Goal: Task Accomplishment & Management: Use online tool/utility

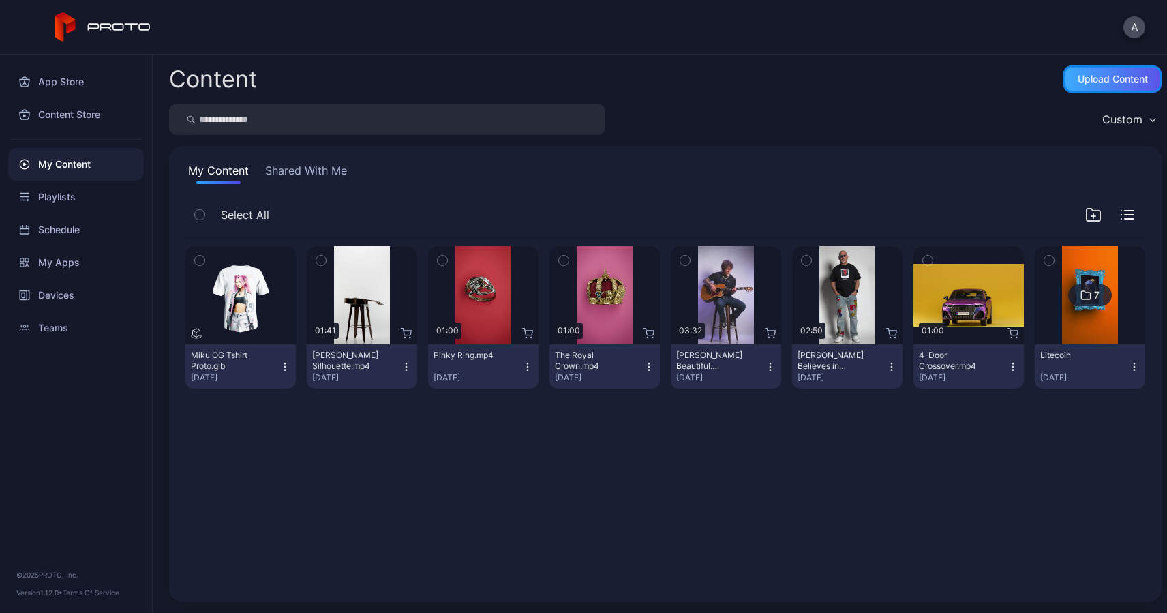
click at [1108, 68] on div "Upload Content" at bounding box center [1112, 78] width 98 height 27
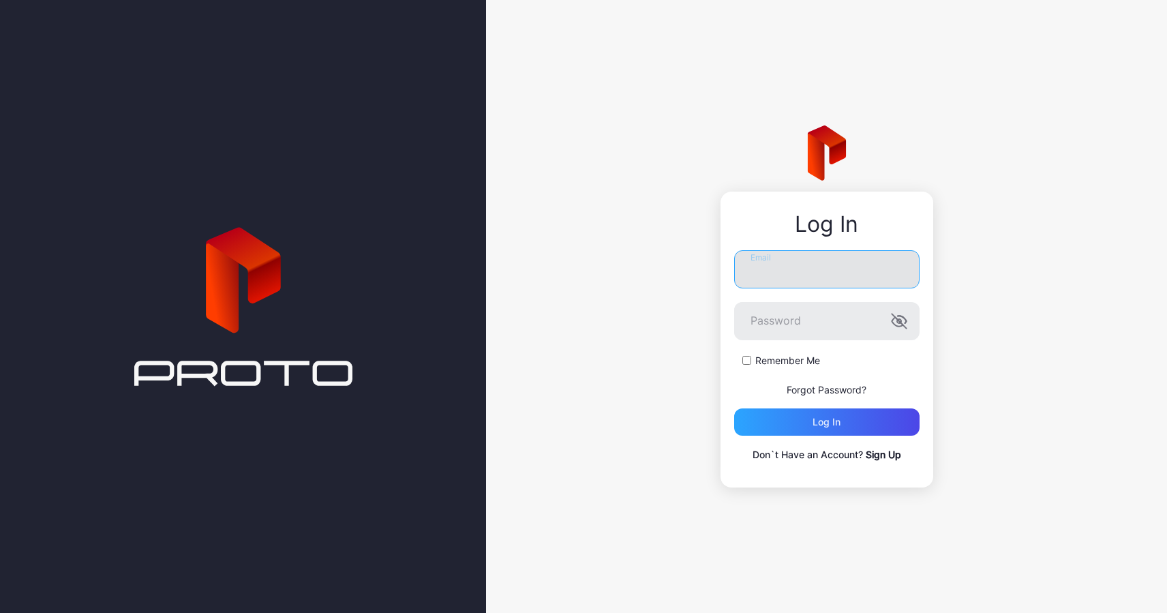
click at [774, 258] on input "Email" at bounding box center [826, 269] width 185 height 38
type input "**********"
click at [734, 408] on button "Log in" at bounding box center [826, 421] width 185 height 27
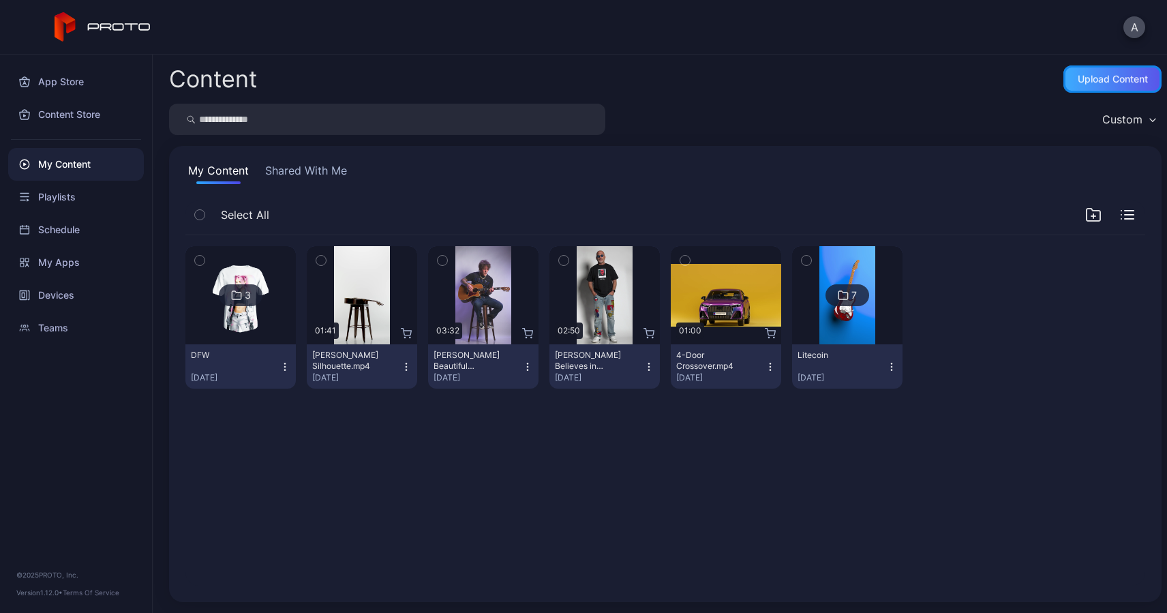
click at [1084, 74] on div "Upload Content" at bounding box center [1112, 79] width 70 height 11
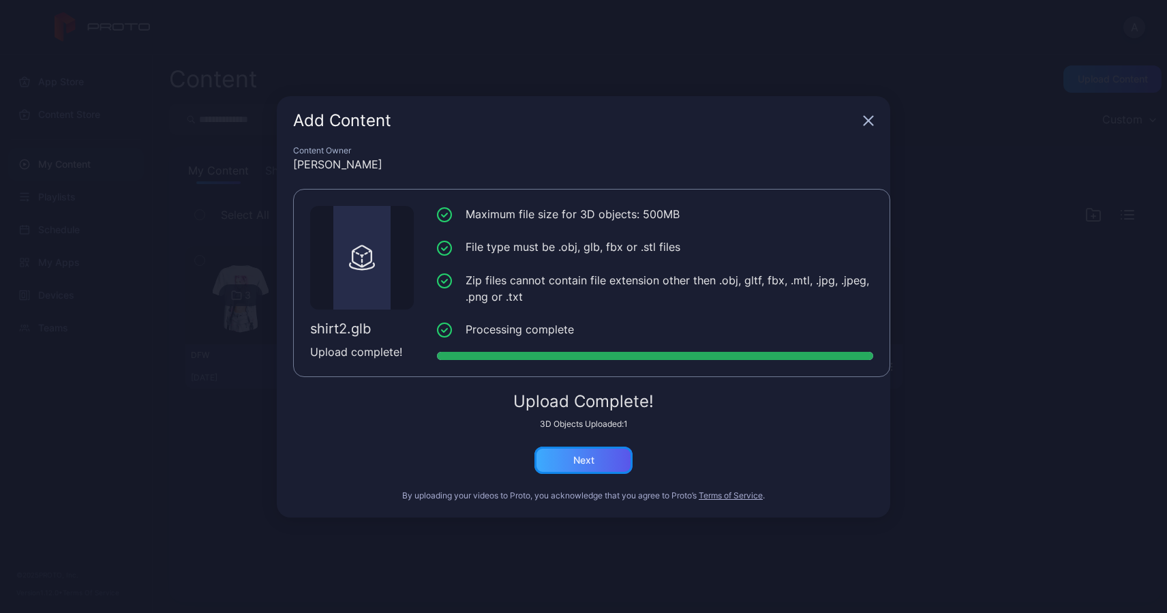
click at [588, 465] on div "Next" at bounding box center [583, 459] width 98 height 27
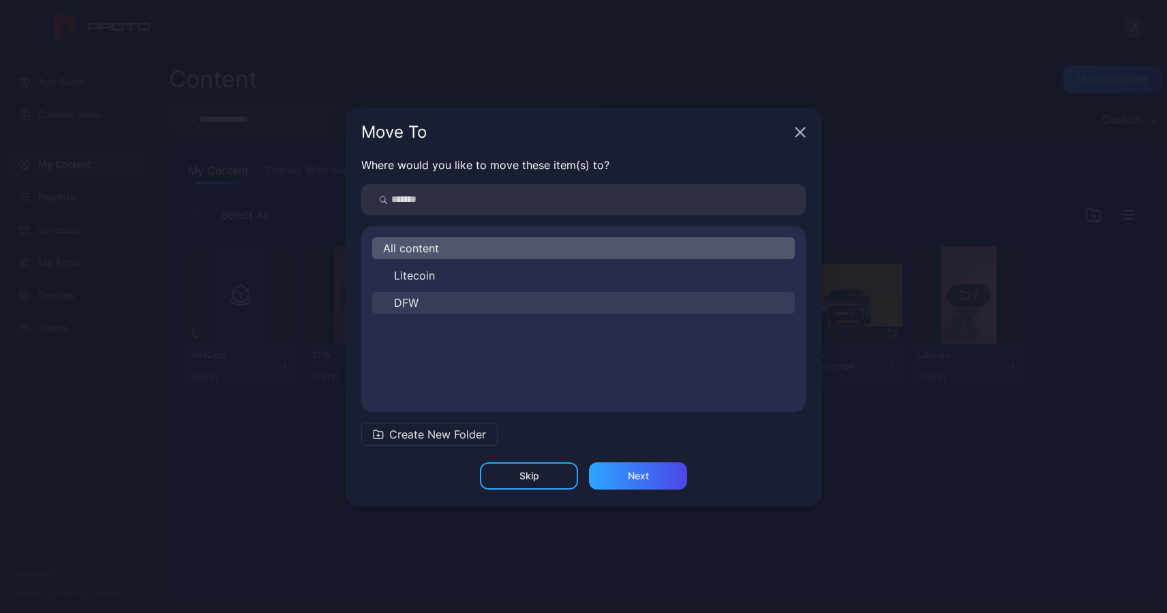
click at [412, 298] on span "DFW" at bounding box center [406, 302] width 25 height 16
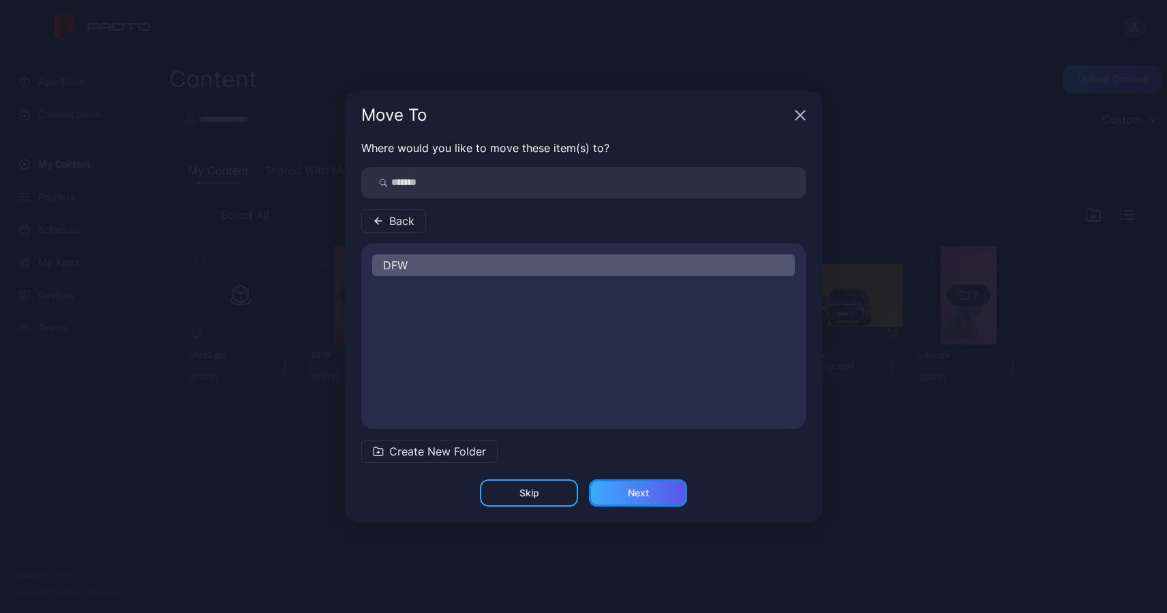
click at [630, 491] on div "Next" at bounding box center [638, 492] width 21 height 11
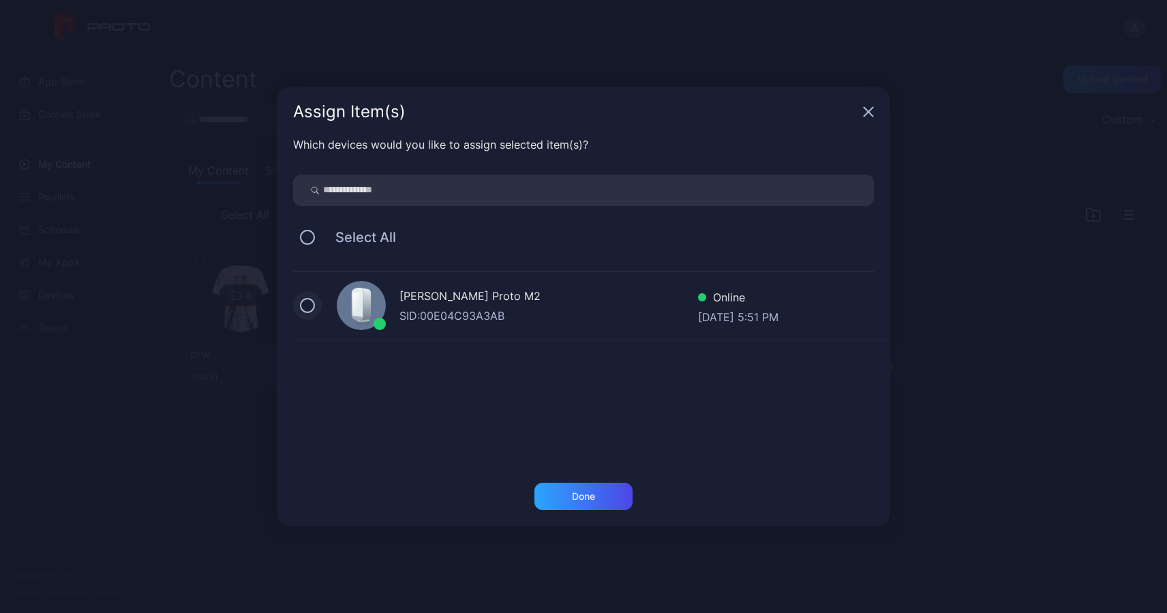
click at [305, 309] on button at bounding box center [307, 305] width 15 height 15
click at [585, 489] on div "Done" at bounding box center [583, 495] width 98 height 27
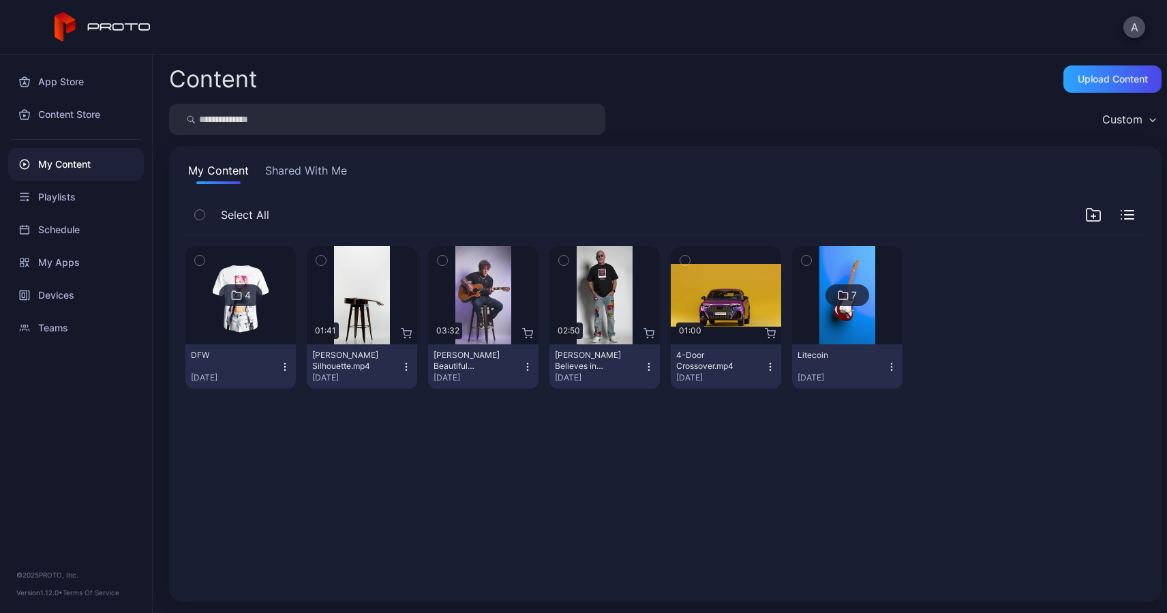
click at [248, 333] on img at bounding box center [240, 295] width 55 height 98
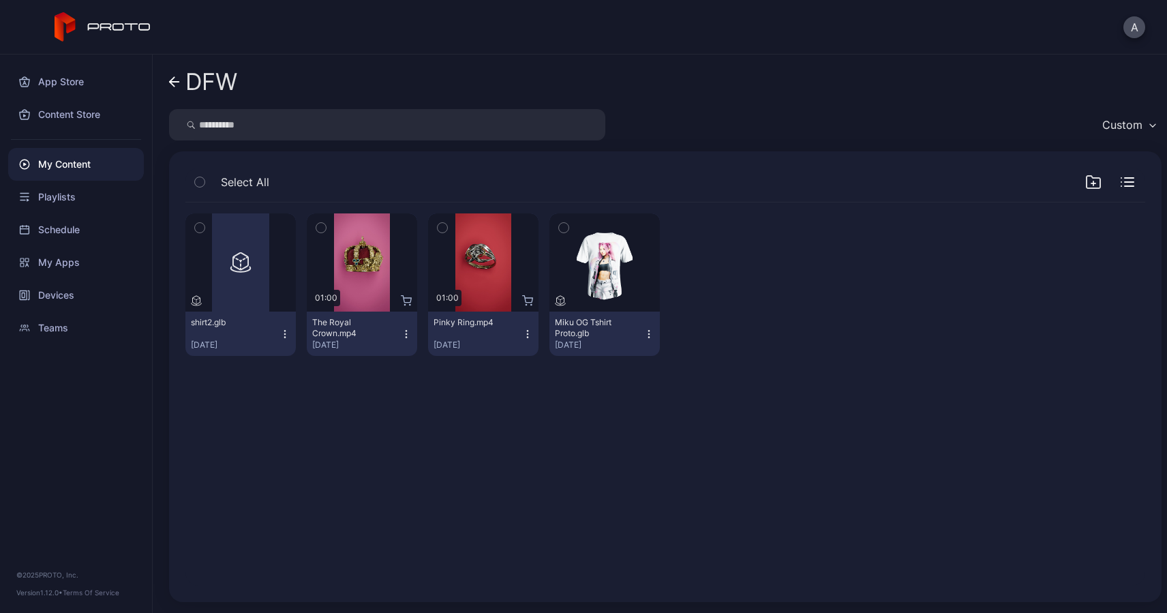
click at [174, 78] on icon at bounding box center [174, 82] width 11 height 12
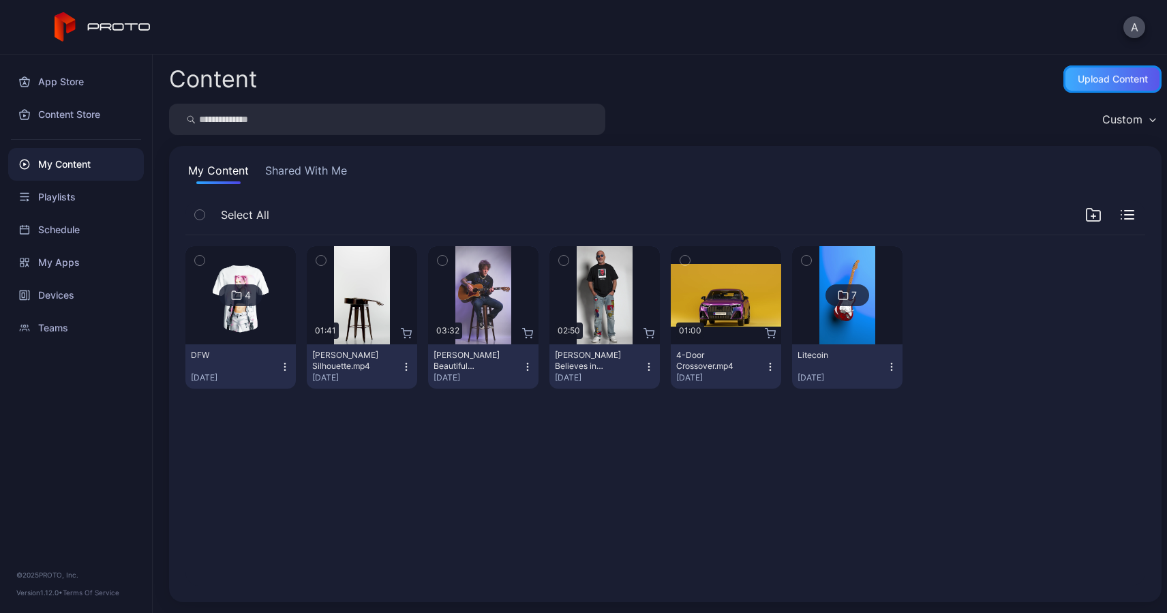
click at [1090, 80] on div "Upload Content" at bounding box center [1112, 79] width 70 height 11
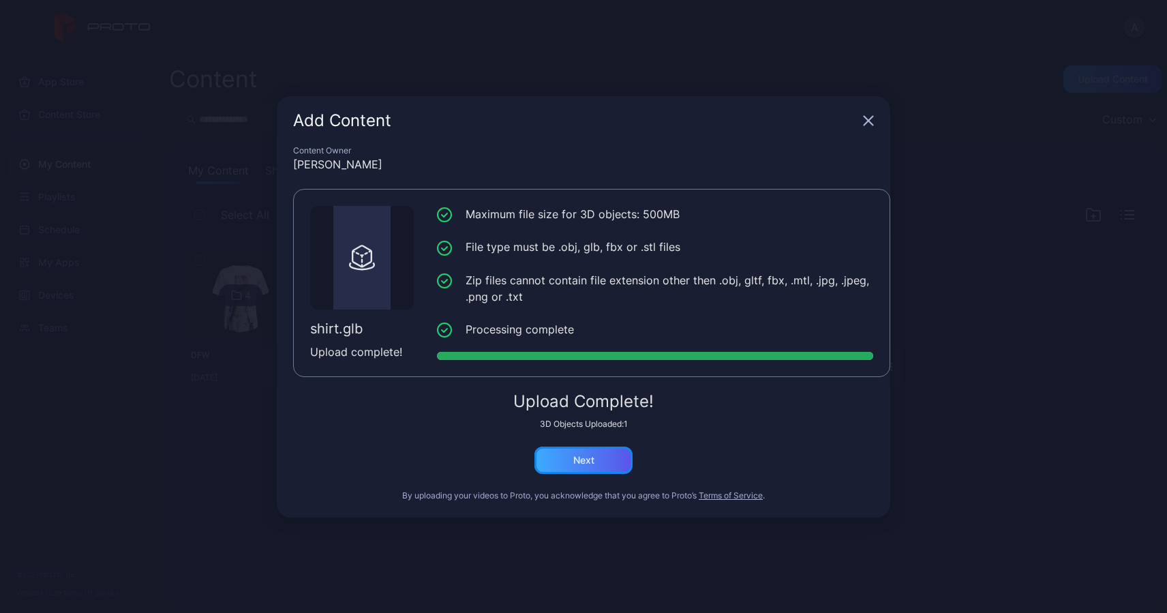
click at [583, 457] on div "Next" at bounding box center [583, 460] width 21 height 11
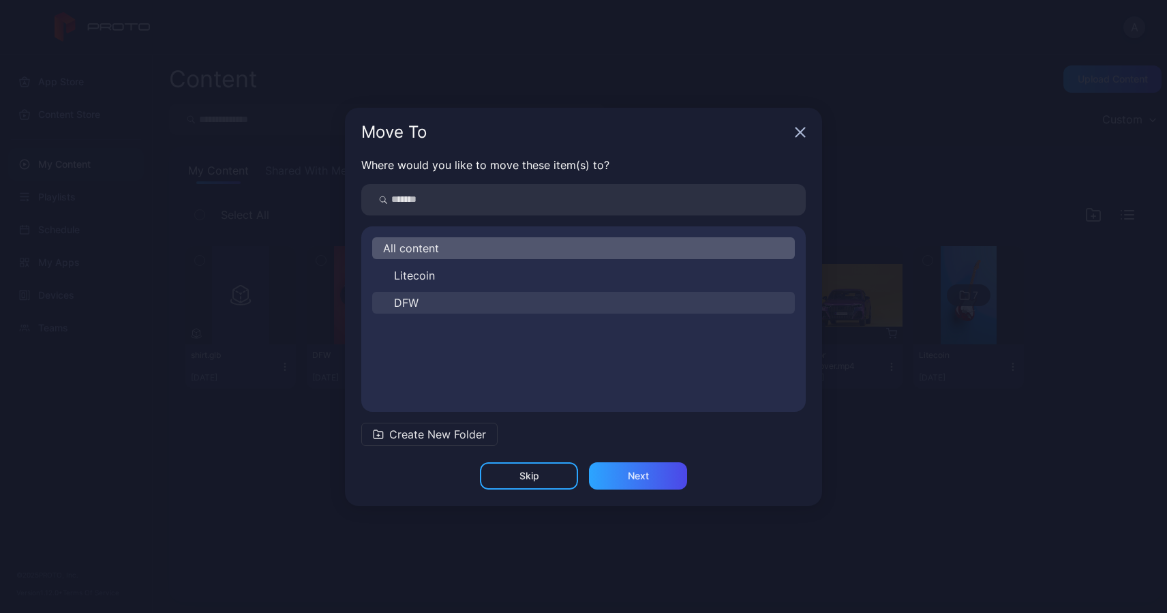
click at [425, 301] on button "DFW" at bounding box center [583, 303] width 422 height 22
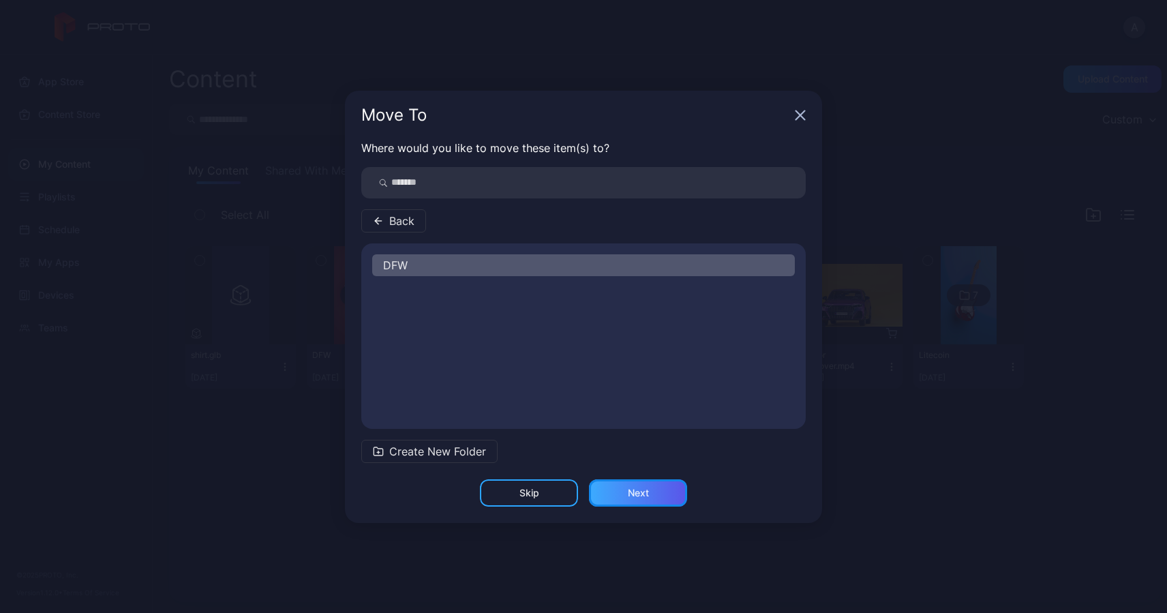
click at [639, 495] on div "Next" at bounding box center [638, 492] width 21 height 11
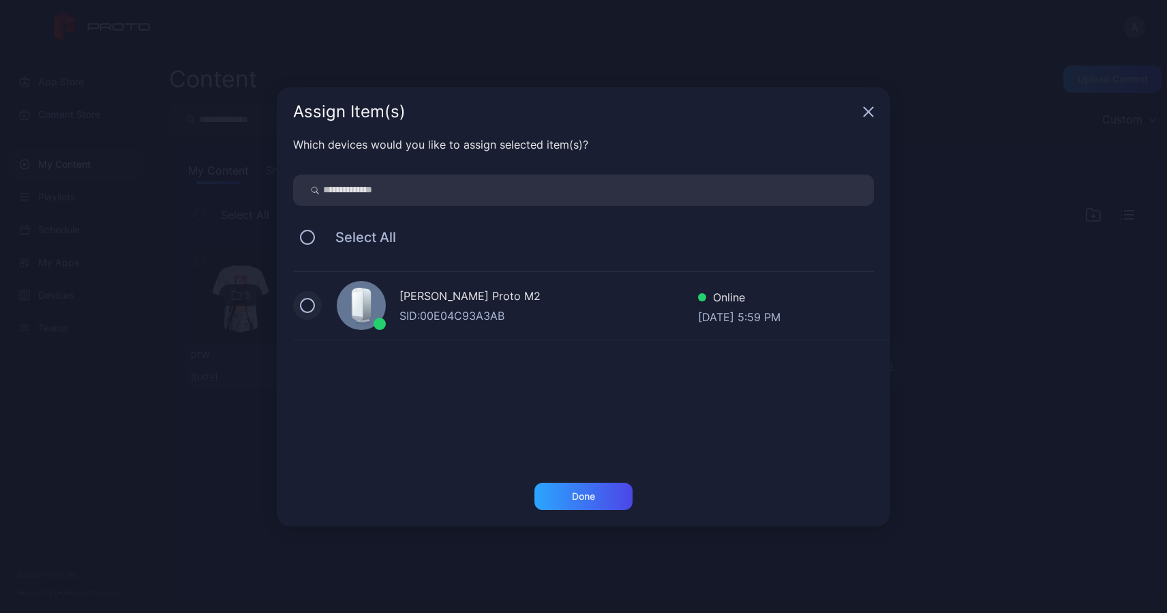
click at [311, 300] on button at bounding box center [307, 305] width 15 height 15
click at [598, 495] on div "Done" at bounding box center [583, 495] width 98 height 27
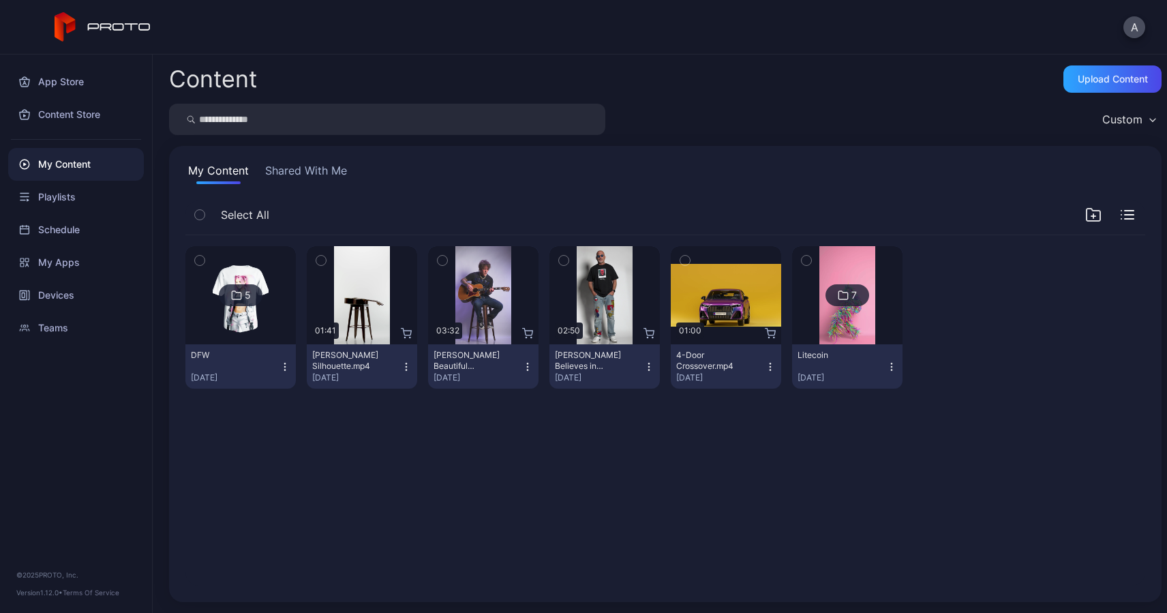
click at [232, 355] on div "DFW" at bounding box center [228, 355] width 75 height 11
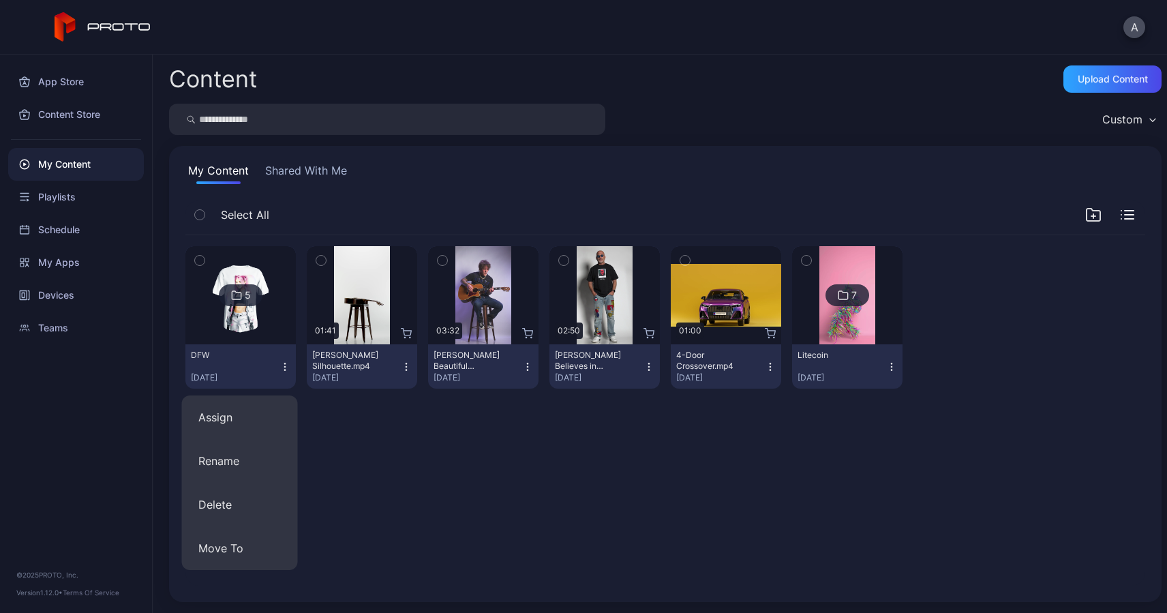
click at [232, 355] on div "DFW" at bounding box center [228, 355] width 75 height 11
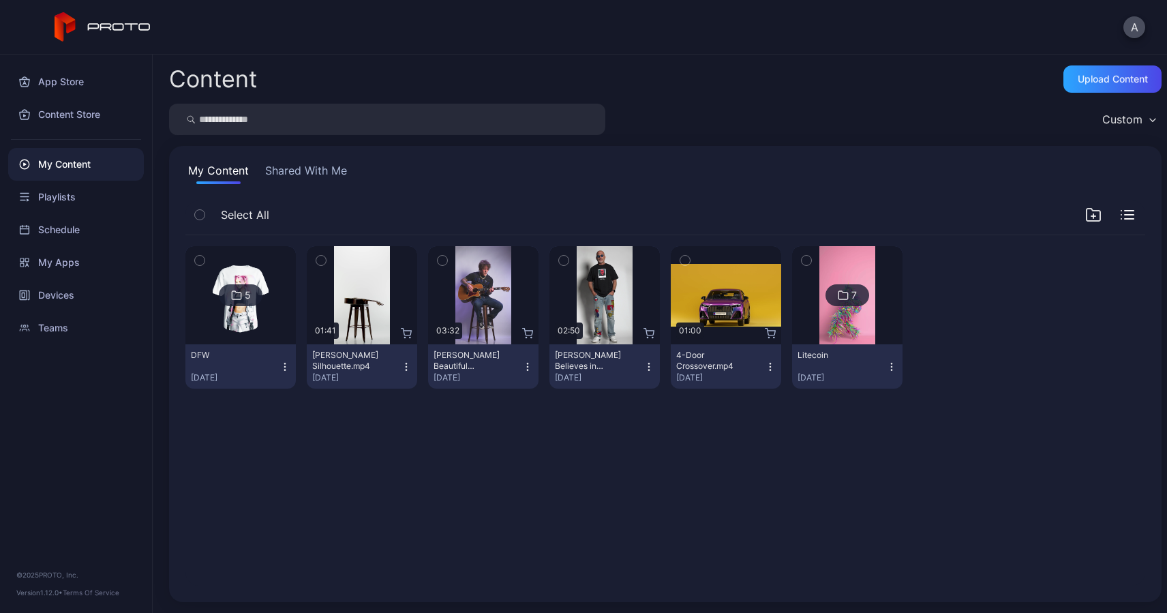
click at [237, 335] on img at bounding box center [240, 295] width 55 height 98
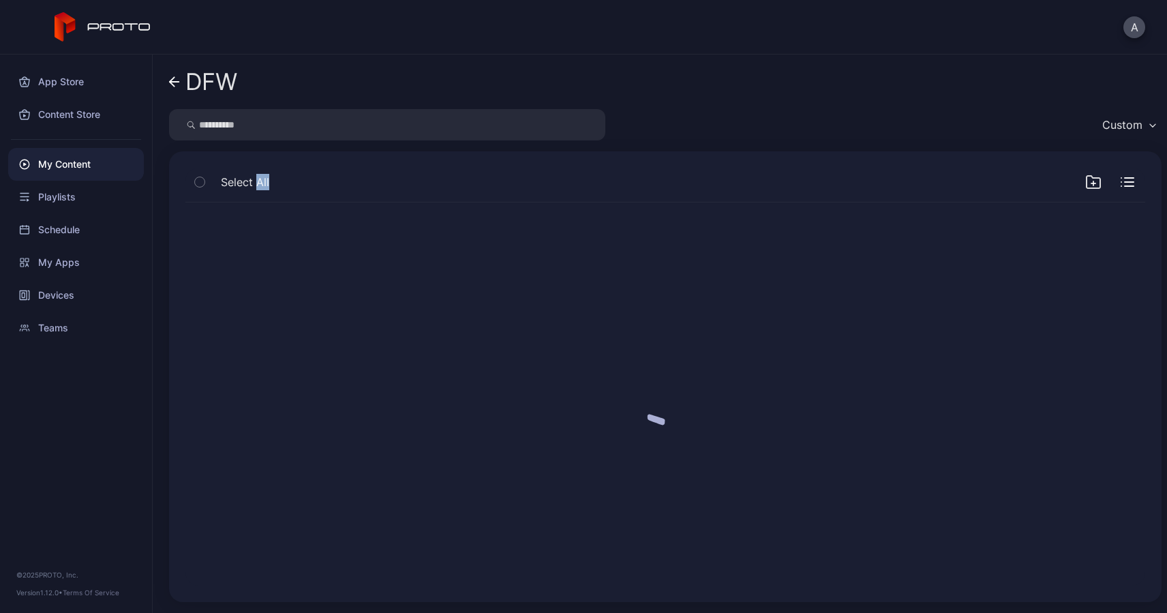
click at [237, 335] on div at bounding box center [664, 393] width 981 height 405
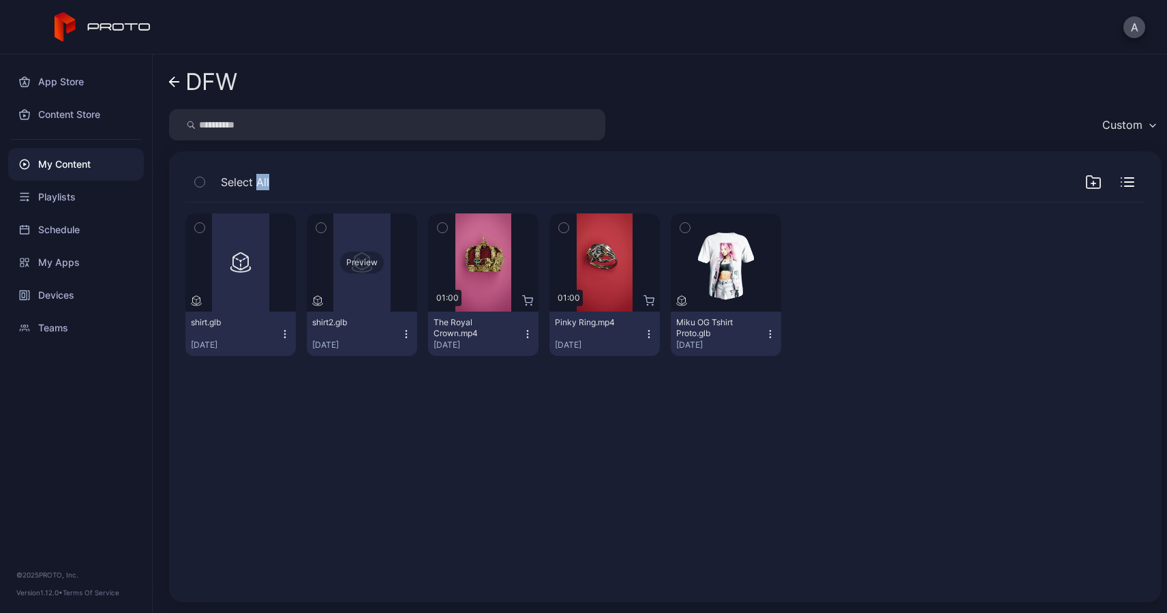
click at [360, 265] on div "Preview" at bounding box center [362, 262] width 44 height 22
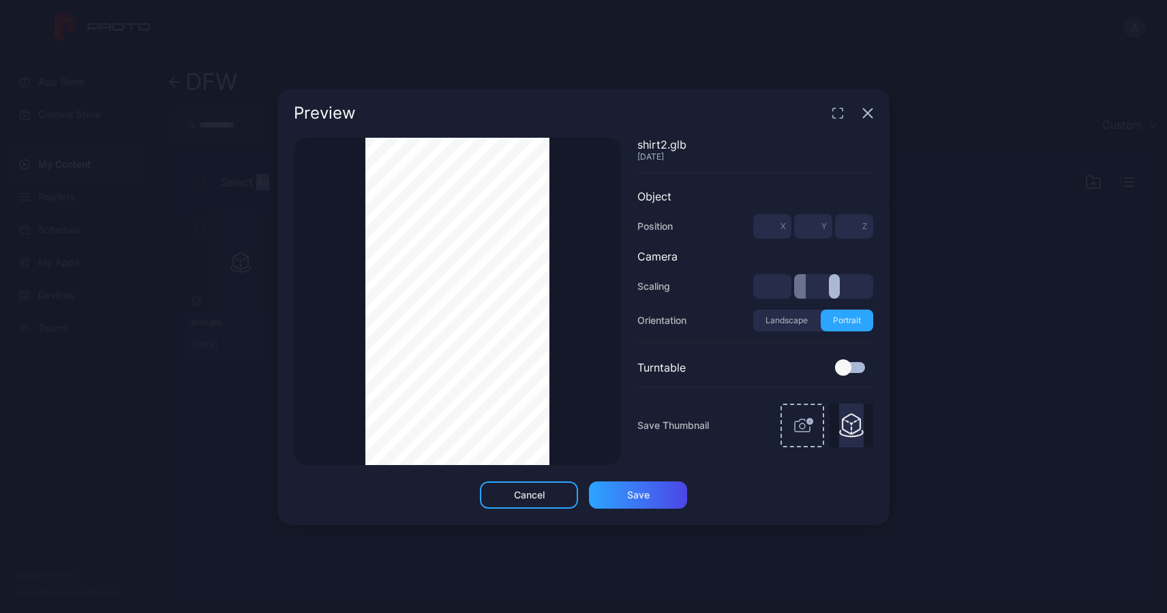
click at [871, 110] on icon "button" at bounding box center [867, 112] width 9 height 9
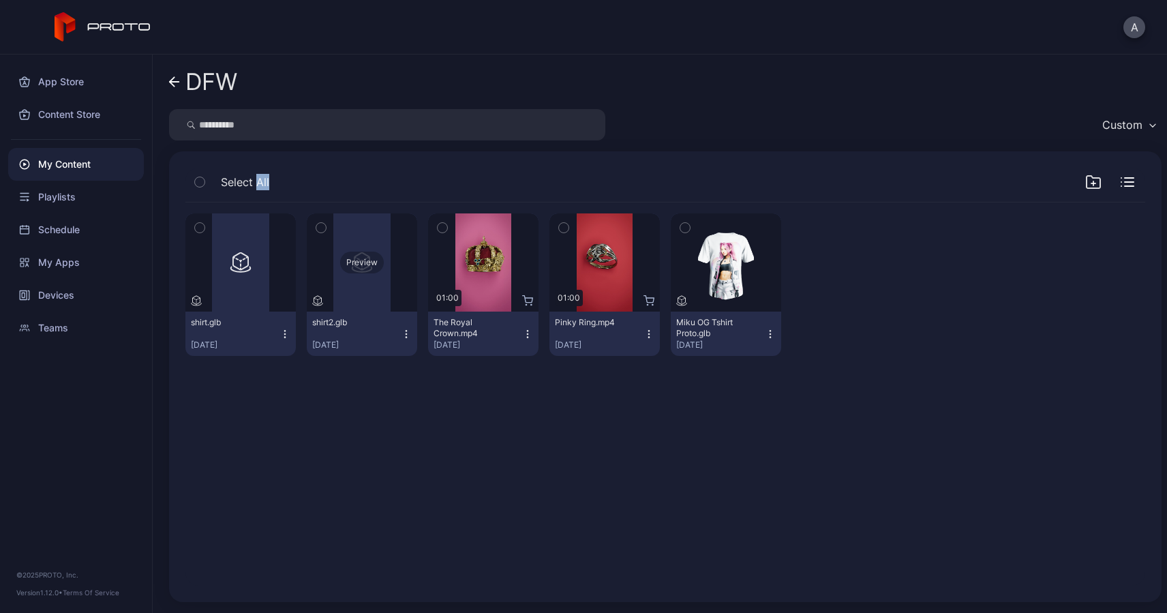
click at [356, 267] on div "Preview" at bounding box center [362, 262] width 44 height 22
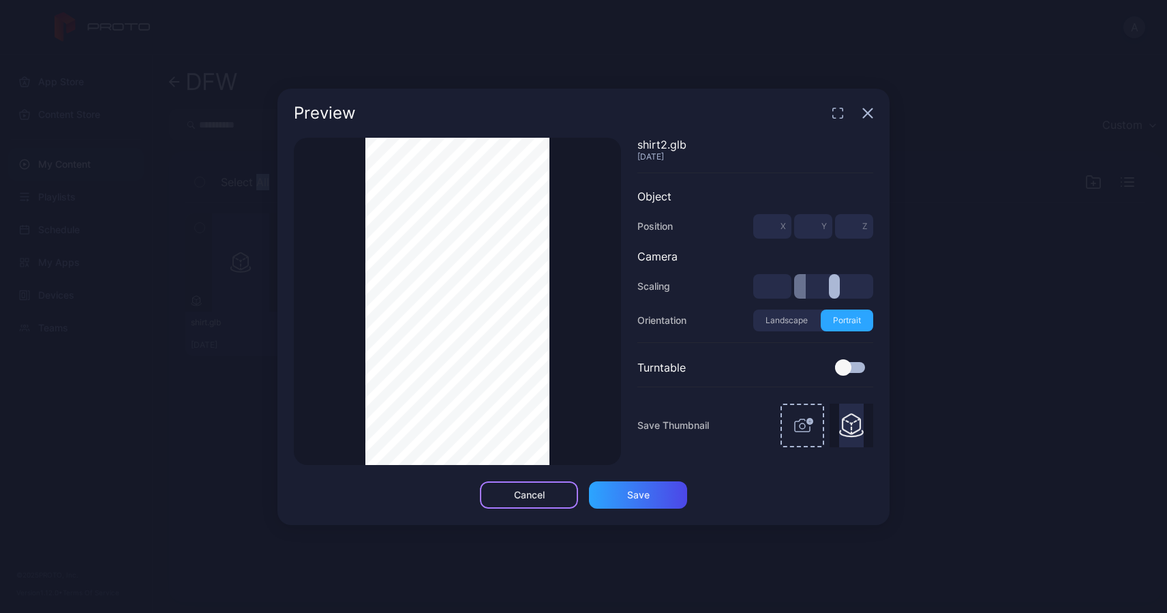
click at [514, 489] on div "Cancel" at bounding box center [529, 494] width 31 height 11
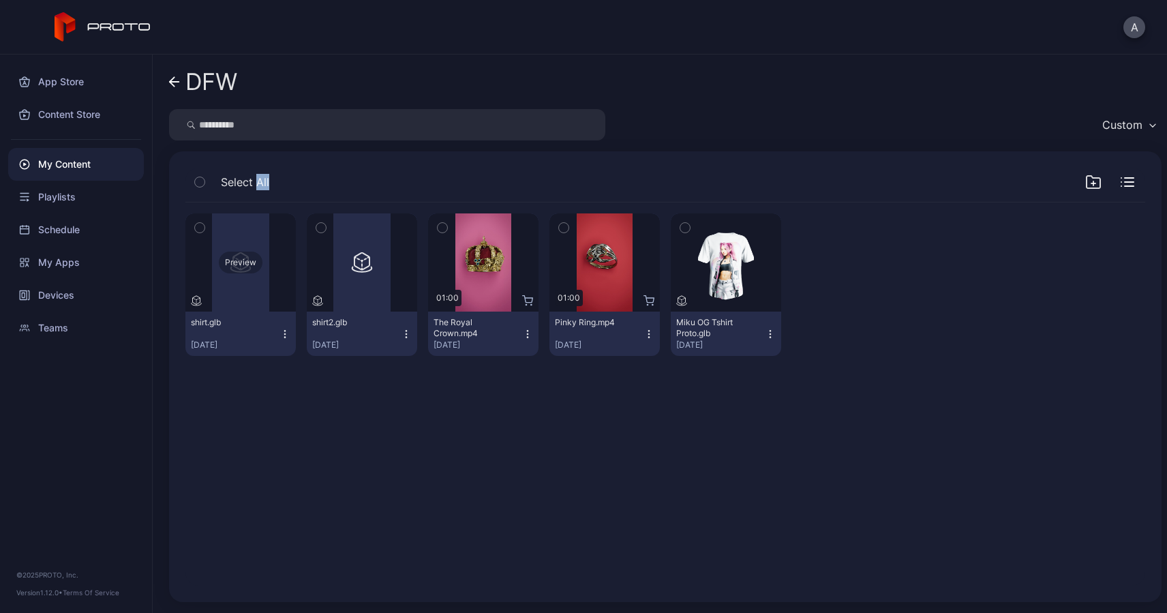
click at [238, 281] on div "Preview" at bounding box center [240, 262] width 110 height 98
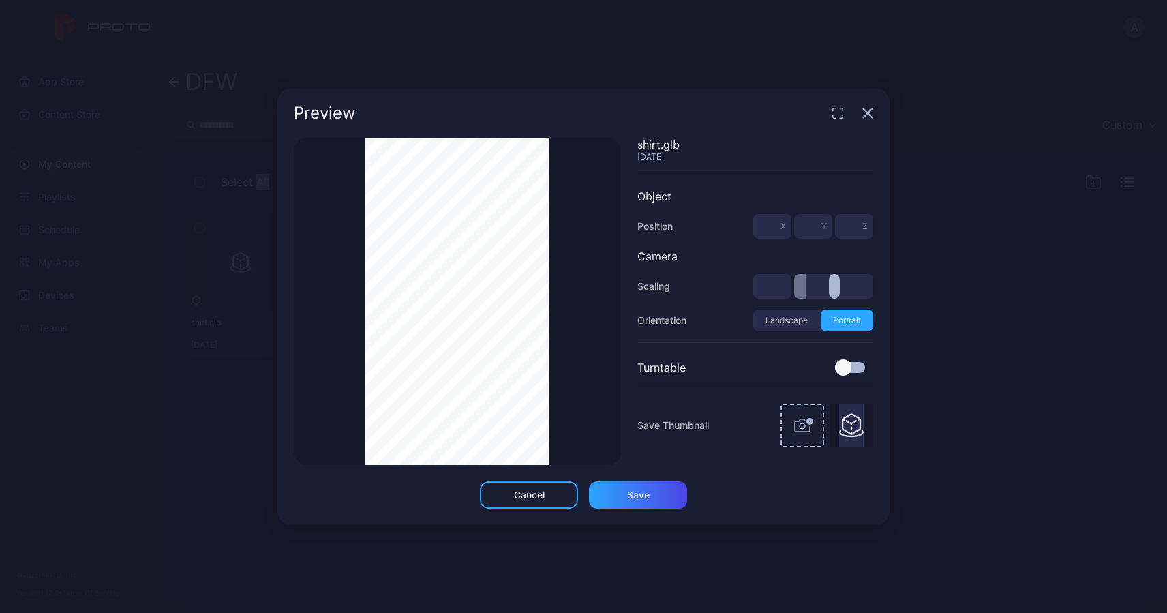
click at [778, 319] on button "Landscape" at bounding box center [786, 320] width 67 height 22
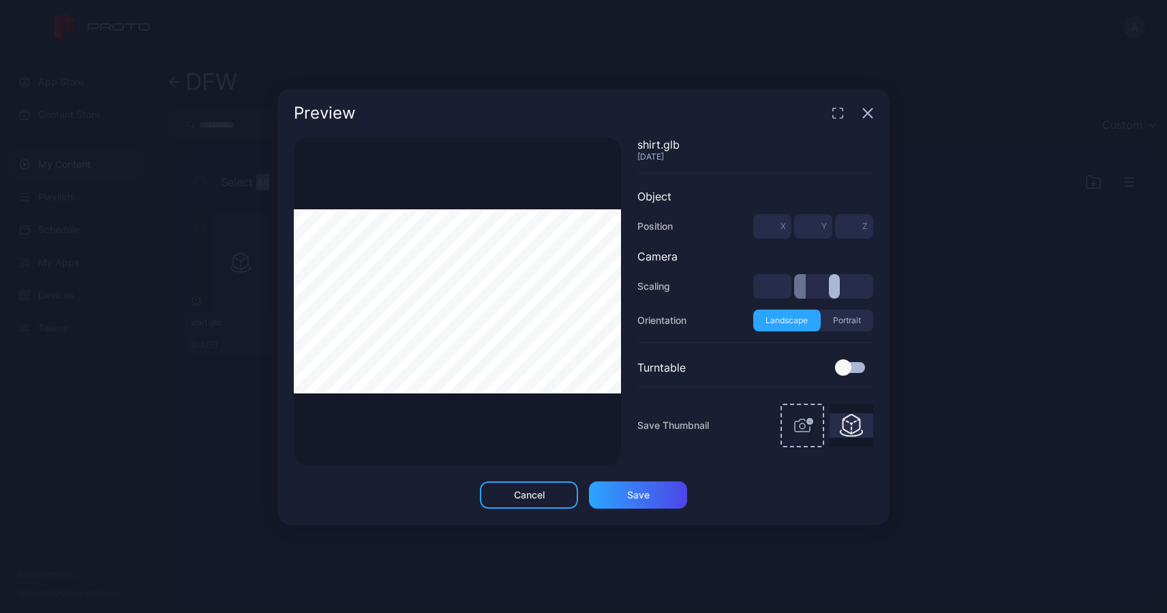
click at [837, 318] on button "Portrait" at bounding box center [846, 320] width 53 height 22
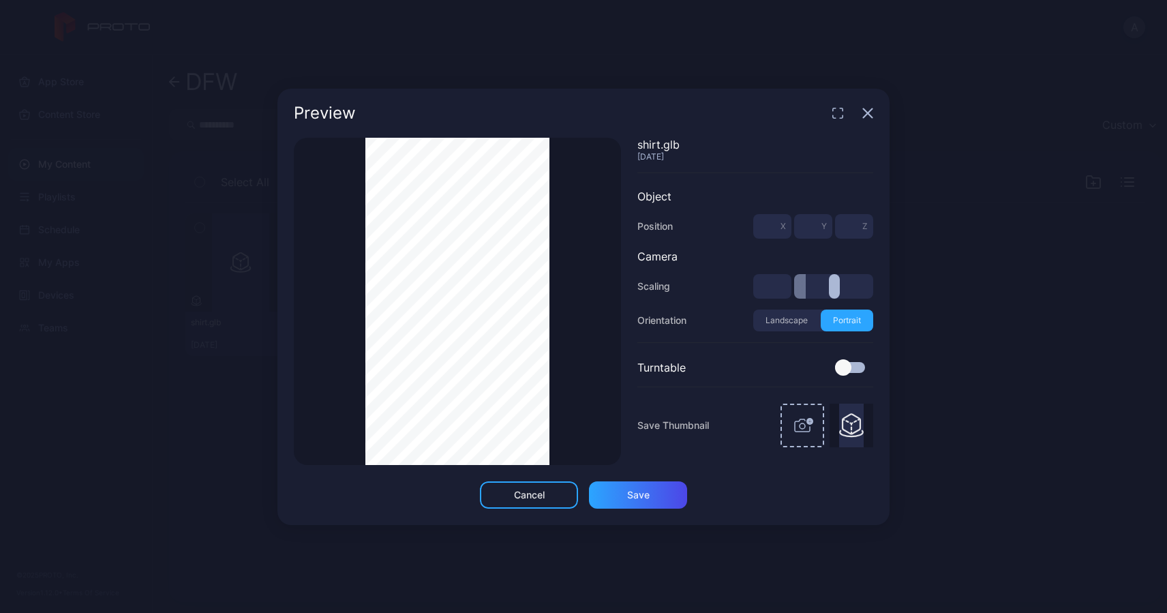
click at [660, 288] on div "Scaling" at bounding box center [653, 286] width 33 height 16
click at [664, 321] on div "Orientation" at bounding box center [661, 320] width 49 height 16
click at [658, 197] on div "Object" at bounding box center [755, 196] width 236 height 14
click at [781, 229] on span "X" at bounding box center [782, 226] width 5 height 11
type input "***"
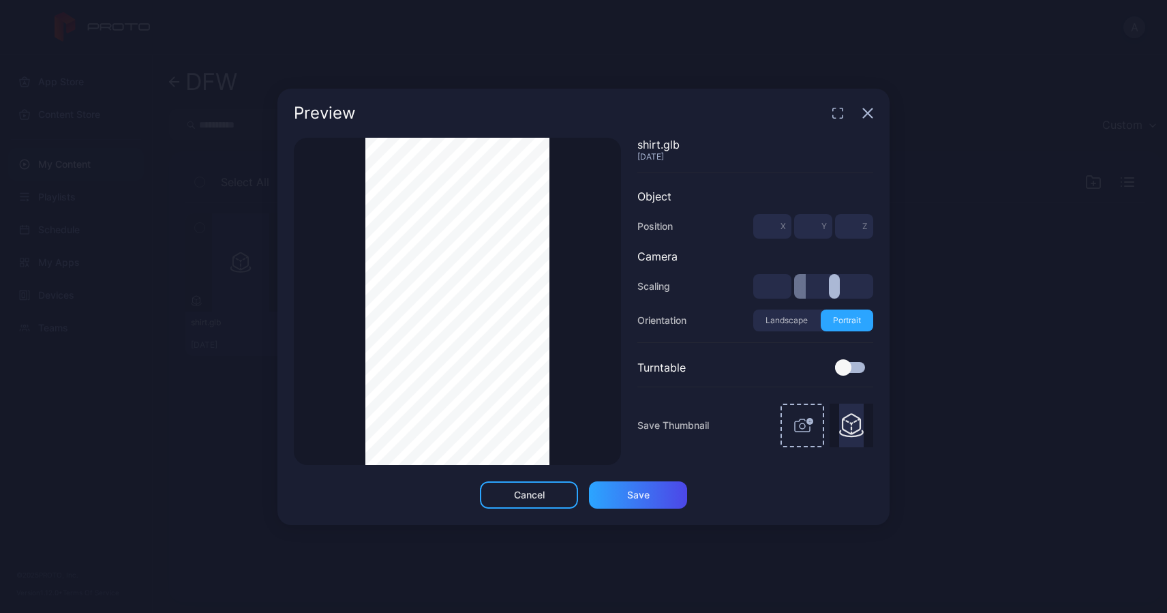
type input "***"
type input "*"
type input "***"
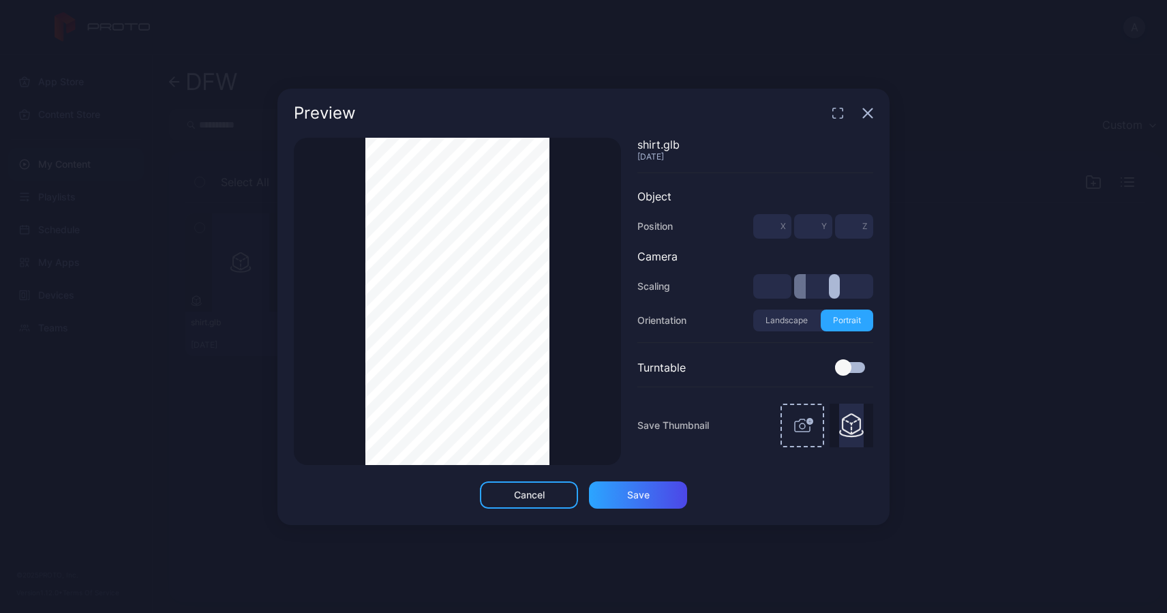
type input "***"
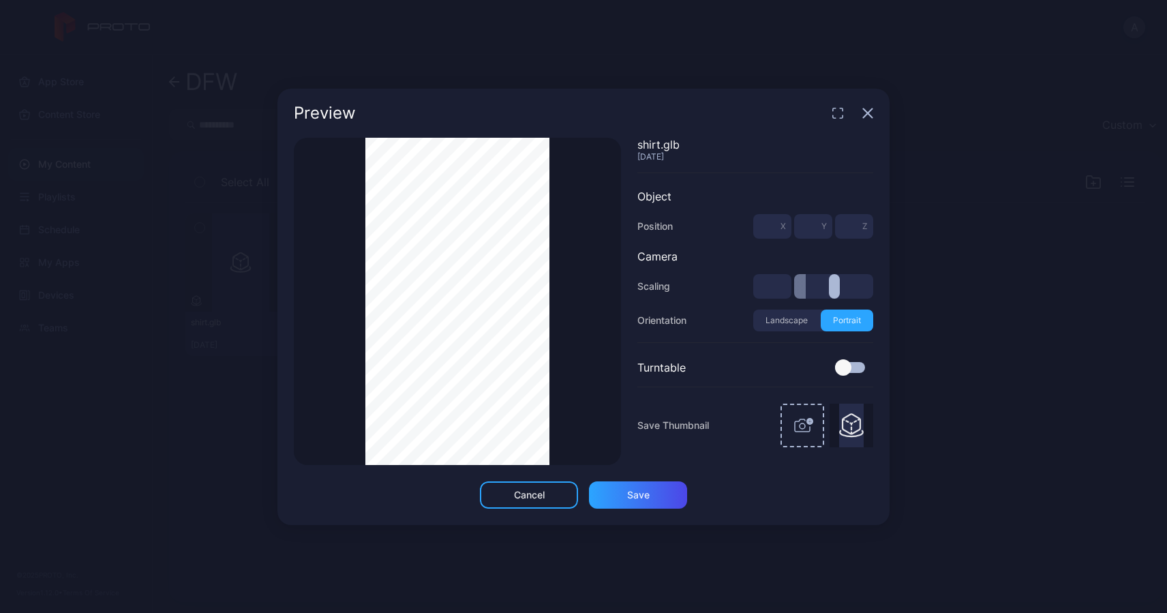
type input "***"
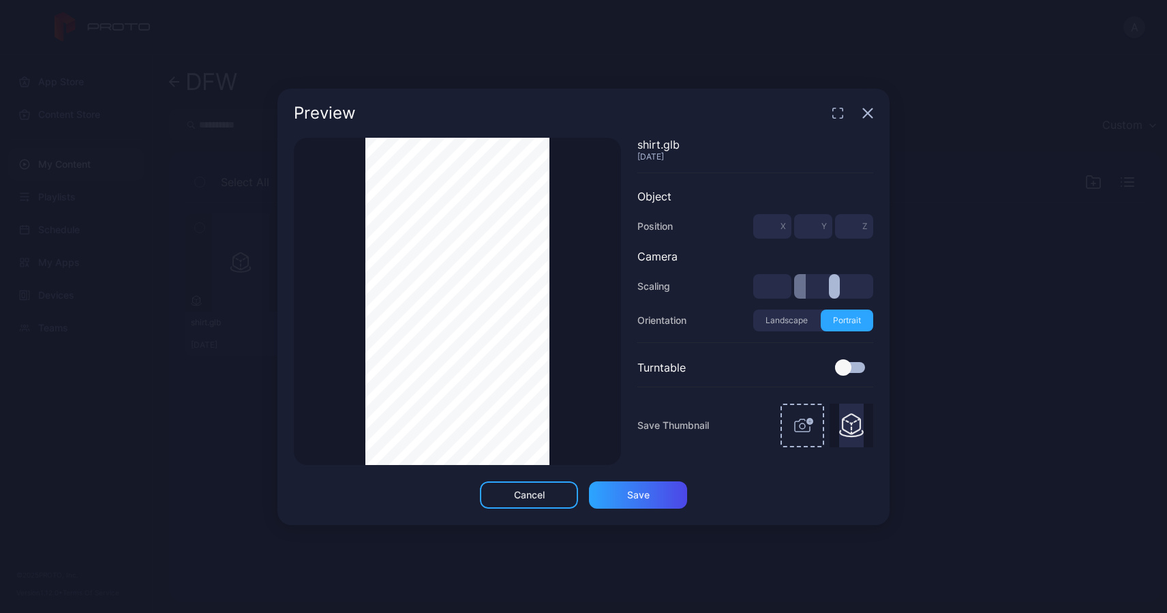
type input "***"
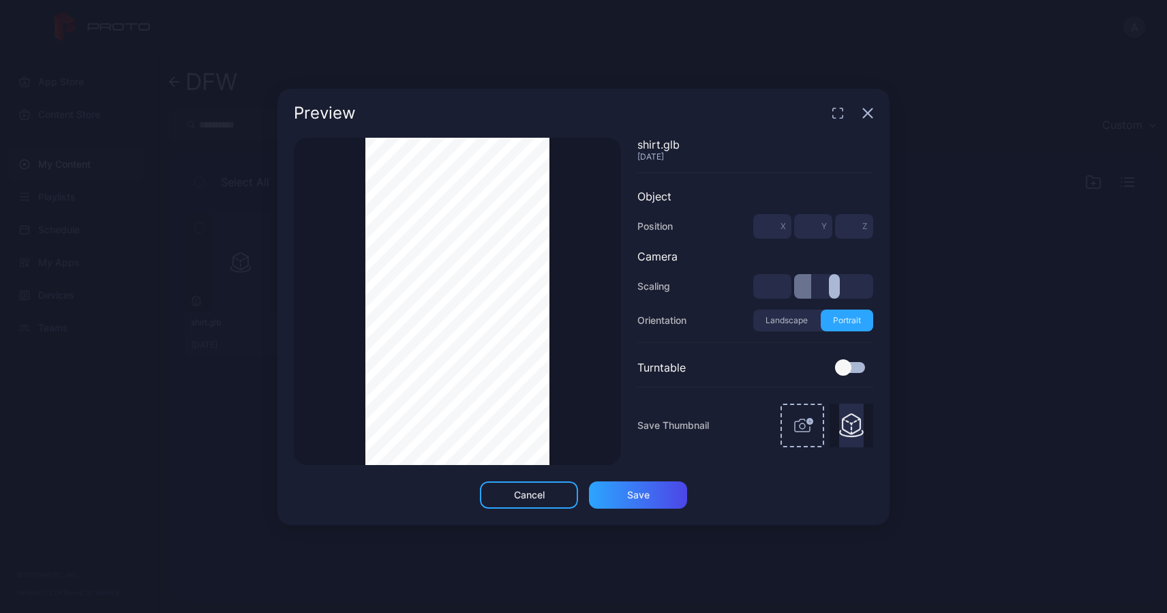
type input "***"
type input "*"
type input "***"
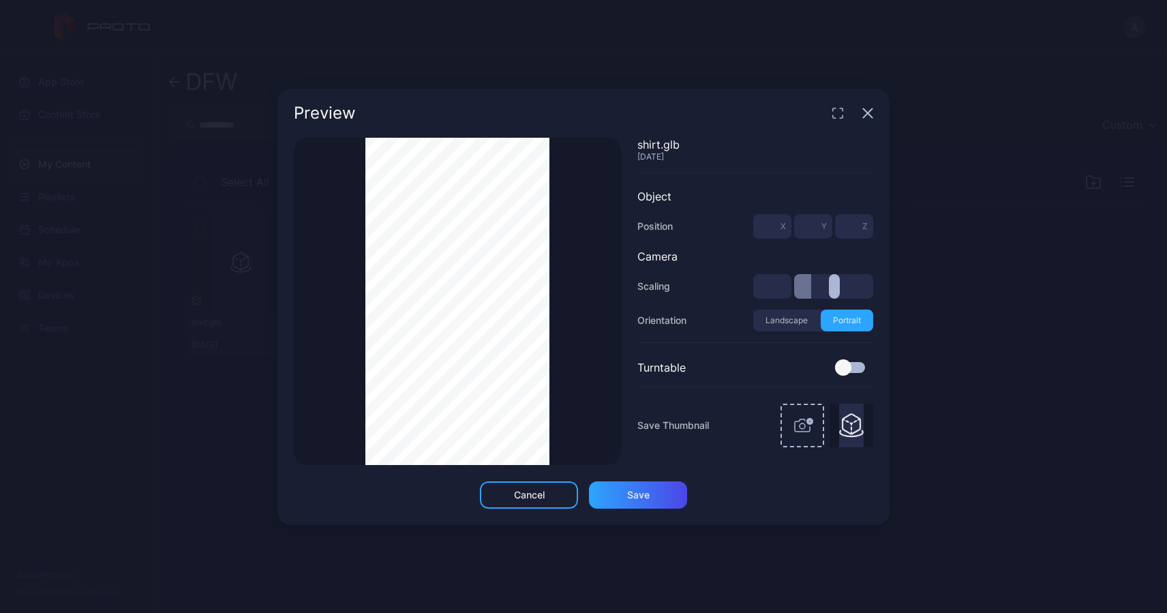
type input "***"
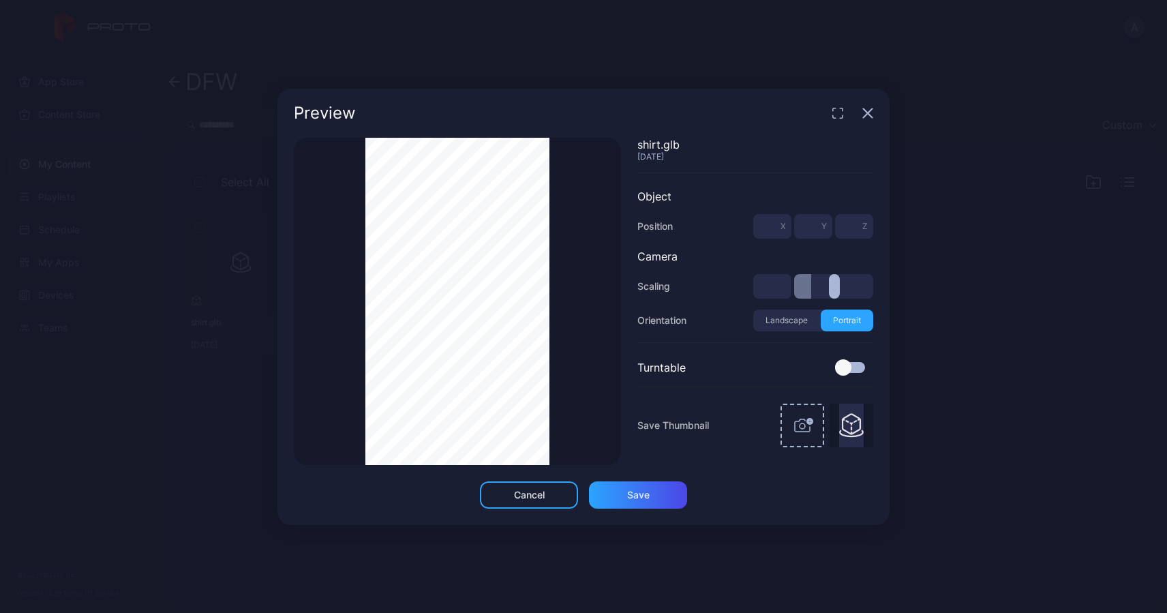
type input "***"
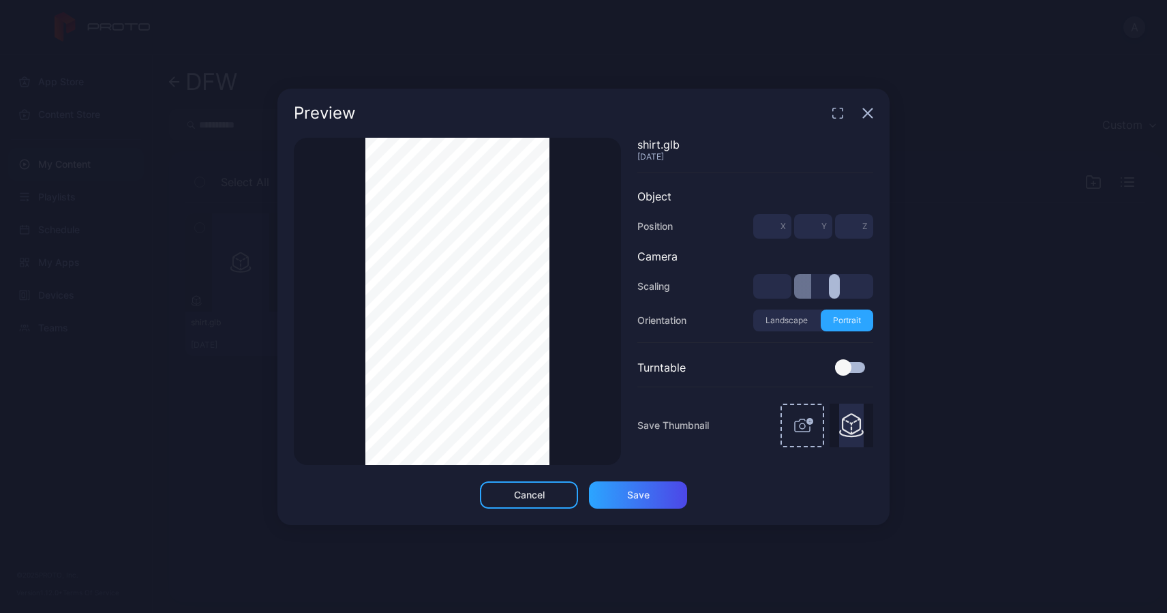
type input "***"
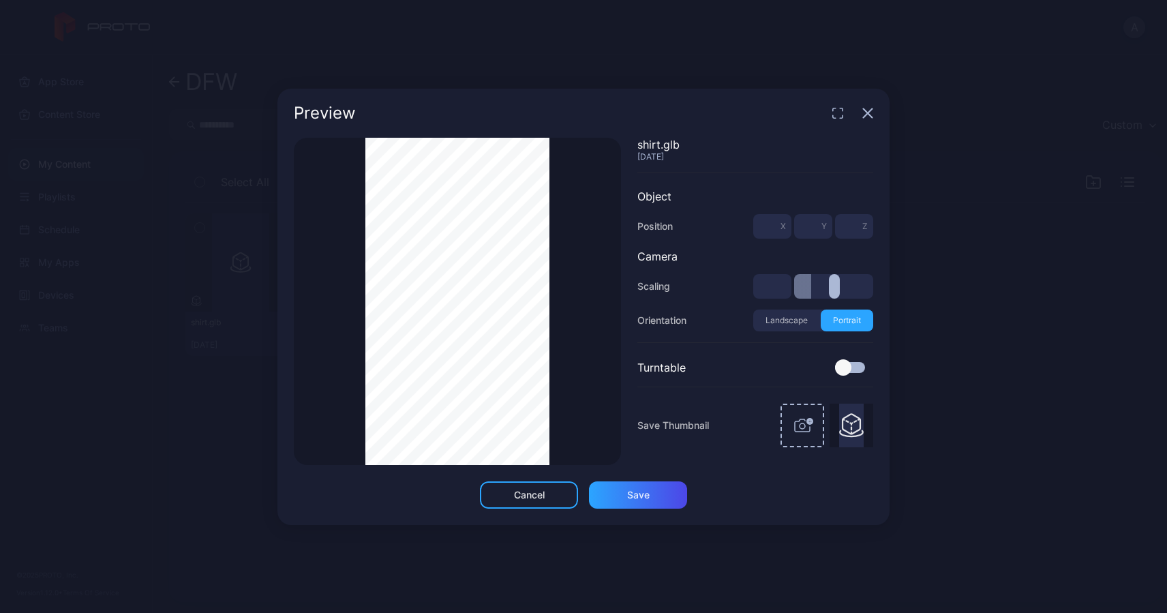
type input "***"
type input "*"
type input "***"
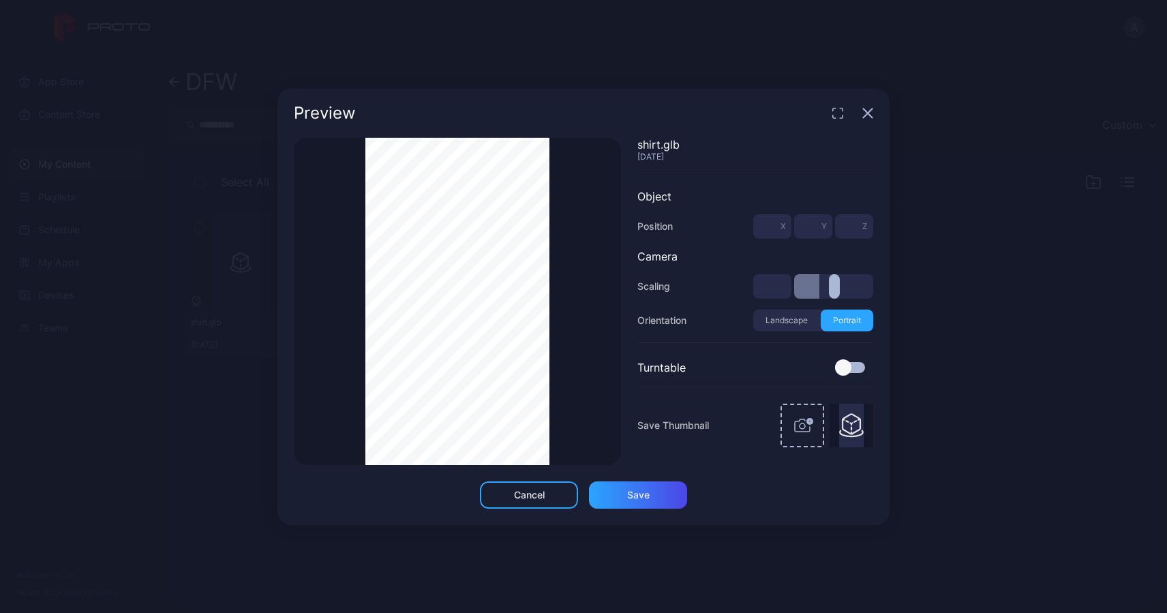
type input "***"
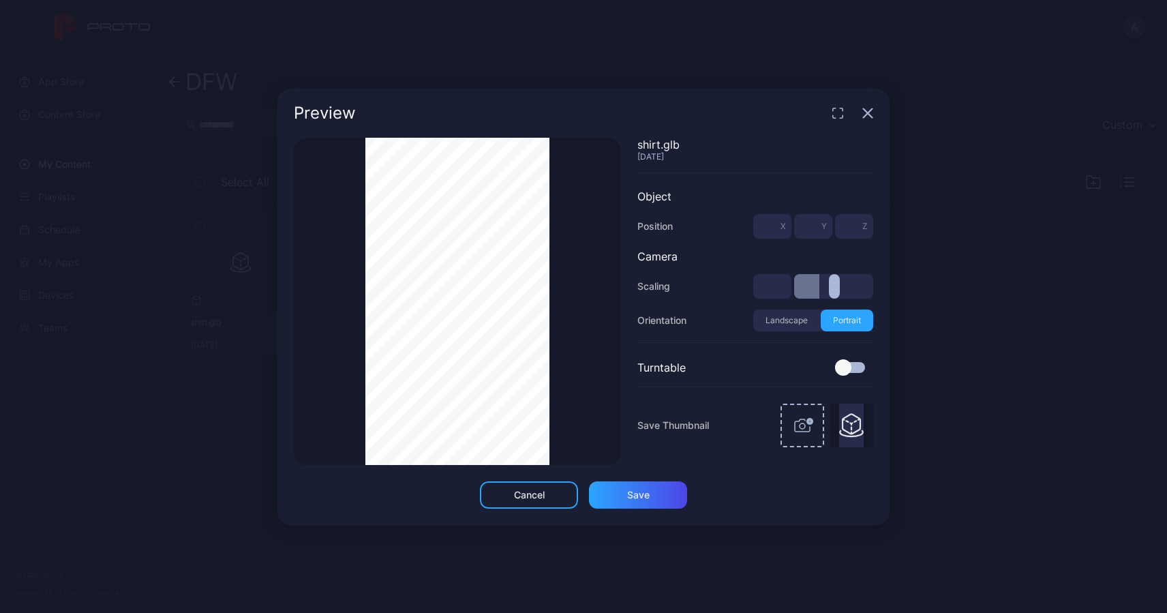
type input "***"
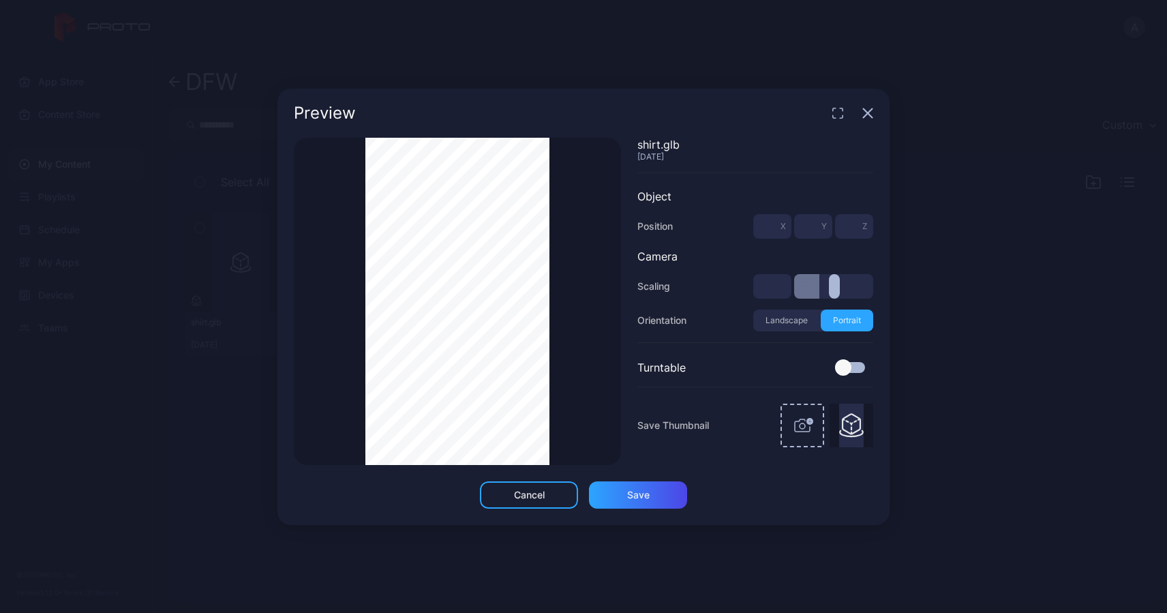
type input "***"
type input "*"
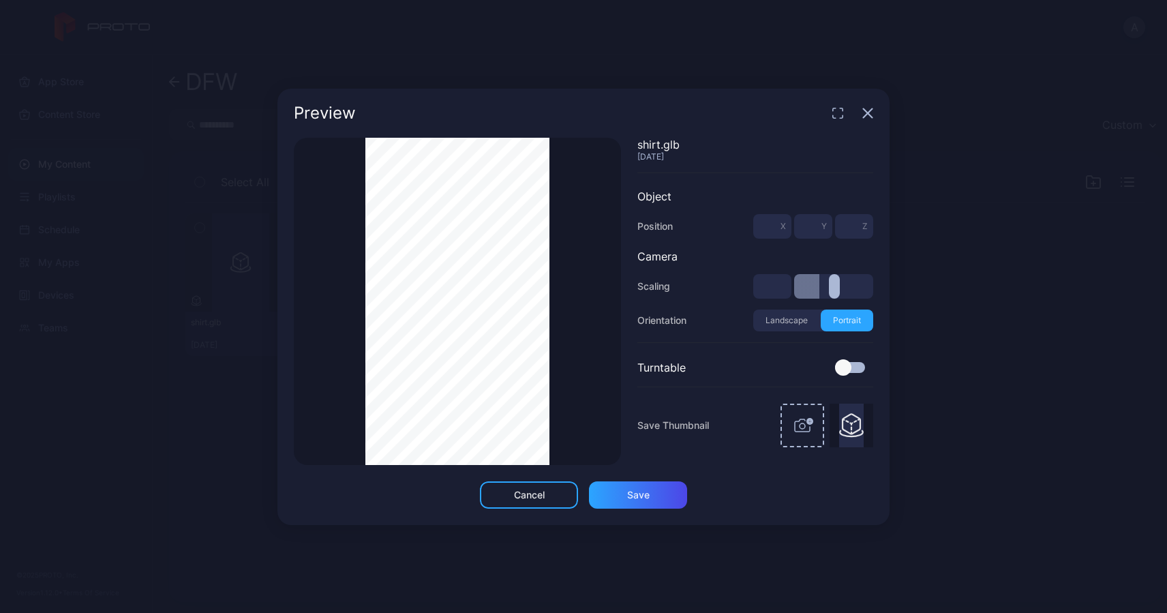
type input "*"
type input "***"
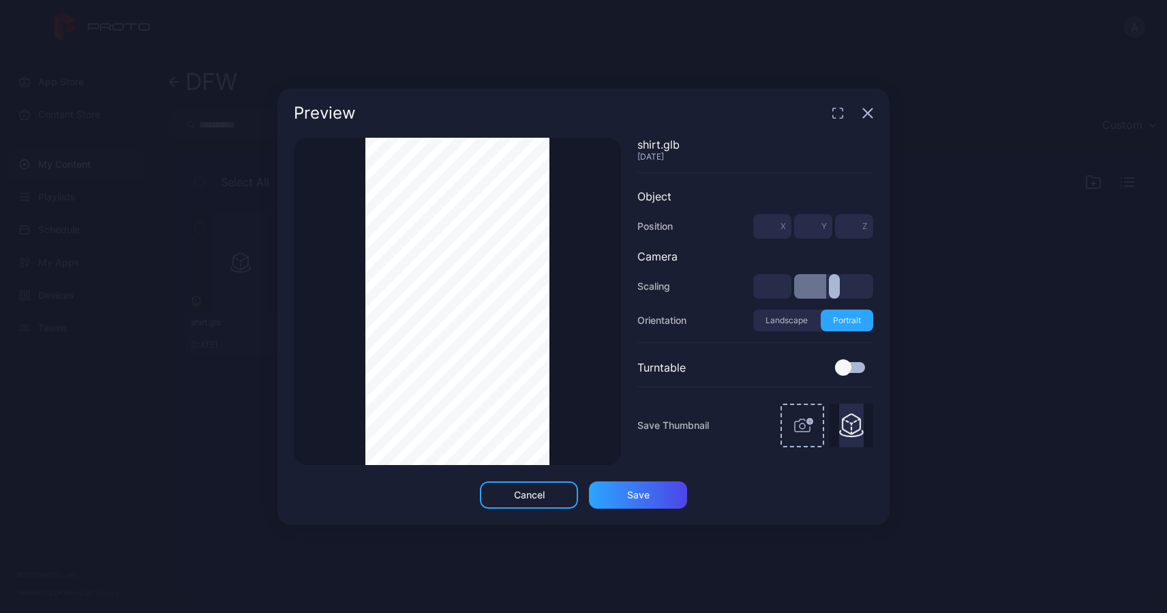
type input "***"
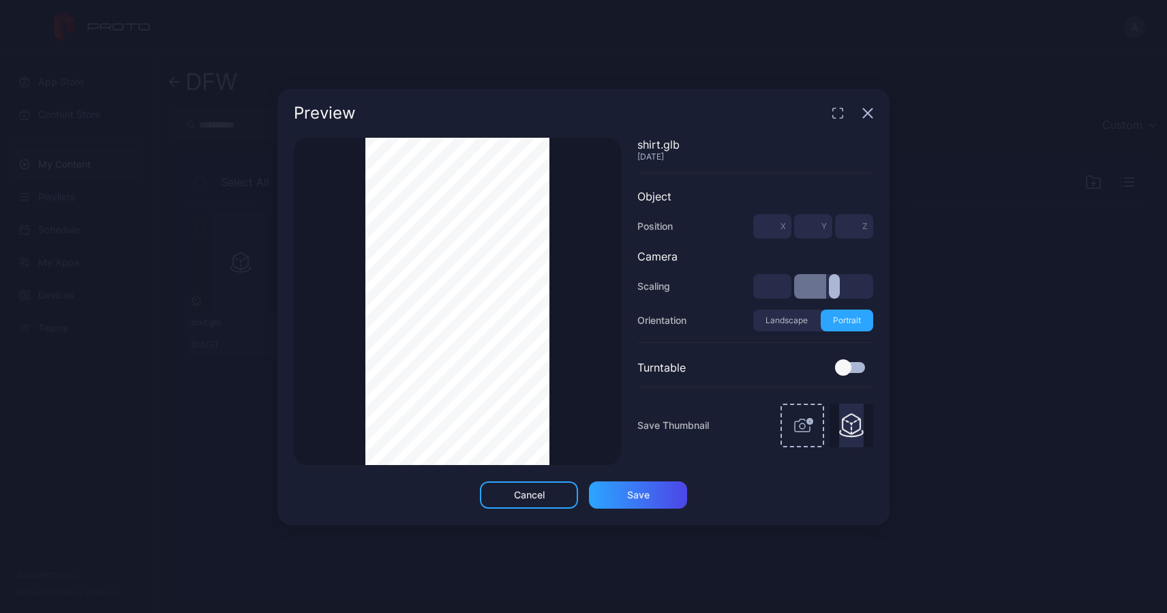
type input "***"
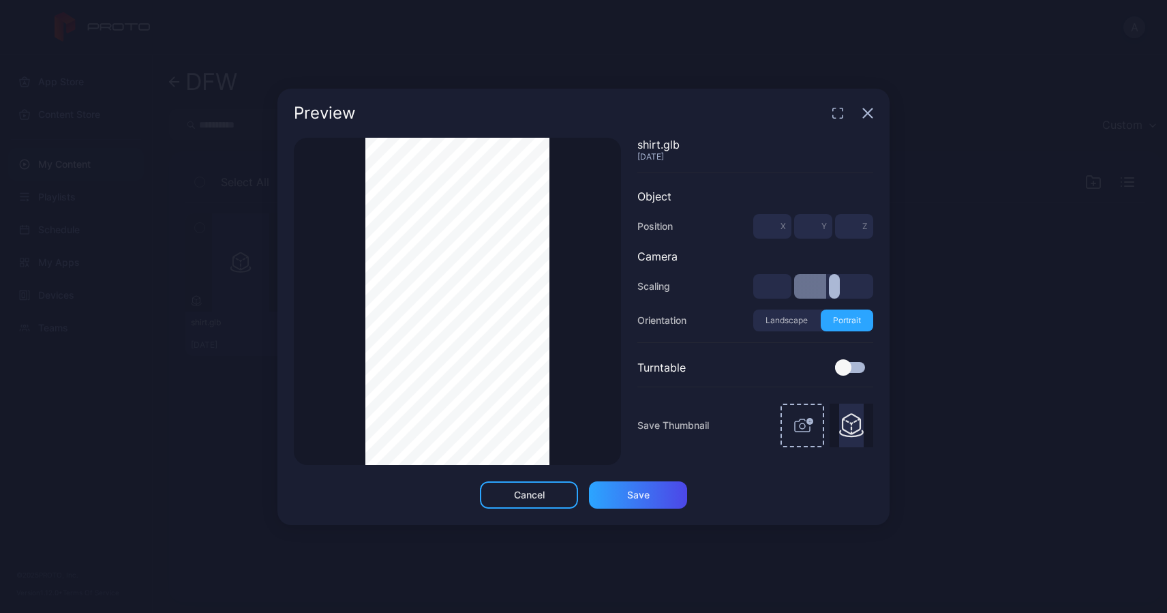
type input "***"
type input "*"
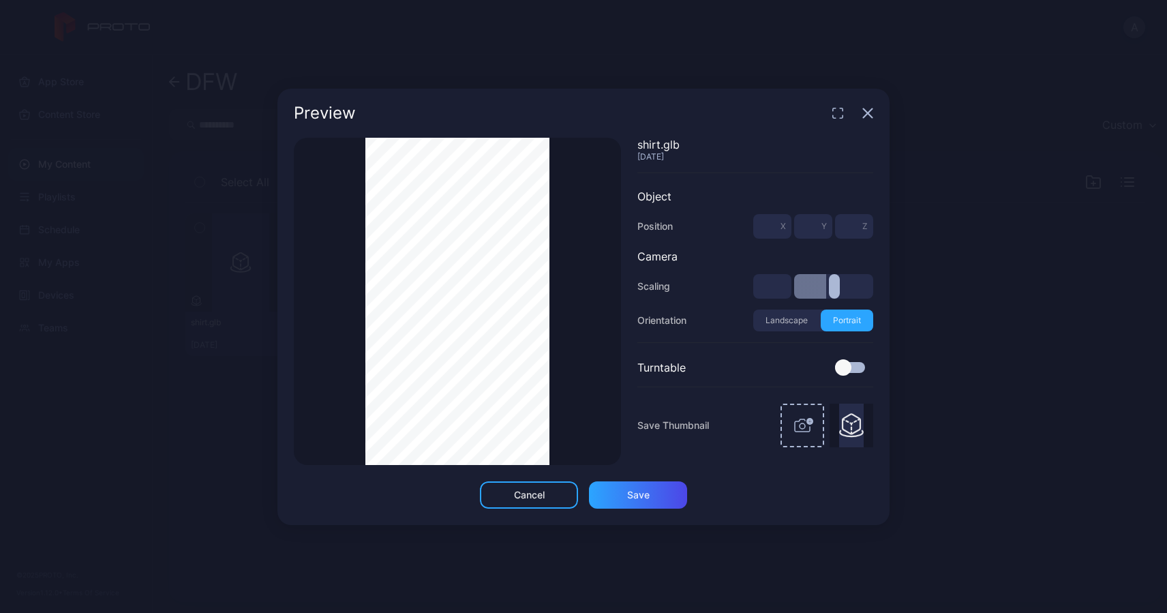
type input "*"
type input "***"
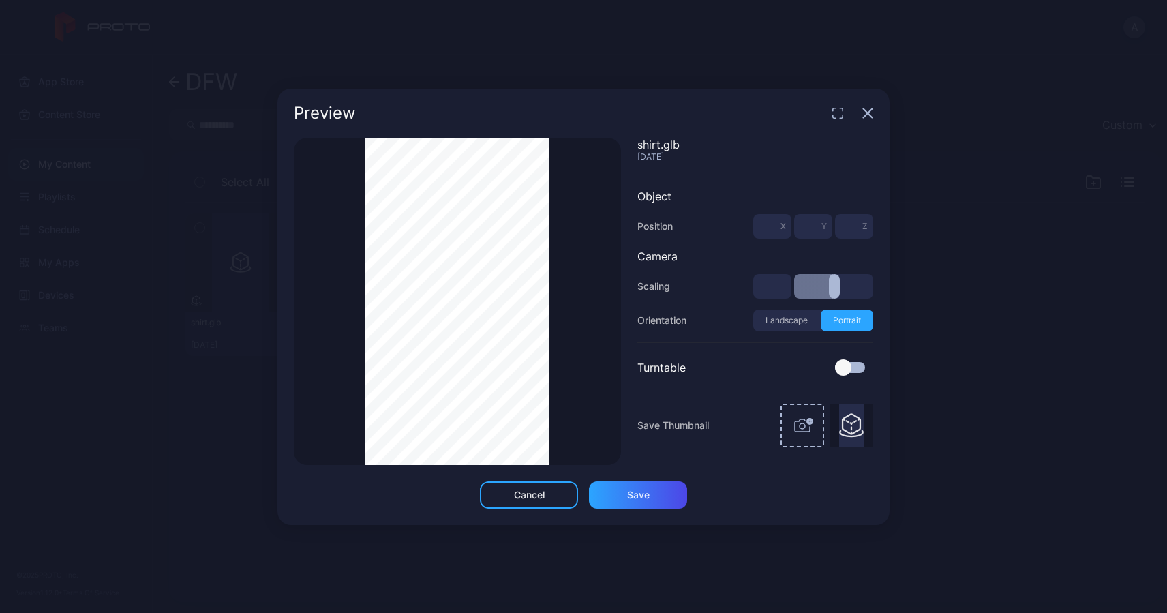
type input "***"
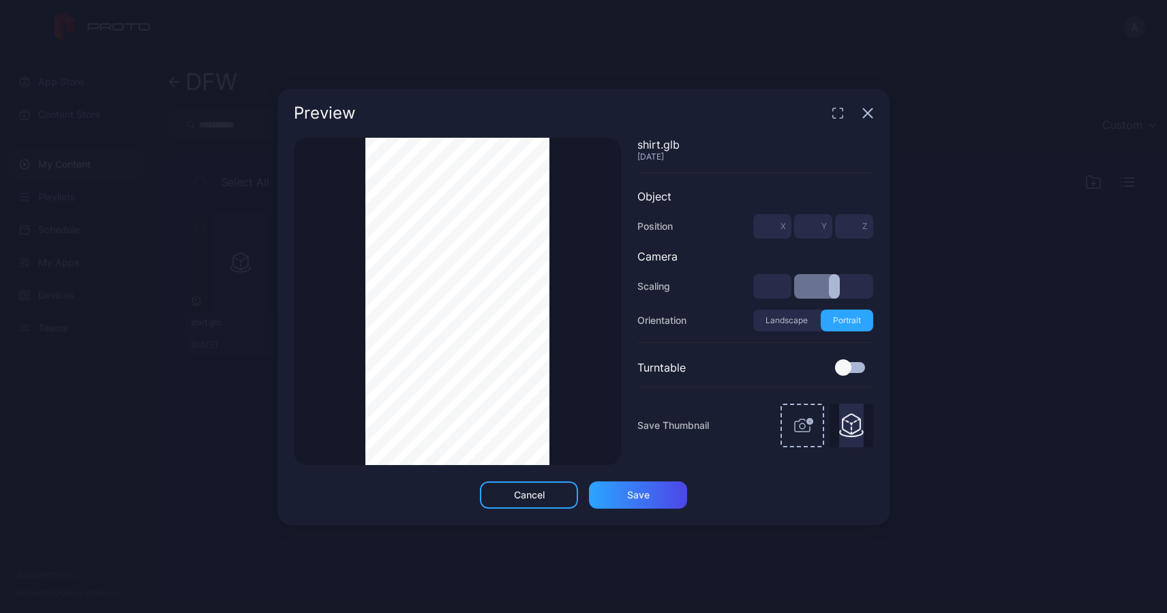
type input "***"
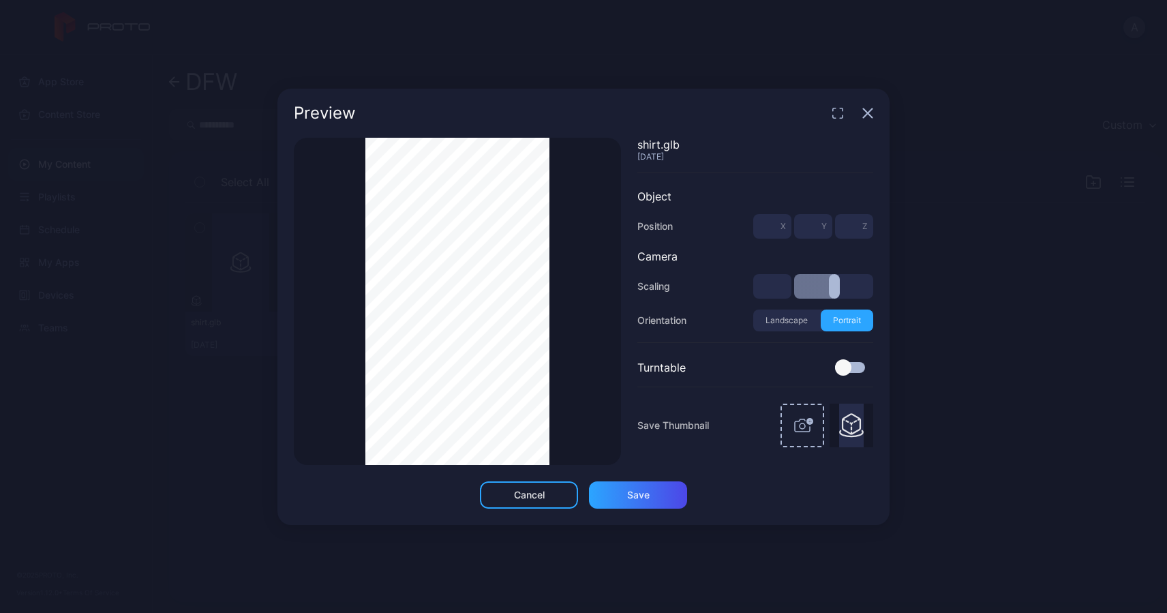
type input "***"
type input "*"
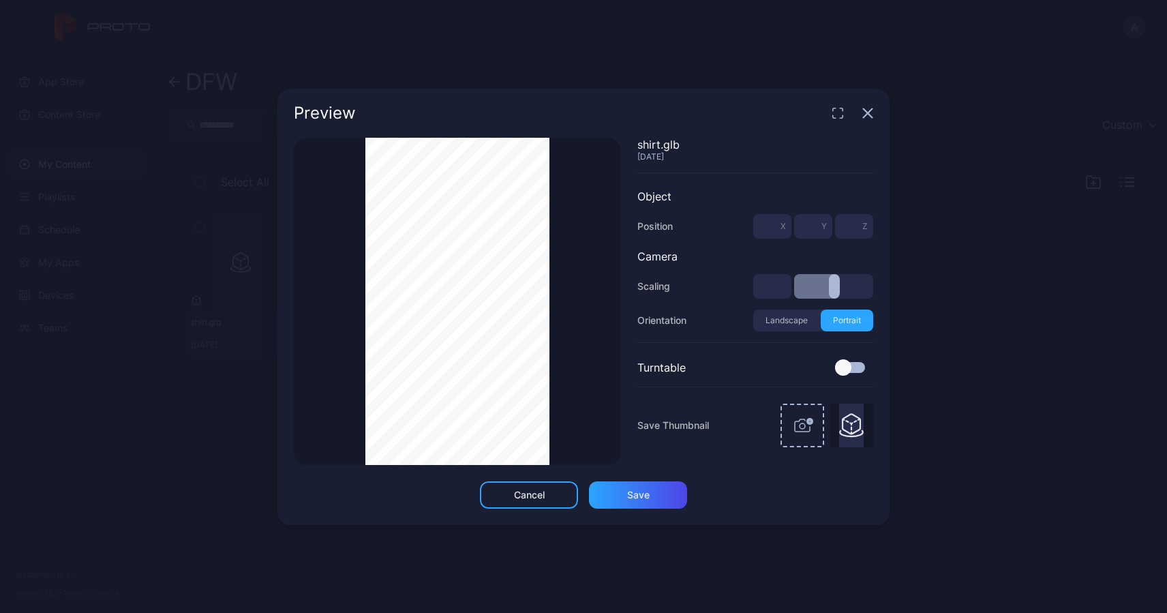
type input "*"
type input "***"
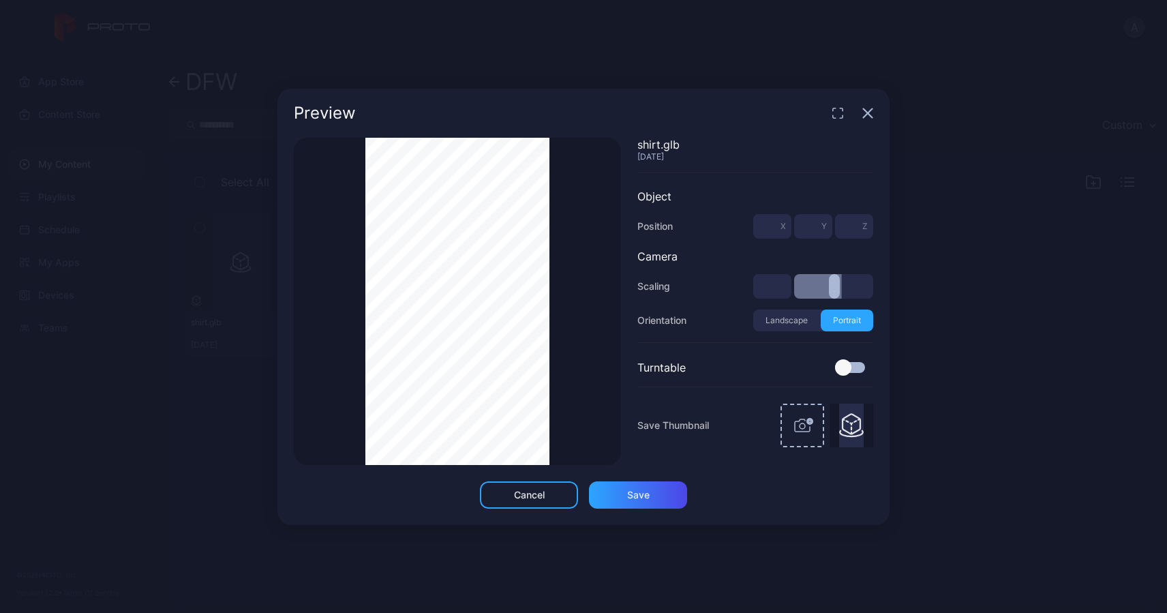
type input "***"
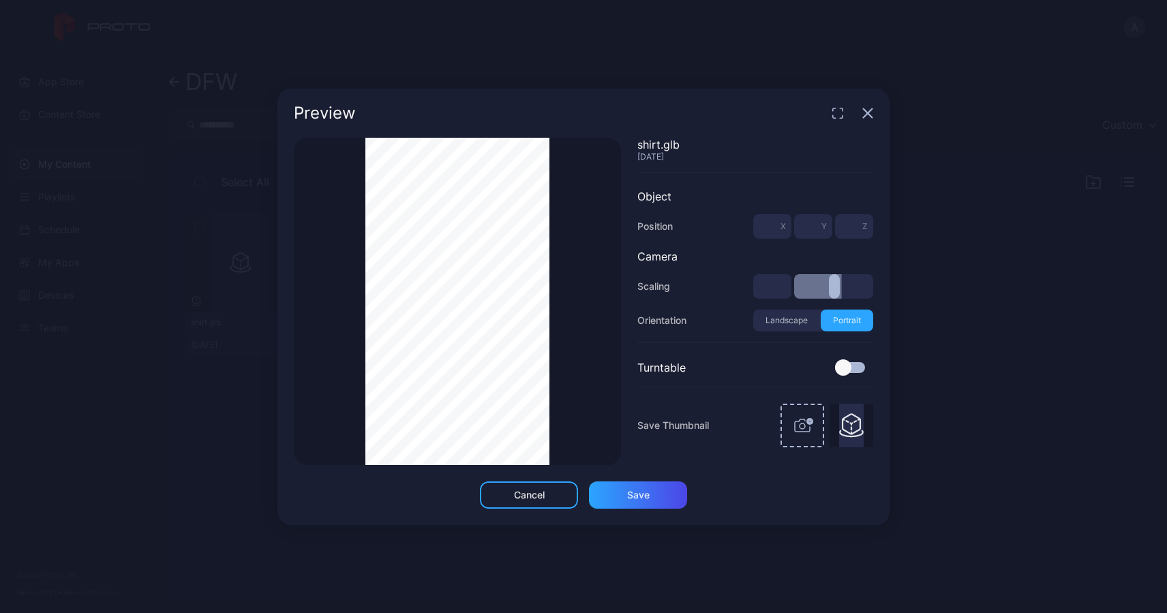
type input "***"
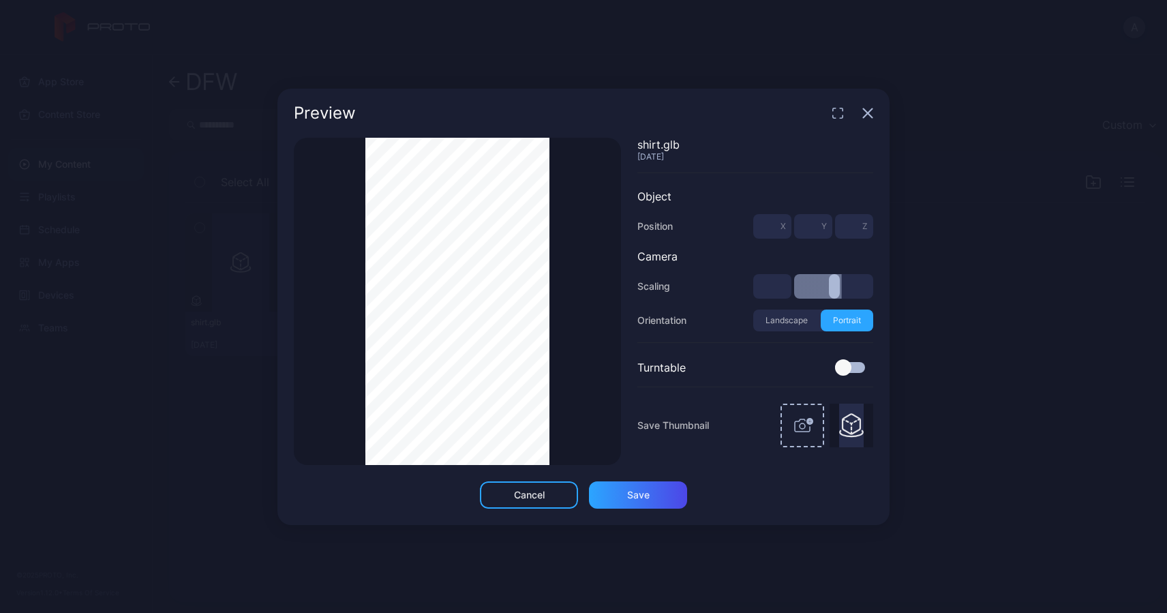
type input "***"
type input "*"
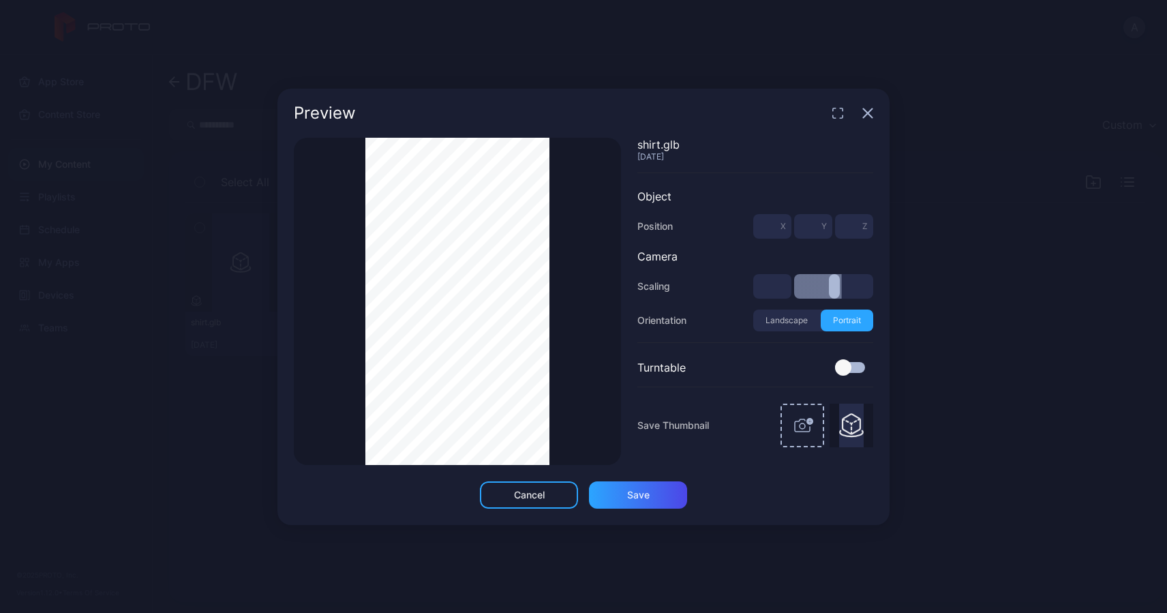
type input "*"
type input "***"
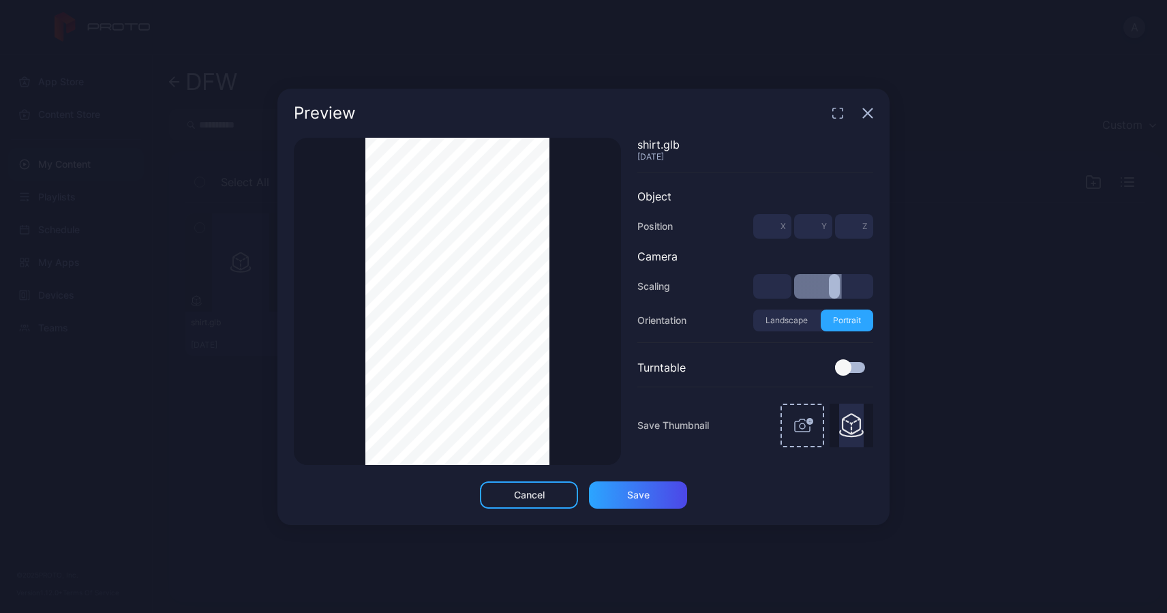
type input "***"
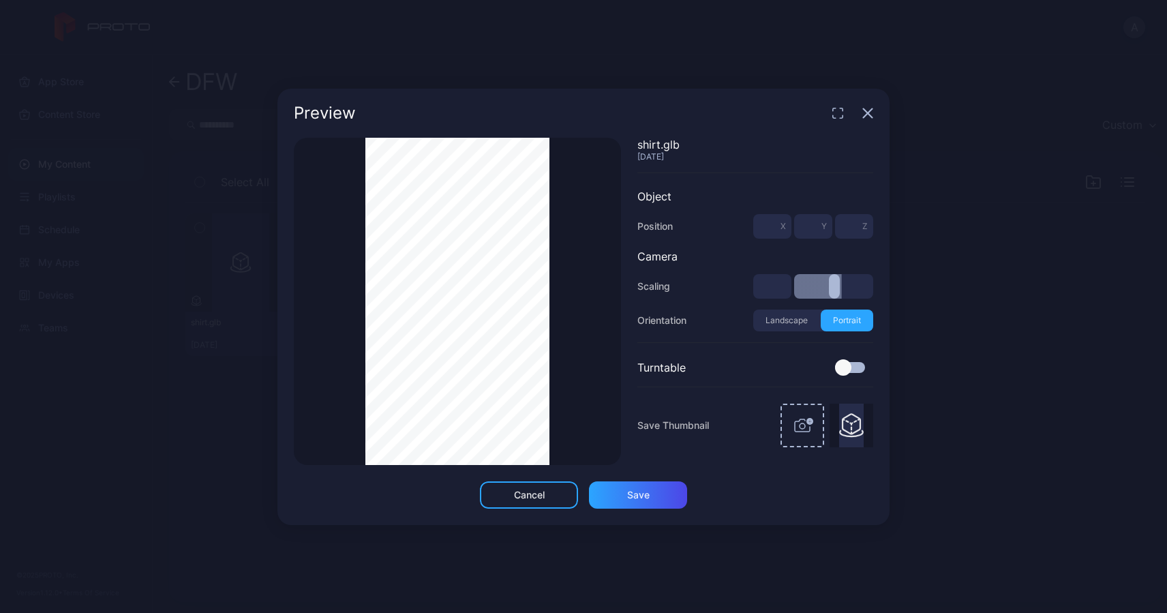
type input "***"
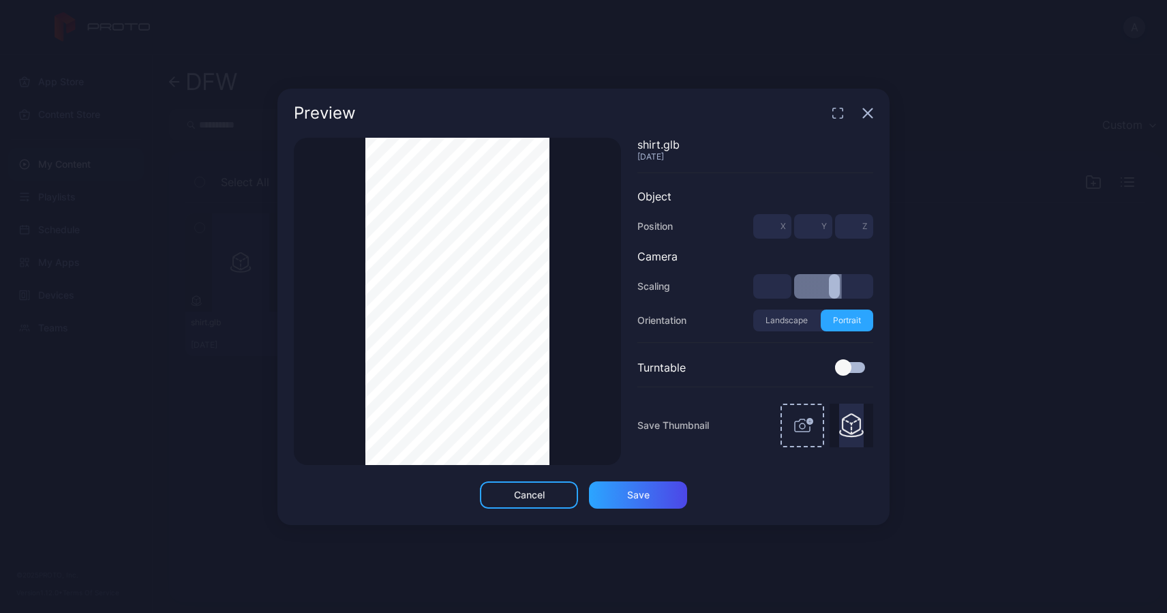
type input "***"
type input "*"
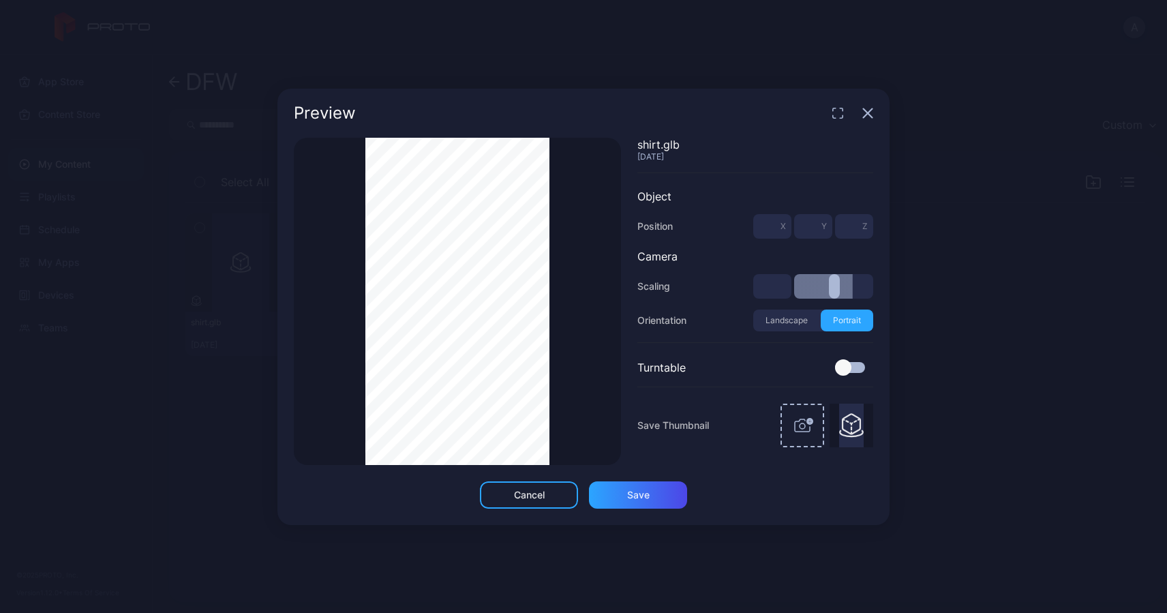
type input "*"
type input "***"
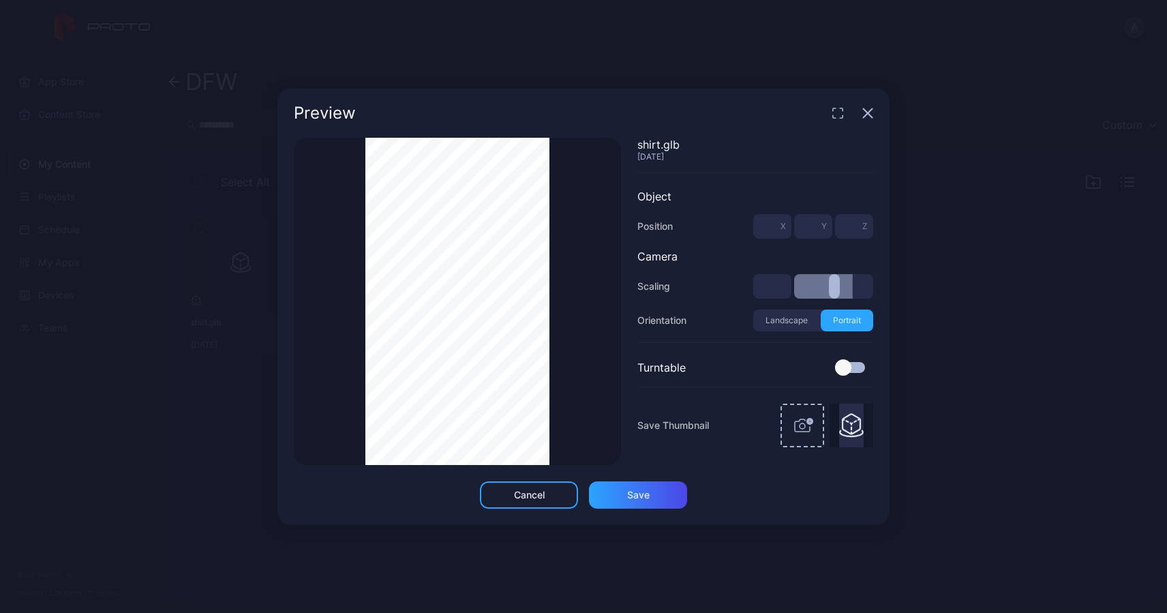
type input "***"
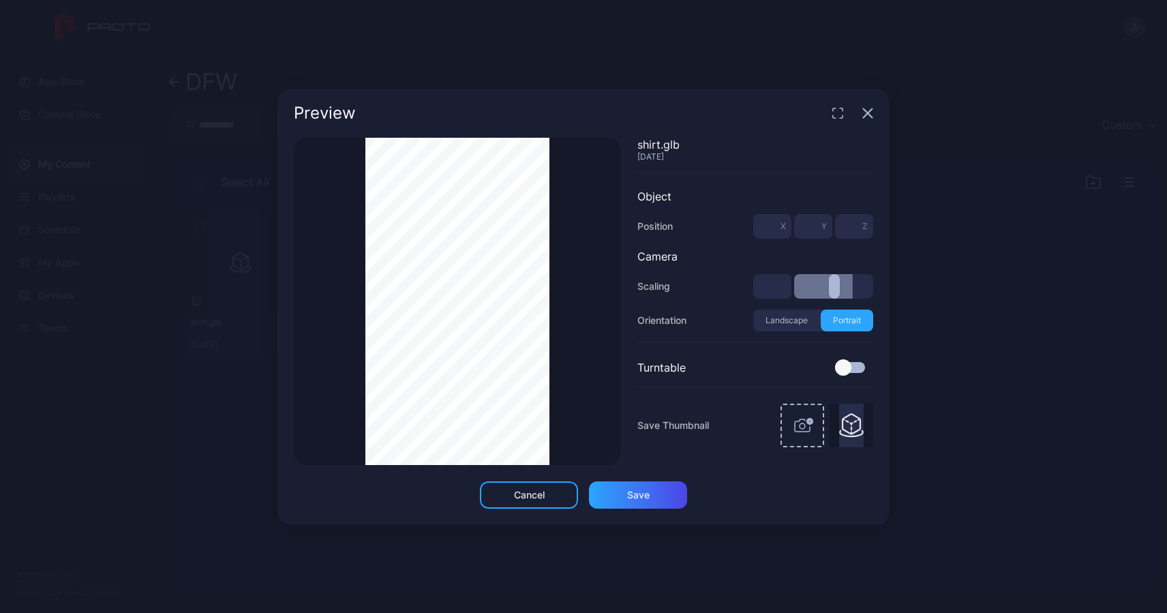
type input "***"
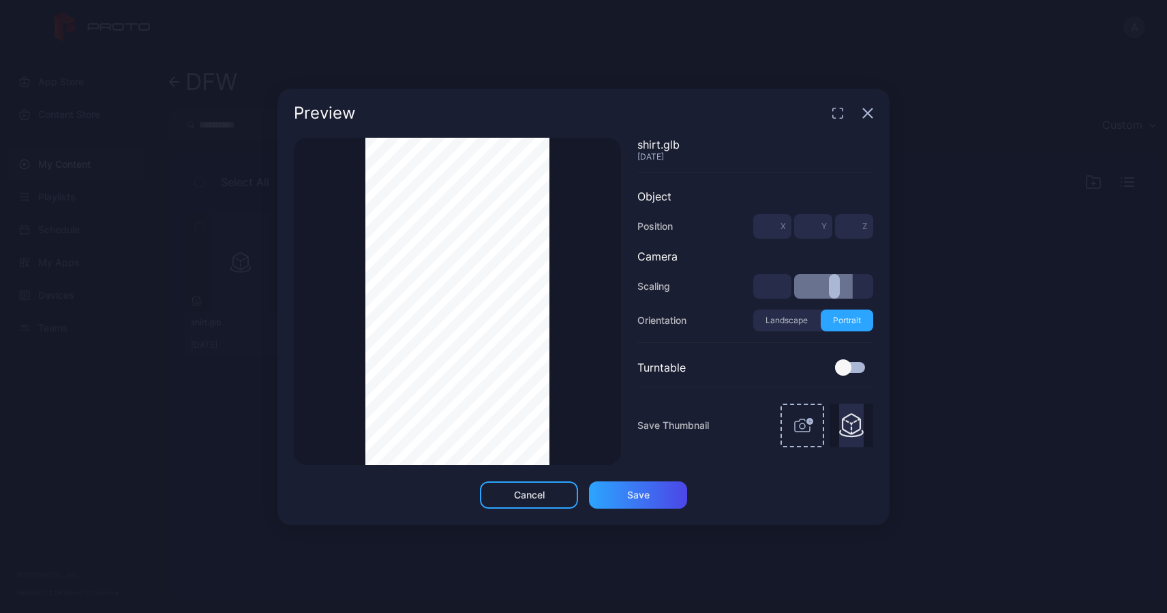
type input "***"
type input "*"
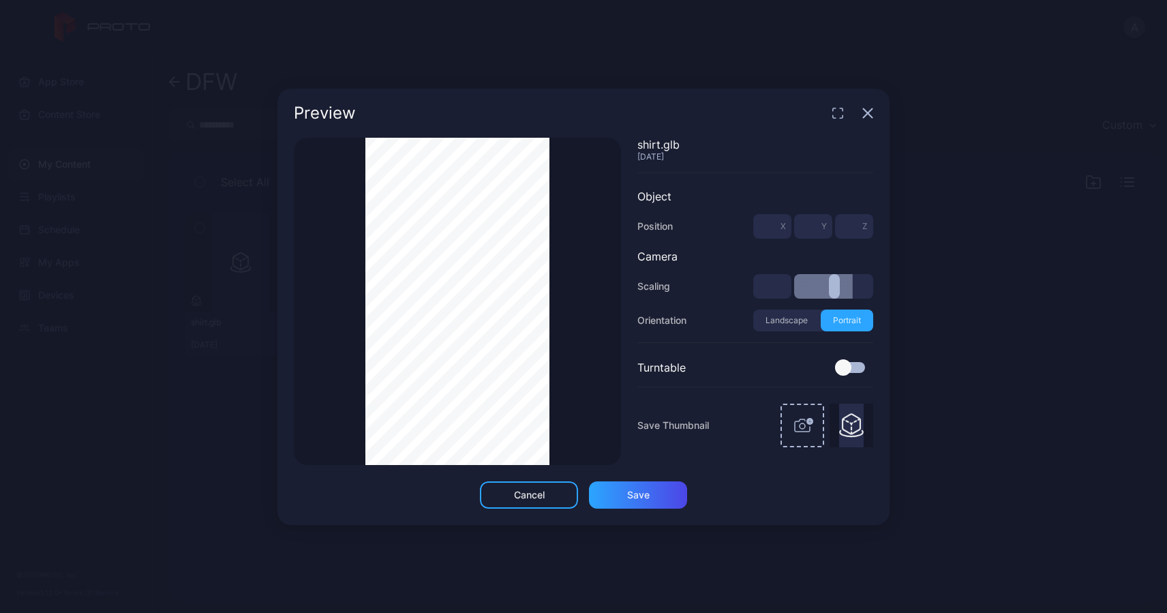
type input "*"
type input "***"
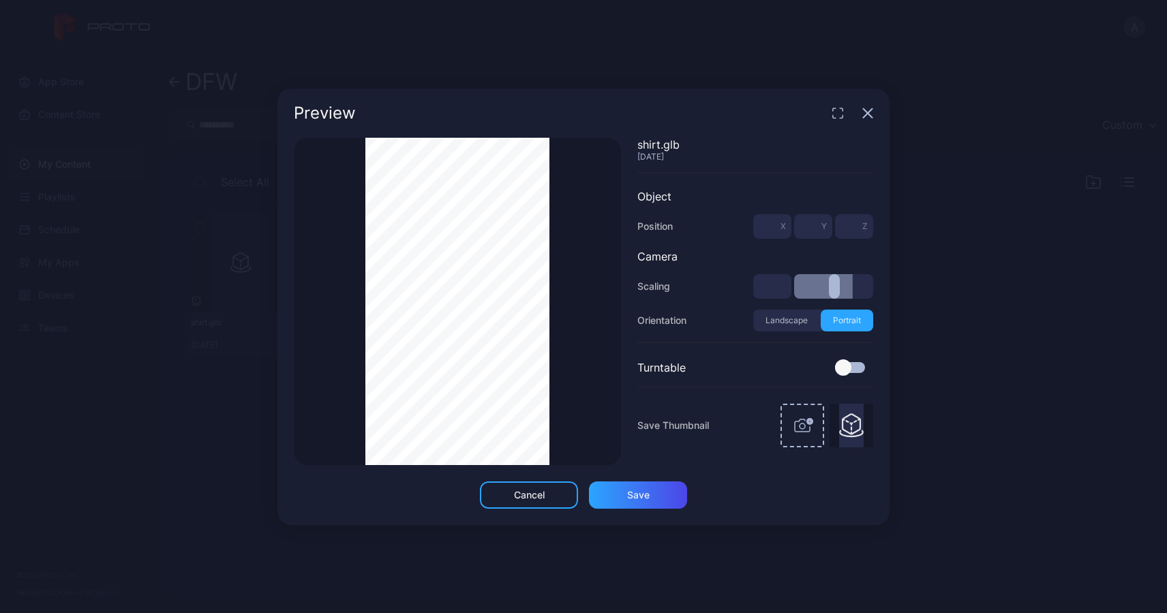
type input "***"
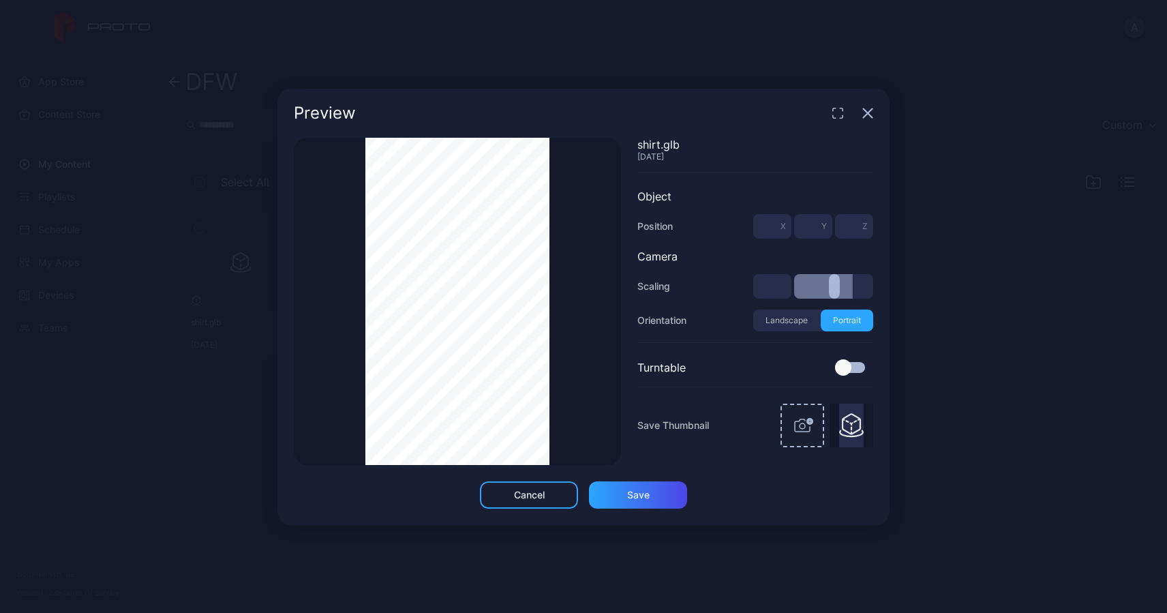
type input "***"
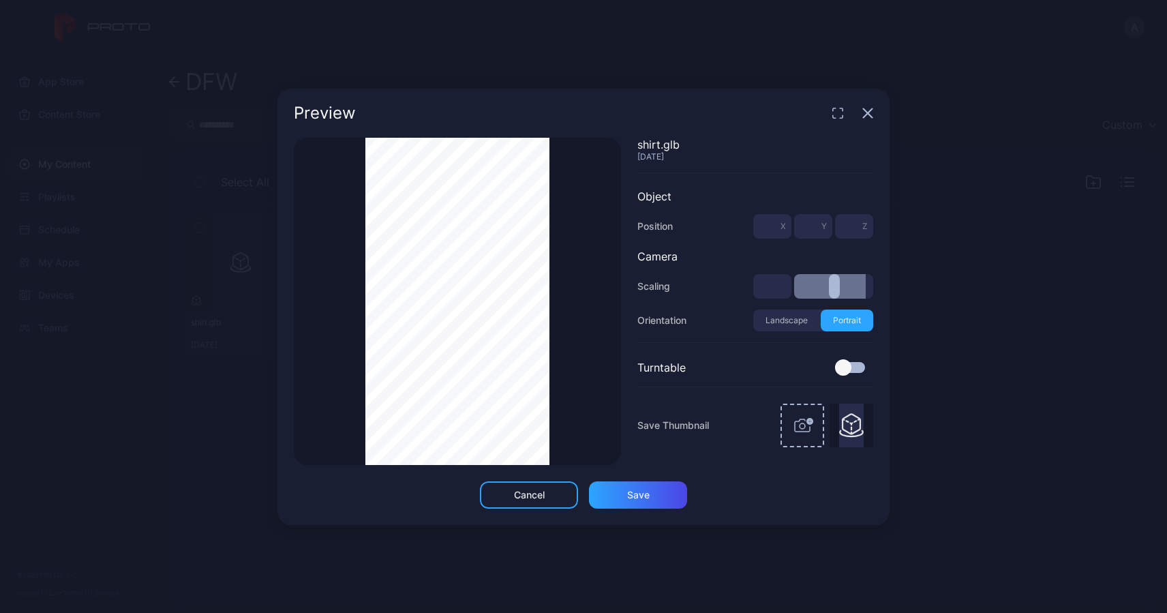
type input "***"
type input "**"
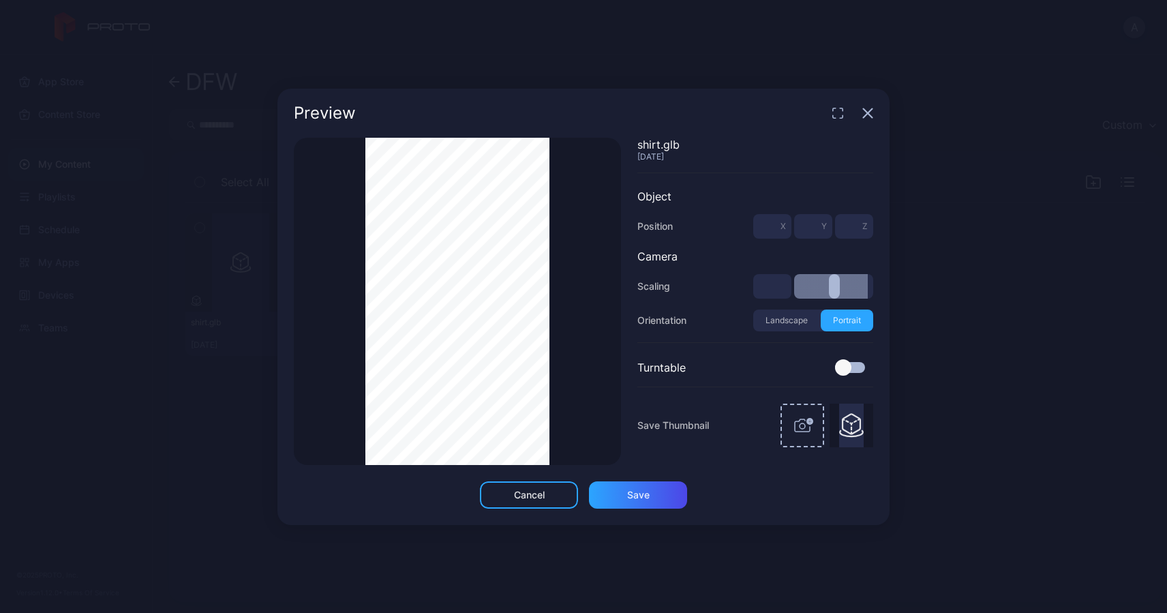
drag, startPoint x: 804, startPoint y: 283, endPoint x: 878, endPoint y: 283, distance: 74.3
type input "**"
click at [873, 283] on input "range" at bounding box center [833, 286] width 79 height 25
click at [871, 110] on icon "button" at bounding box center [867, 113] width 11 height 11
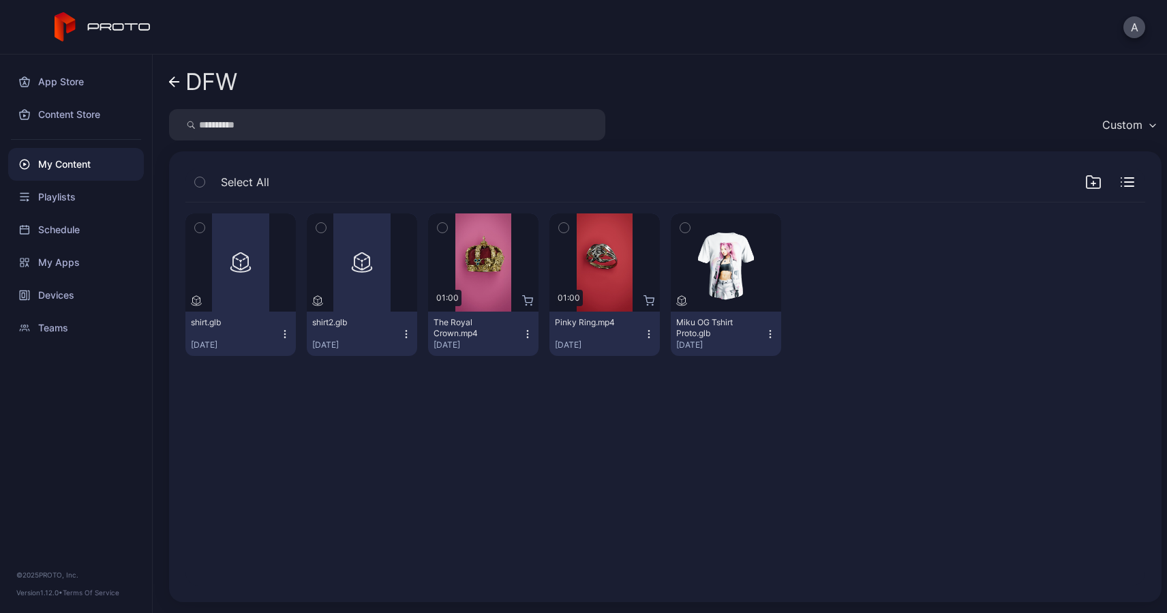
click at [401, 335] on icon "button" at bounding box center [406, 333] width 11 height 11
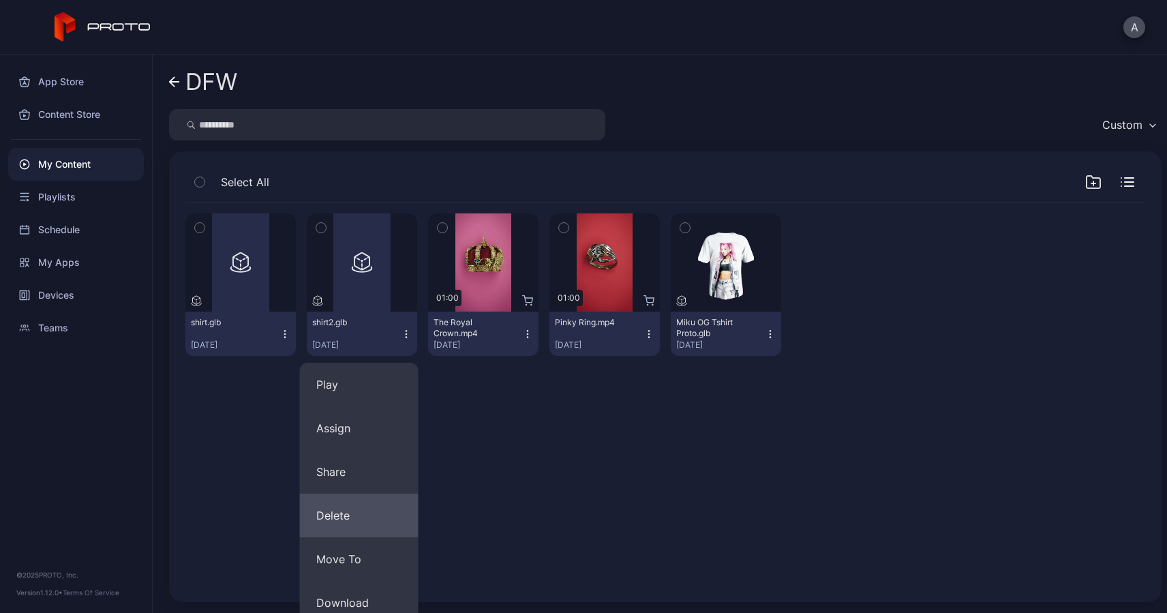
click at [362, 517] on button "Delete" at bounding box center [359, 515] width 119 height 44
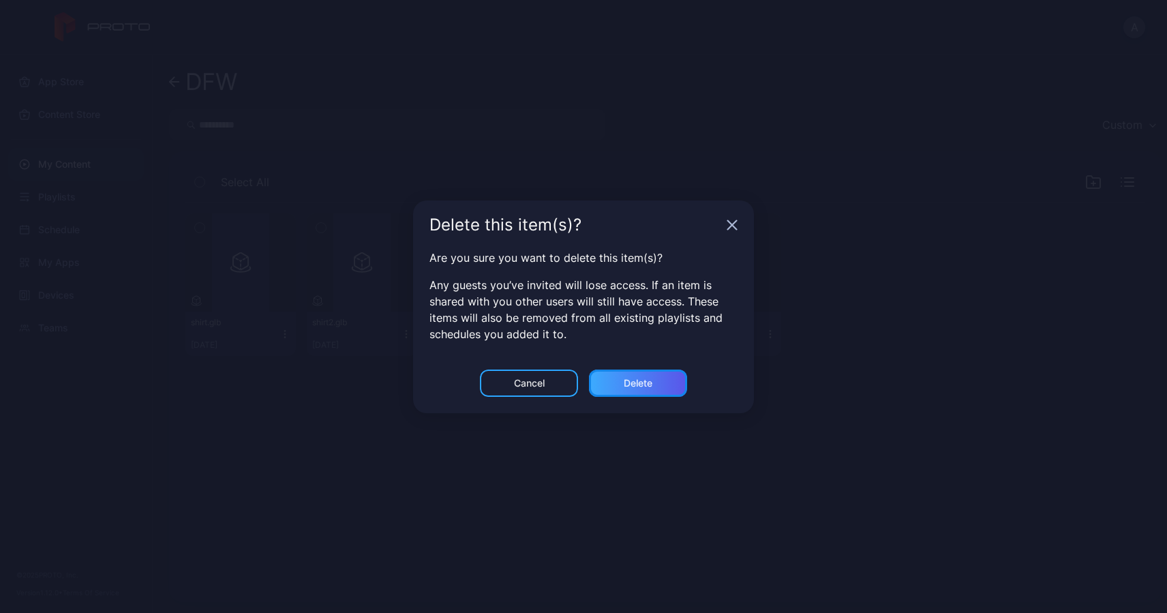
click at [630, 380] on div "Delete" at bounding box center [637, 383] width 29 height 11
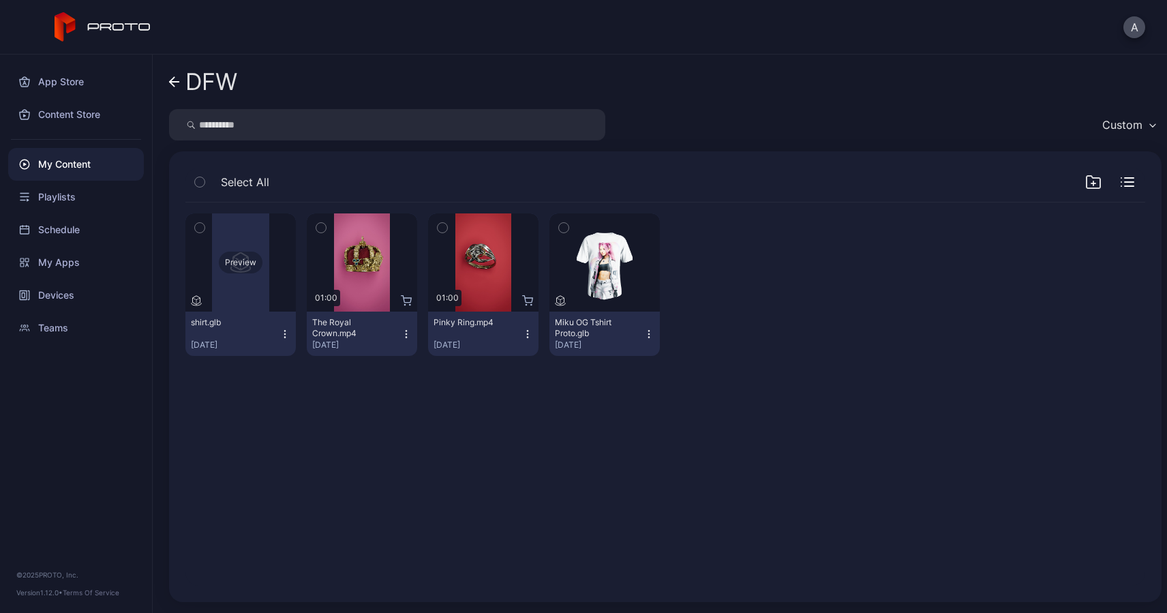
click at [262, 273] on div "Preview" at bounding box center [240, 262] width 110 height 98
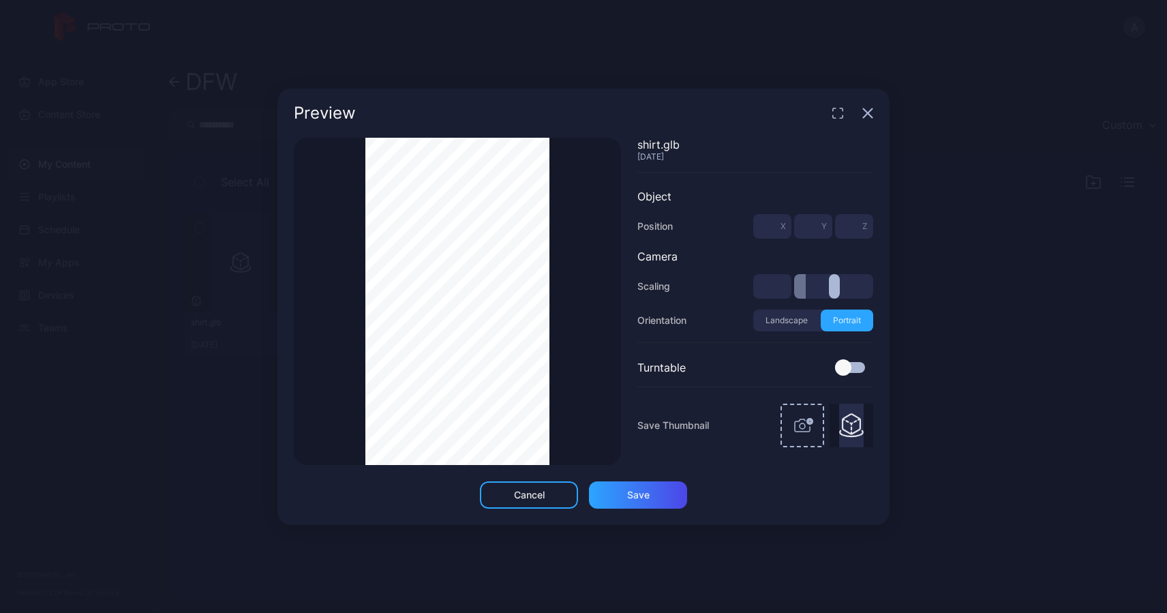
click at [865, 112] on icon "button" at bounding box center [867, 112] width 9 height 9
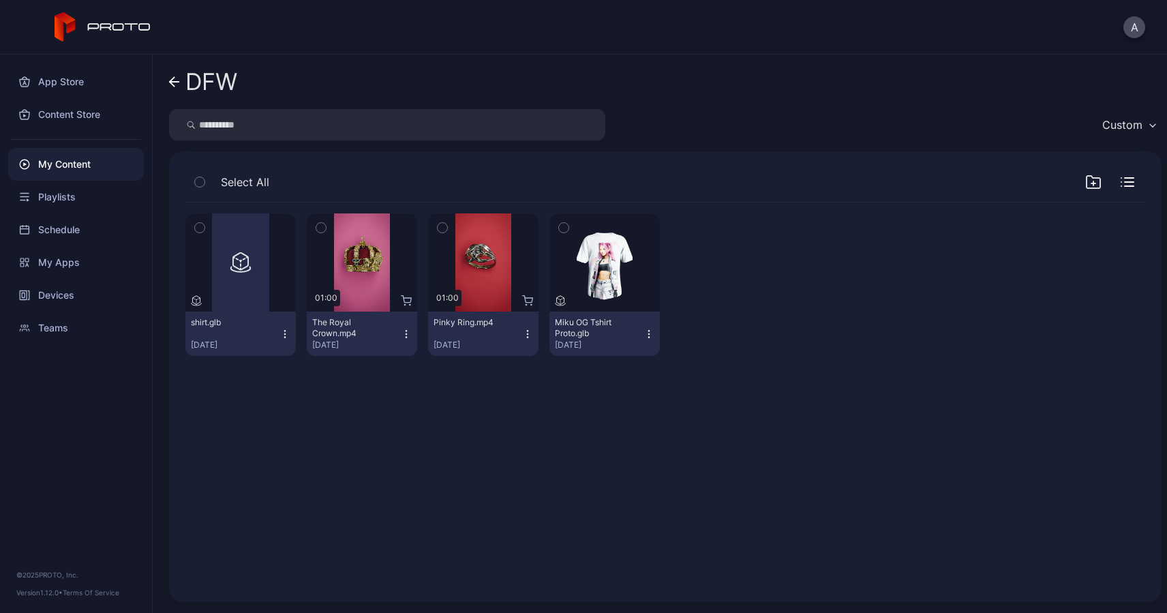
click at [284, 331] on icon "button" at bounding box center [284, 333] width 11 height 11
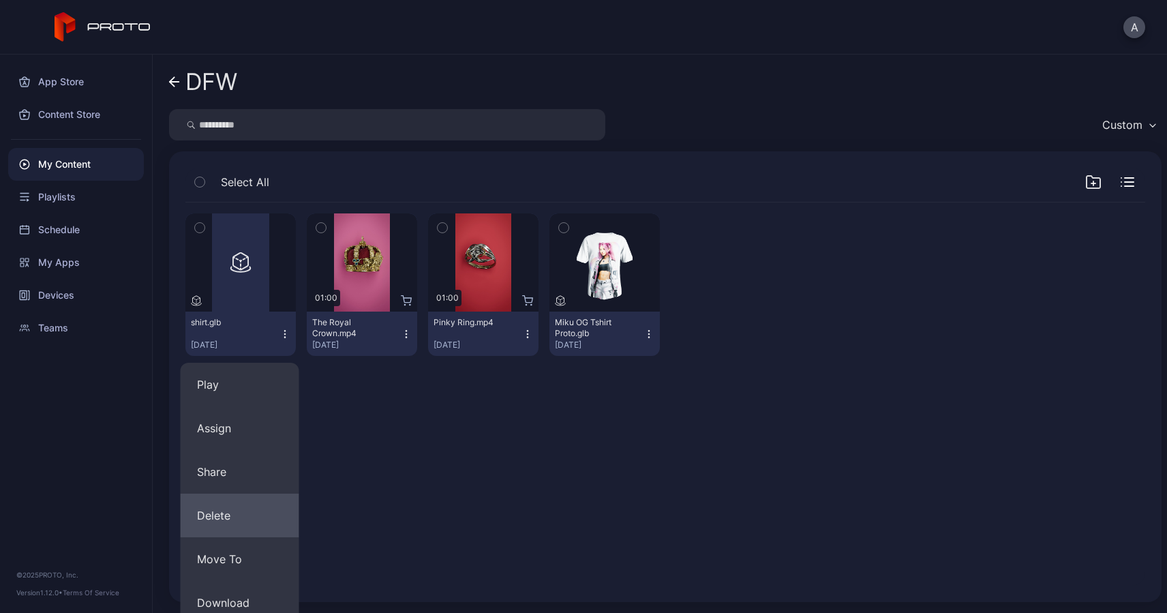
click at [219, 510] on button "Delete" at bounding box center [240, 515] width 119 height 44
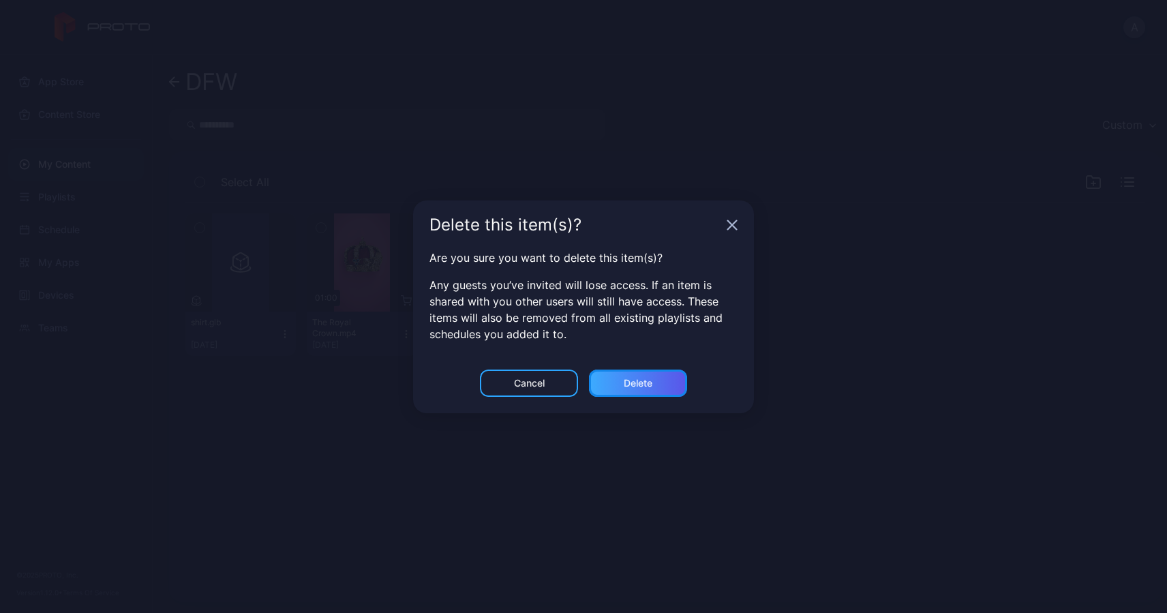
click at [637, 387] on div "Delete" at bounding box center [637, 383] width 29 height 11
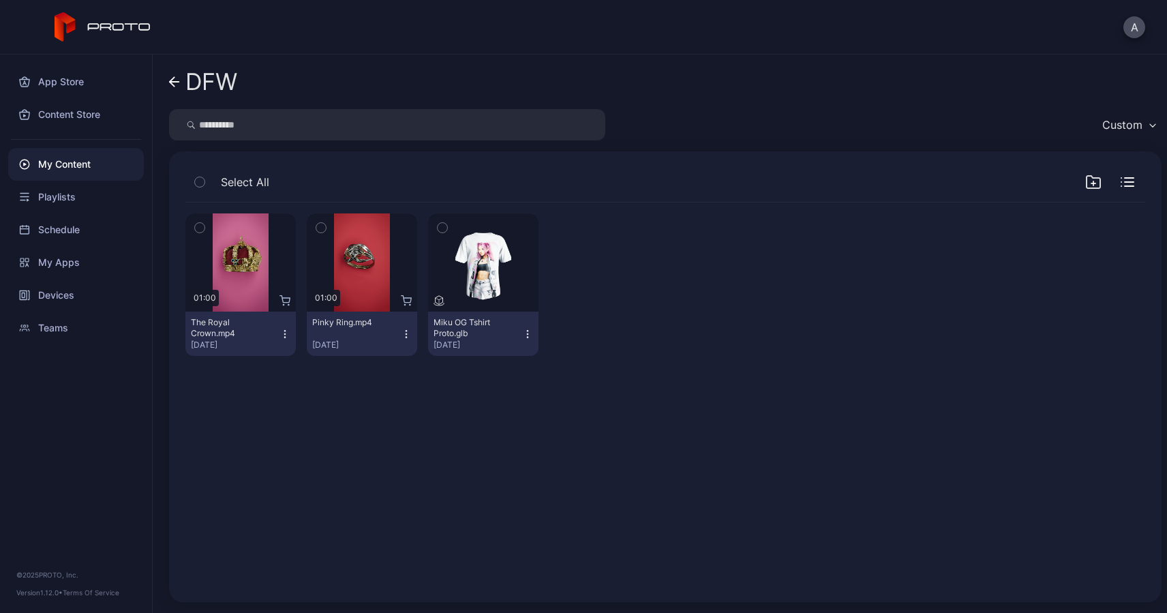
click at [177, 84] on icon at bounding box center [174, 82] width 11 height 12
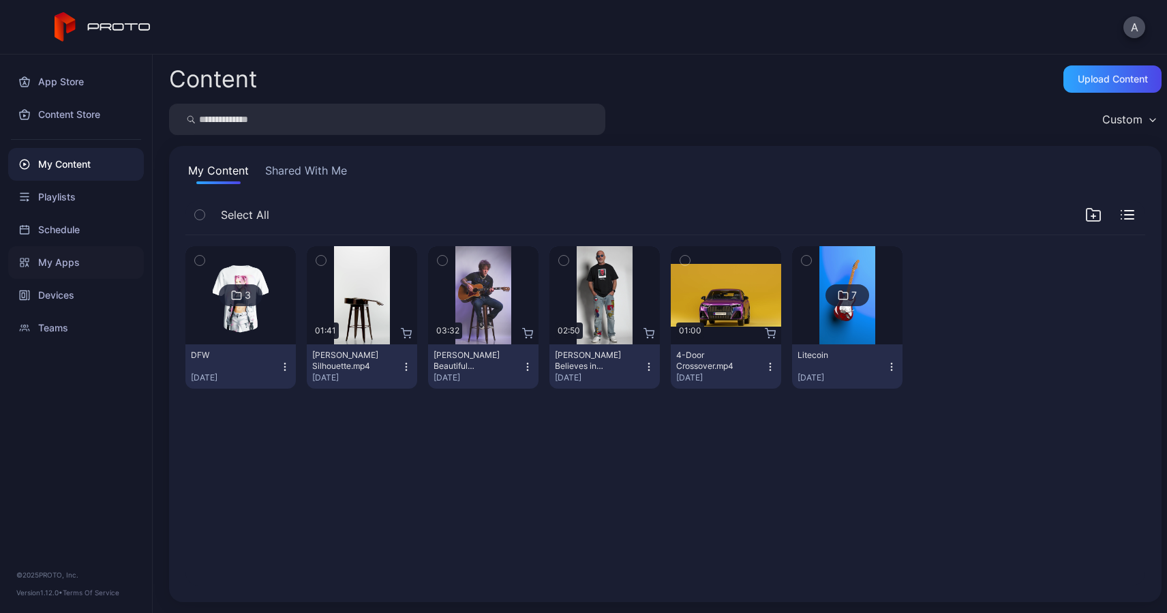
click at [65, 260] on div "My Apps" at bounding box center [76, 262] width 136 height 33
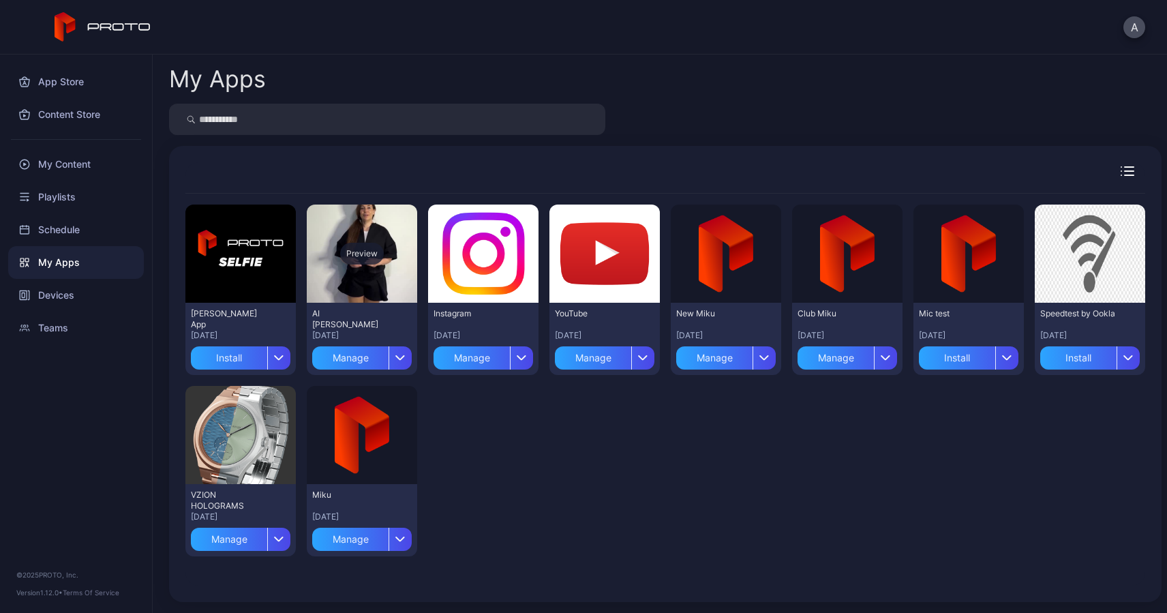
click at [371, 287] on div "Preview" at bounding box center [362, 253] width 110 height 98
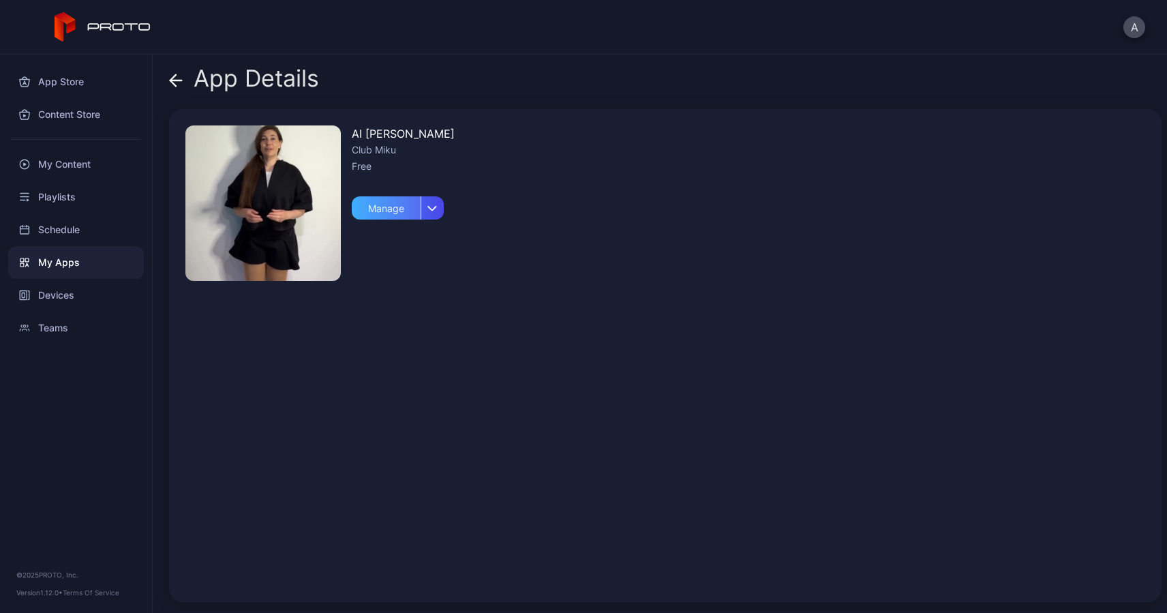
click at [389, 211] on div "Manage" at bounding box center [386, 207] width 69 height 23
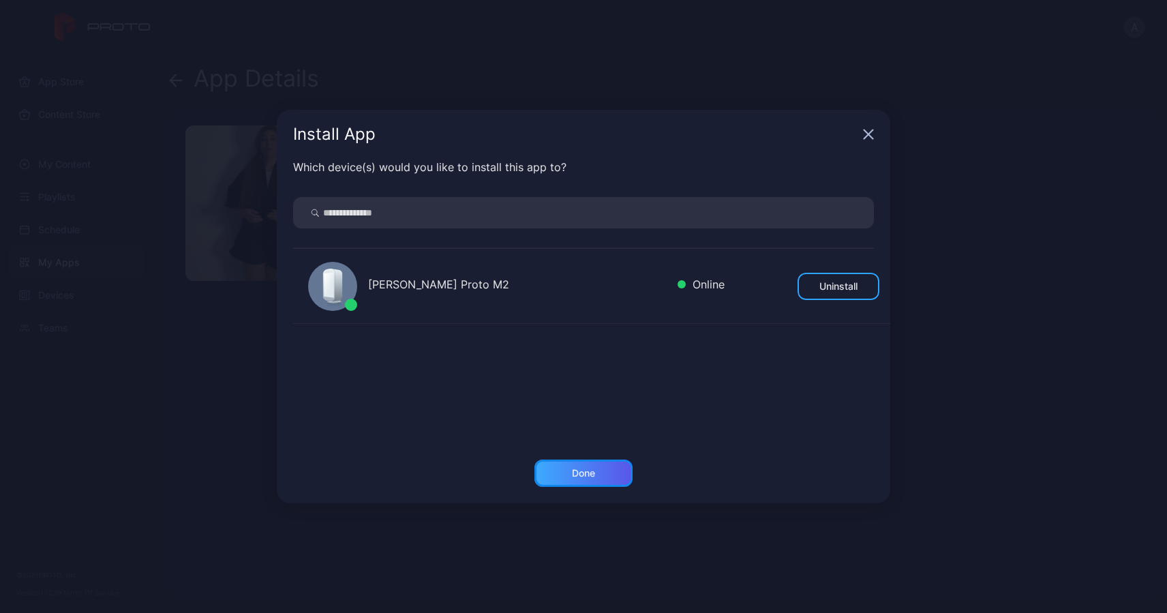
click at [581, 473] on div "Done" at bounding box center [583, 472] width 23 height 11
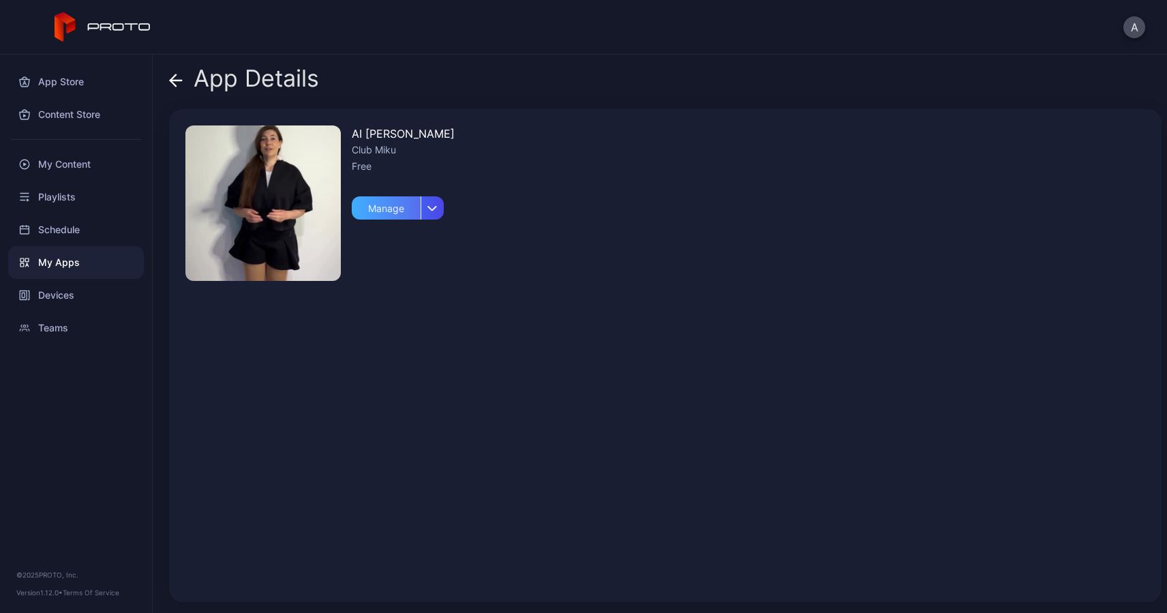
click at [382, 207] on div "Manage" at bounding box center [386, 207] width 69 height 23
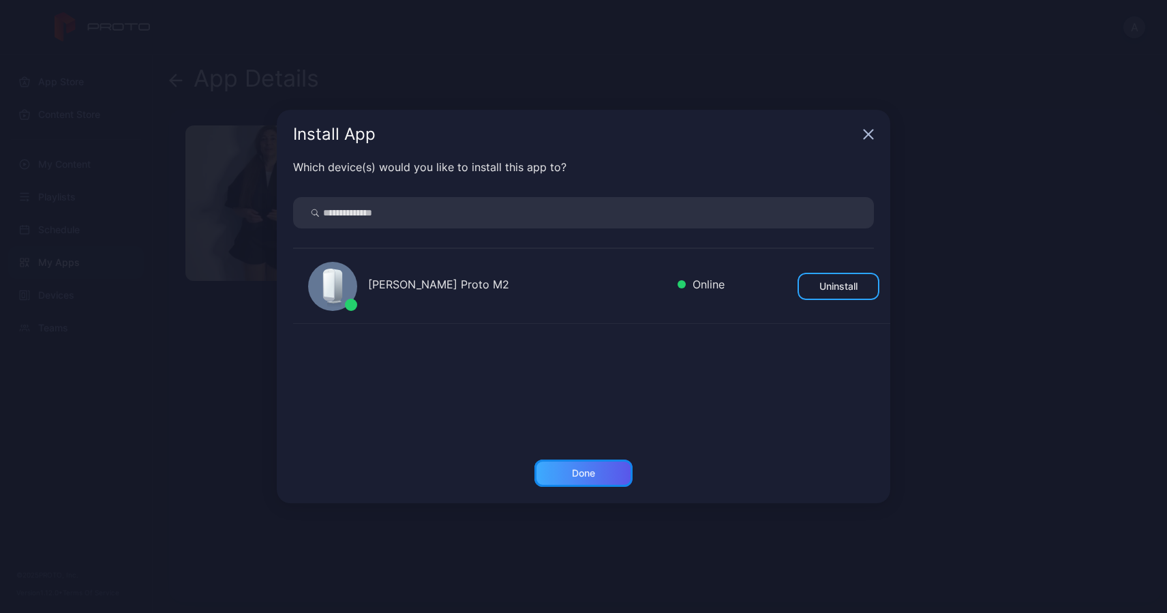
click at [580, 472] on div "Done" at bounding box center [583, 472] width 23 height 11
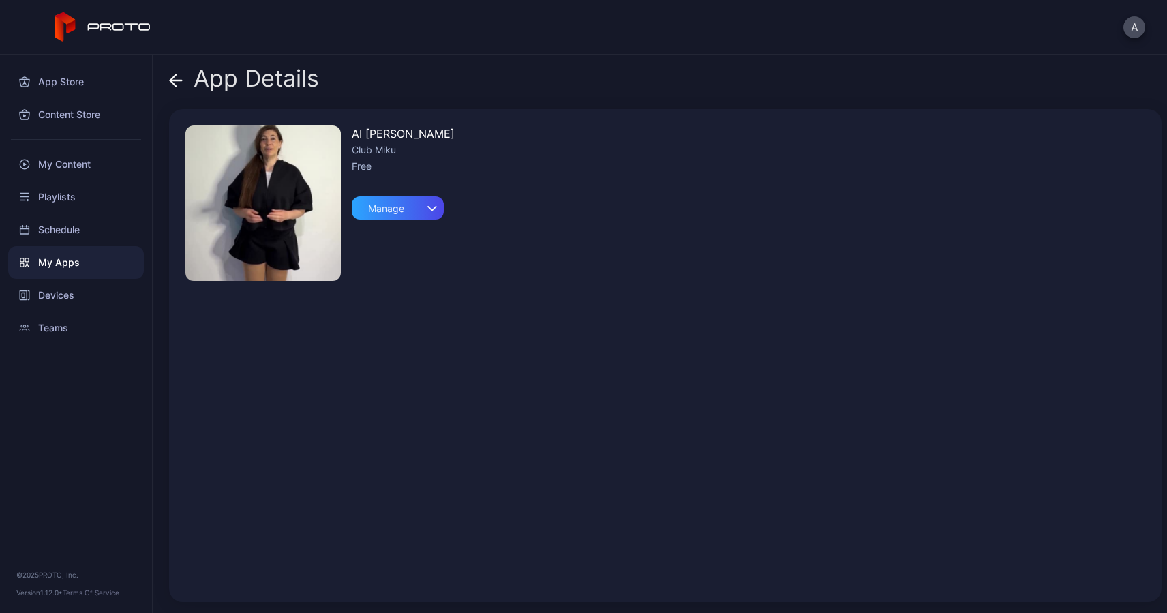
click at [281, 224] on img at bounding box center [262, 202] width 155 height 155
click at [429, 207] on icon "button" at bounding box center [432, 207] width 10 height 5
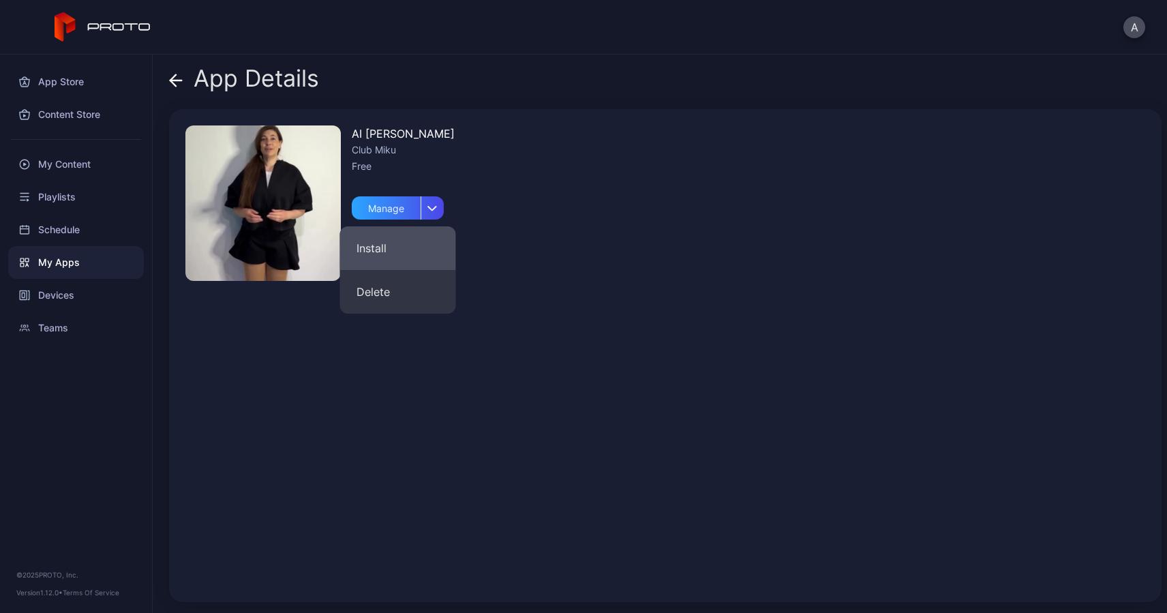
click at [370, 247] on button "Install" at bounding box center [398, 248] width 116 height 44
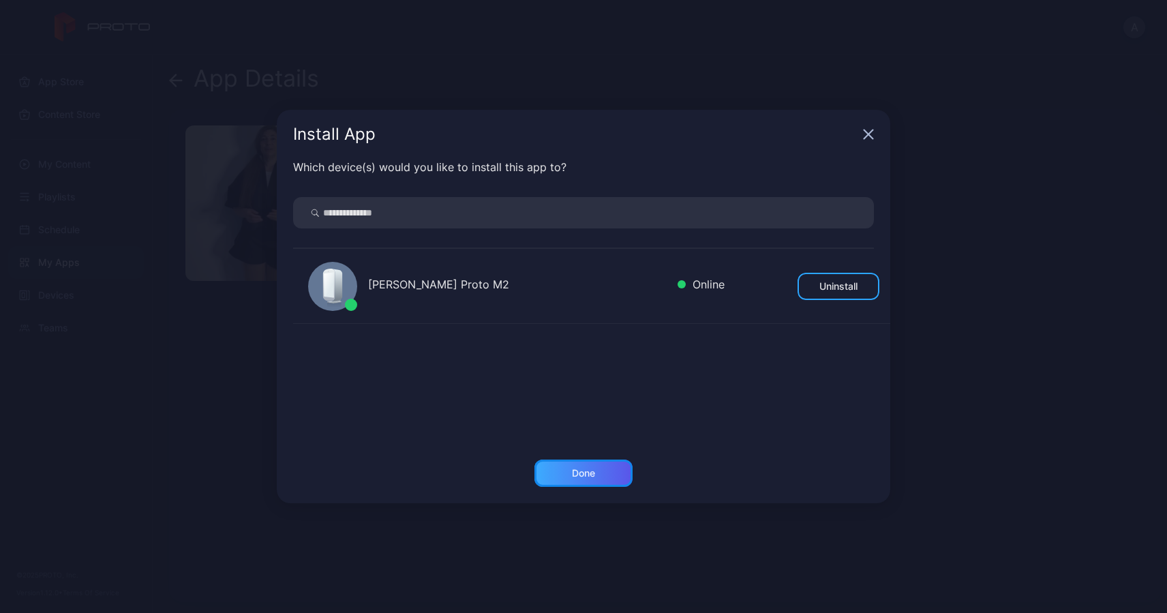
click at [587, 476] on div "Done" at bounding box center [583, 472] width 23 height 11
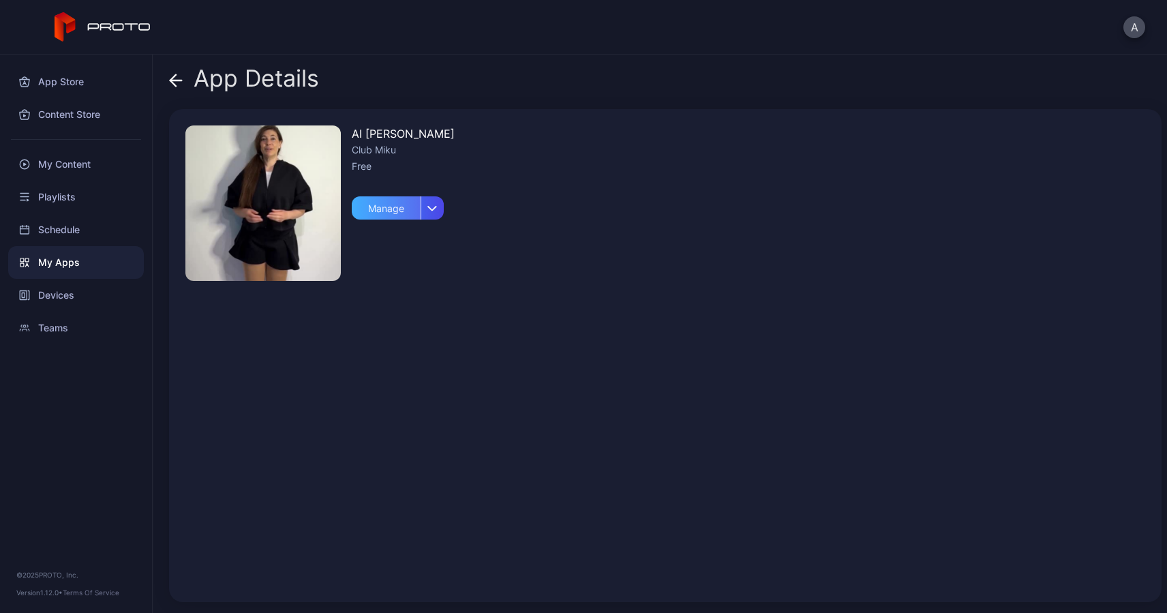
click at [386, 208] on div "Manage" at bounding box center [386, 207] width 69 height 23
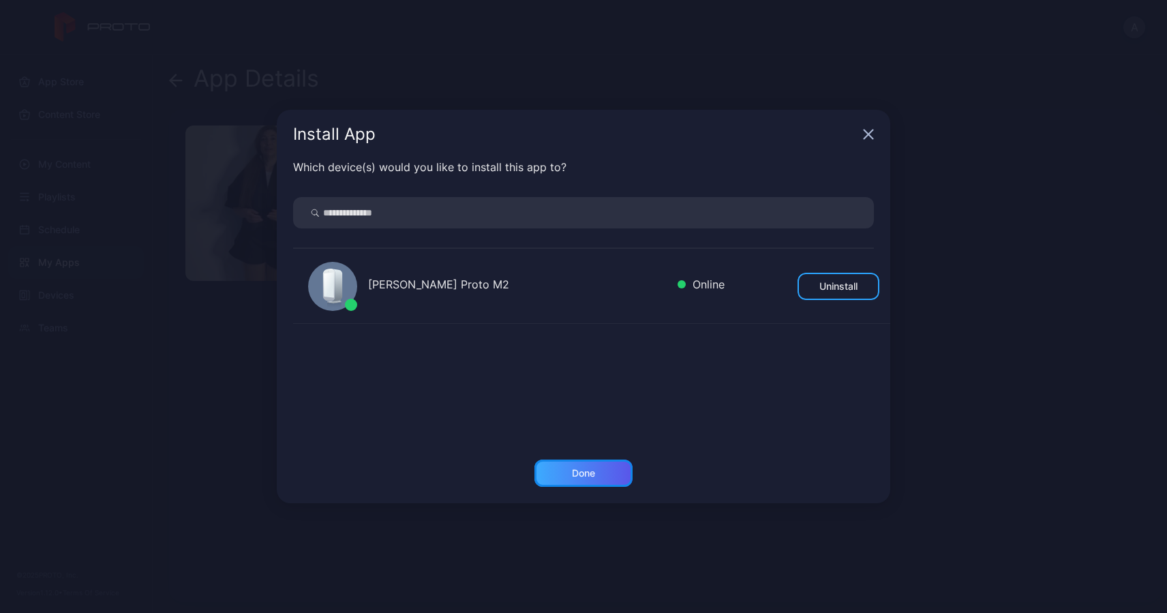
click at [579, 481] on div "Done" at bounding box center [583, 472] width 98 height 27
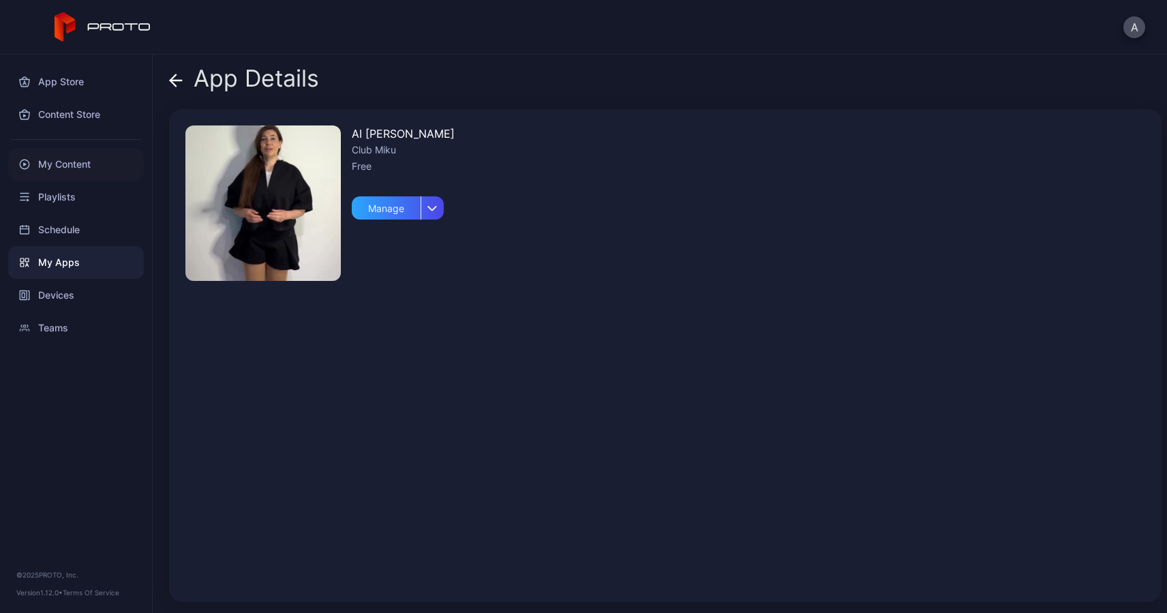
click at [67, 161] on div "My Content" at bounding box center [76, 164] width 136 height 33
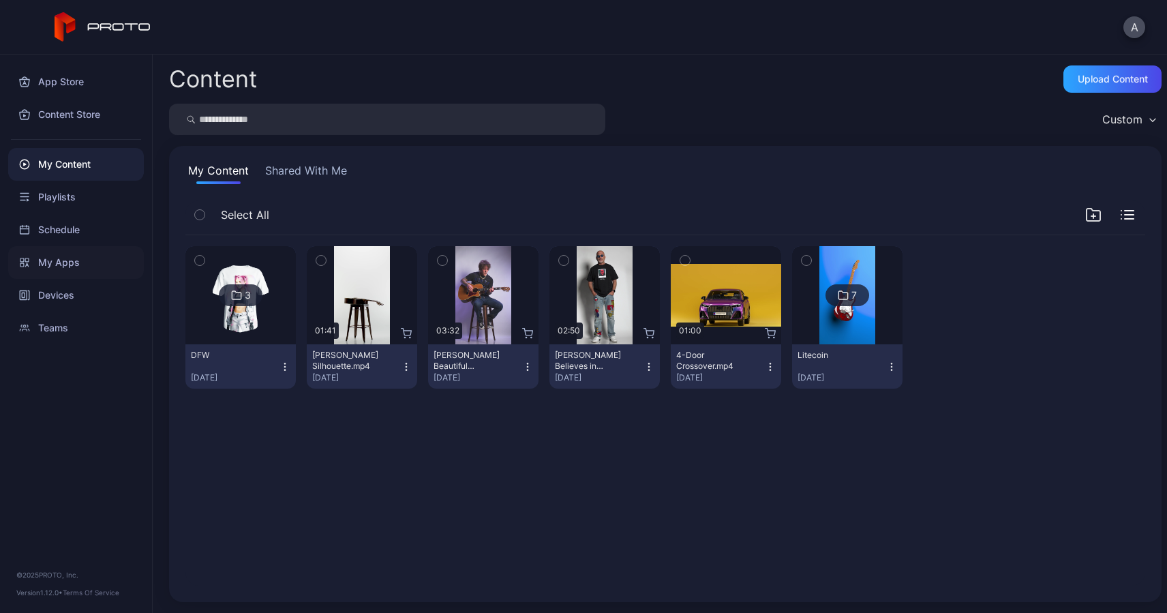
click at [57, 258] on div "My Apps" at bounding box center [76, 262] width 136 height 33
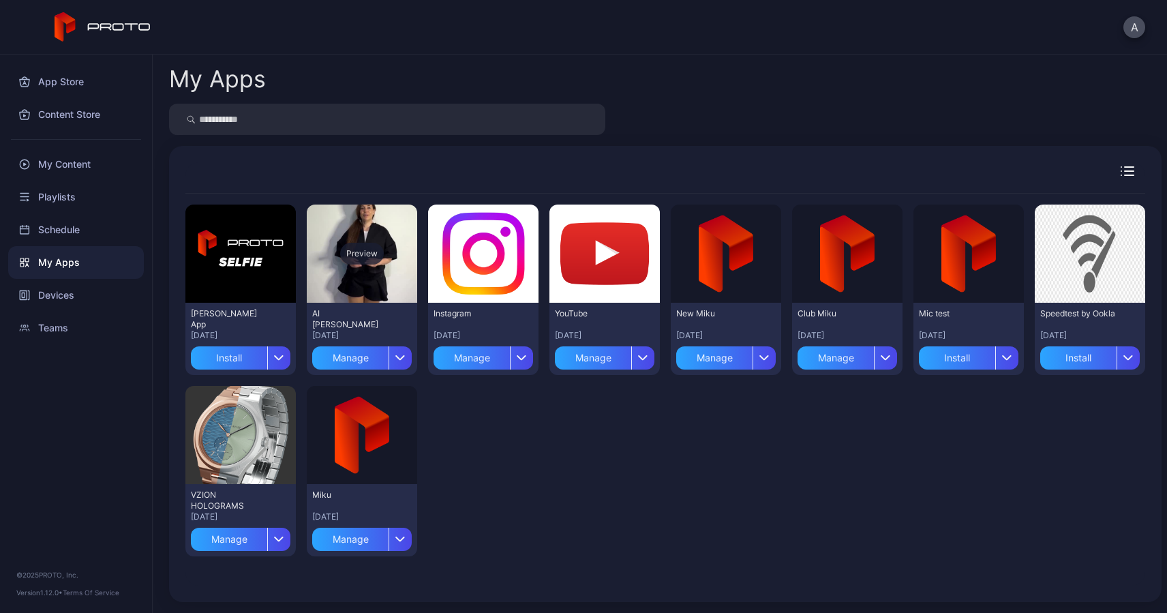
click at [358, 290] on div "Preview" at bounding box center [362, 253] width 110 height 98
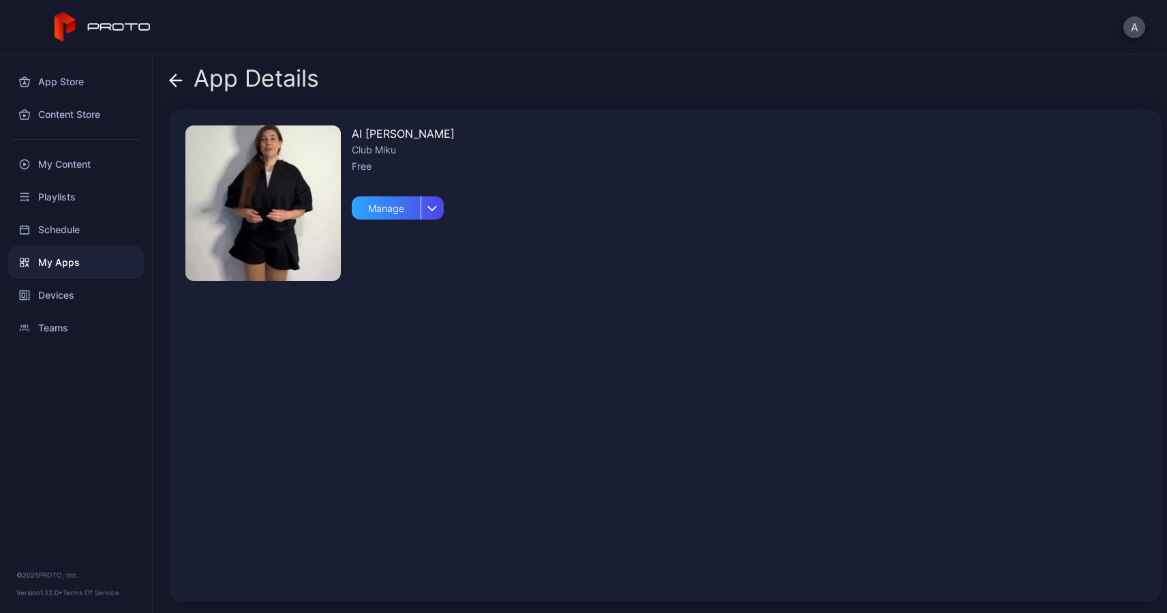
click at [52, 255] on div "My Apps" at bounding box center [76, 262] width 136 height 33
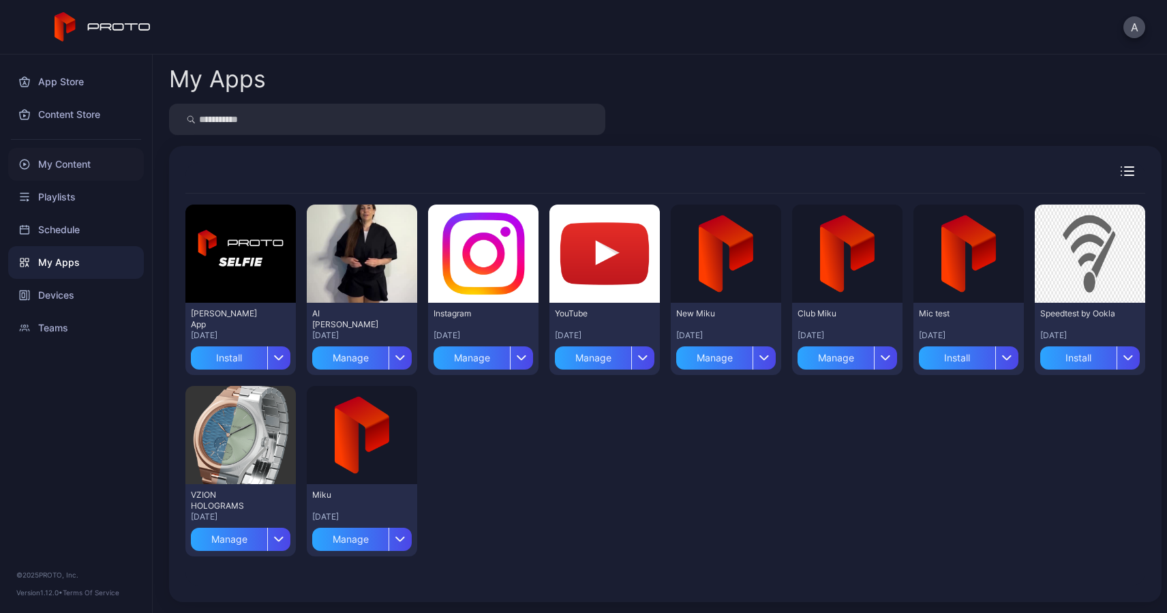
click at [62, 168] on div "My Content" at bounding box center [76, 164] width 136 height 33
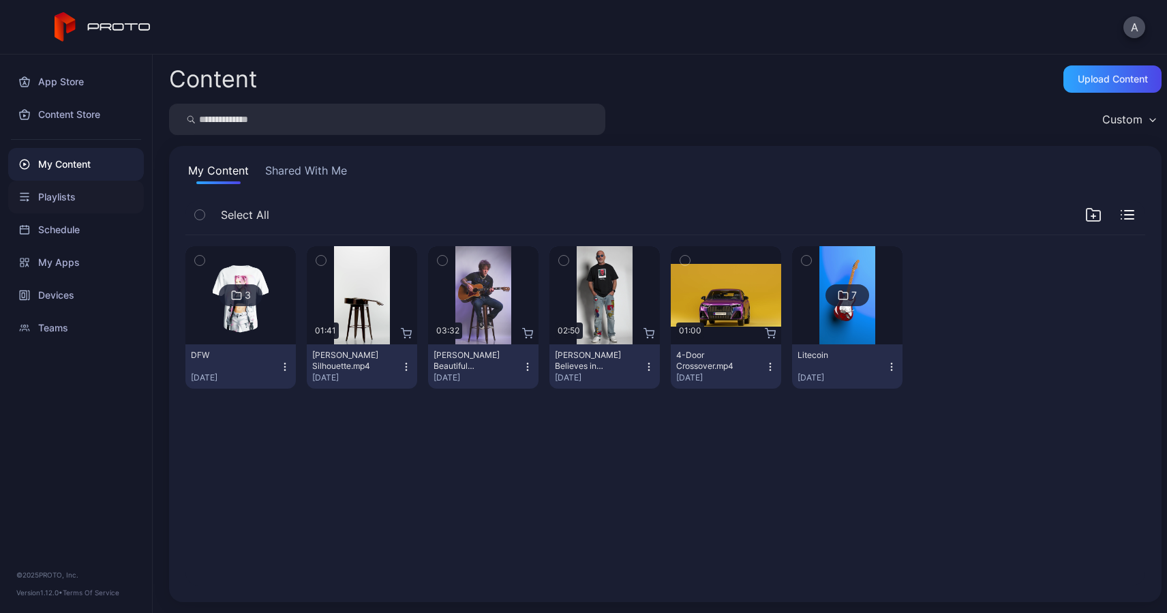
click at [61, 191] on div "Playlists" at bounding box center [76, 197] width 136 height 33
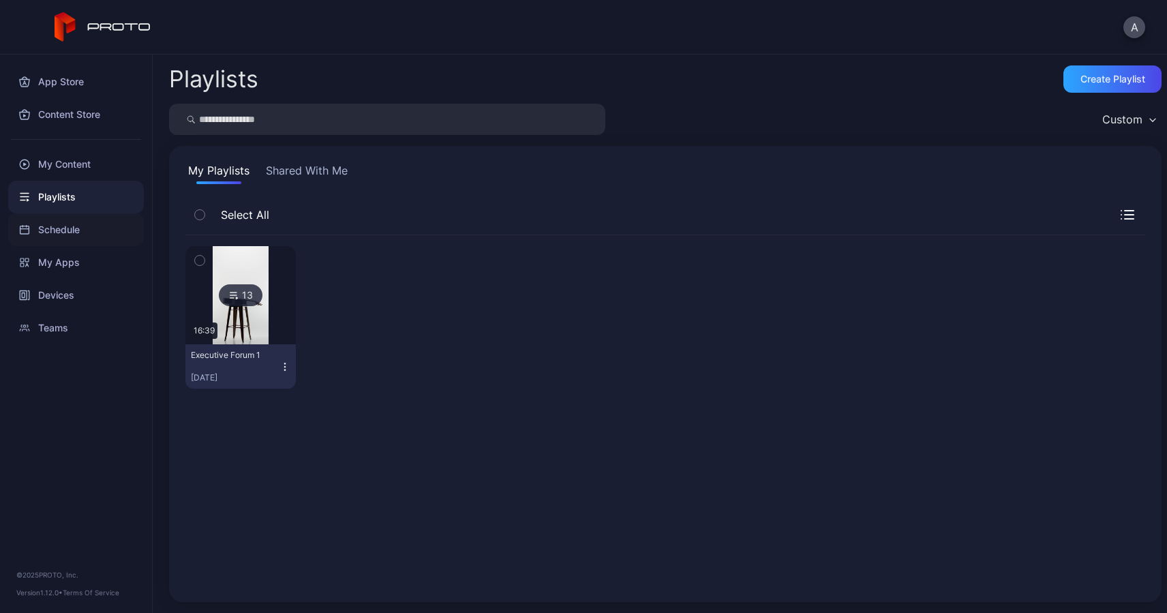
click at [59, 228] on div "Schedule" at bounding box center [76, 229] width 136 height 33
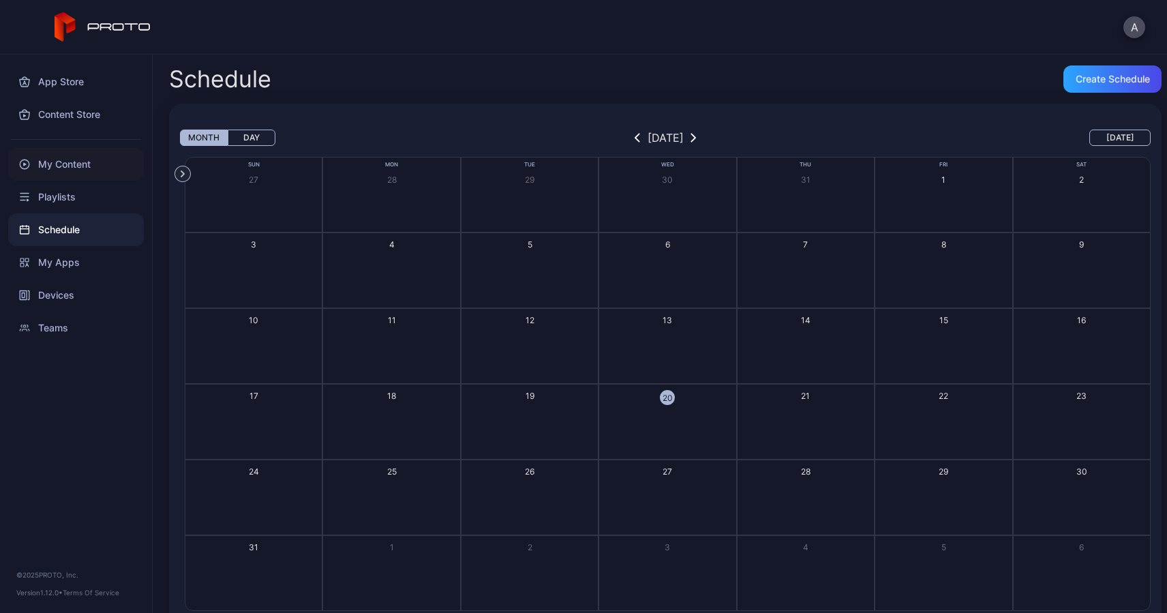
click at [52, 163] on div "My Content" at bounding box center [76, 164] width 136 height 33
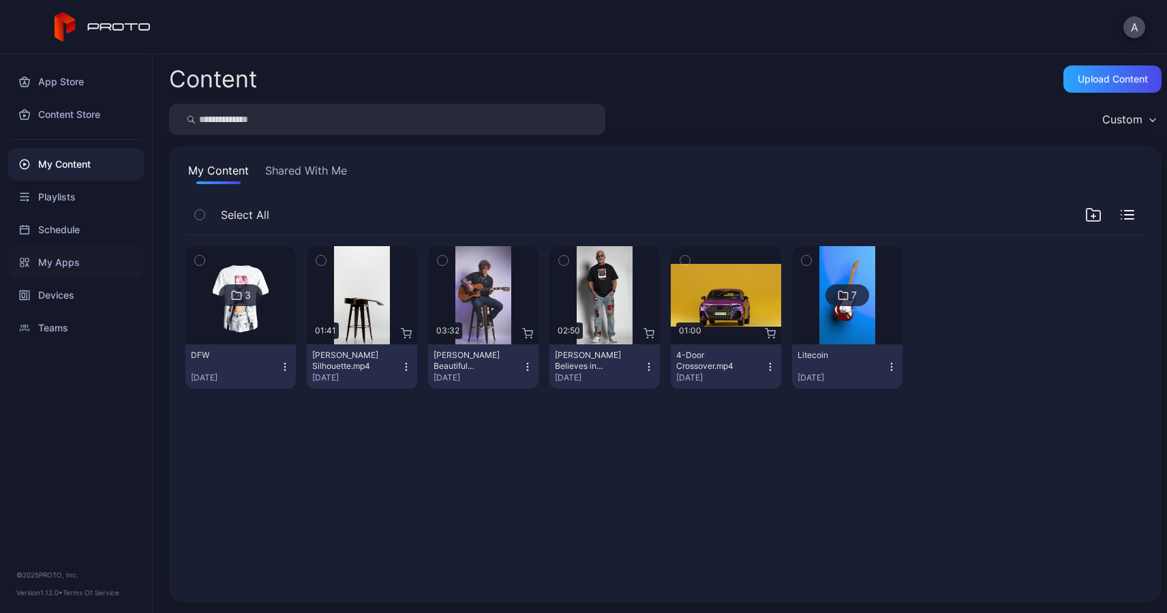
click at [55, 262] on div "My Apps" at bounding box center [76, 262] width 136 height 33
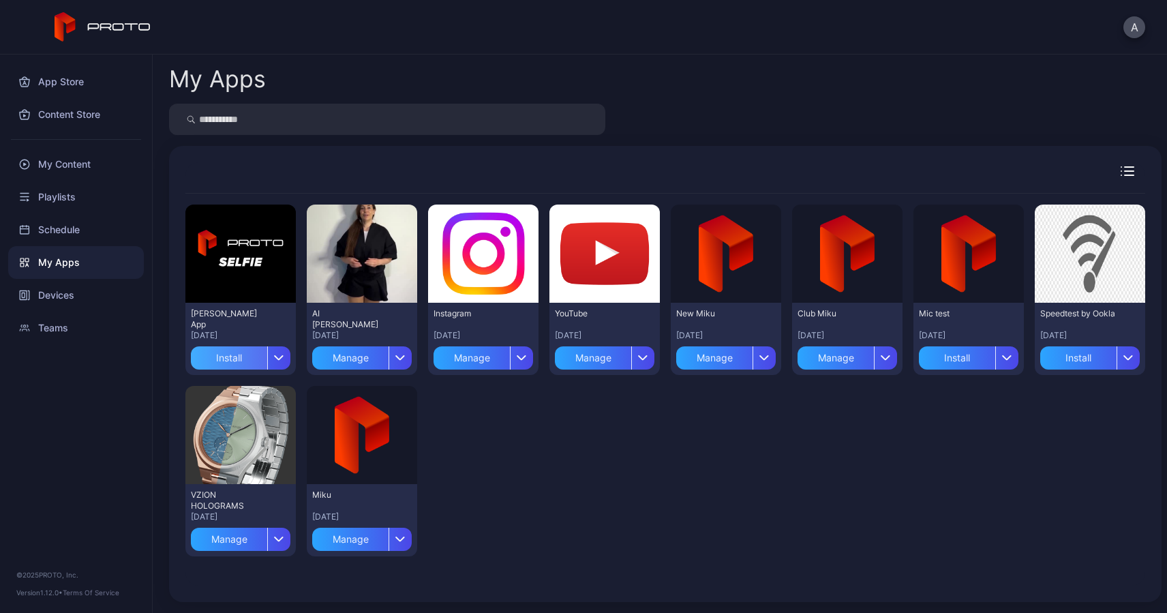
click at [240, 357] on div "Install" at bounding box center [229, 357] width 76 height 23
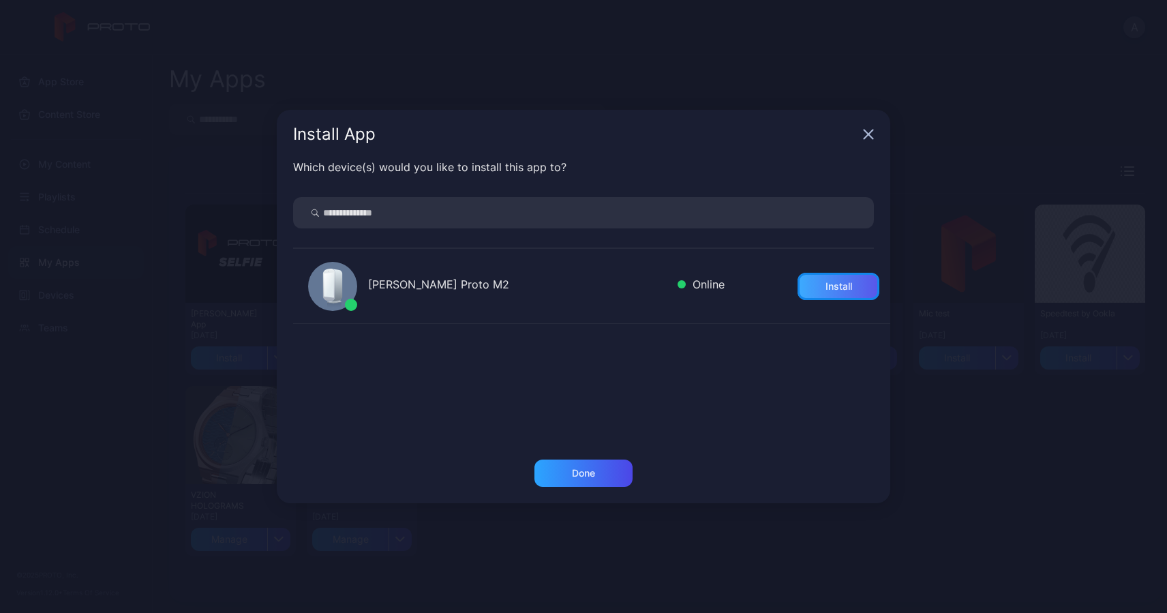
click at [801, 288] on div "Install" at bounding box center [838, 286] width 82 height 27
click at [606, 483] on div "Done" at bounding box center [583, 472] width 98 height 27
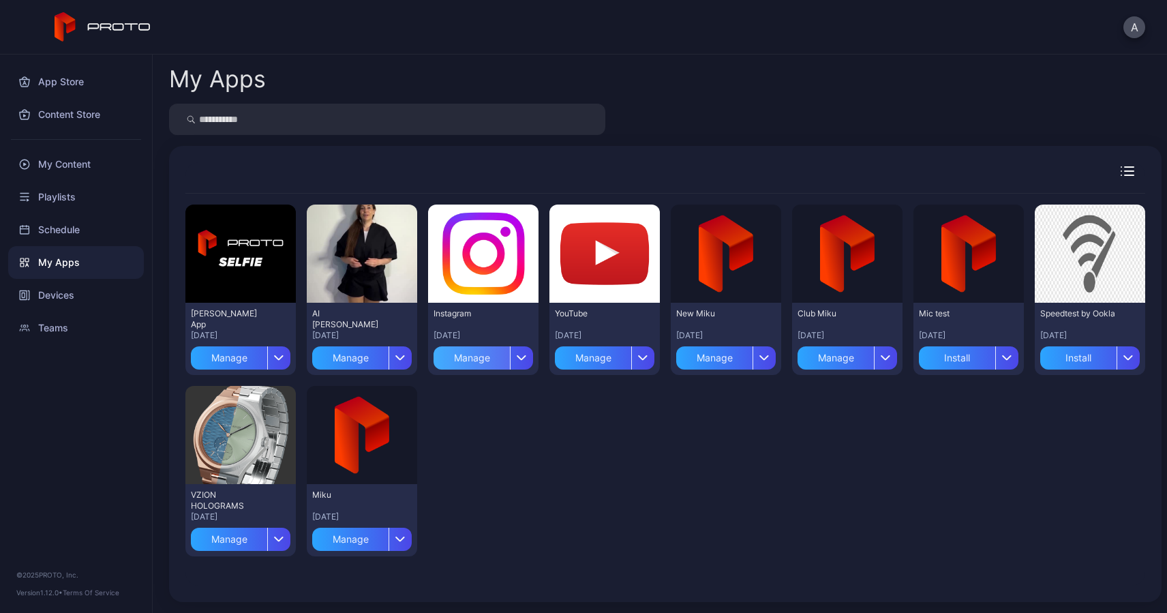
click at [476, 356] on div "Manage" at bounding box center [471, 357] width 76 height 23
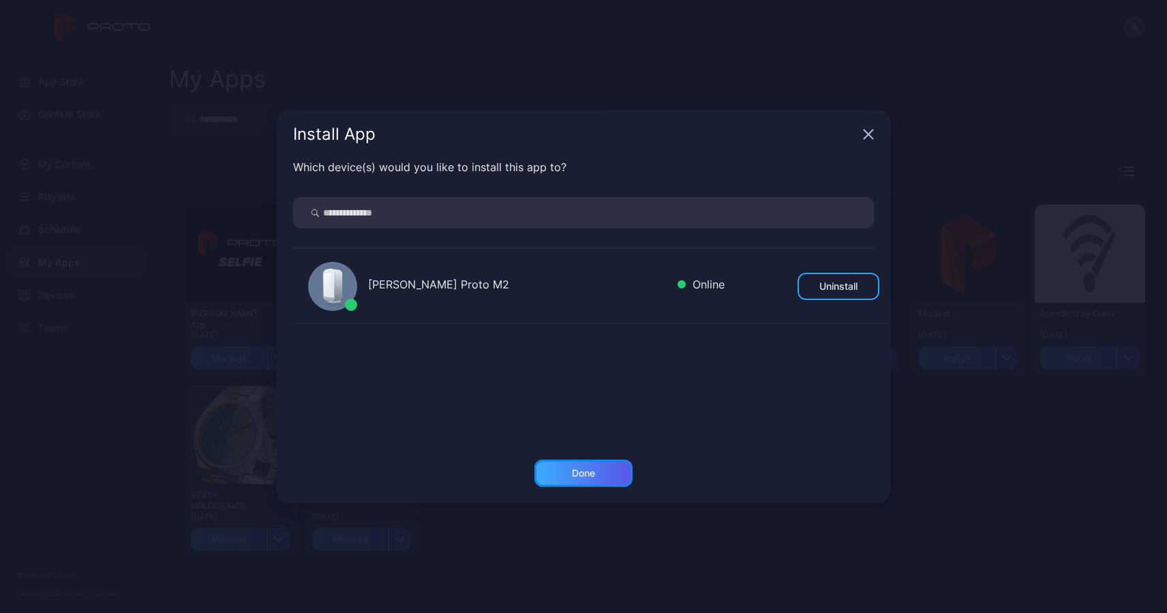
click at [581, 475] on div "Done" at bounding box center [583, 472] width 23 height 11
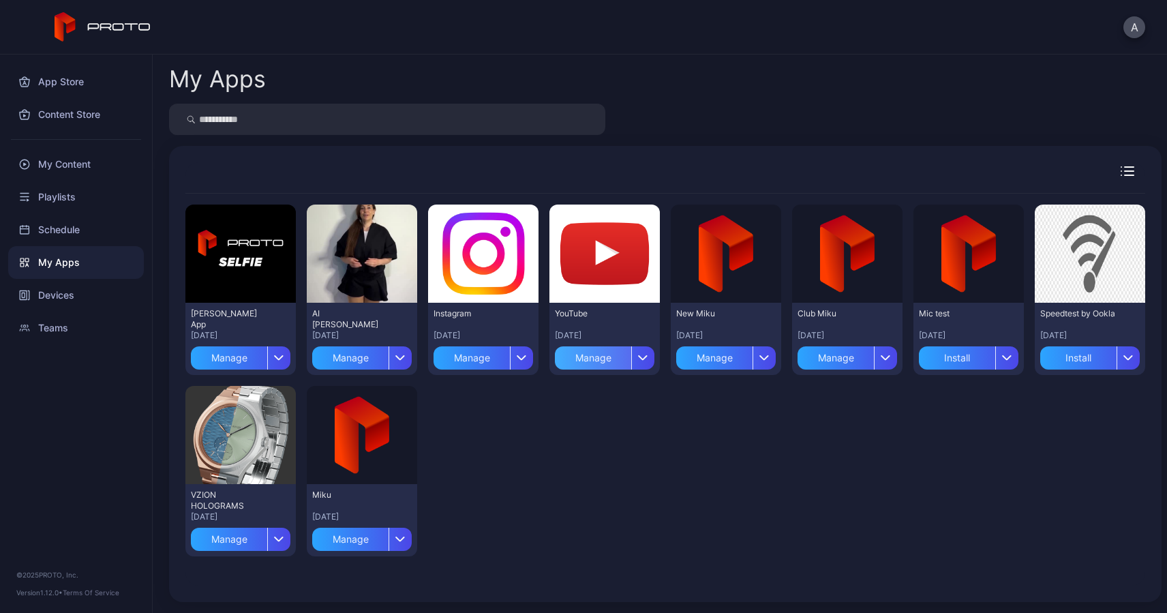
click at [591, 358] on div "Manage" at bounding box center [593, 357] width 76 height 23
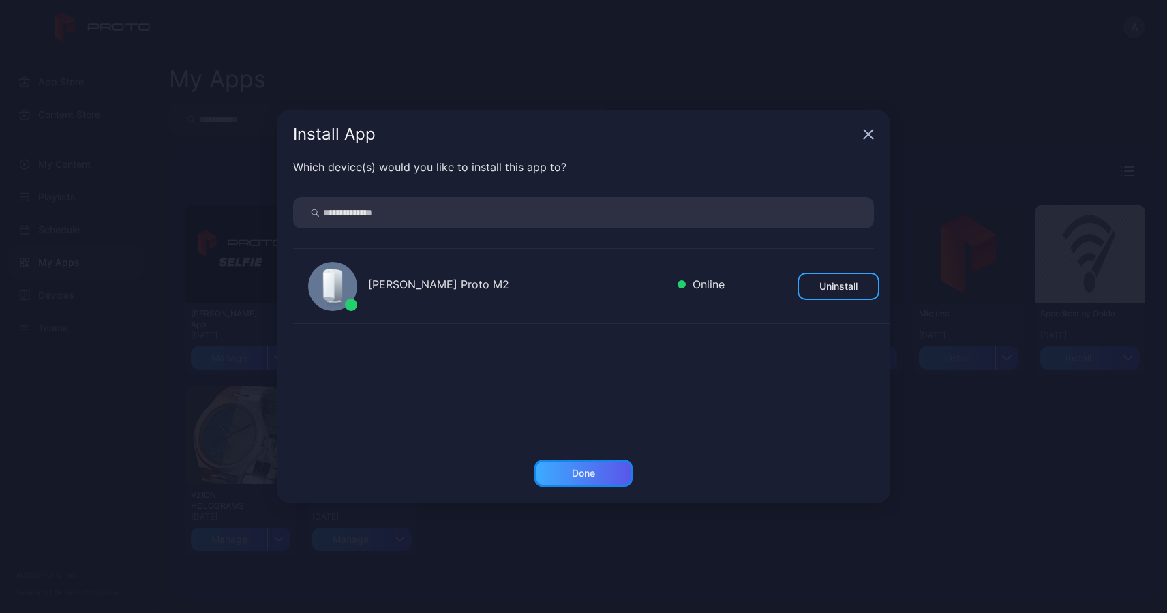
click at [582, 467] on div "Done" at bounding box center [583, 472] width 98 height 27
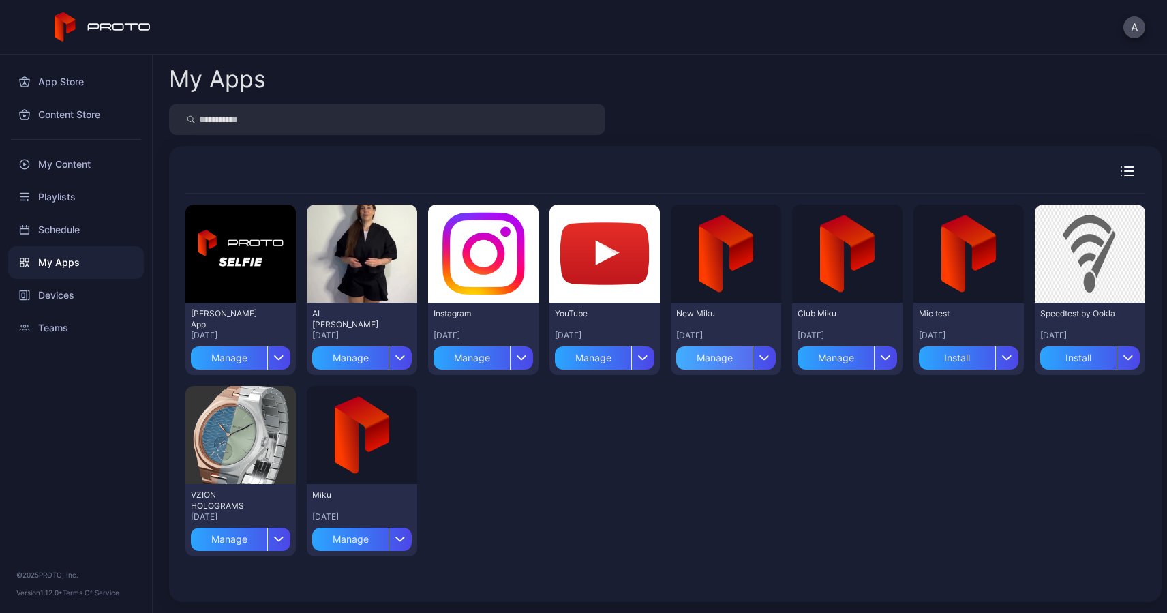
click at [713, 360] on div "Manage" at bounding box center [714, 357] width 76 height 23
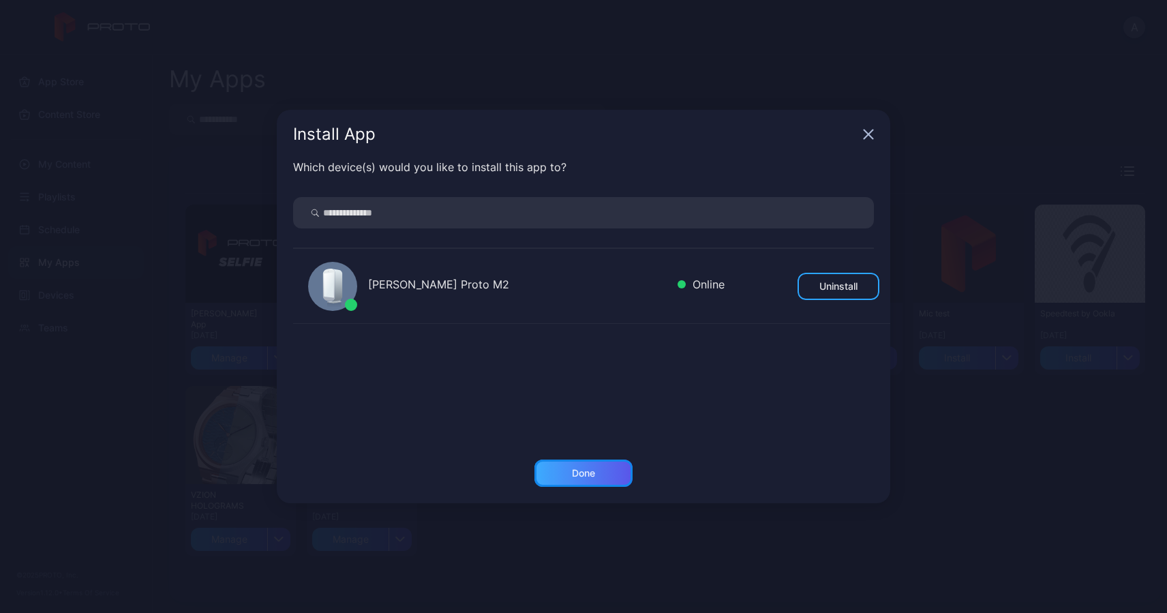
click at [582, 476] on div "Done" at bounding box center [583, 472] width 23 height 11
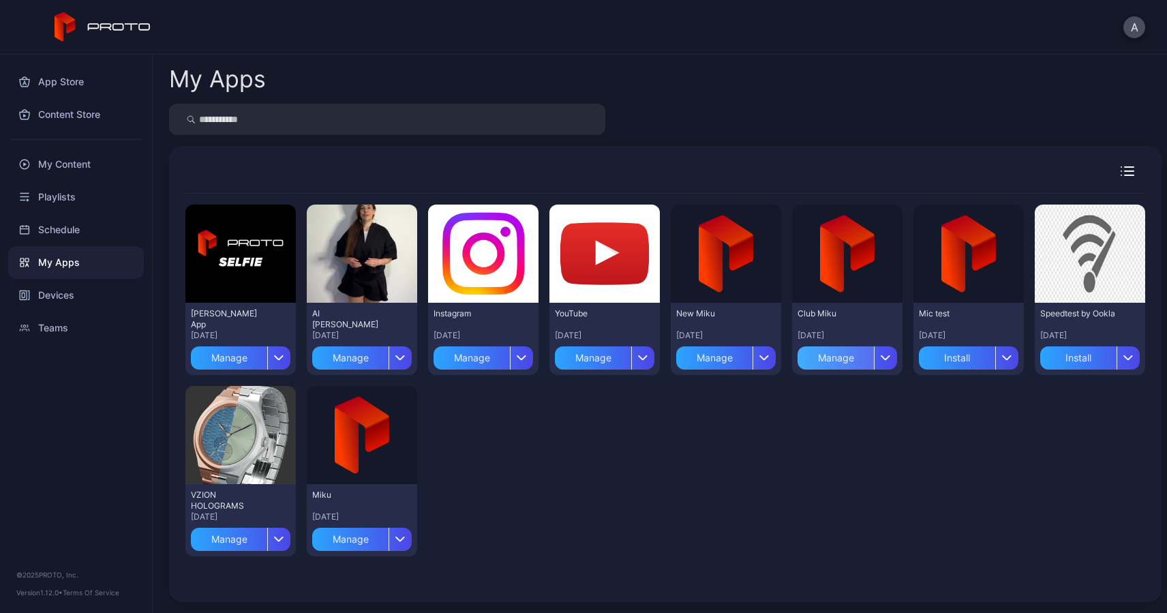
click at [818, 361] on div "Manage" at bounding box center [835, 357] width 76 height 23
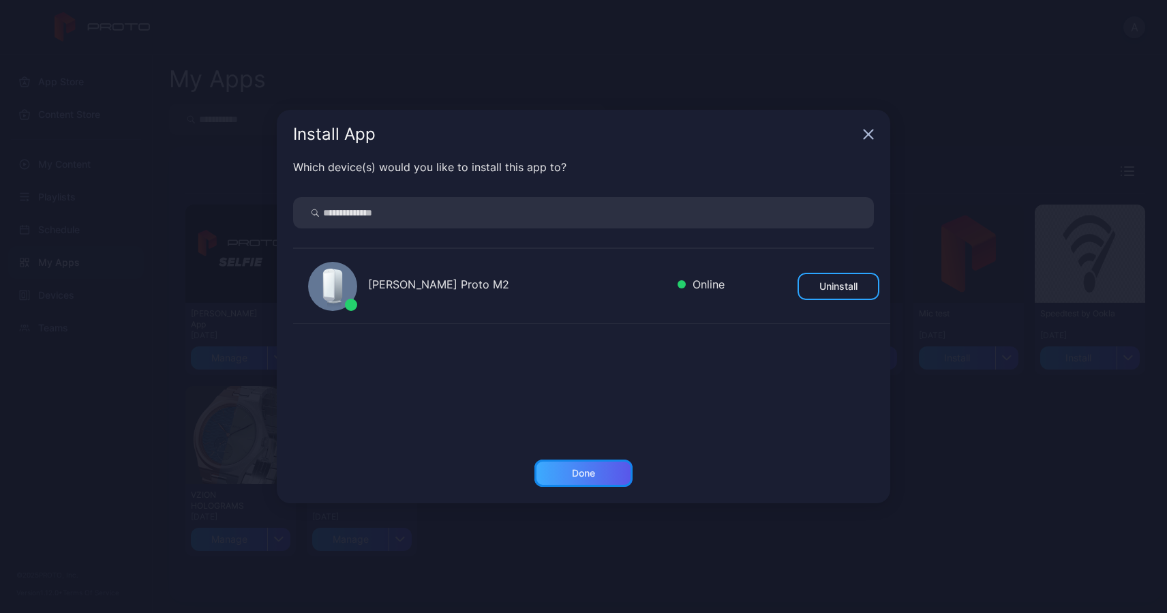
click at [589, 465] on div "Done" at bounding box center [583, 472] width 98 height 27
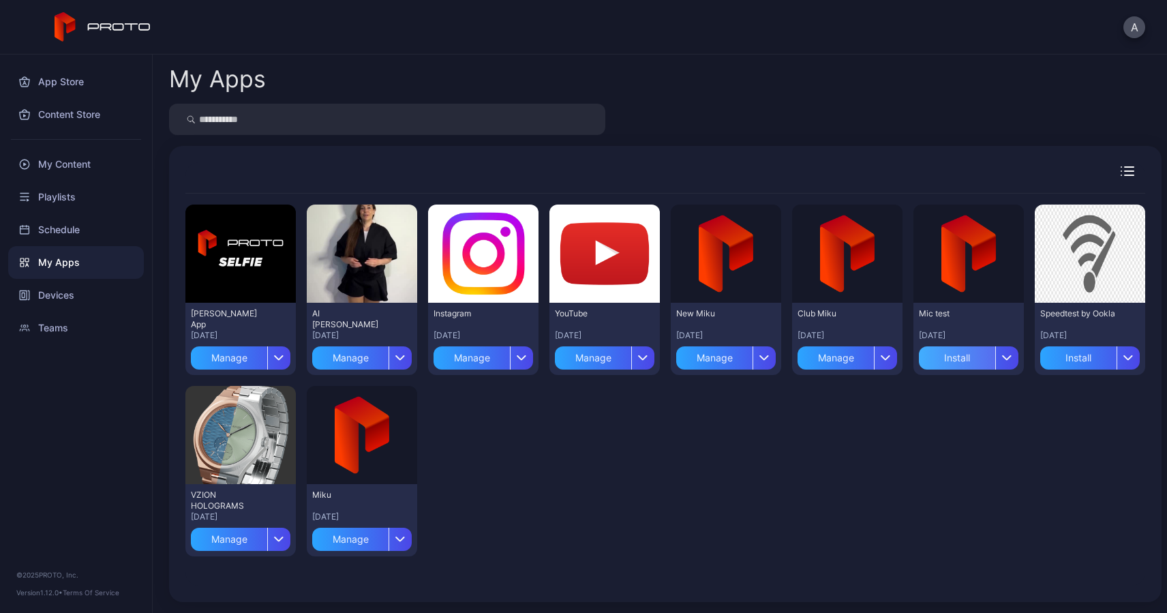
click at [945, 348] on div "Install" at bounding box center [957, 357] width 76 height 23
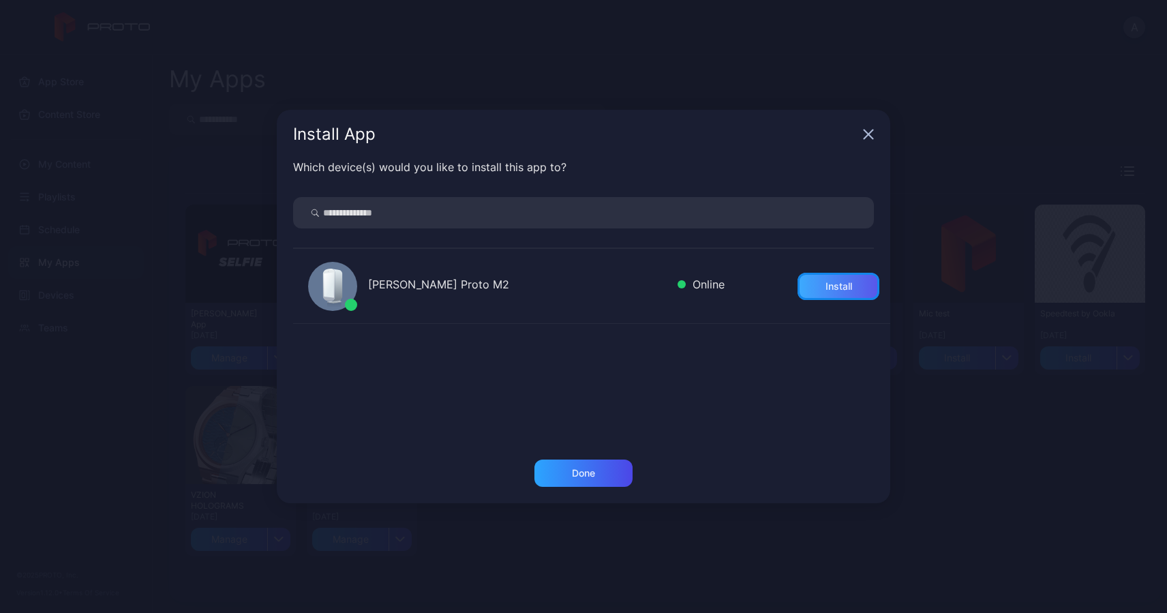
click at [825, 290] on div "Install" at bounding box center [838, 286] width 27 height 11
click at [590, 477] on div "Done" at bounding box center [583, 472] width 23 height 11
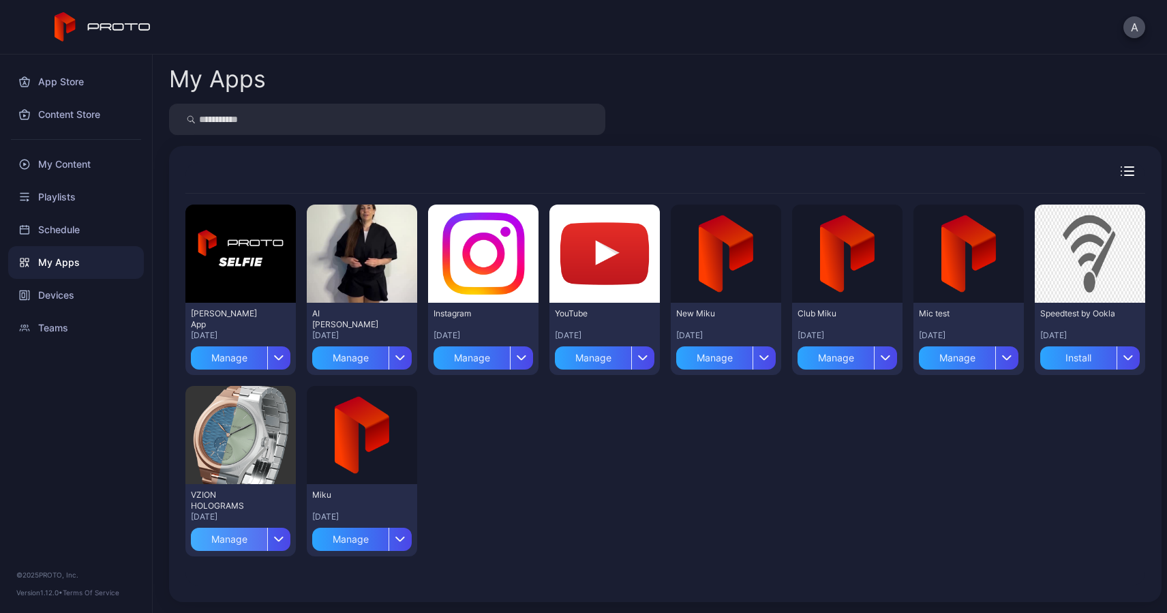
click at [218, 536] on div "Manage" at bounding box center [229, 538] width 76 height 23
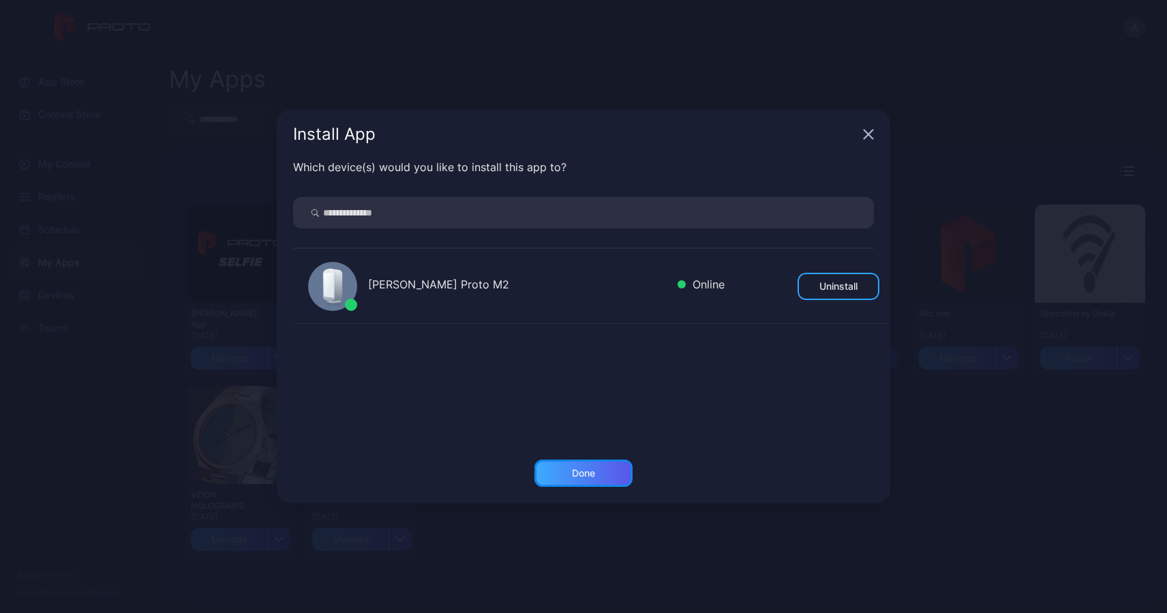
click at [576, 472] on div "Done" at bounding box center [583, 472] width 23 height 11
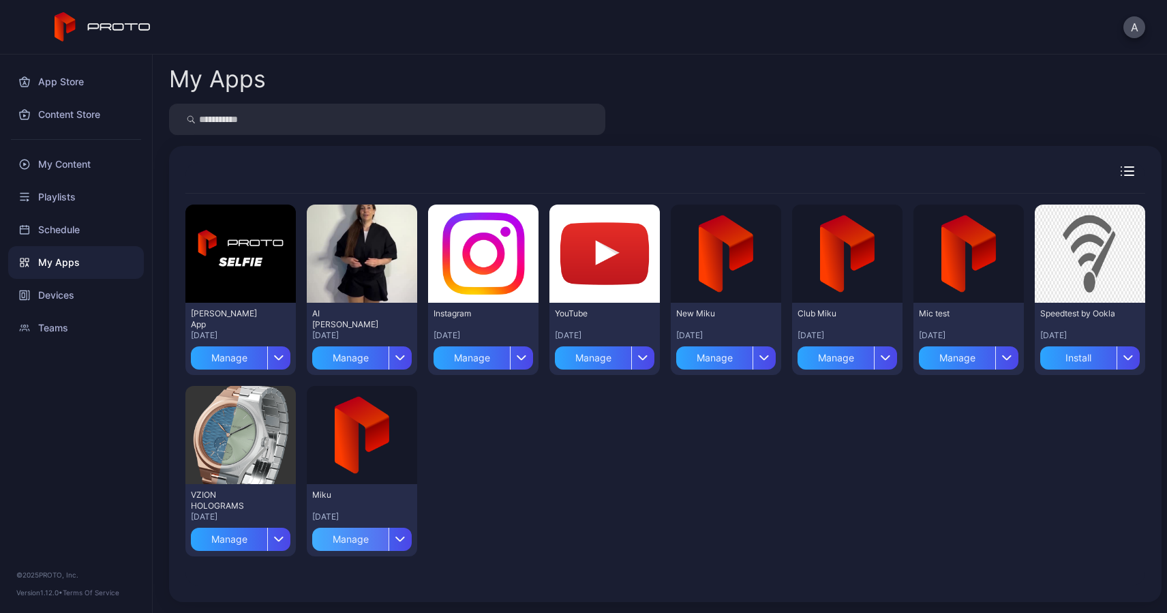
click at [360, 534] on div "Manage" at bounding box center [350, 538] width 76 height 23
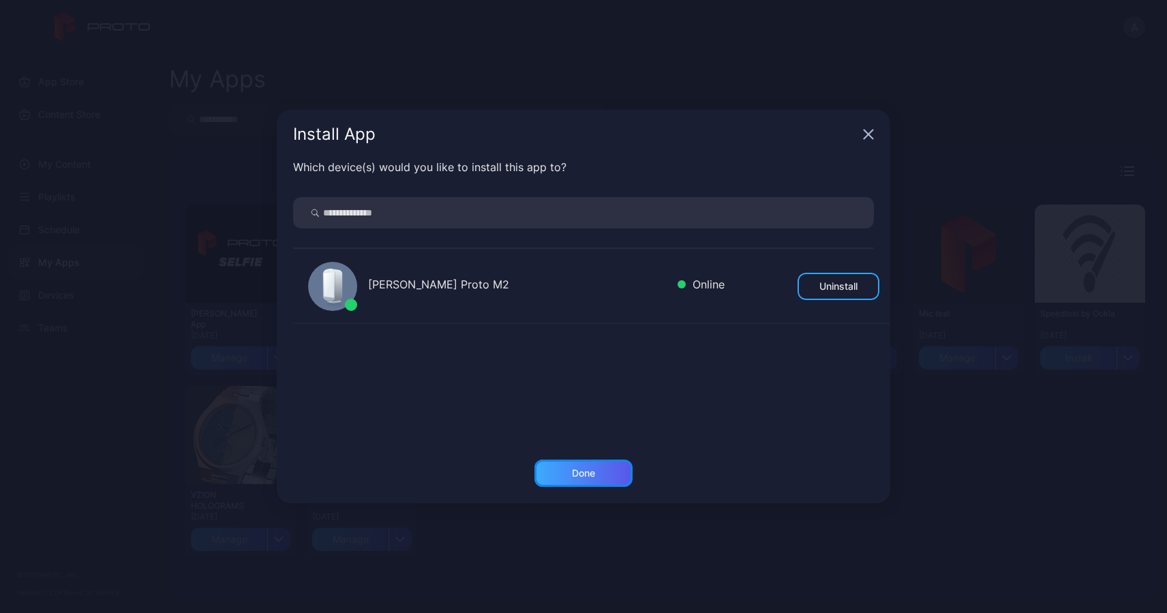
click at [599, 465] on div "Done" at bounding box center [583, 472] width 98 height 27
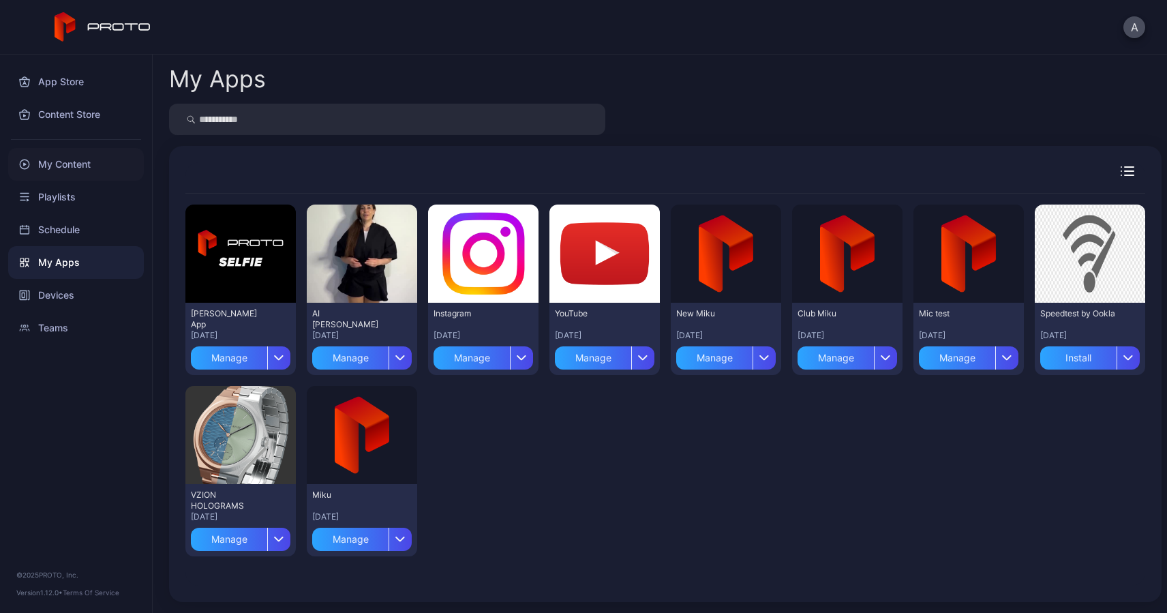
click at [72, 164] on div "My Content" at bounding box center [76, 164] width 136 height 33
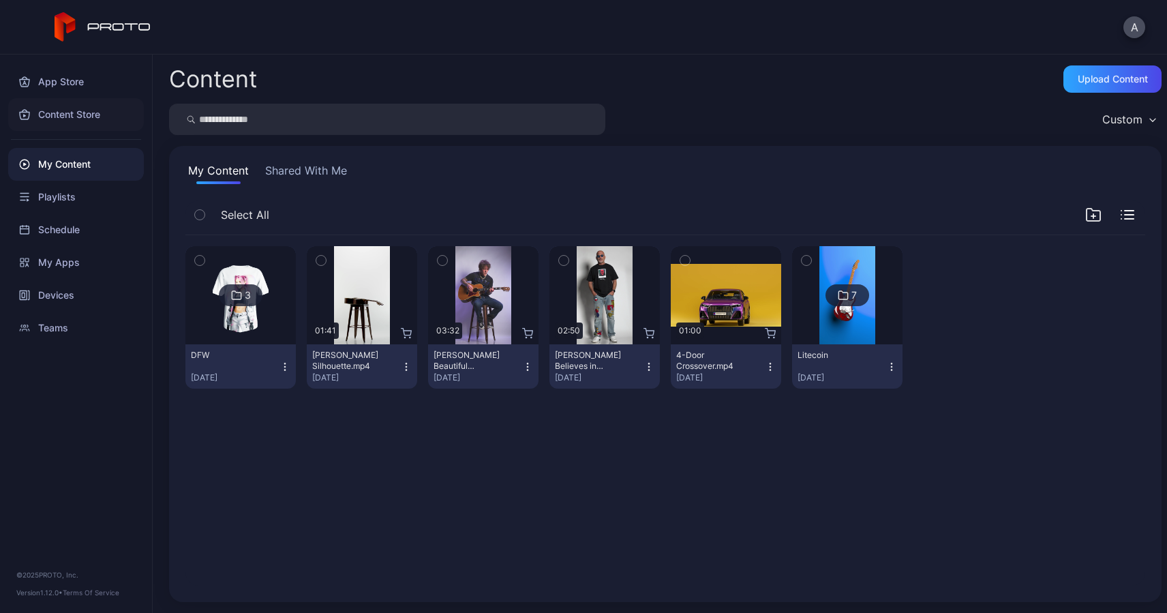
click at [71, 114] on div "Content Store" at bounding box center [76, 114] width 136 height 33
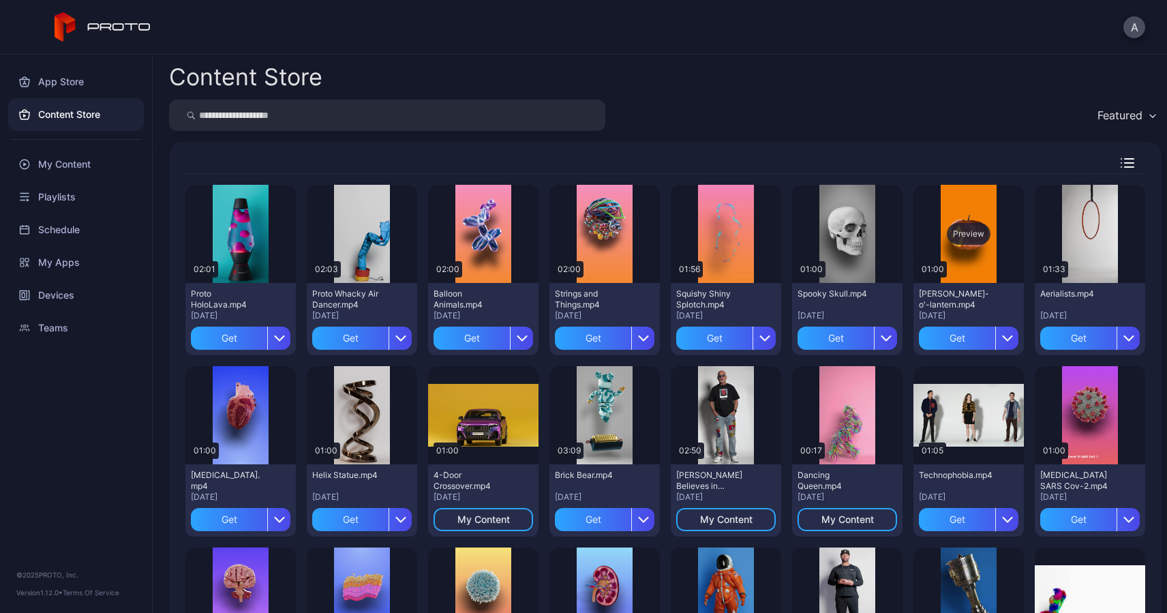
click at [961, 269] on div "Preview" at bounding box center [968, 234] width 110 height 98
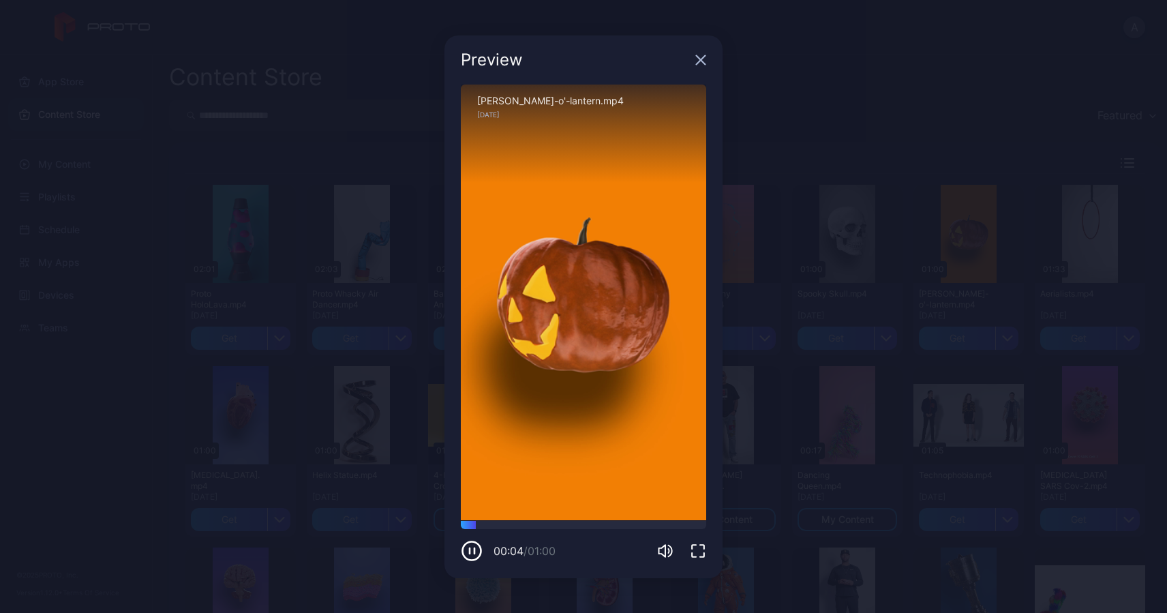
click at [701, 57] on icon "button" at bounding box center [700, 60] width 11 height 11
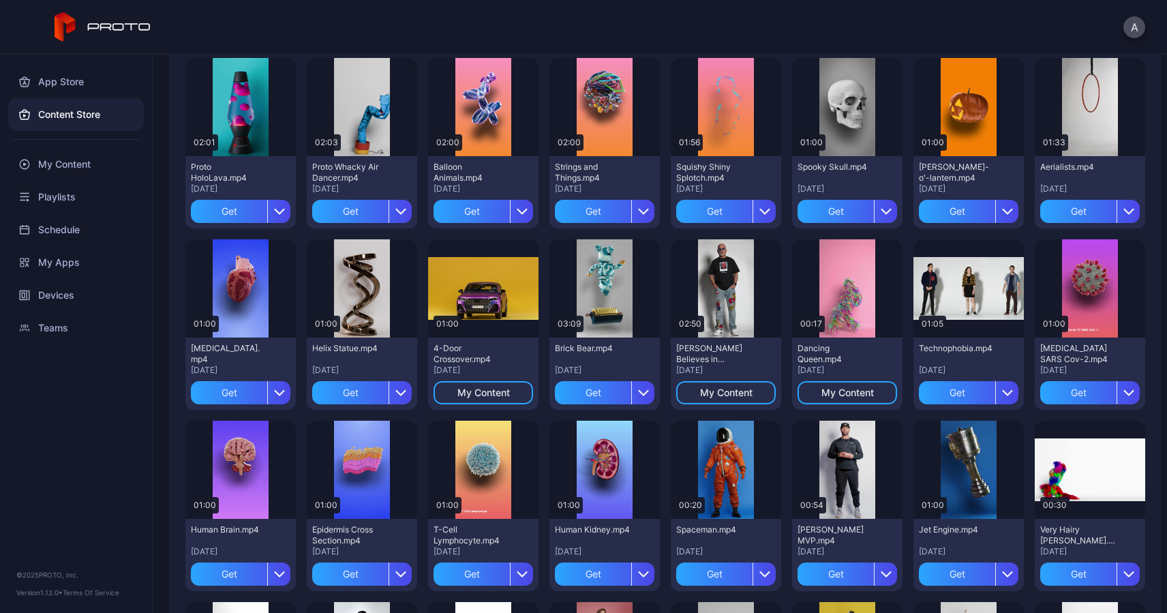
scroll to position [142, 0]
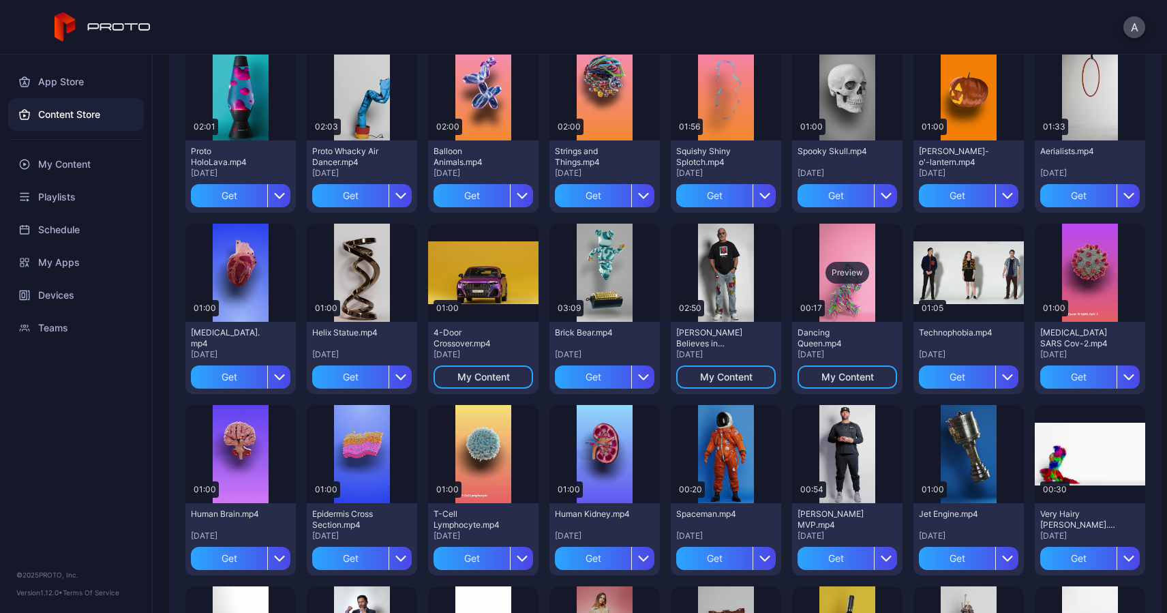
click at [837, 305] on div "Preview" at bounding box center [847, 273] width 110 height 98
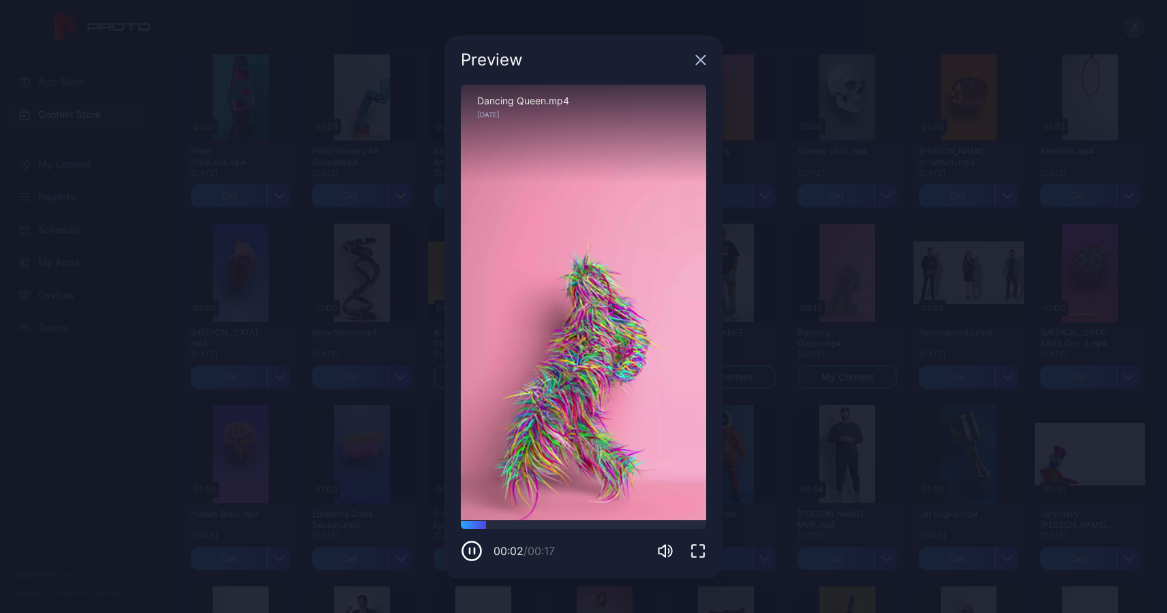
click at [702, 59] on icon "button" at bounding box center [700, 60] width 11 height 11
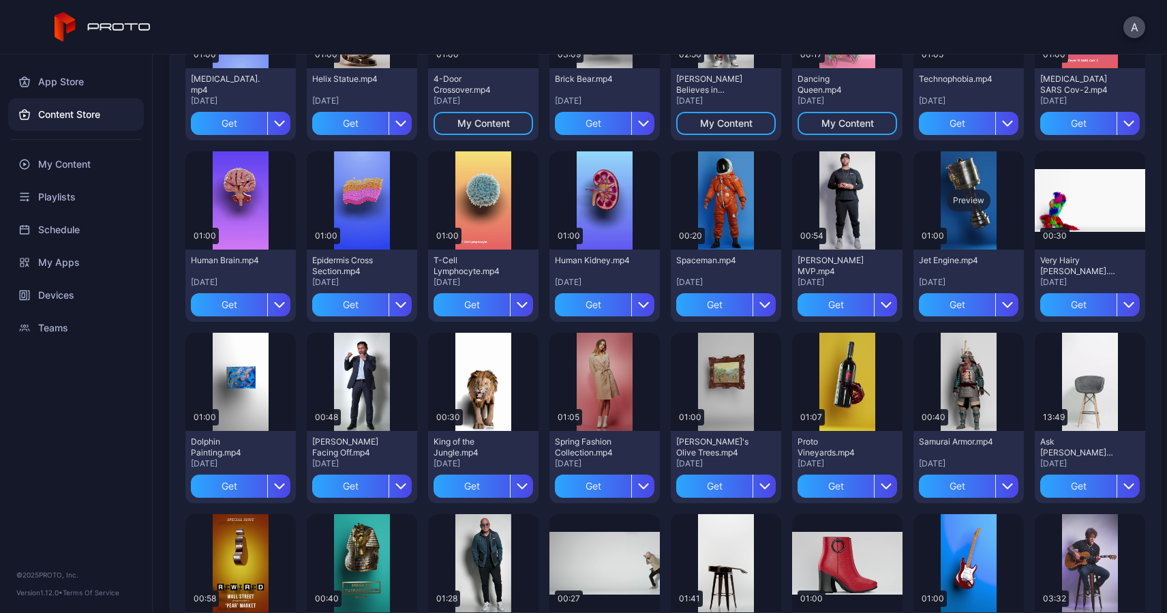
scroll to position [397, 0]
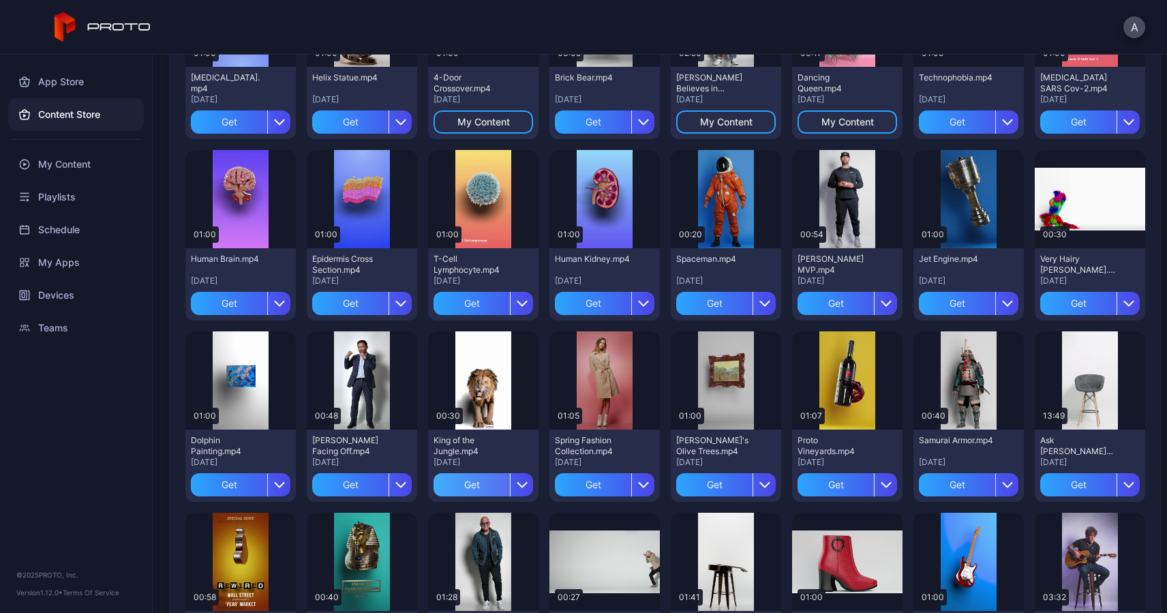
click at [470, 487] on div "Get" at bounding box center [471, 484] width 76 height 23
click at [594, 488] on div "Get" at bounding box center [593, 484] width 76 height 23
click at [722, 387] on div "Preview" at bounding box center [726, 380] width 44 height 22
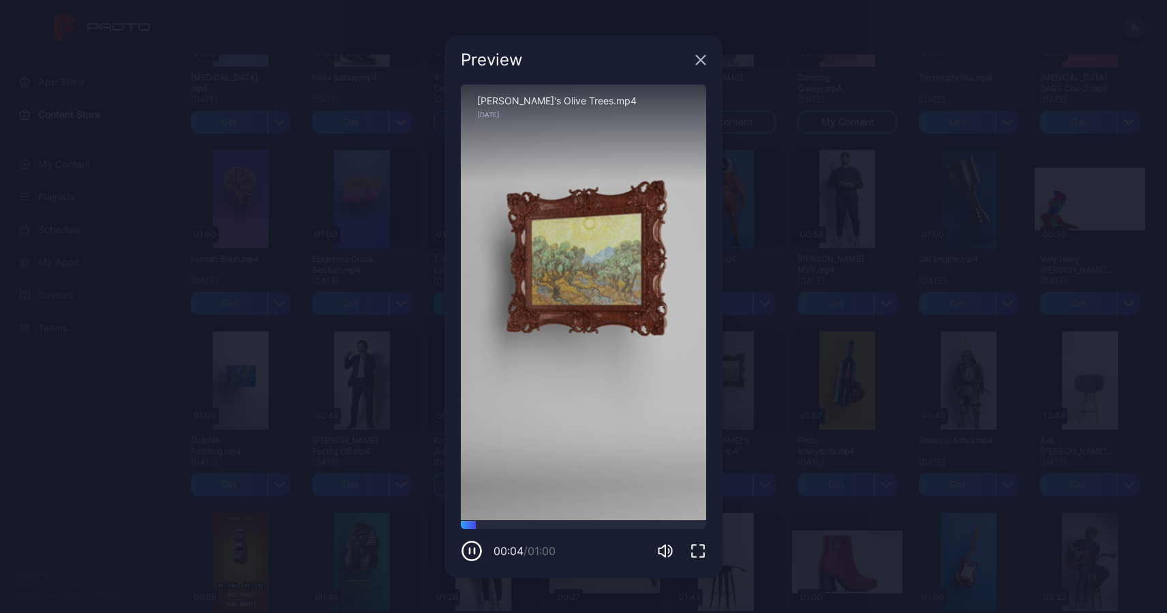
click at [700, 63] on icon "button" at bounding box center [700, 60] width 11 height 11
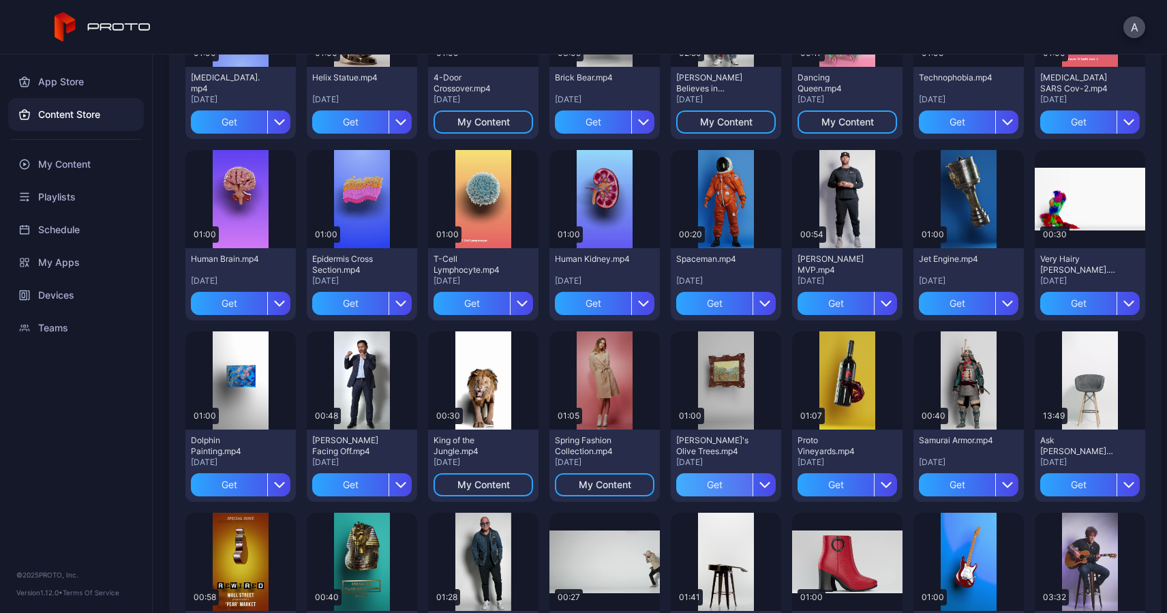
click at [714, 481] on div "Get" at bounding box center [714, 484] width 76 height 23
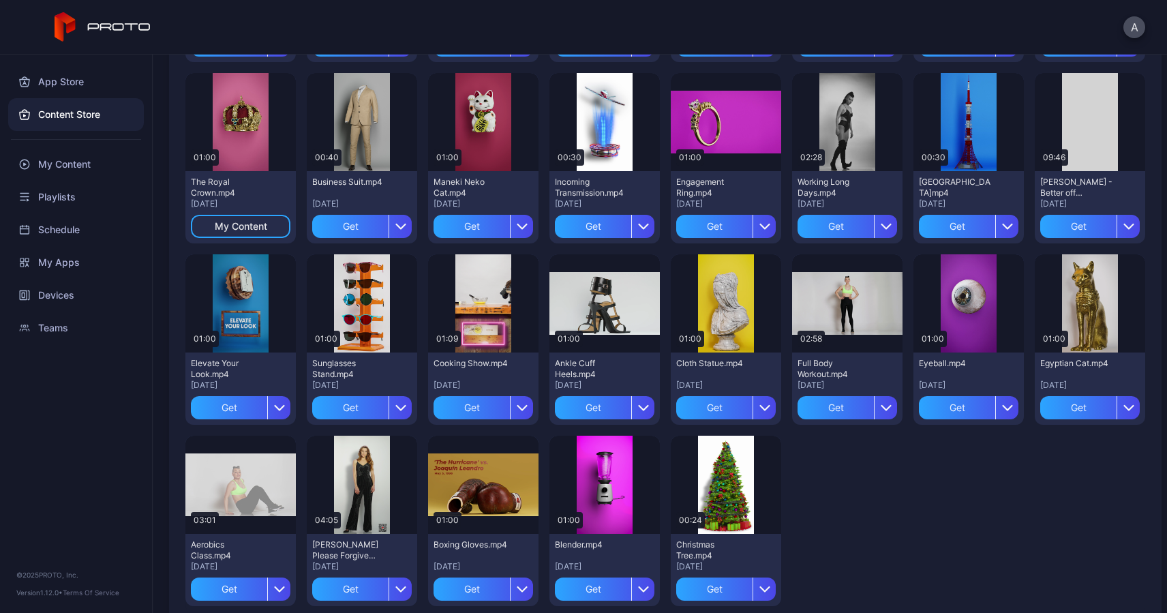
scroll to position [1571, 0]
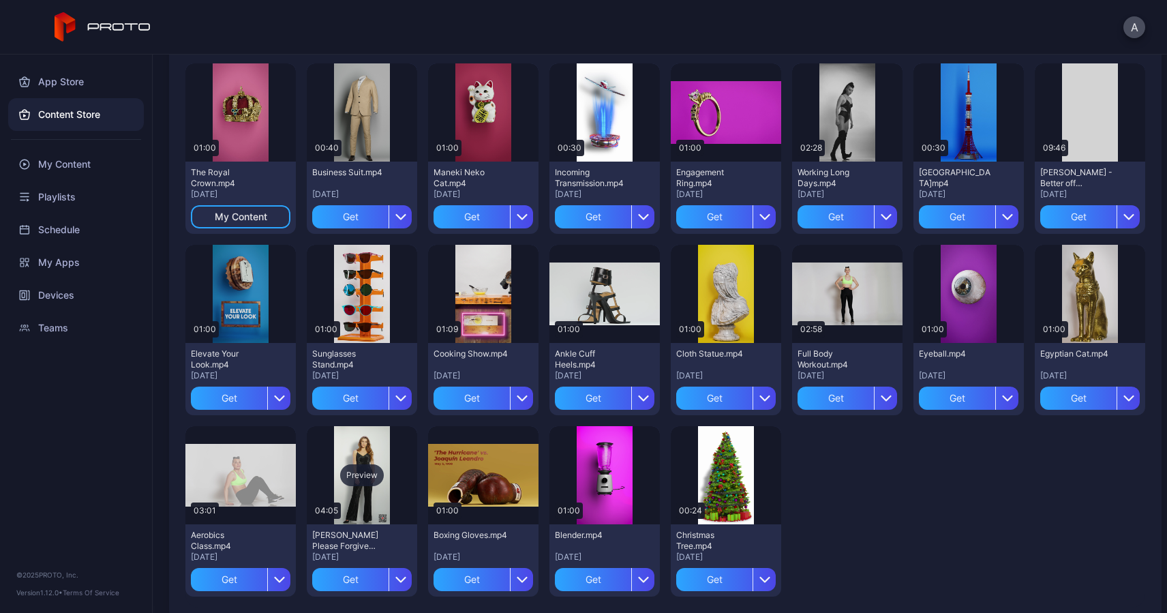
click at [366, 466] on div "Preview" at bounding box center [362, 475] width 44 height 22
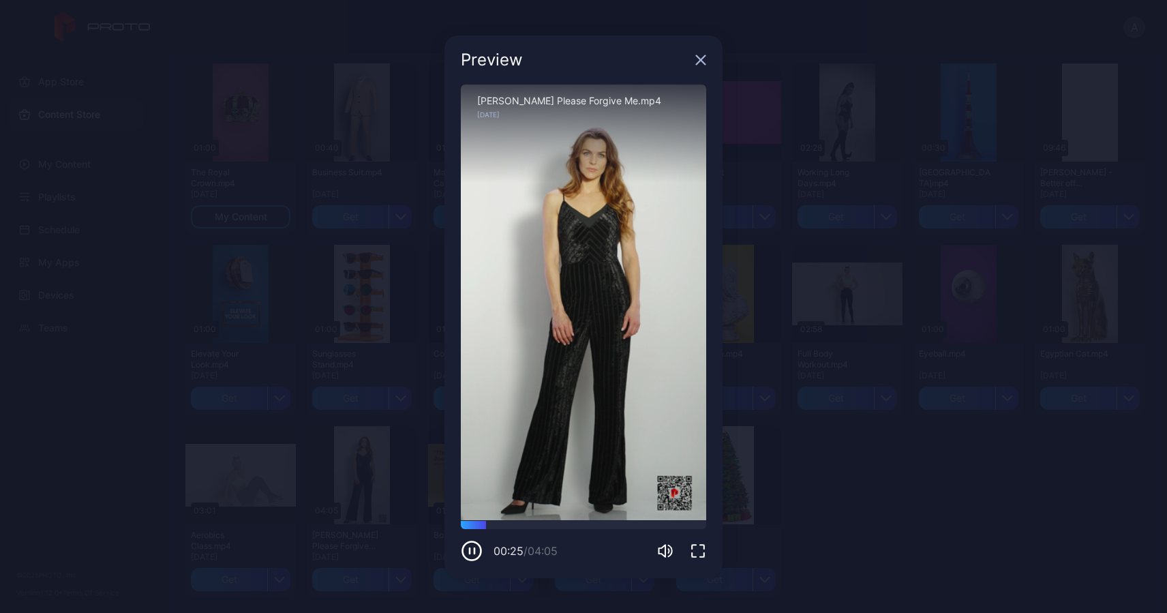
click at [701, 61] on icon "button" at bounding box center [700, 59] width 9 height 9
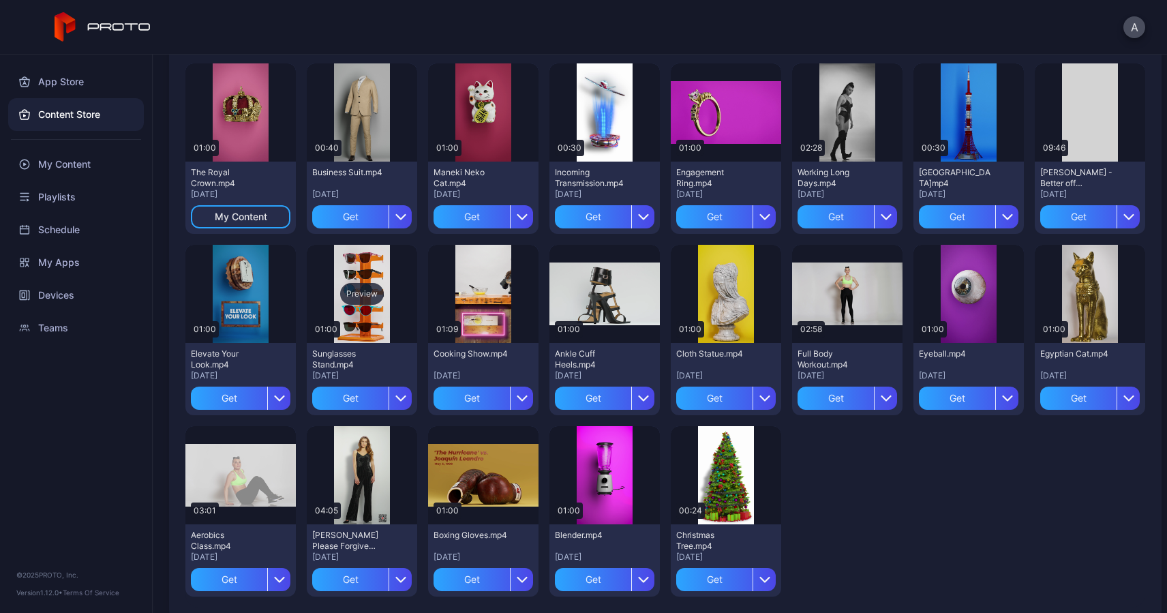
click at [380, 305] on div "Preview" at bounding box center [362, 294] width 110 height 98
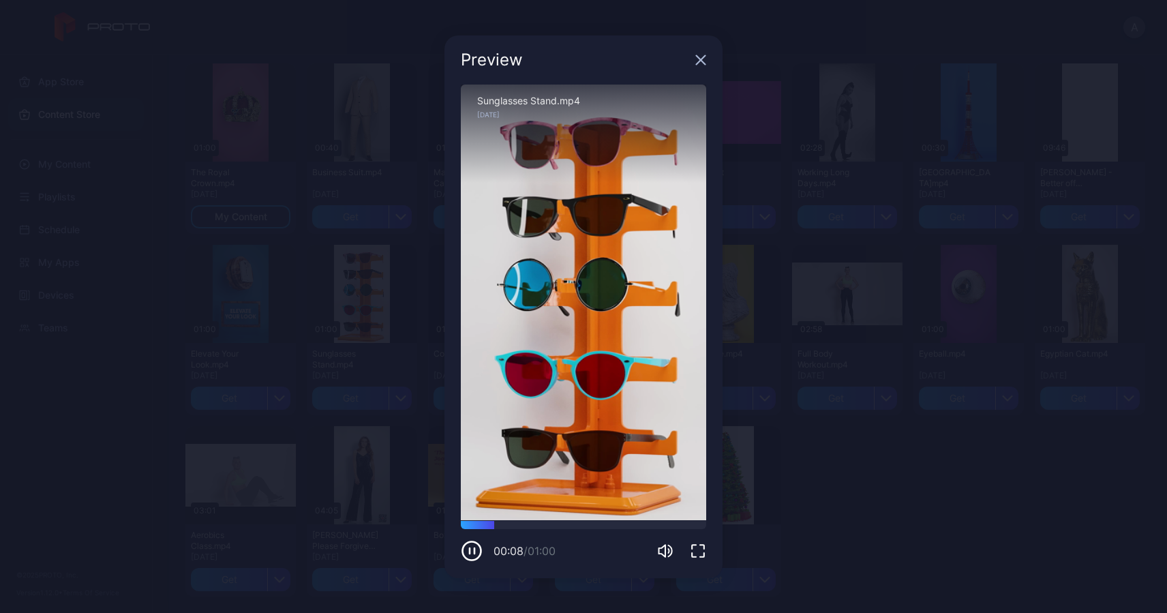
click at [703, 57] on icon "button" at bounding box center [700, 59] width 9 height 9
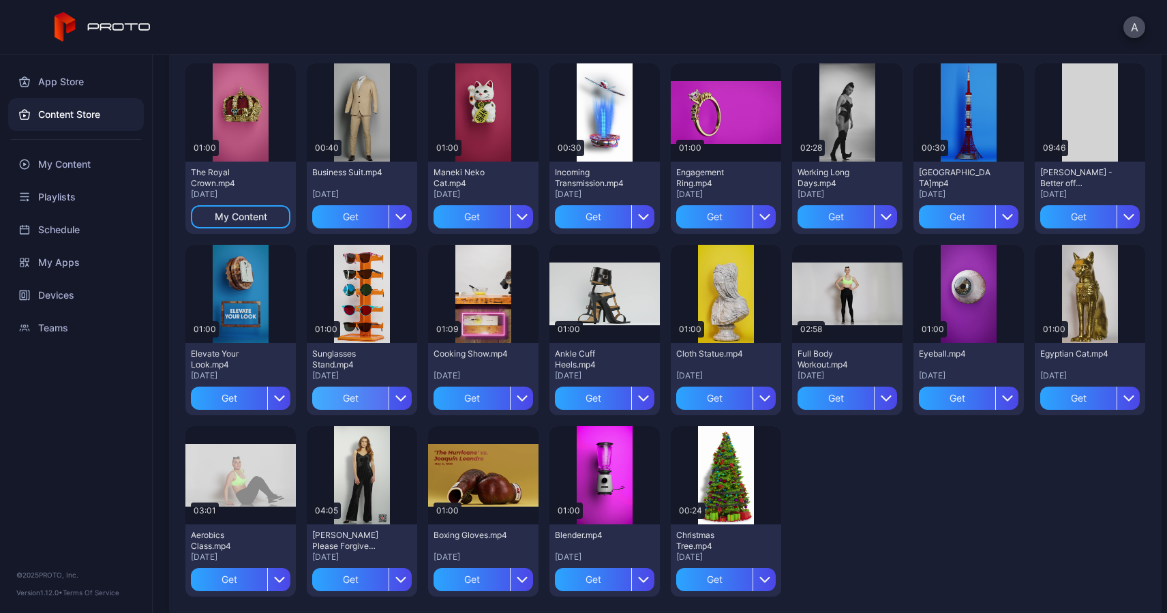
click at [359, 403] on div "Get" at bounding box center [350, 397] width 76 height 23
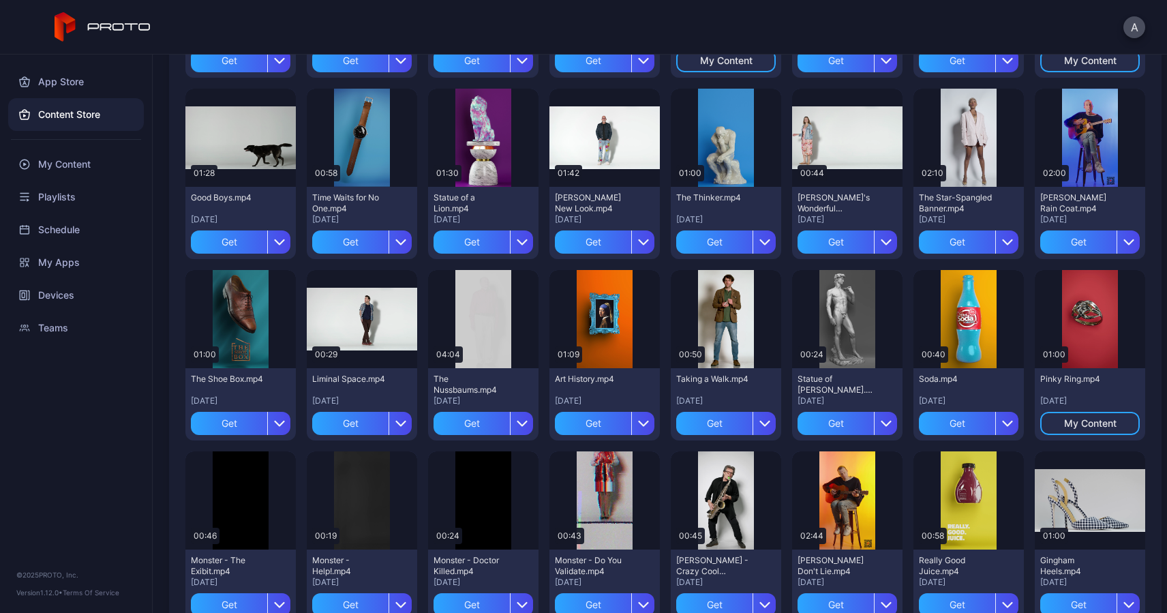
scroll to position [1008, 0]
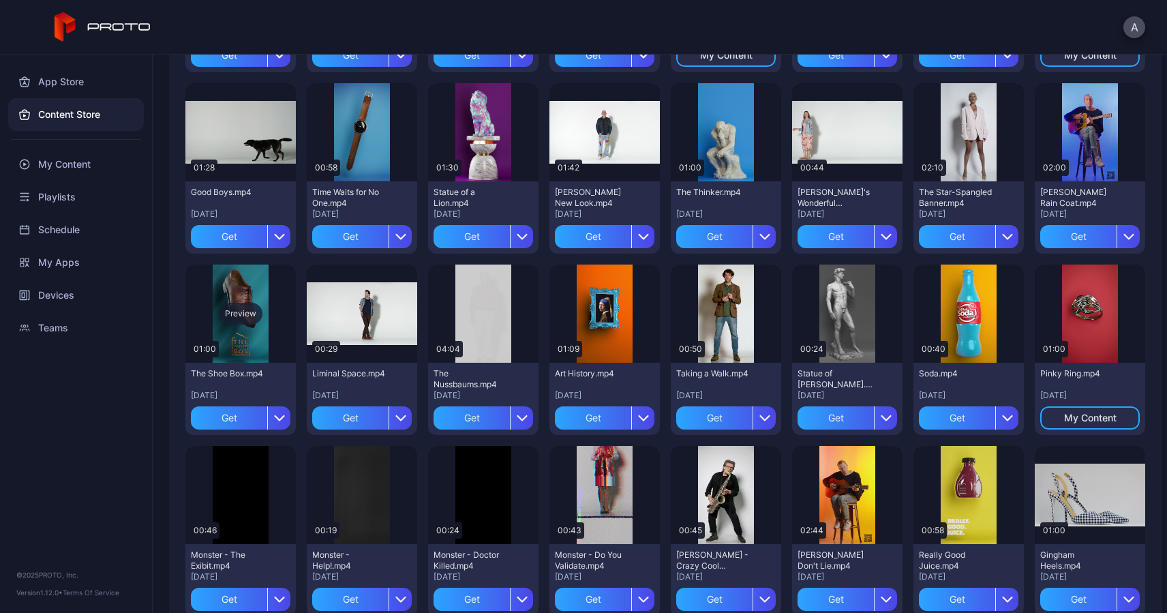
click at [241, 312] on div "Preview" at bounding box center [241, 314] width 44 height 22
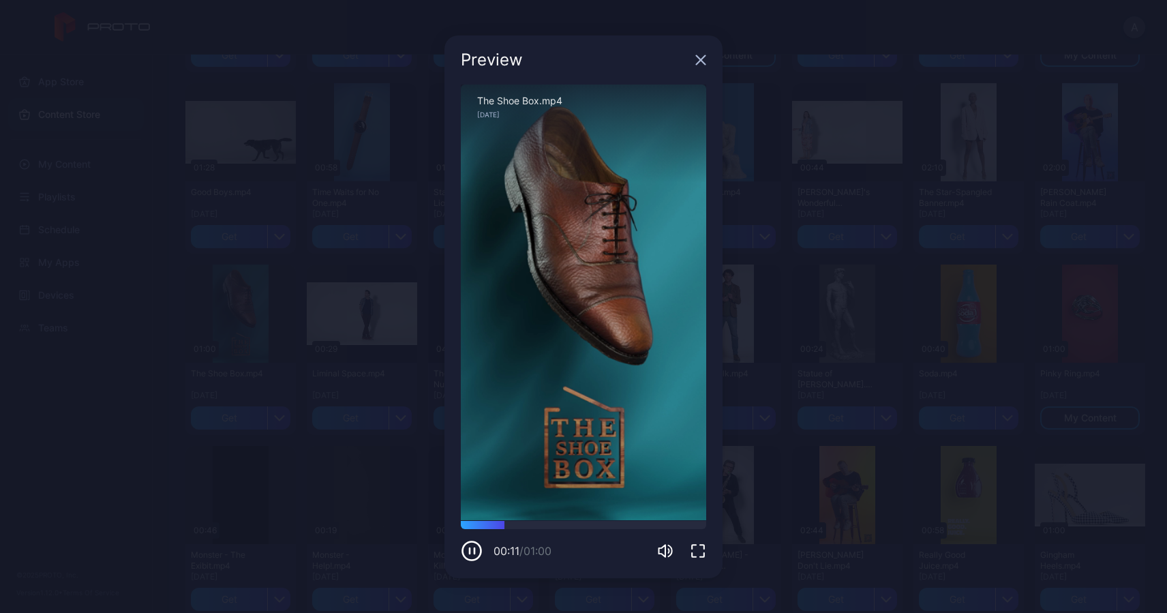
click at [700, 61] on icon "button" at bounding box center [700, 59] width 9 height 9
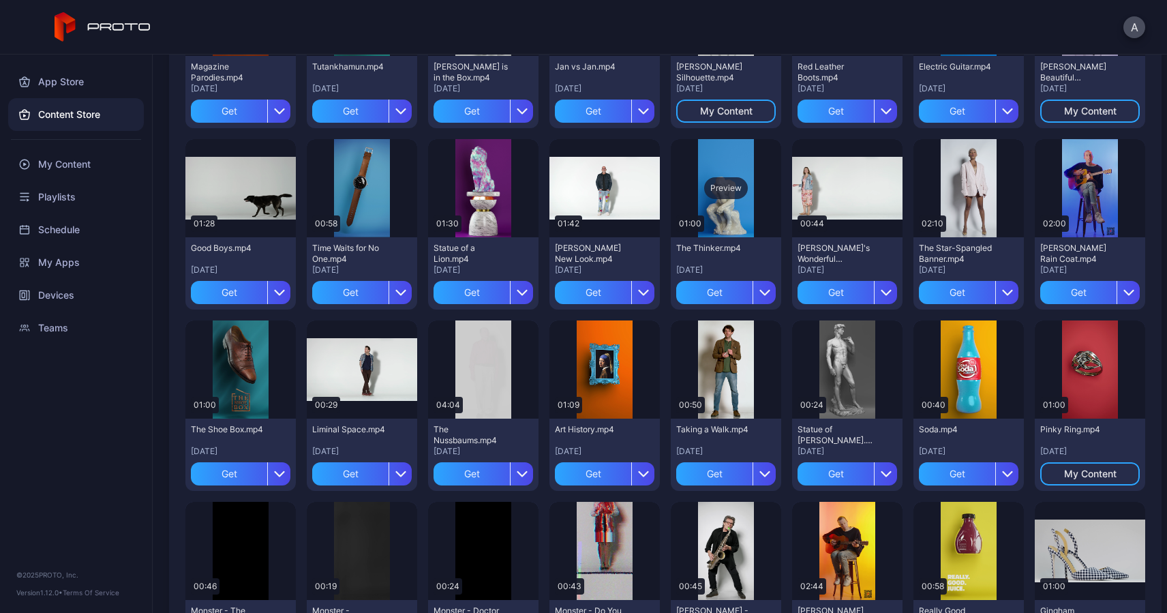
scroll to position [940, 0]
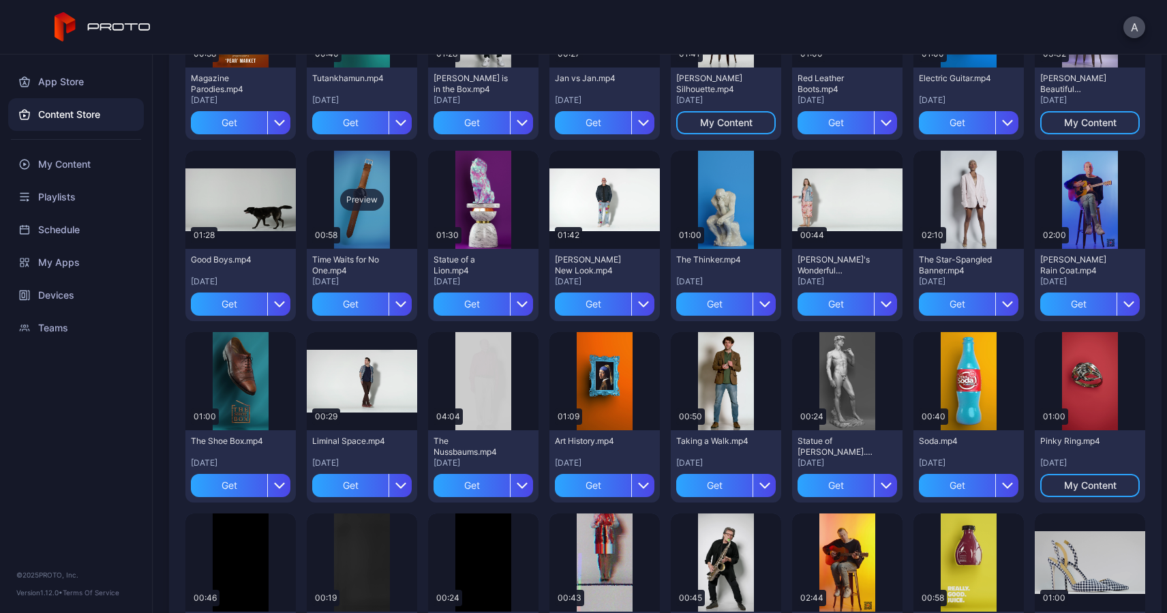
click at [358, 230] on div "Preview" at bounding box center [362, 200] width 110 height 98
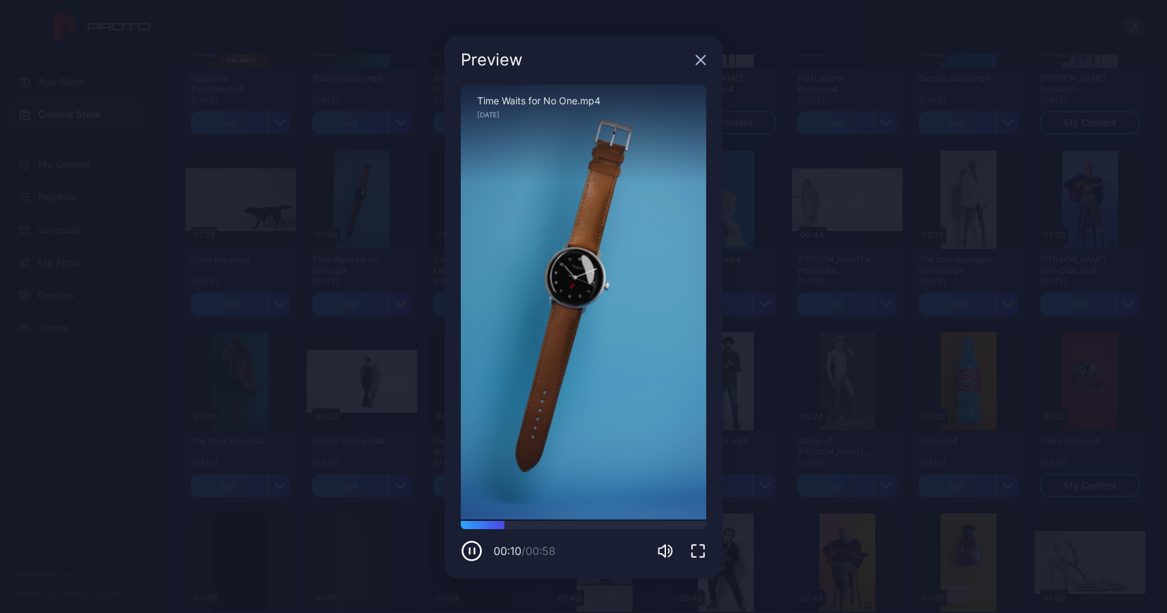
click at [701, 59] on icon "button" at bounding box center [700, 59] width 9 height 9
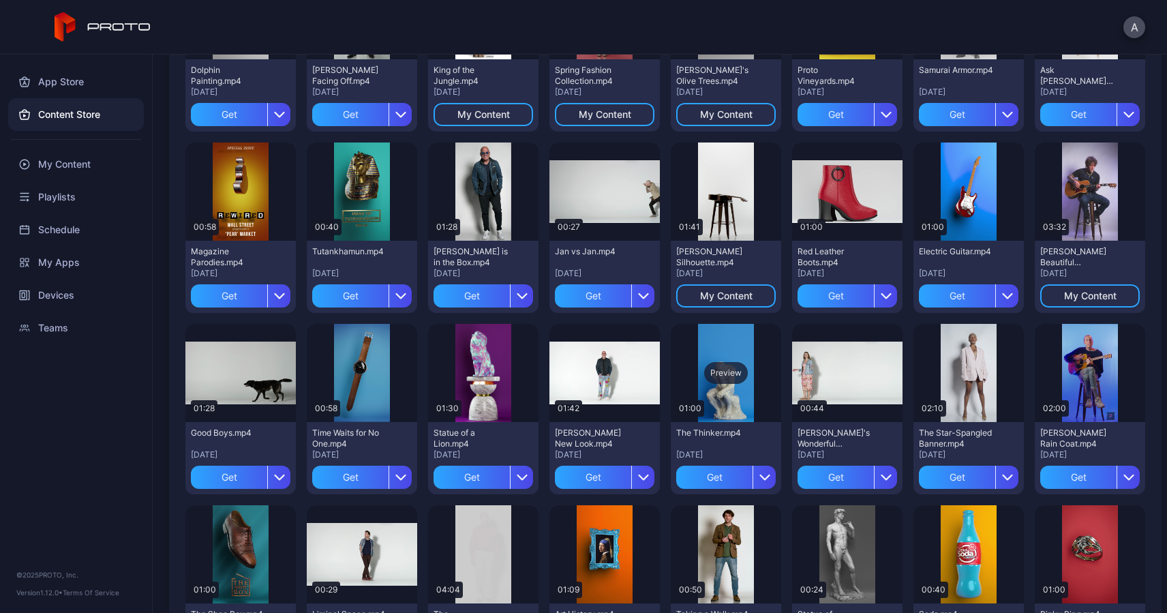
scroll to position [767, 0]
click at [717, 385] on div "Preview" at bounding box center [726, 373] width 110 height 98
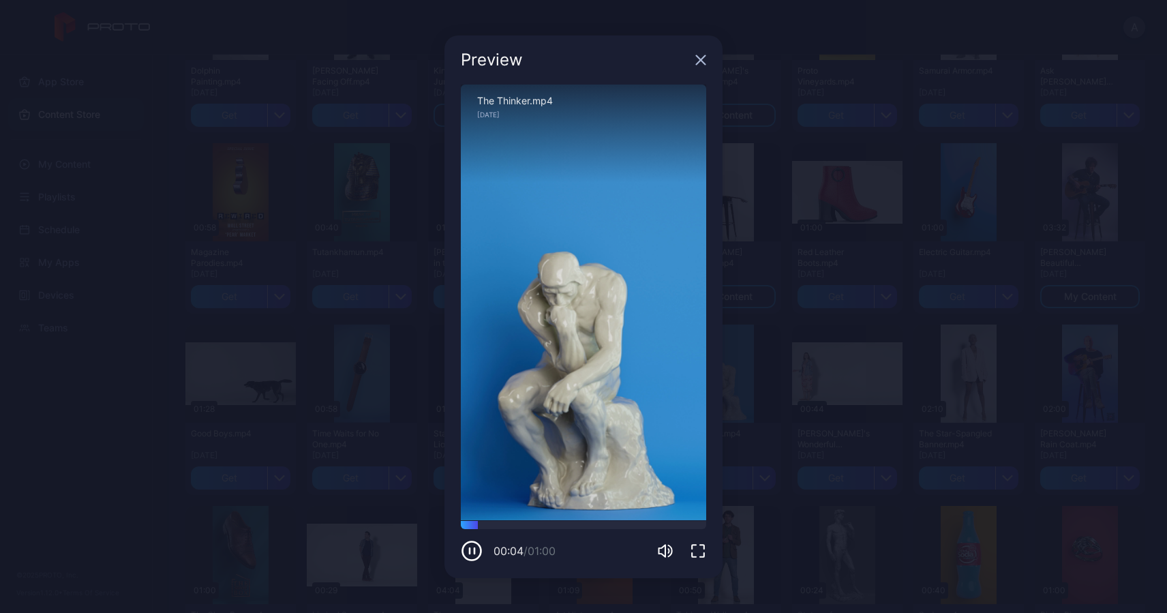
click at [701, 62] on icon "button" at bounding box center [700, 60] width 11 height 11
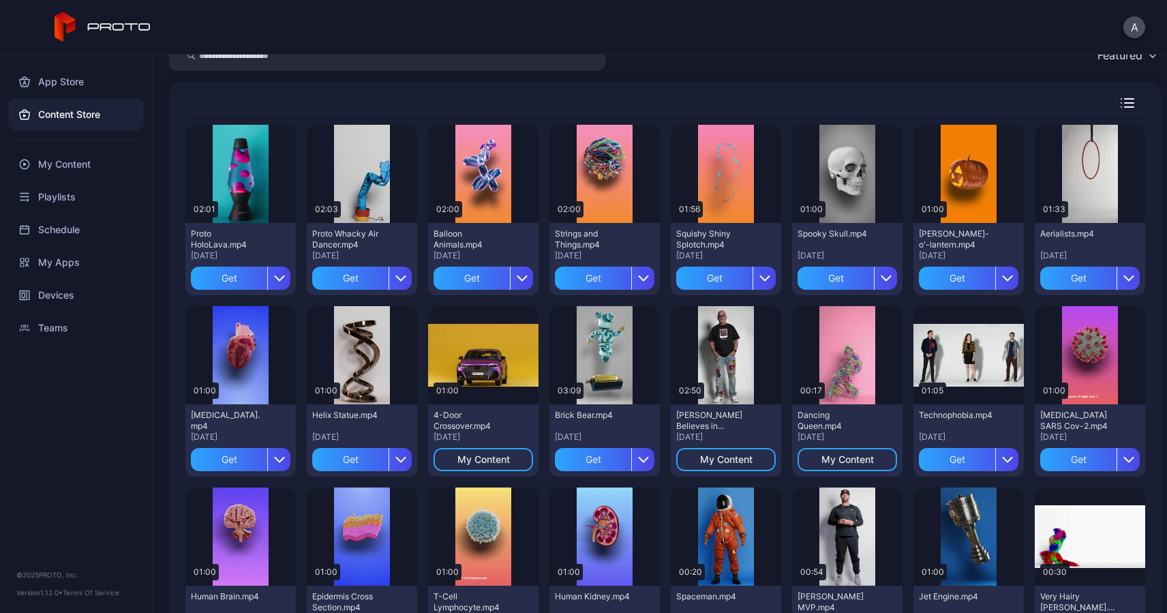
scroll to position [59, 0]
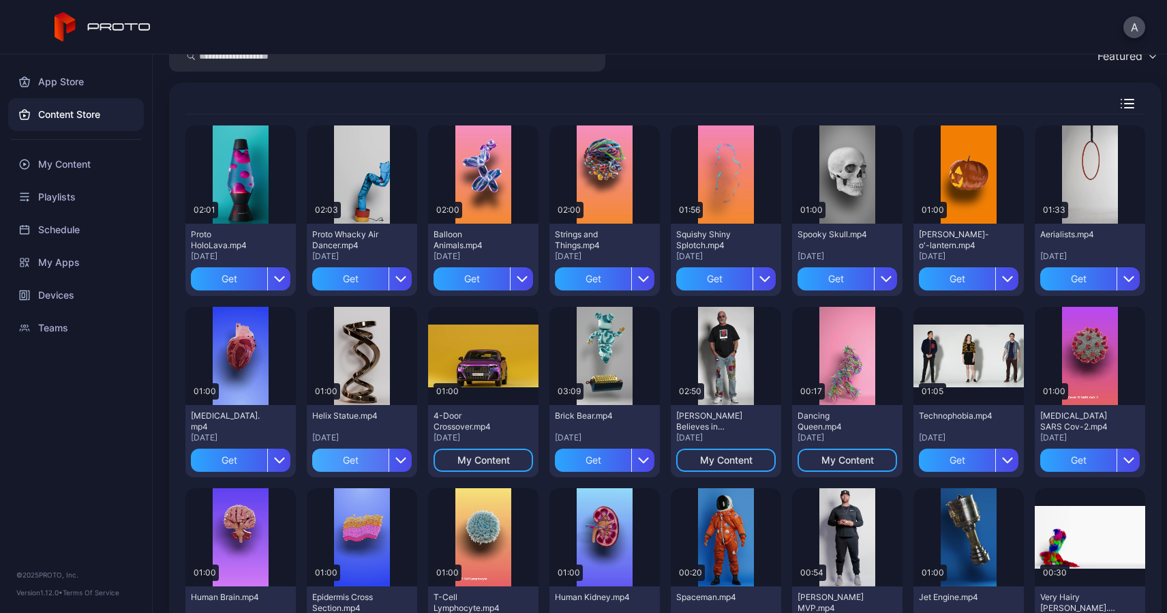
click at [352, 464] on div "Get" at bounding box center [350, 459] width 76 height 23
click at [472, 194] on div "Preview" at bounding box center [483, 174] width 110 height 98
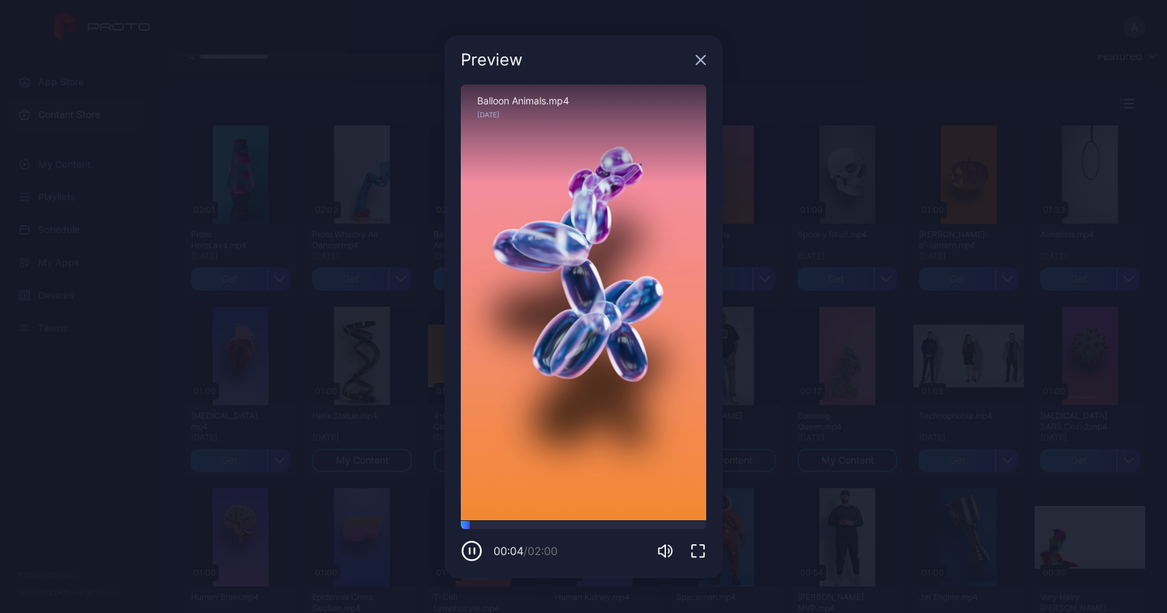
click at [700, 61] on icon "button" at bounding box center [700, 59] width 9 height 9
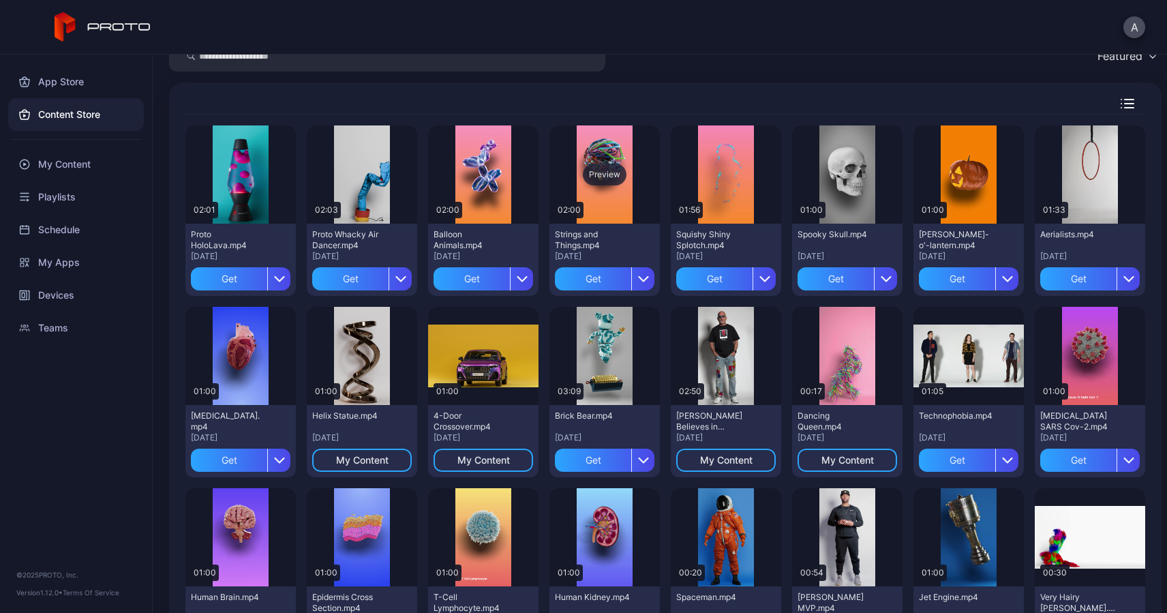
click at [602, 183] on div "Preview" at bounding box center [605, 175] width 44 height 22
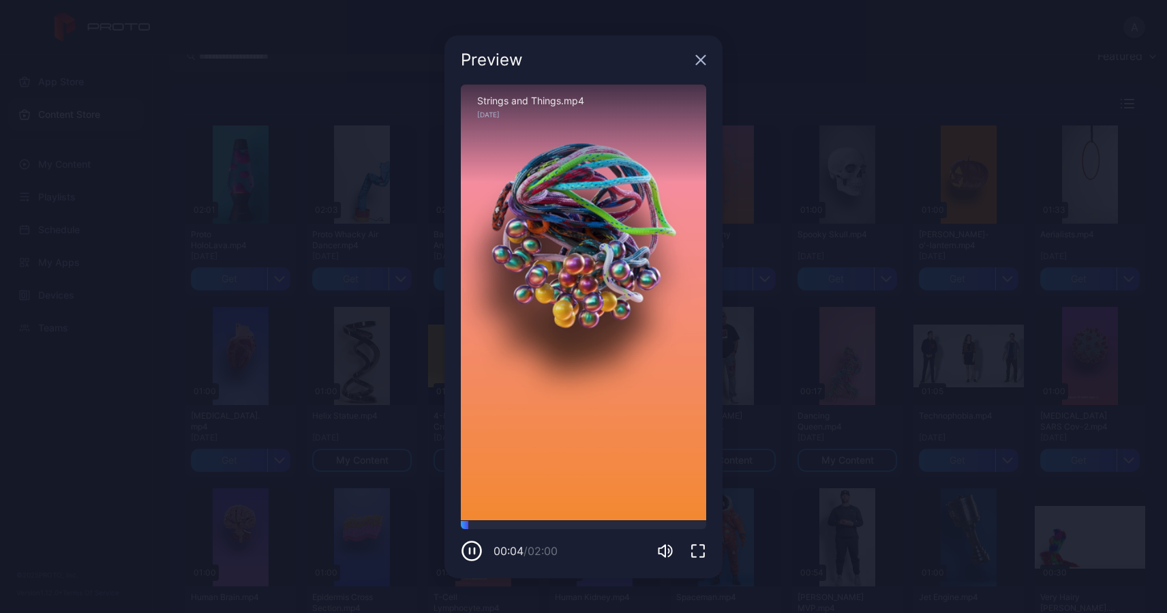
click at [706, 55] on div "Preview" at bounding box center [583, 59] width 278 height 49
click at [699, 62] on icon "button" at bounding box center [700, 60] width 11 height 11
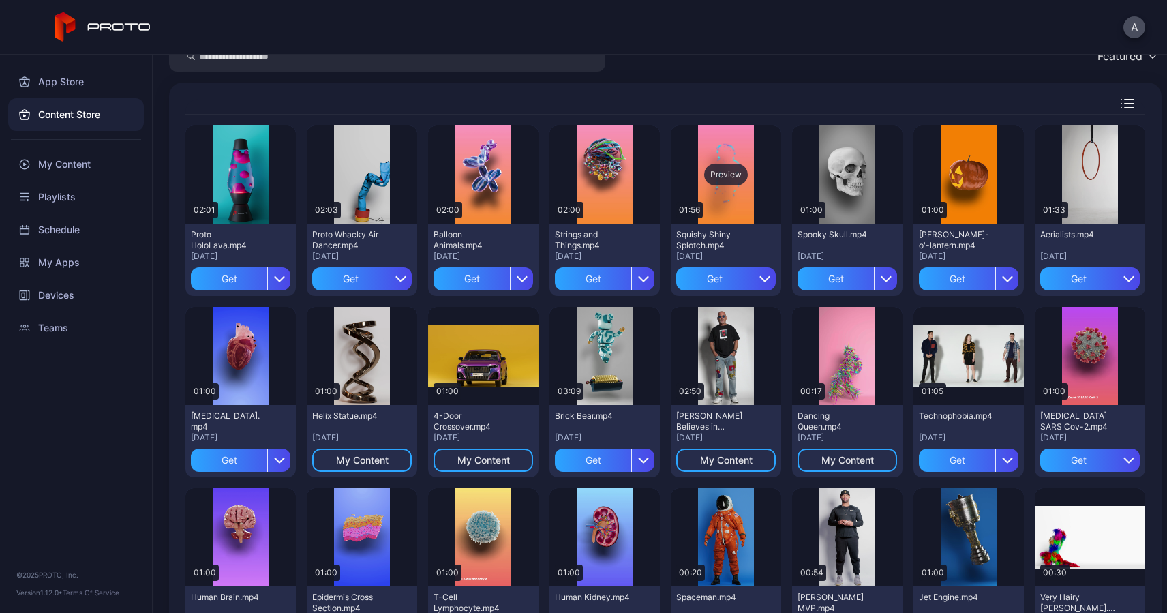
click at [724, 174] on div "Preview" at bounding box center [726, 175] width 44 height 22
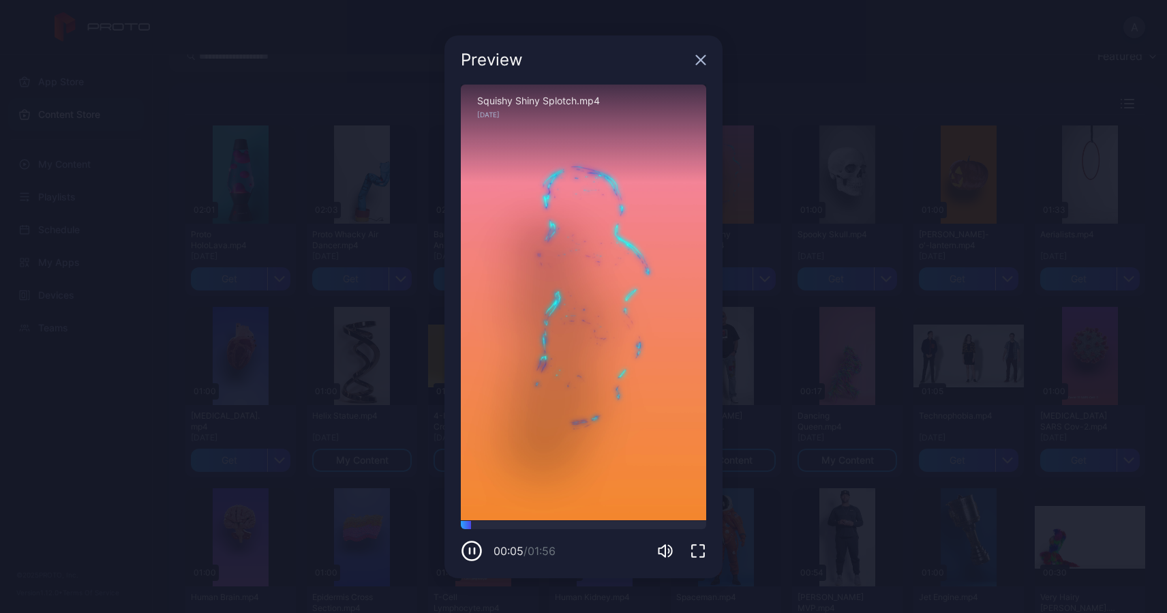
click at [702, 59] on icon "button" at bounding box center [700, 59] width 9 height 9
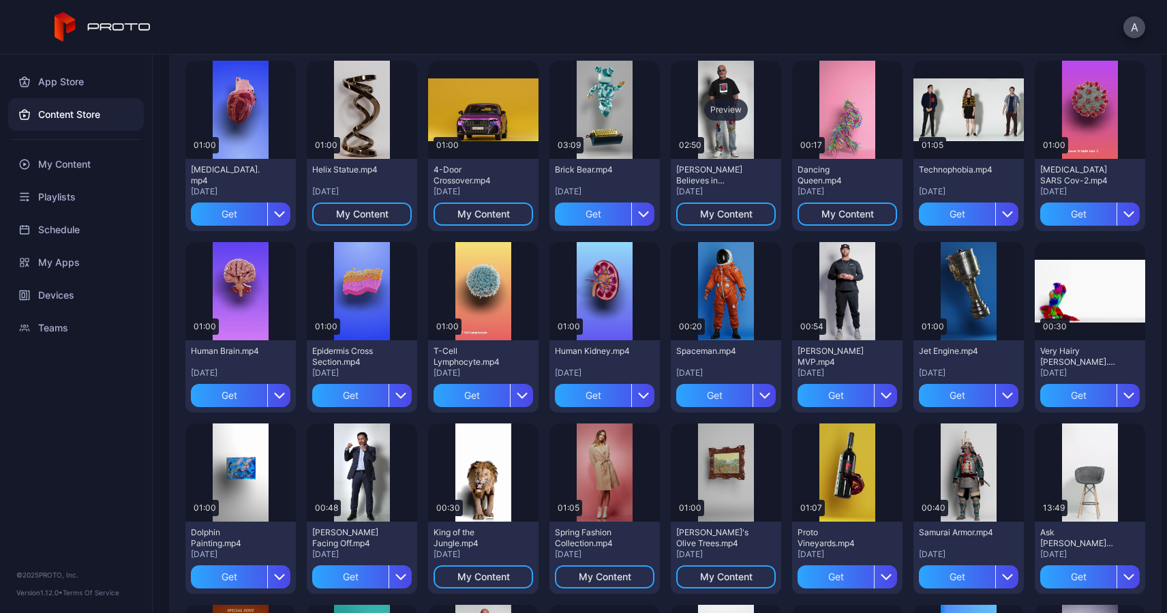
scroll to position [306, 0]
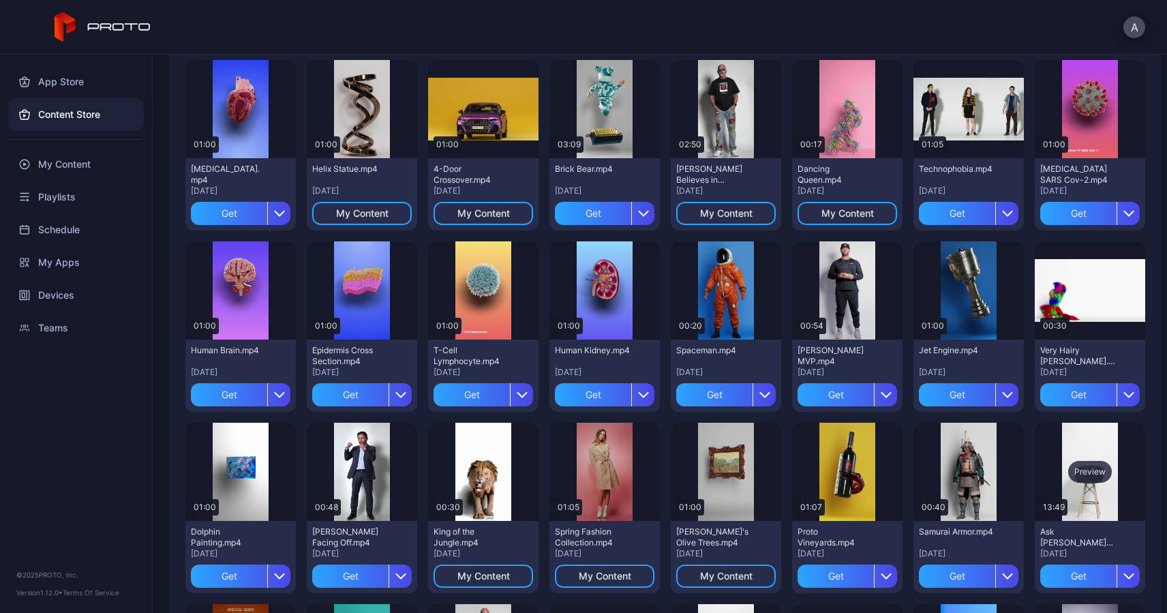
click at [1070, 495] on div "Preview" at bounding box center [1089, 471] width 110 height 98
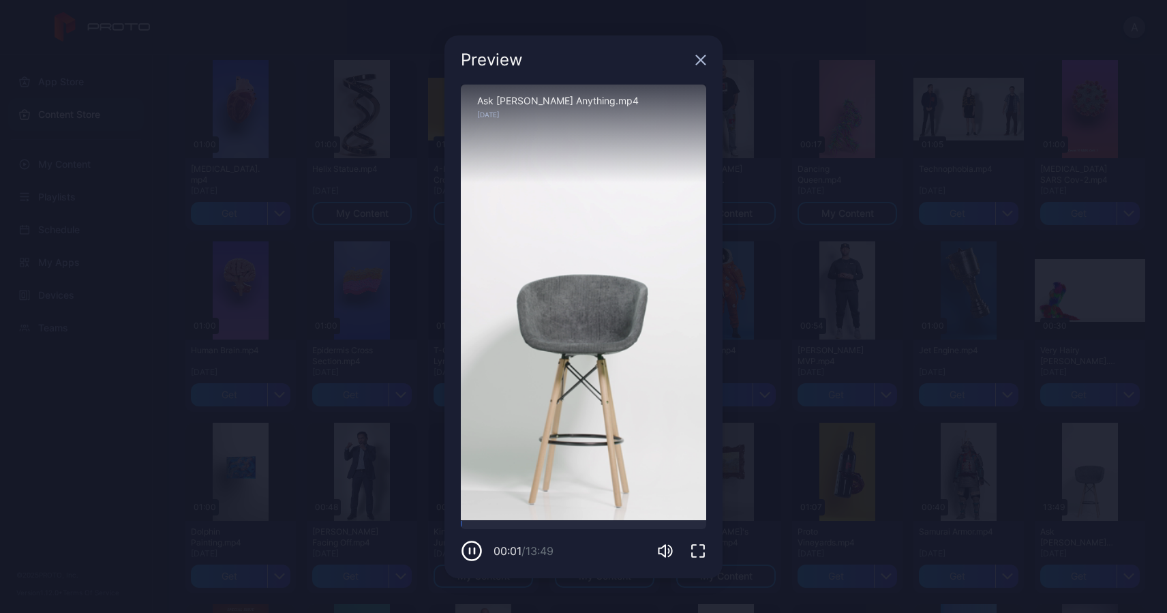
click at [703, 60] on icon "button" at bounding box center [700, 60] width 11 height 11
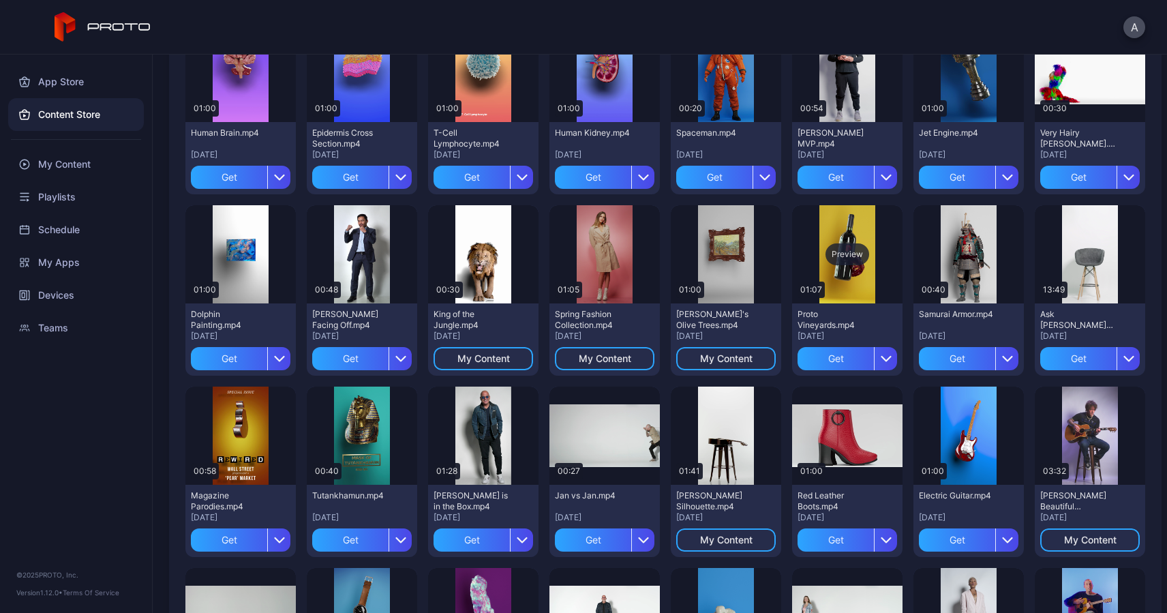
scroll to position [525, 0]
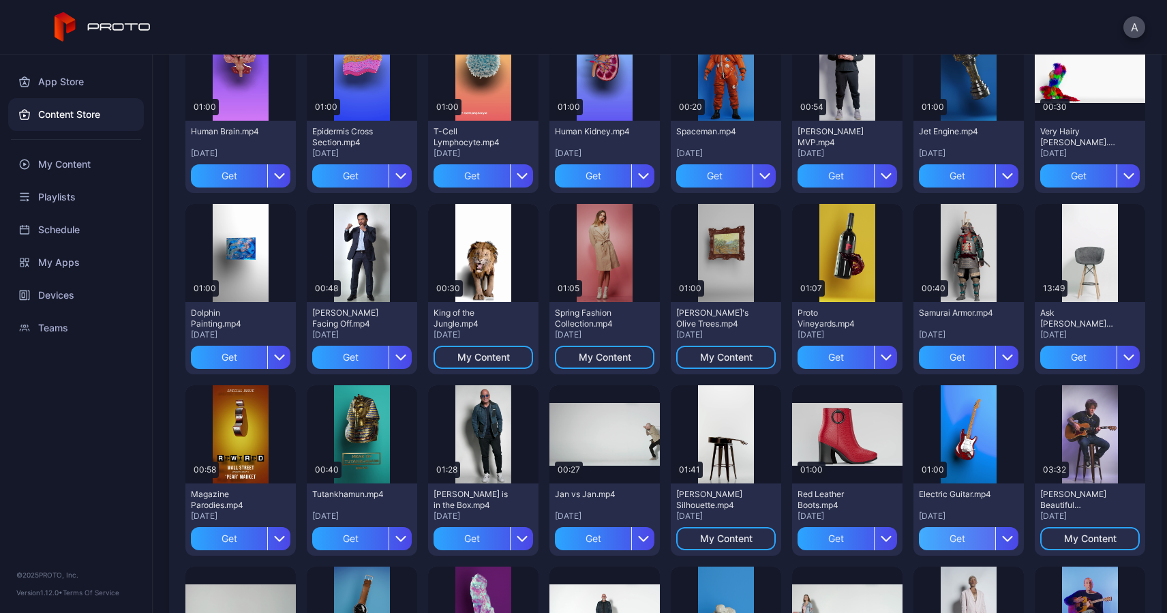
click at [941, 539] on div "Get" at bounding box center [957, 538] width 76 height 23
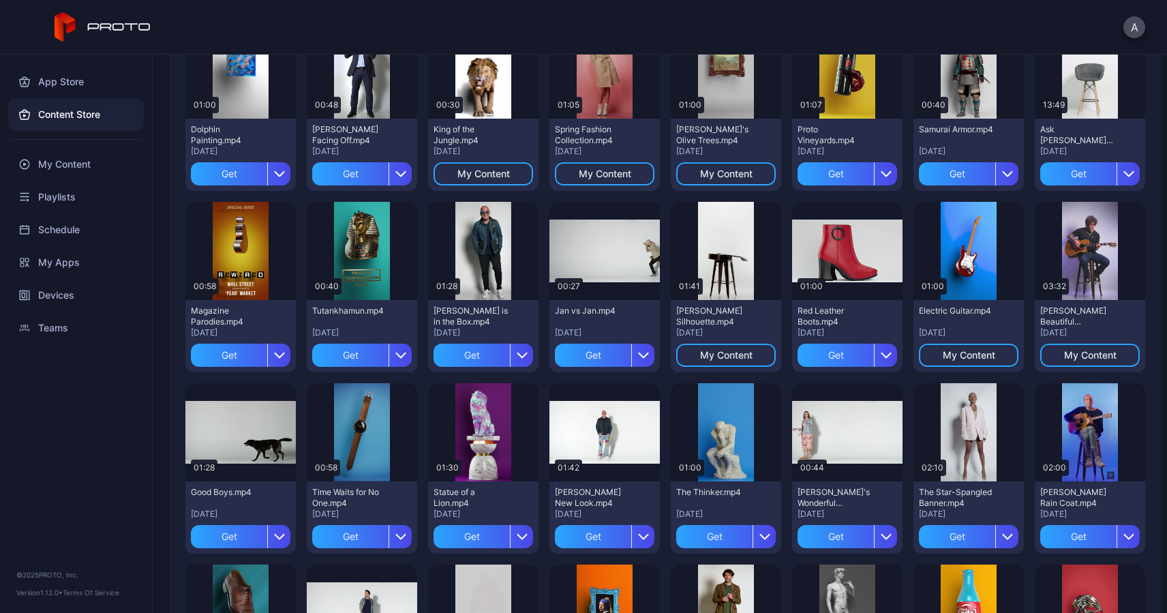
scroll to position [709, 0]
click at [1077, 423] on div "Preview" at bounding box center [1090, 431] width 44 height 22
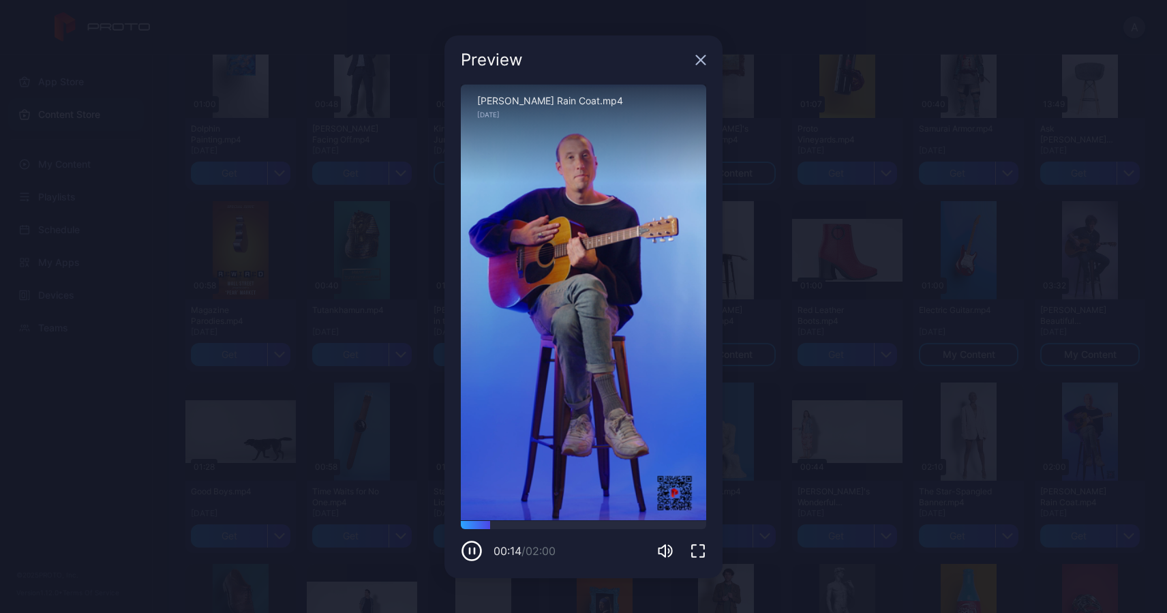
click at [699, 61] on icon "button" at bounding box center [700, 59] width 9 height 9
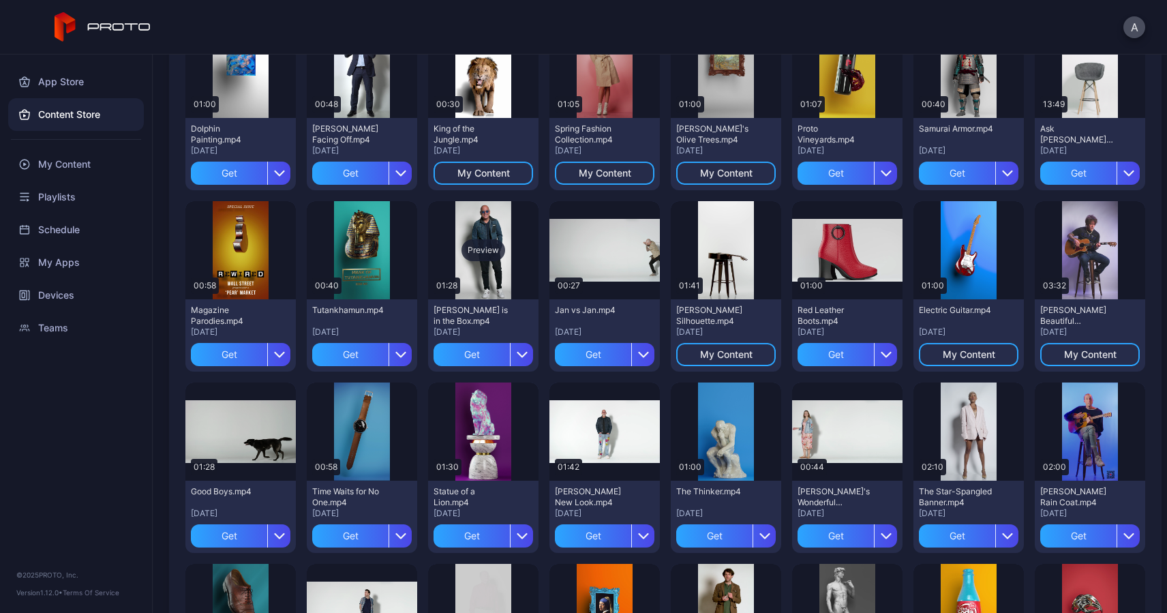
click at [474, 254] on div "Preview" at bounding box center [483, 250] width 44 height 22
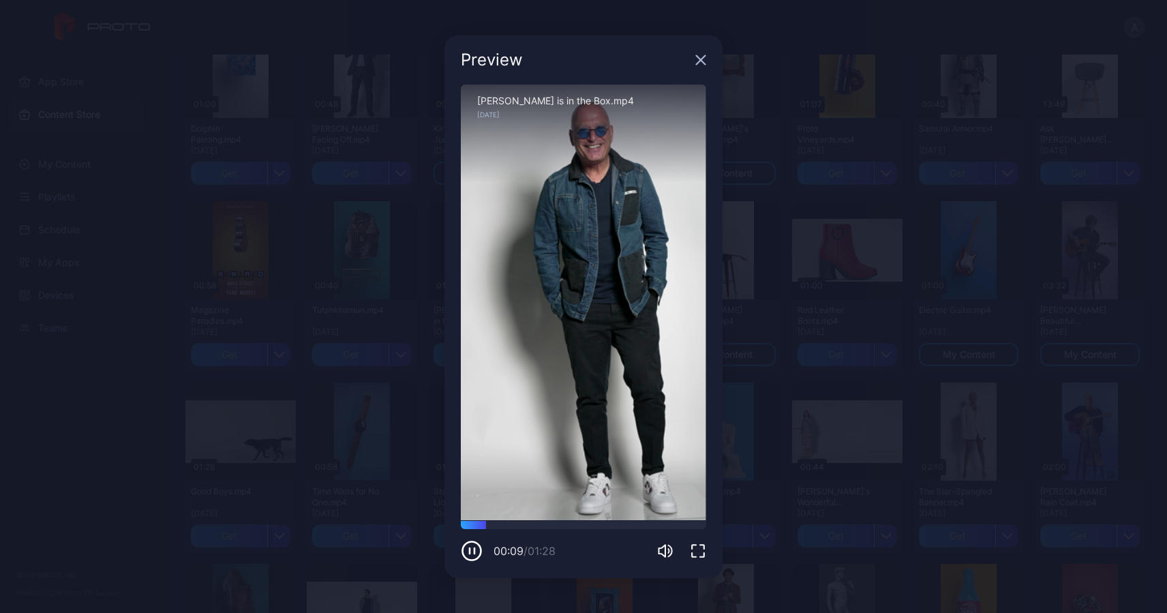
click at [703, 59] on icon "button" at bounding box center [700, 60] width 11 height 11
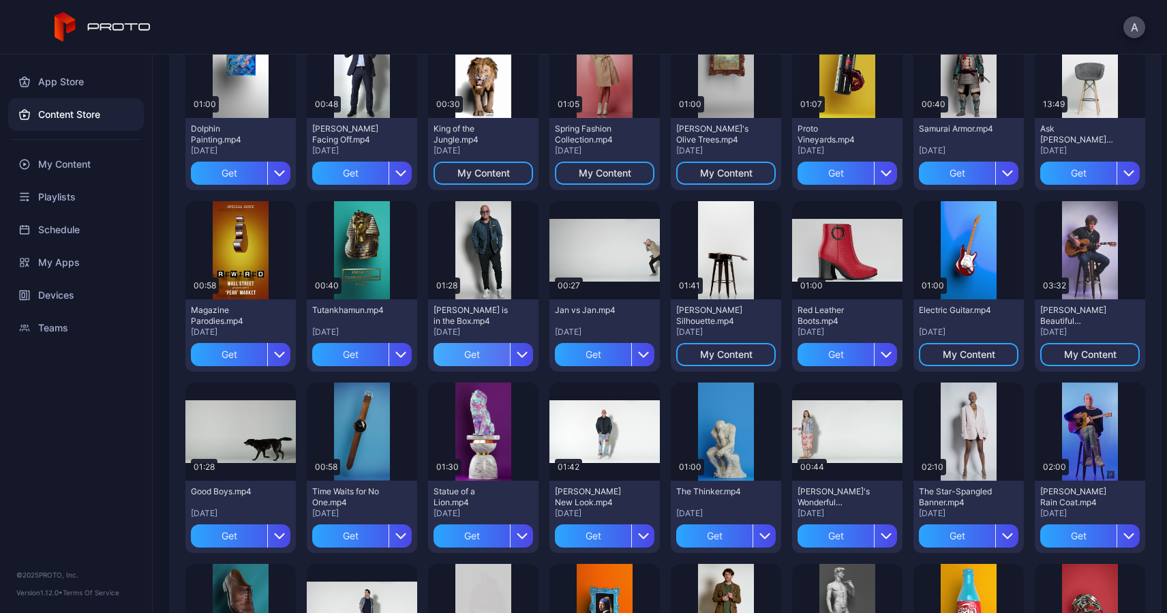
click at [478, 356] on div "Get" at bounding box center [471, 354] width 76 height 23
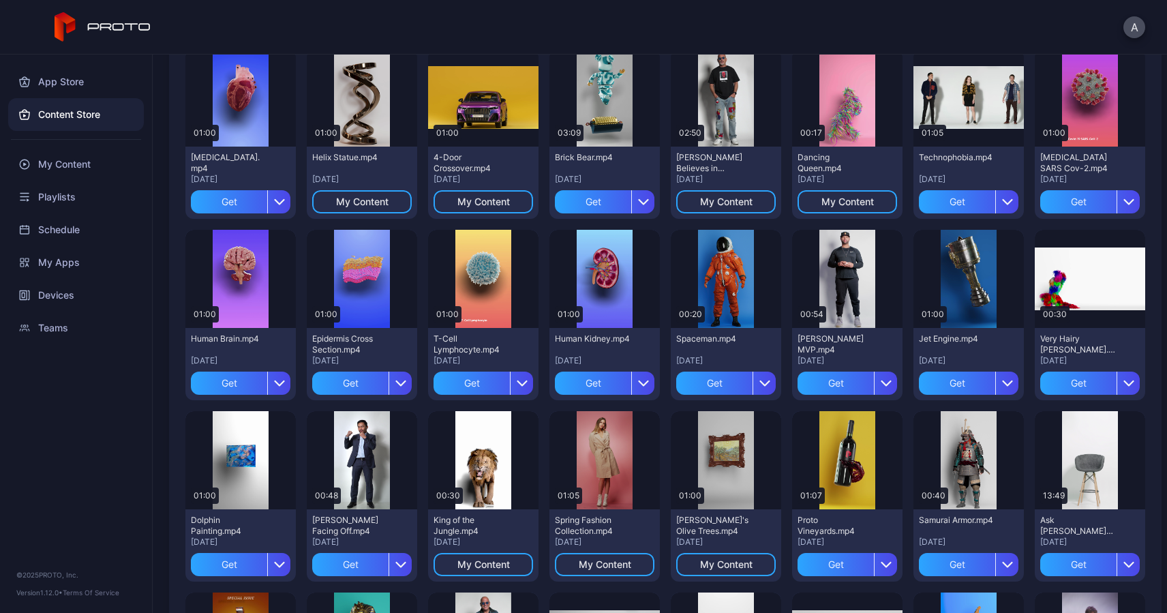
scroll to position [313, 0]
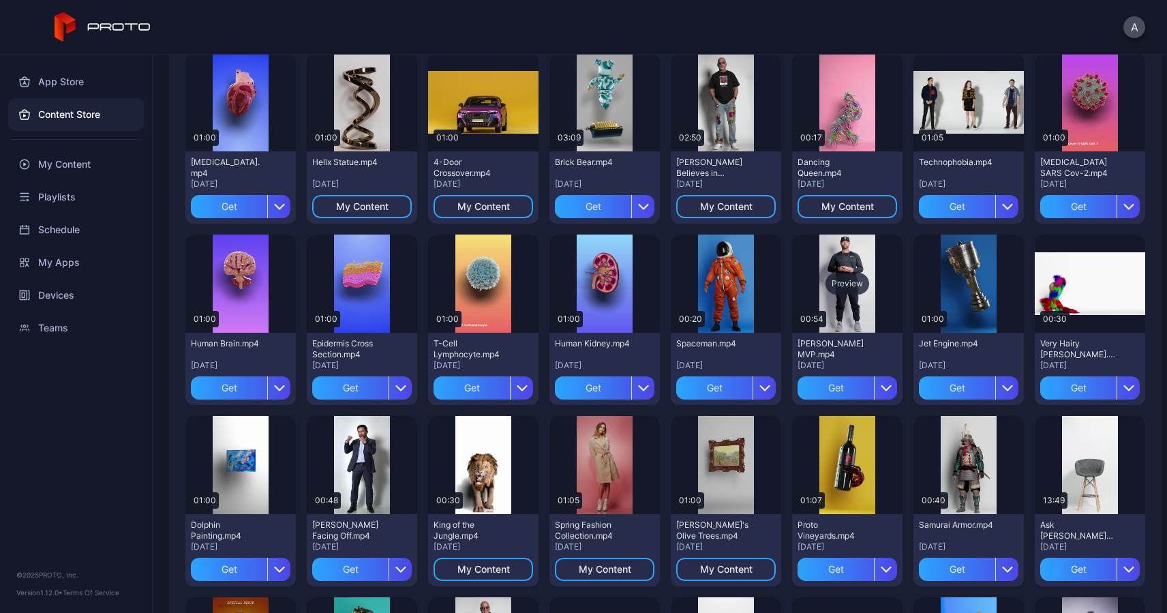
click at [824, 295] on div "Preview" at bounding box center [847, 283] width 110 height 98
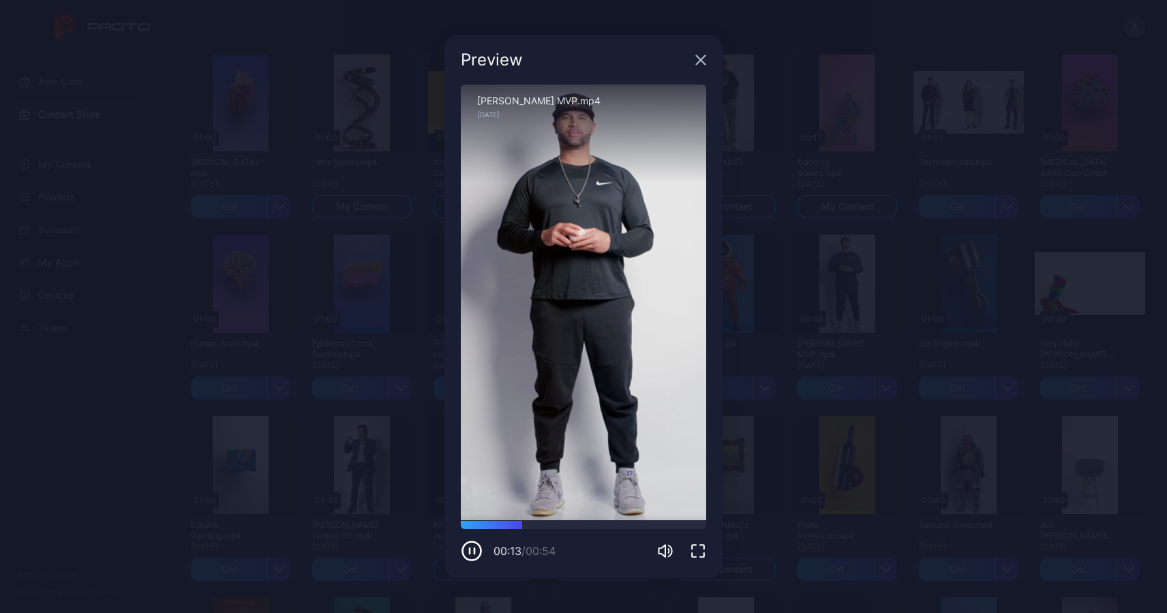
click at [701, 61] on icon "button" at bounding box center [700, 59] width 9 height 9
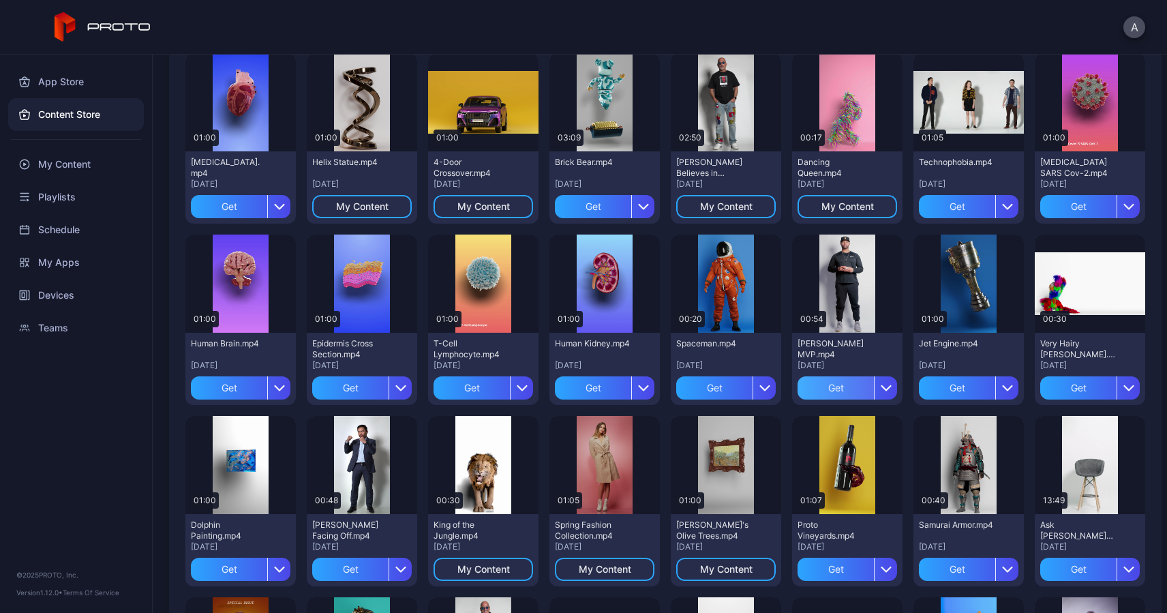
click at [837, 385] on div "Get" at bounding box center [835, 387] width 76 height 23
click at [709, 136] on div "Preview" at bounding box center [726, 102] width 110 height 98
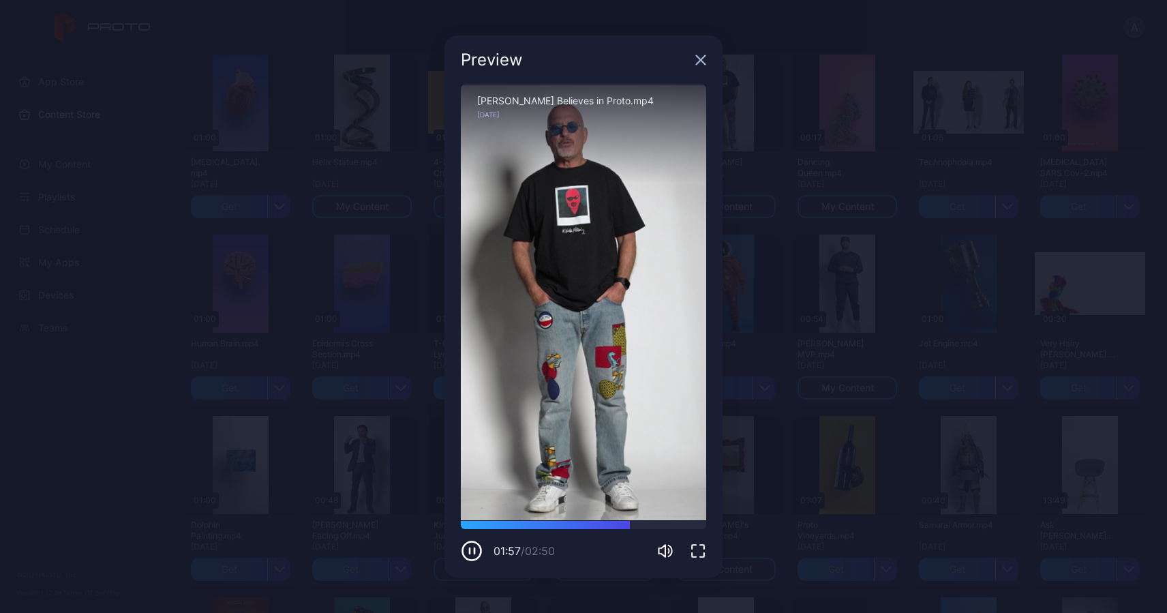
click at [700, 61] on icon "button" at bounding box center [700, 60] width 11 height 11
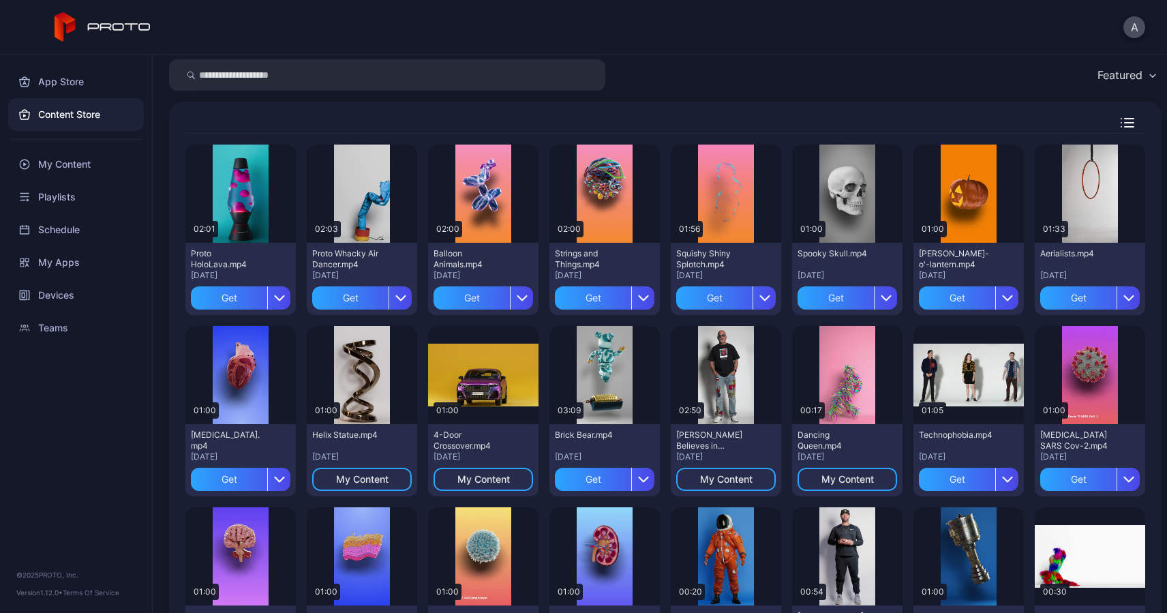
scroll to position [0, 0]
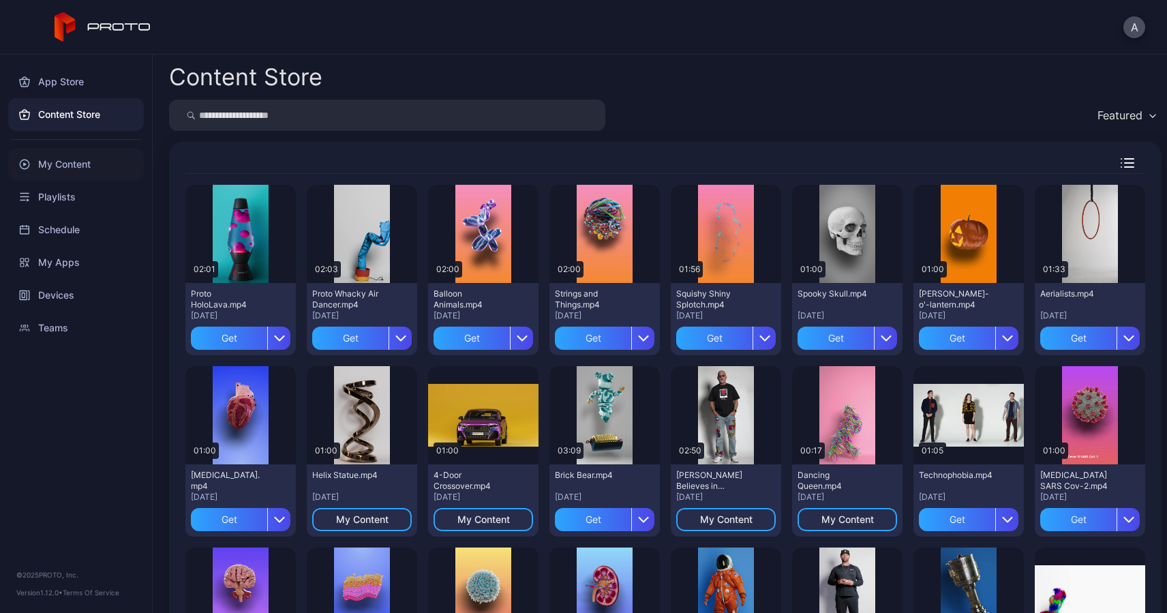
click at [60, 161] on div "My Content" at bounding box center [76, 164] width 136 height 33
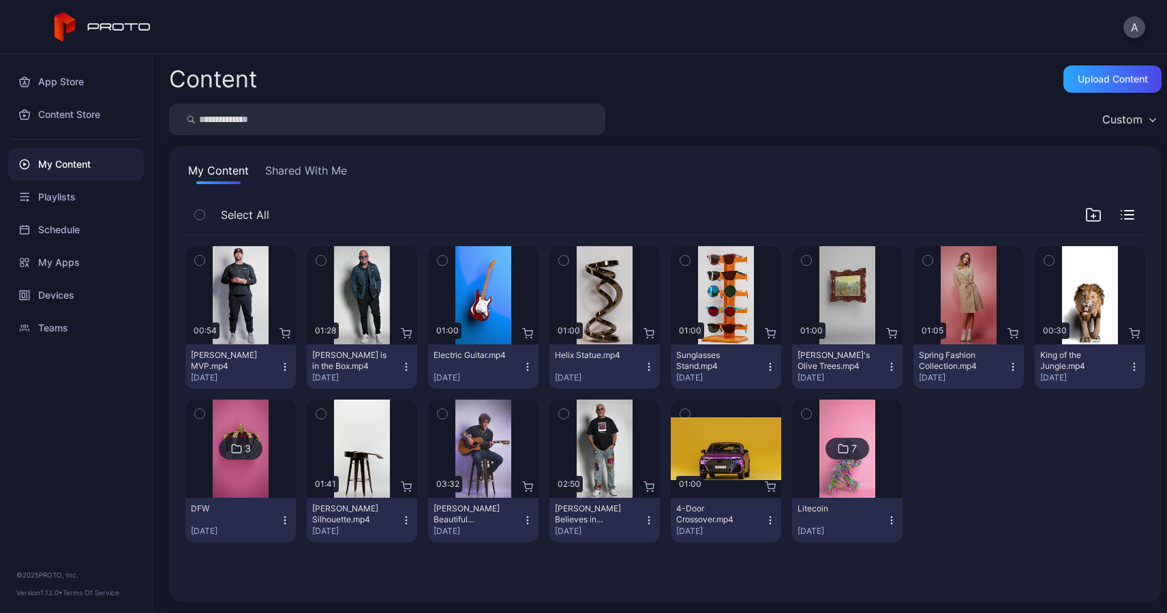
click at [200, 258] on icon "button" at bounding box center [200, 260] width 10 height 15
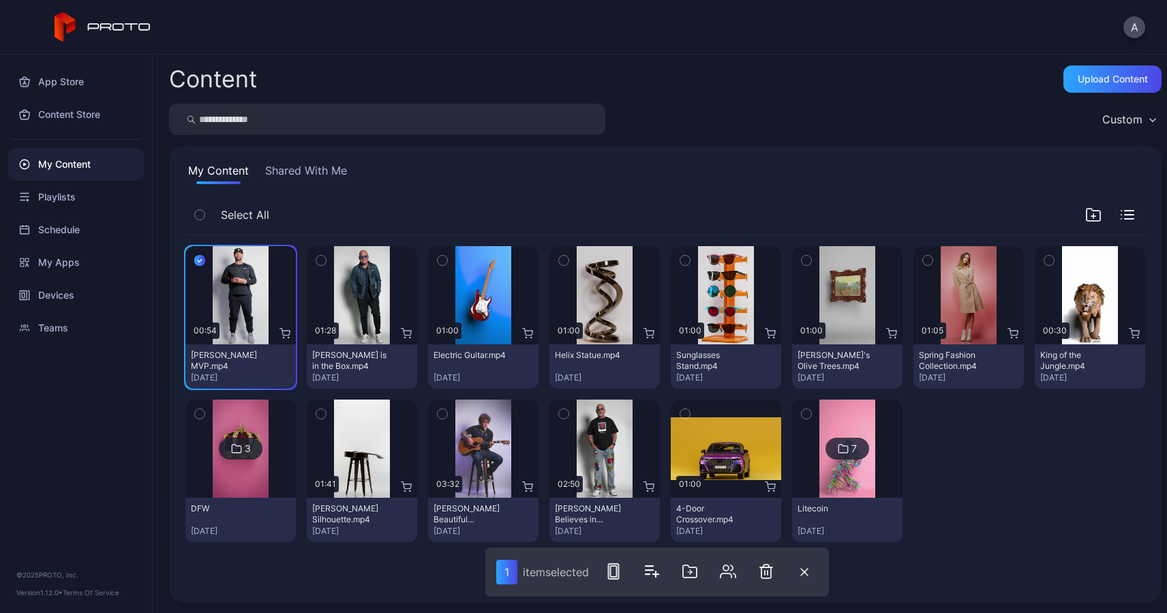
click at [322, 260] on icon "button" at bounding box center [321, 260] width 10 height 15
click at [442, 260] on icon "button" at bounding box center [442, 260] width 10 height 15
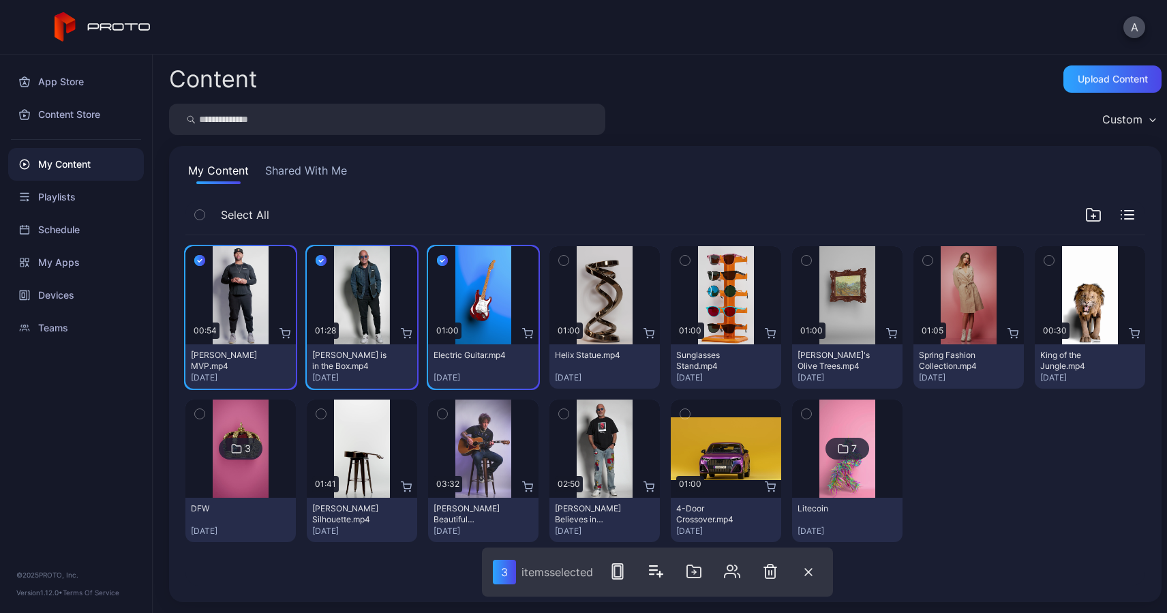
click at [559, 259] on icon "button" at bounding box center [564, 260] width 10 height 15
click at [681, 261] on icon "button" at bounding box center [685, 260] width 10 height 15
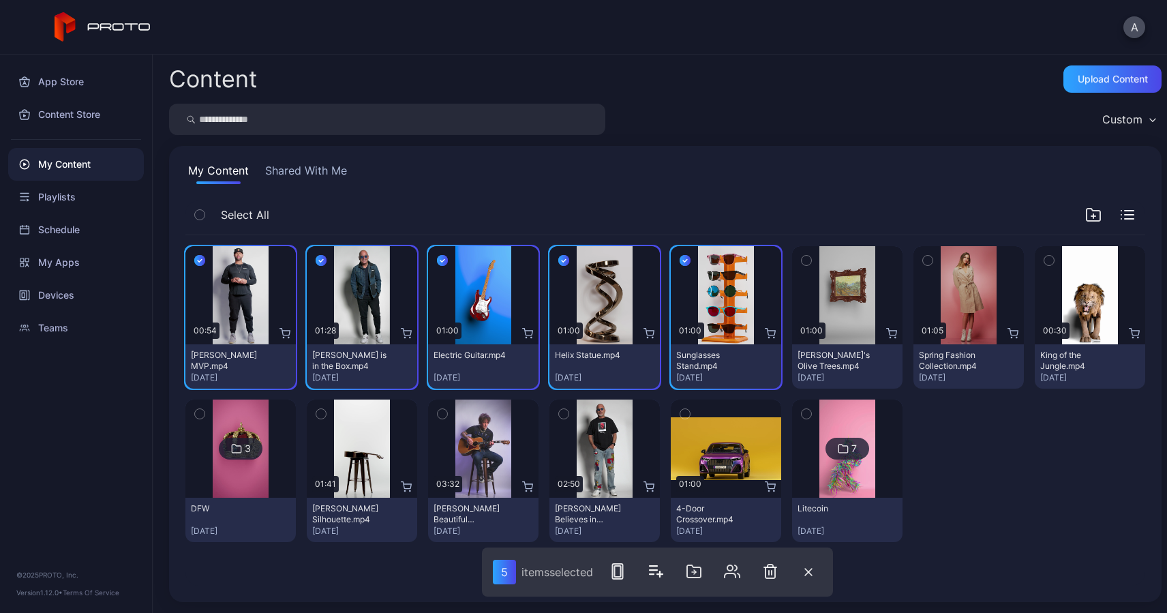
click at [801, 262] on icon "button" at bounding box center [806, 260] width 10 height 15
click at [920, 258] on button "button" at bounding box center [927, 260] width 29 height 29
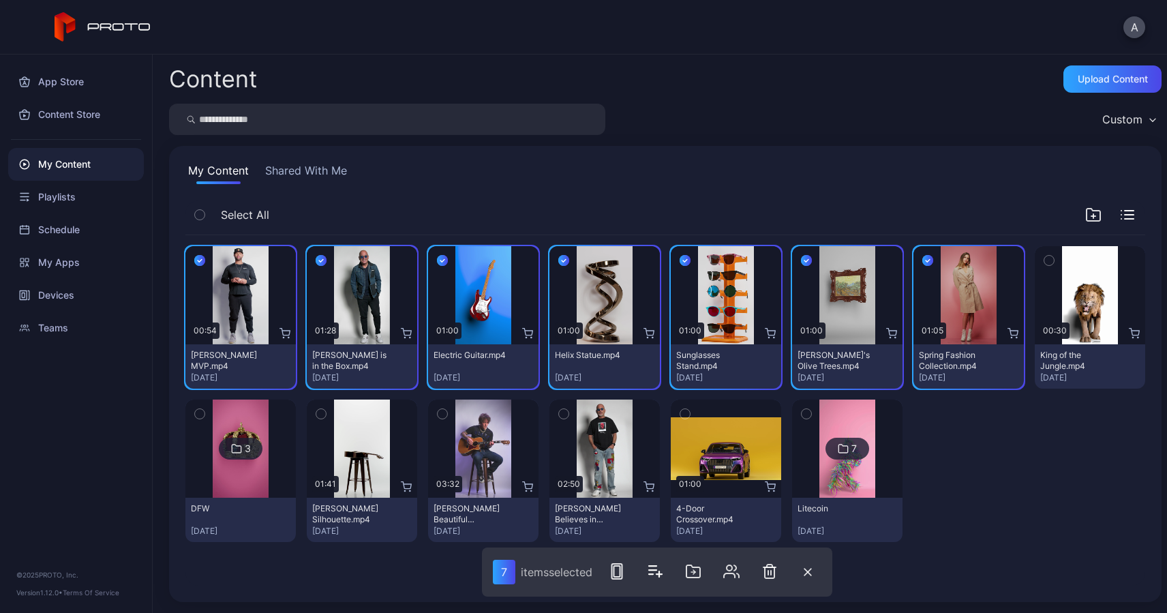
click at [1044, 256] on icon "button" at bounding box center [1049, 260] width 10 height 15
click at [801, 415] on icon "button" at bounding box center [806, 413] width 10 height 15
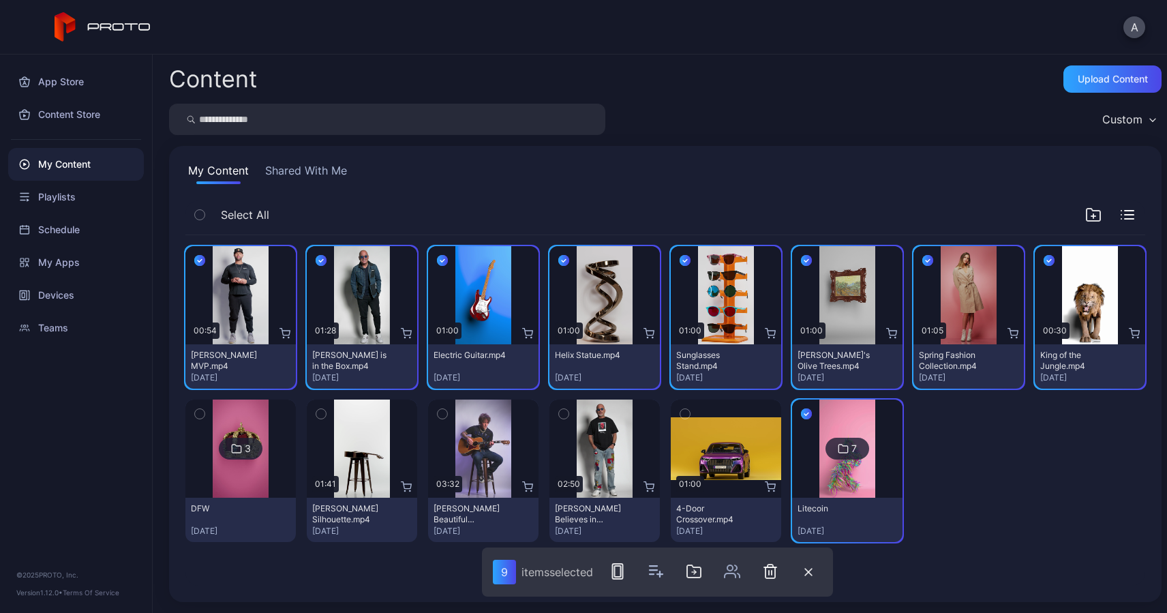
click at [559, 410] on icon "button" at bounding box center [564, 413] width 10 height 15
click at [200, 415] on icon "button" at bounding box center [200, 413] width 10 height 15
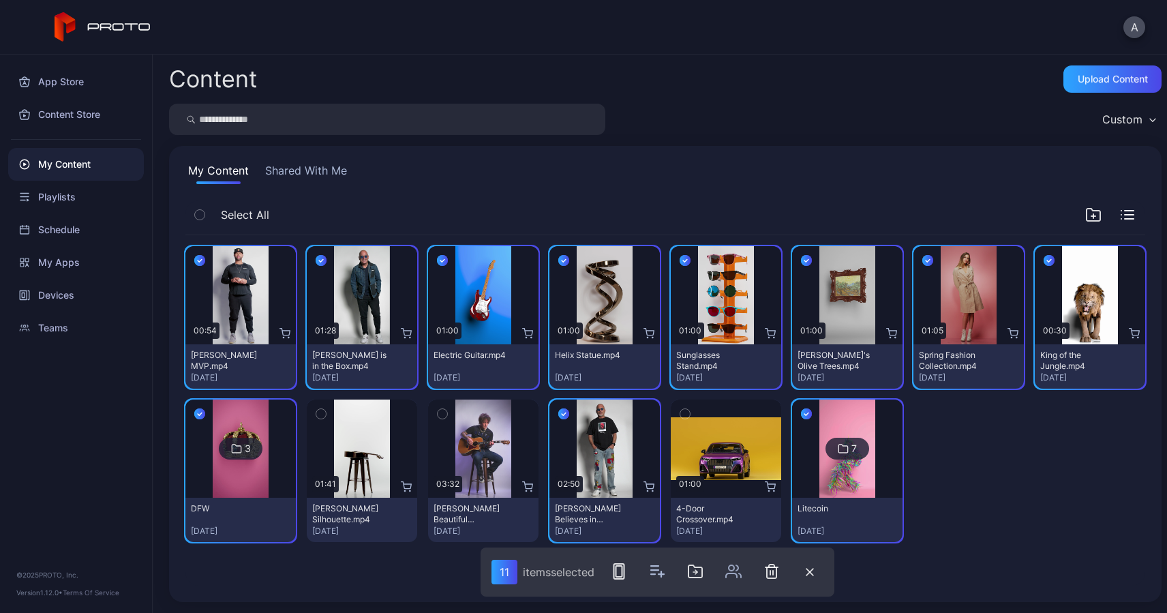
click at [200, 416] on icon "button" at bounding box center [199, 413] width 11 height 15
click at [439, 416] on icon "button" at bounding box center [442, 413] width 10 height 15
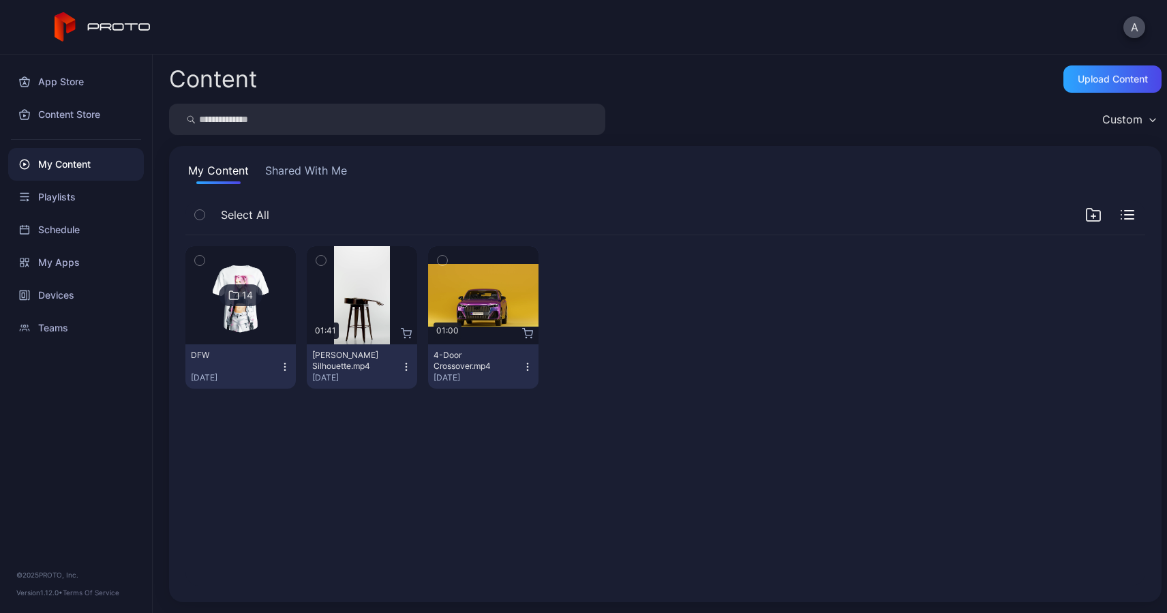
click at [232, 294] on icon at bounding box center [233, 295] width 11 height 16
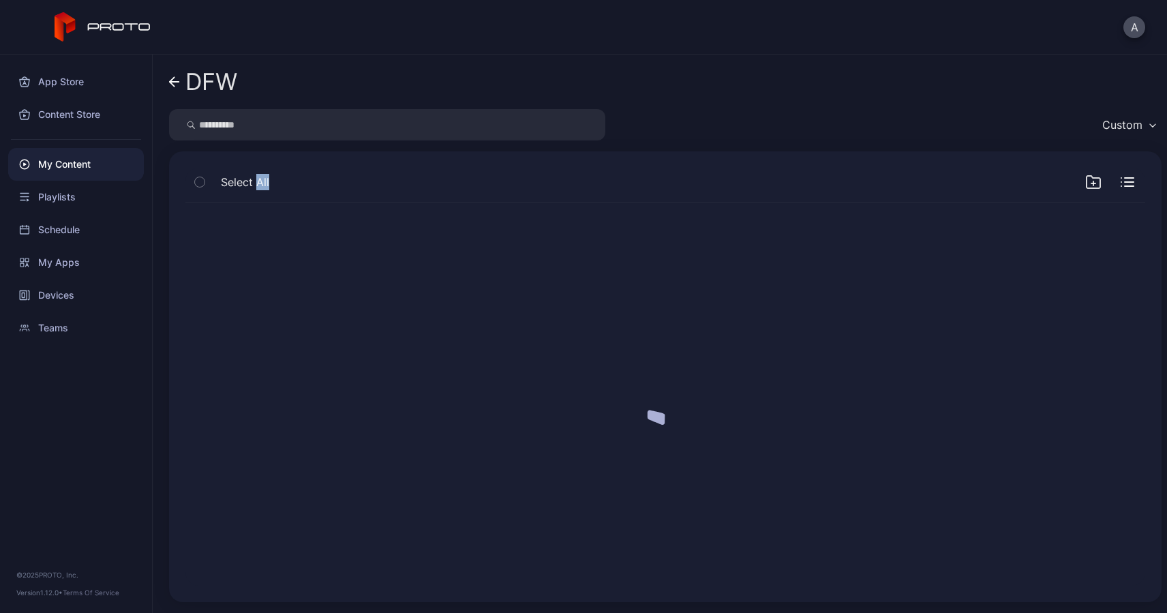
click at [232, 294] on div at bounding box center [664, 393] width 981 height 405
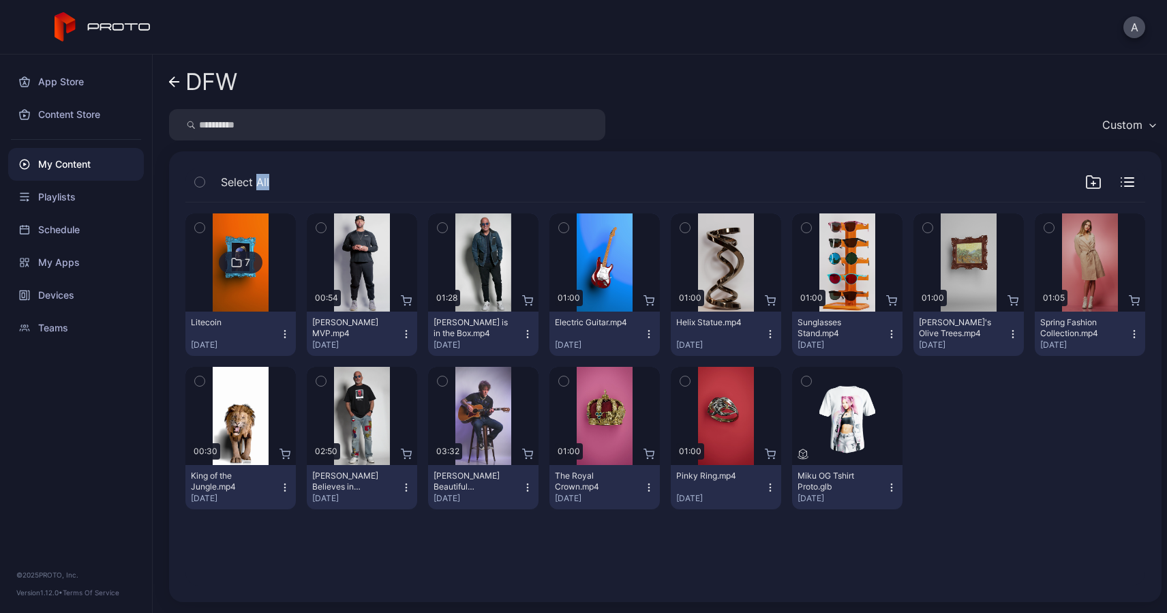
click at [249, 285] on img at bounding box center [240, 262] width 55 height 98
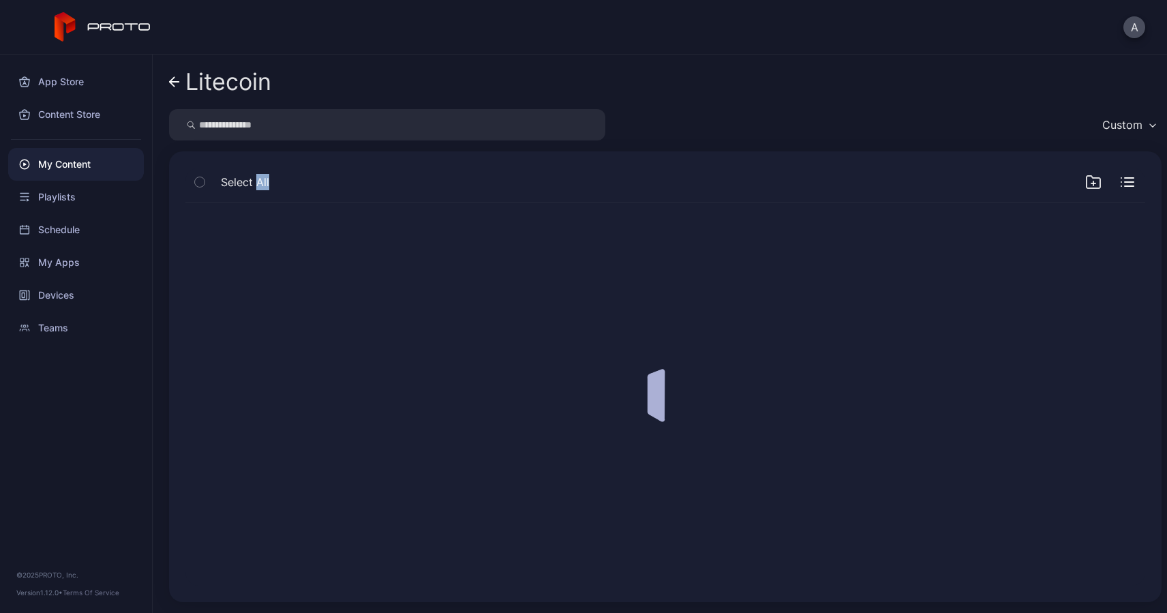
click at [249, 285] on div at bounding box center [664, 393] width 981 height 405
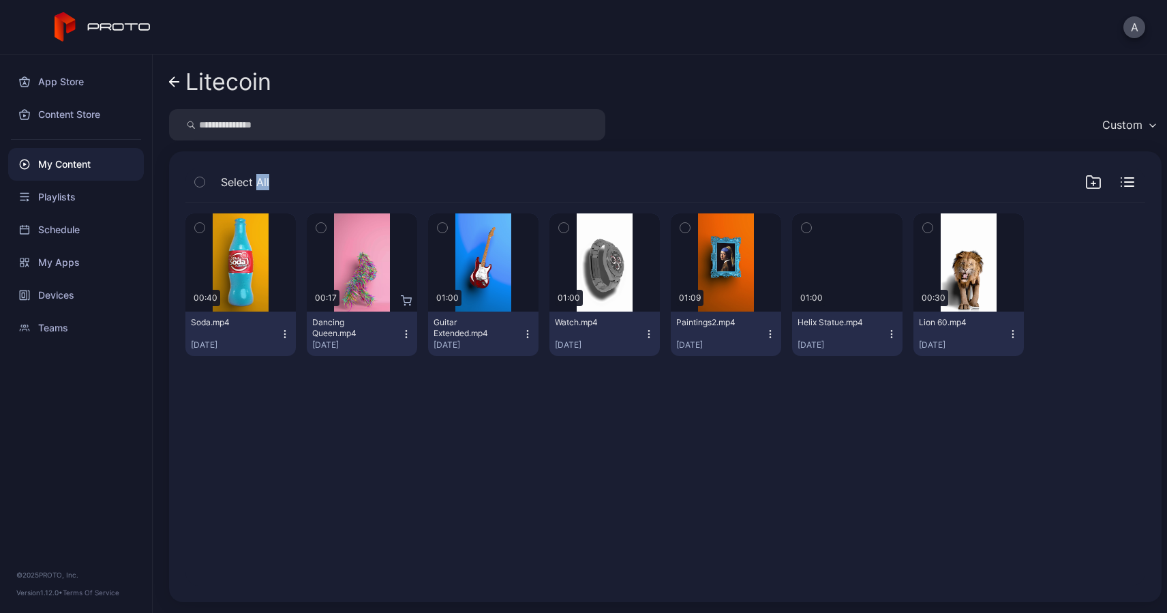
click at [172, 79] on icon at bounding box center [172, 82] width 5 height 10
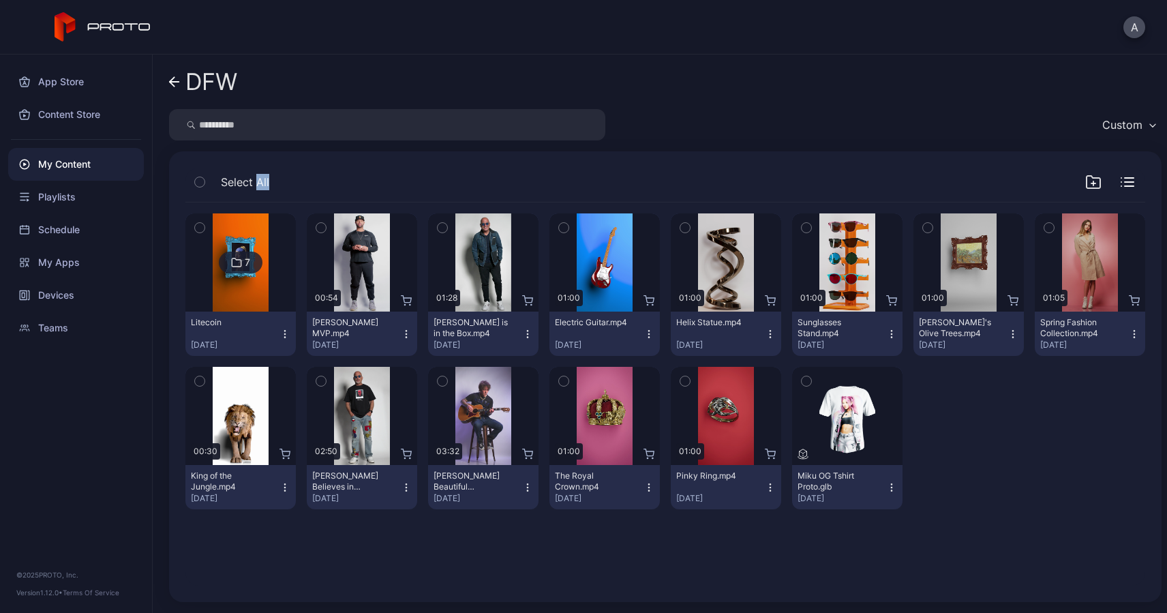
click at [279, 334] on icon "button" at bounding box center [284, 333] width 11 height 11
click at [297, 309] on div "7 Litecoin [DATE] Preview 00:54 [PERSON_NAME] MVP.mp4 [DATE] Preview 01:28 [PER…" at bounding box center [664, 361] width 959 height 318
click at [272, 296] on div at bounding box center [240, 262] width 98 height 98
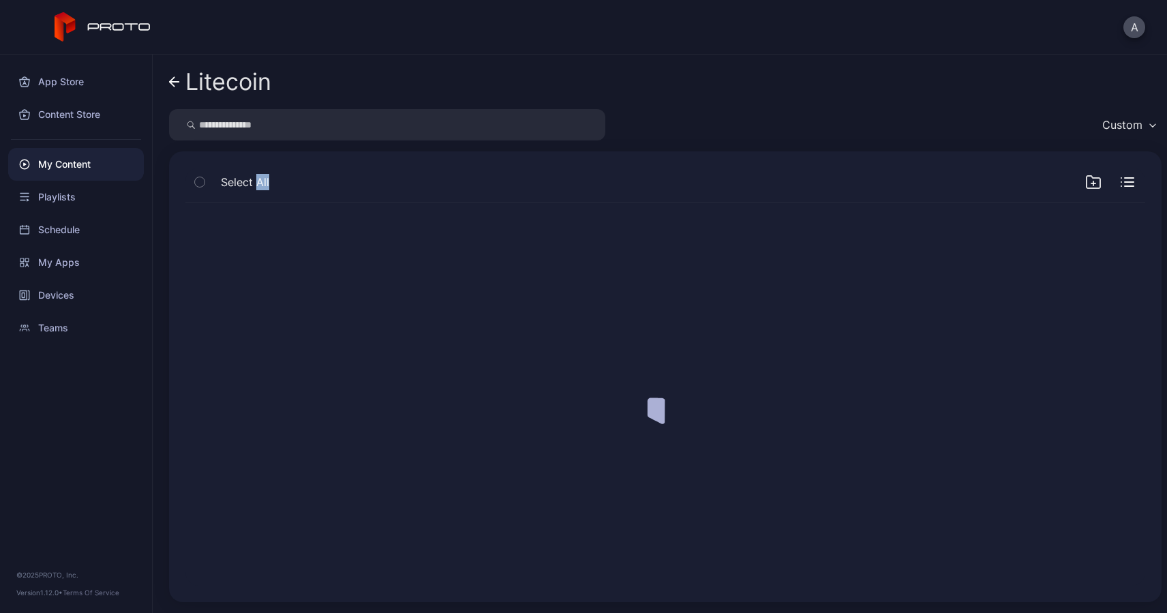
click at [272, 296] on div at bounding box center [664, 393] width 981 height 405
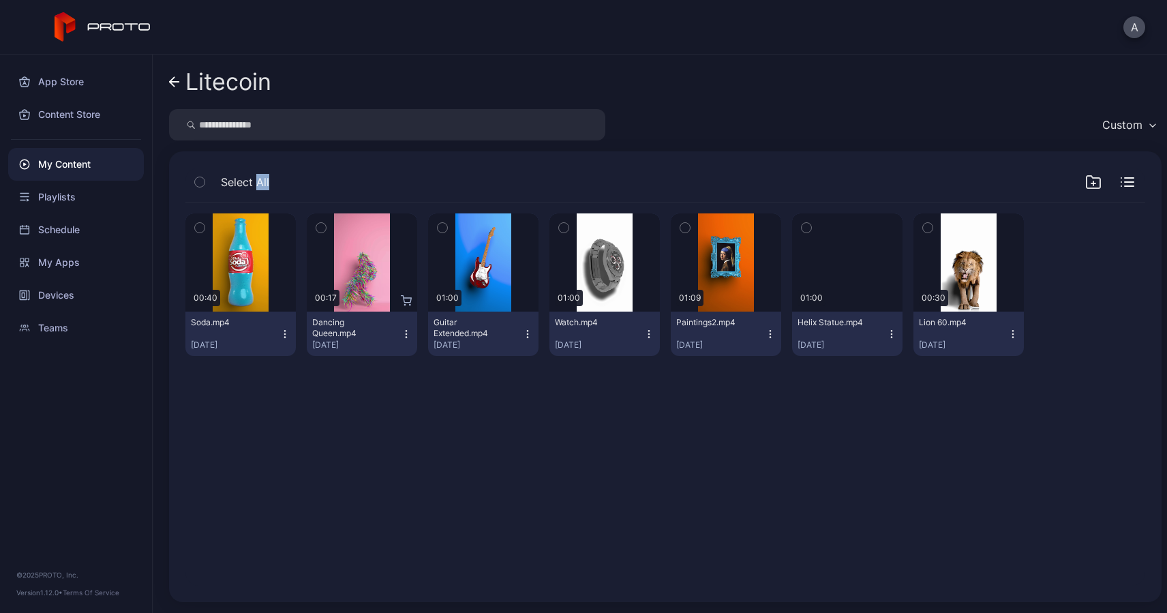
click at [765, 331] on button "Paintings2.mp4 [DATE]" at bounding box center [726, 333] width 110 height 44
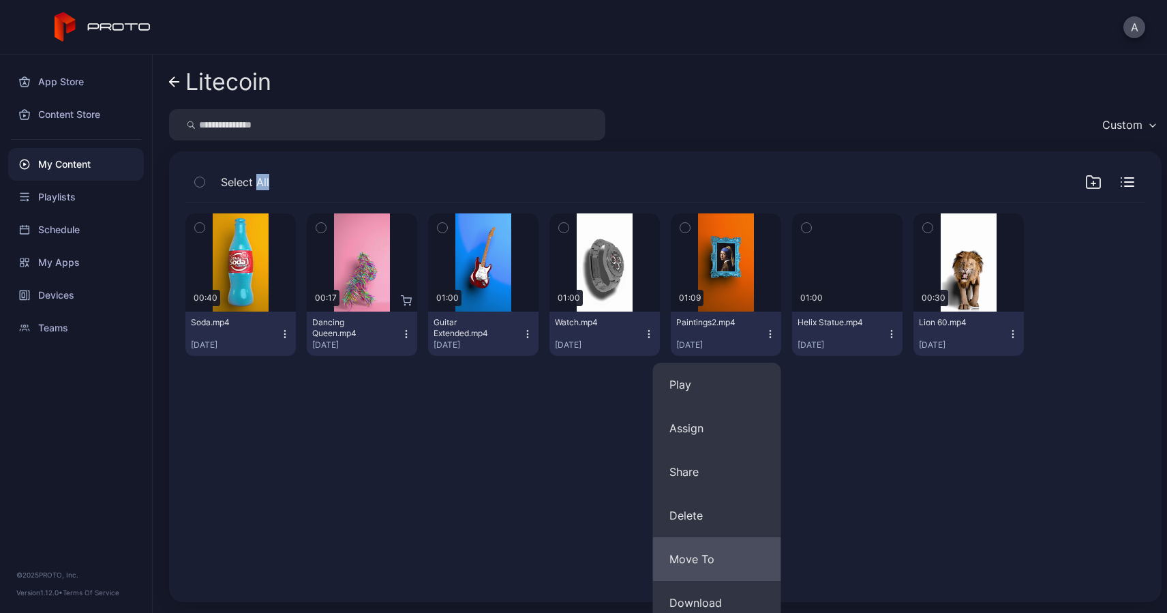
click at [692, 559] on button "Move To" at bounding box center [717, 559] width 128 height 44
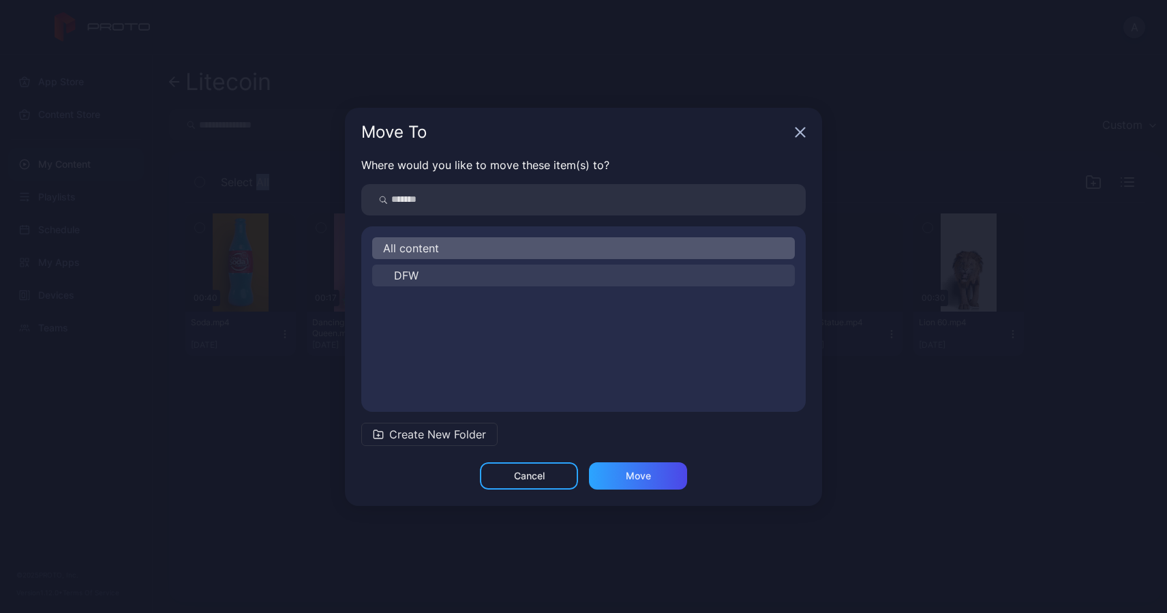
click at [410, 273] on span "DFW" at bounding box center [406, 275] width 25 height 16
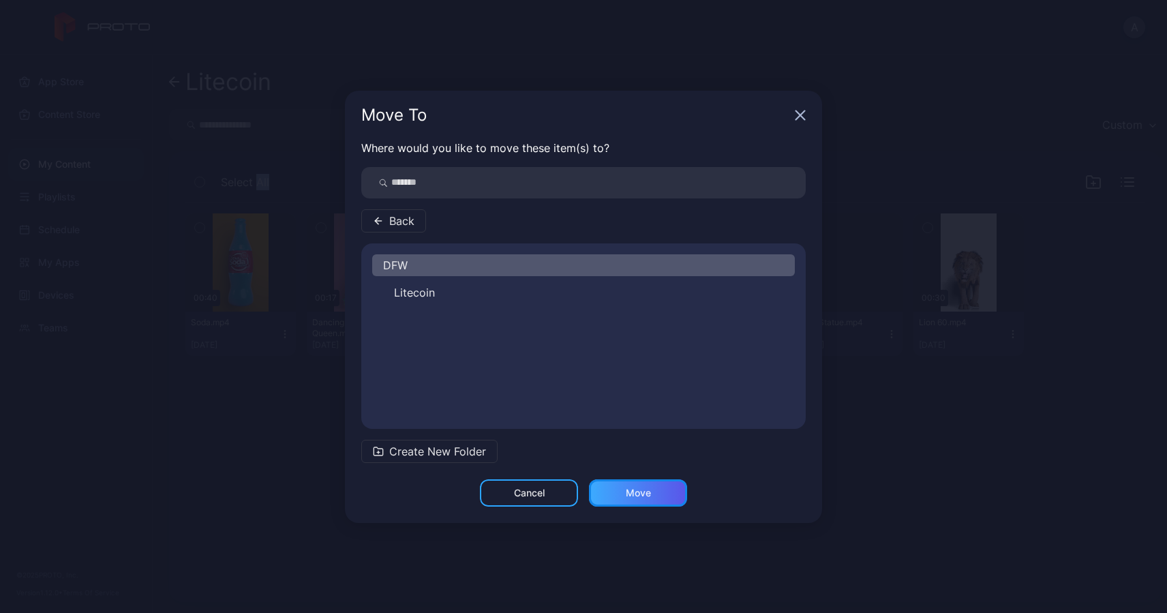
click at [629, 495] on div "Move" at bounding box center [638, 492] width 25 height 11
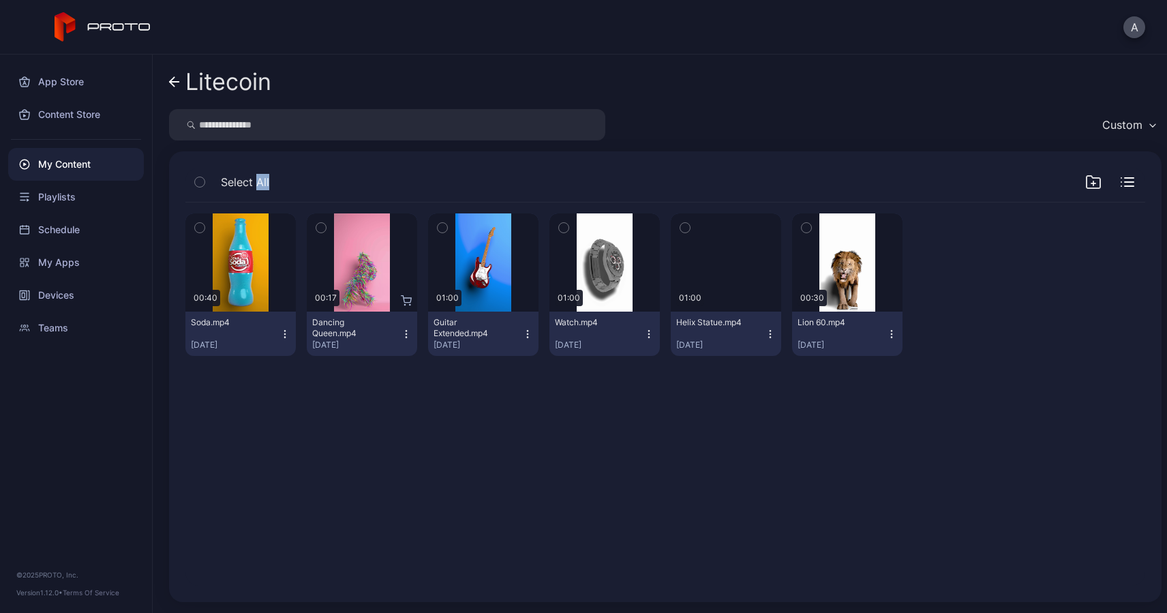
click at [648, 333] on icon "button" at bounding box center [648, 333] width 1 height 1
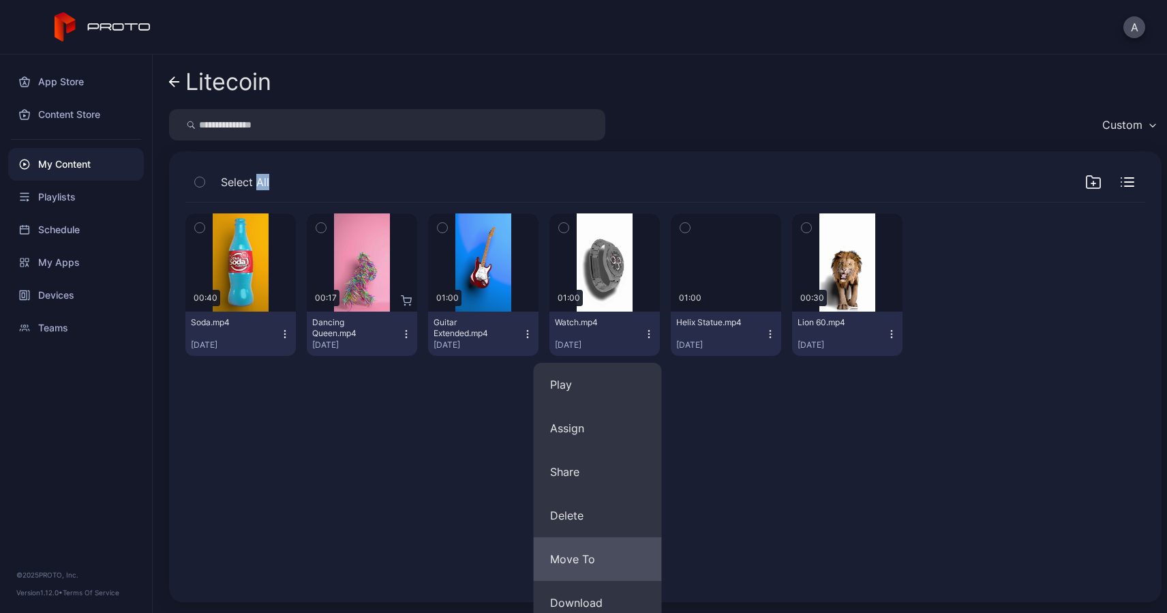
click at [581, 544] on button "Move To" at bounding box center [598, 559] width 128 height 44
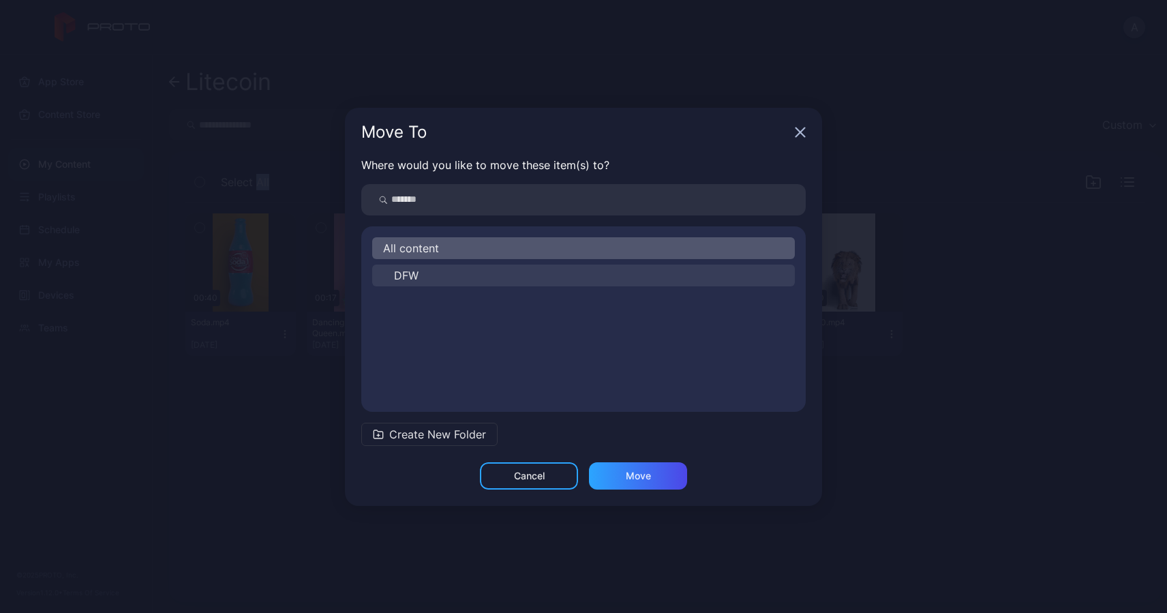
click at [403, 279] on span "DFW" at bounding box center [406, 275] width 25 height 16
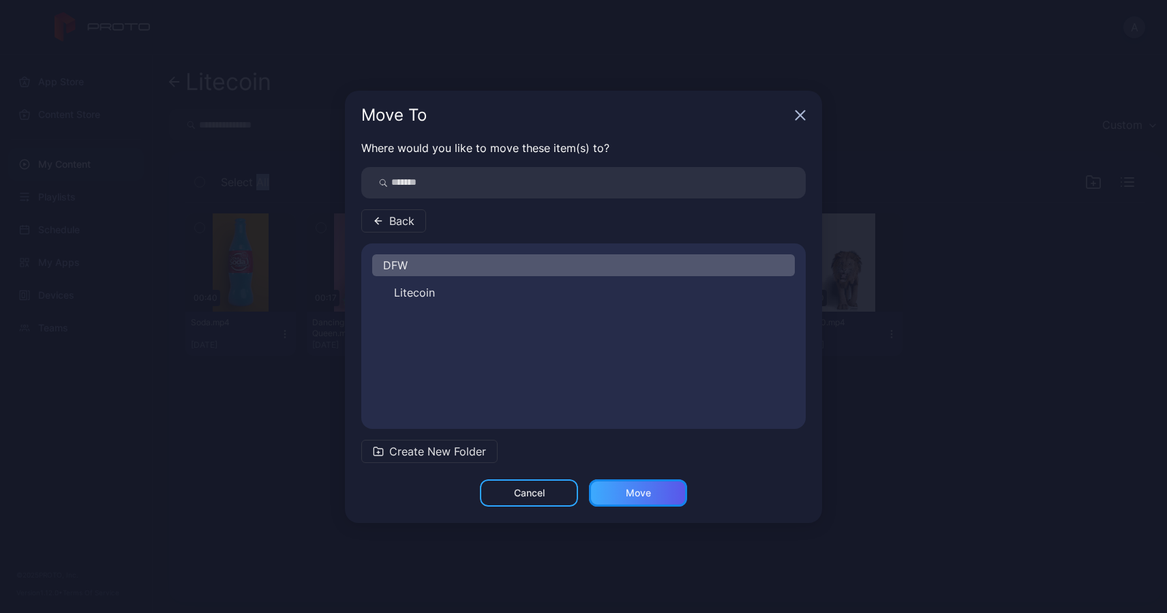
click at [634, 493] on div "Move" at bounding box center [638, 492] width 25 height 11
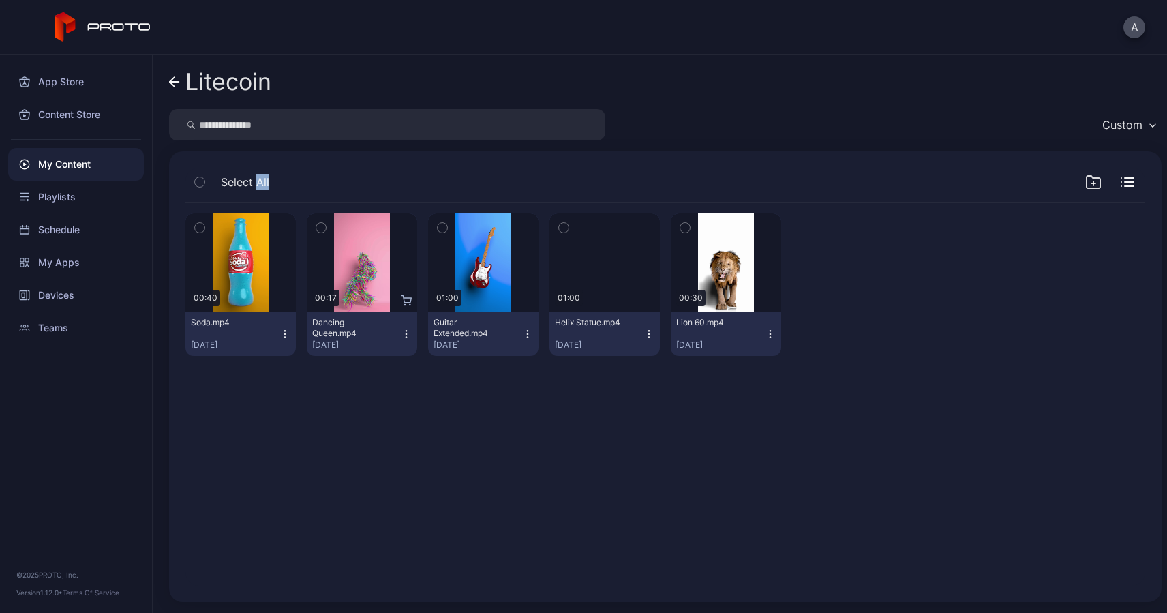
click at [643, 335] on icon "button" at bounding box center [648, 333] width 11 height 11
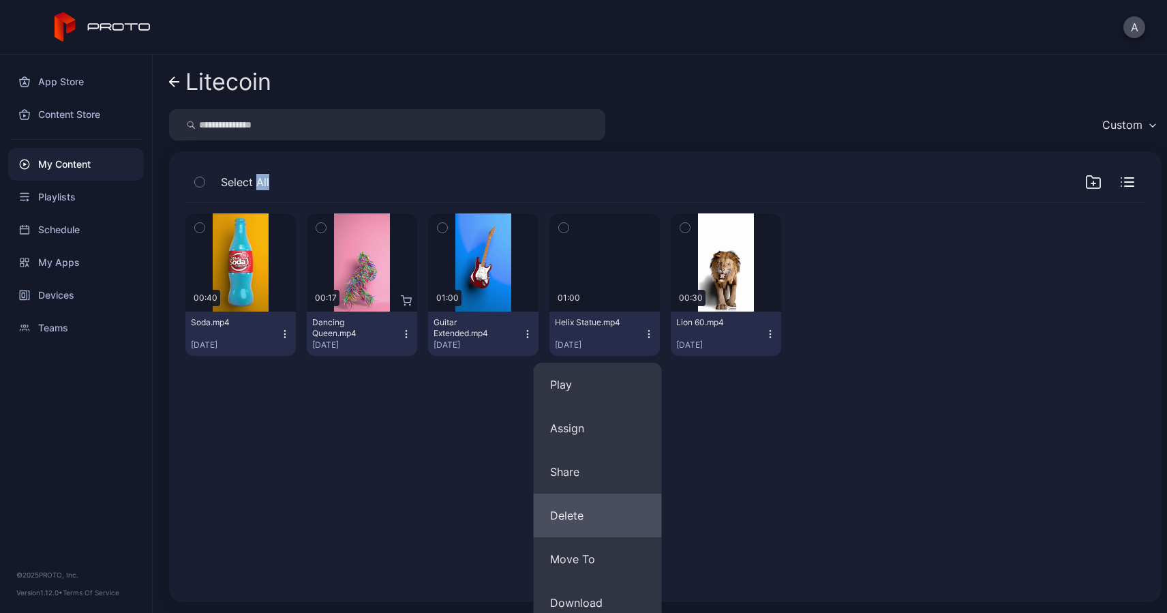
click at [575, 514] on button "Delete" at bounding box center [598, 515] width 128 height 44
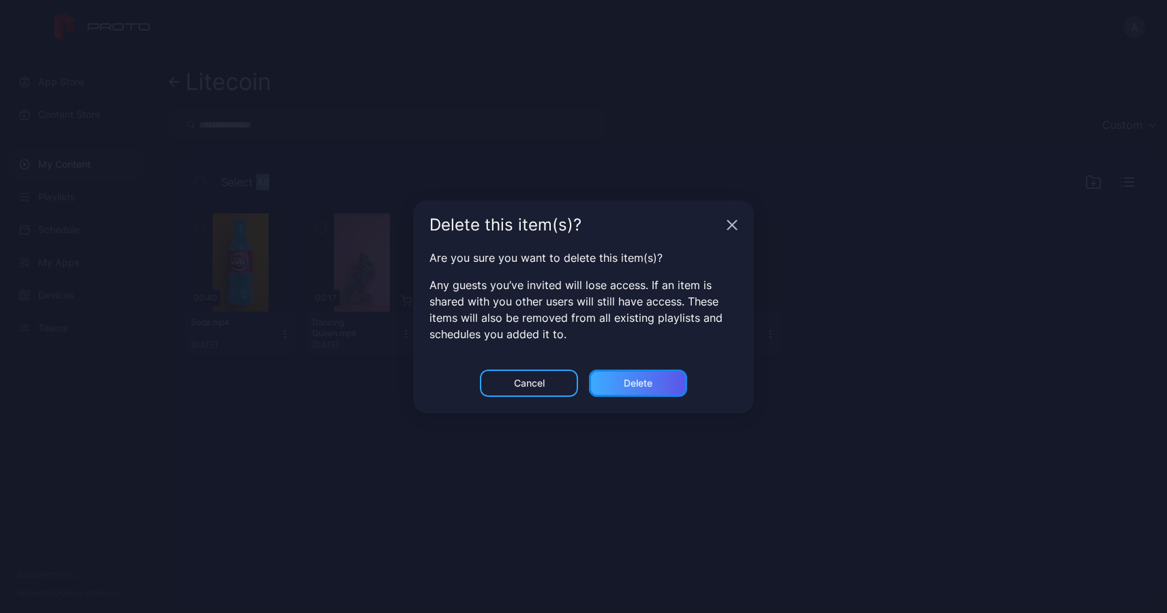
click at [624, 388] on div "Delete" at bounding box center [638, 382] width 98 height 27
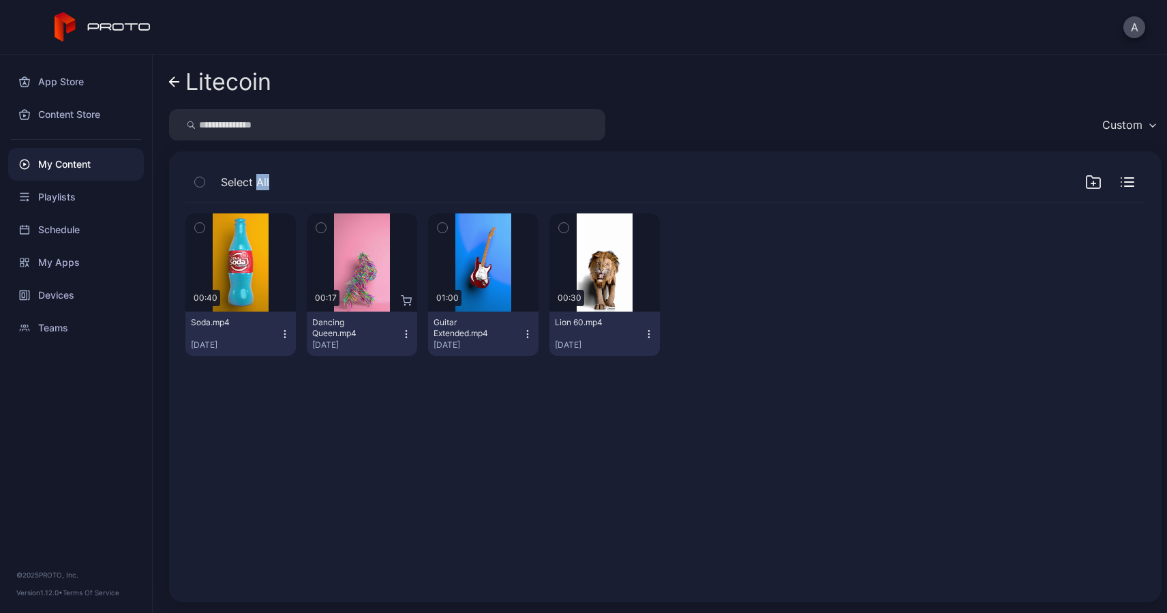
click at [171, 80] on icon at bounding box center [172, 82] width 5 height 10
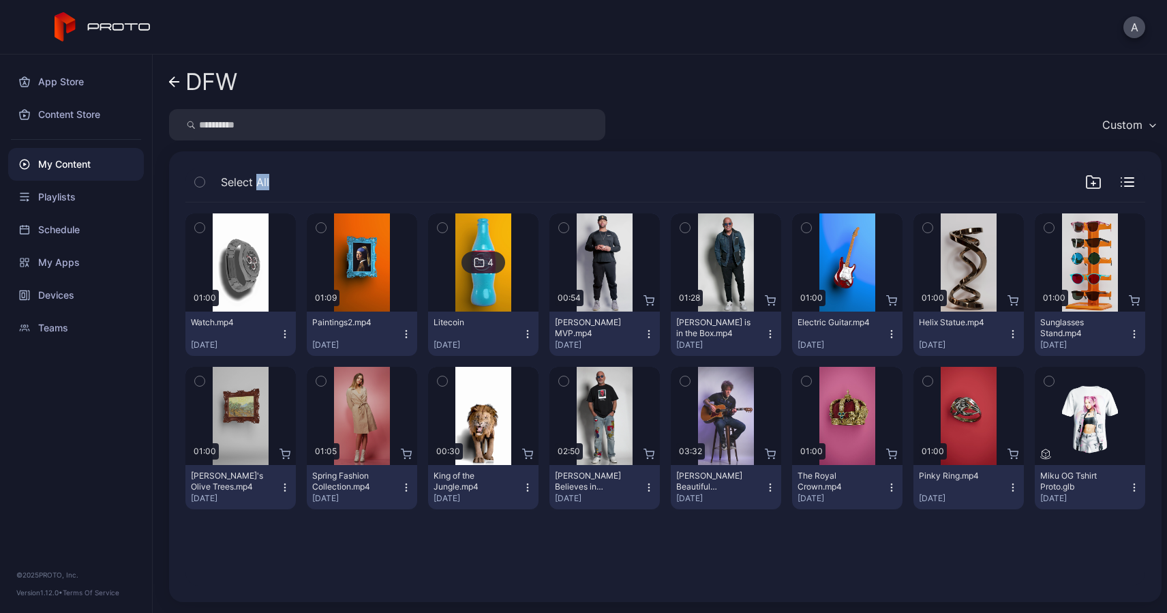
click at [174, 82] on icon at bounding box center [175, 82] width 10 height 0
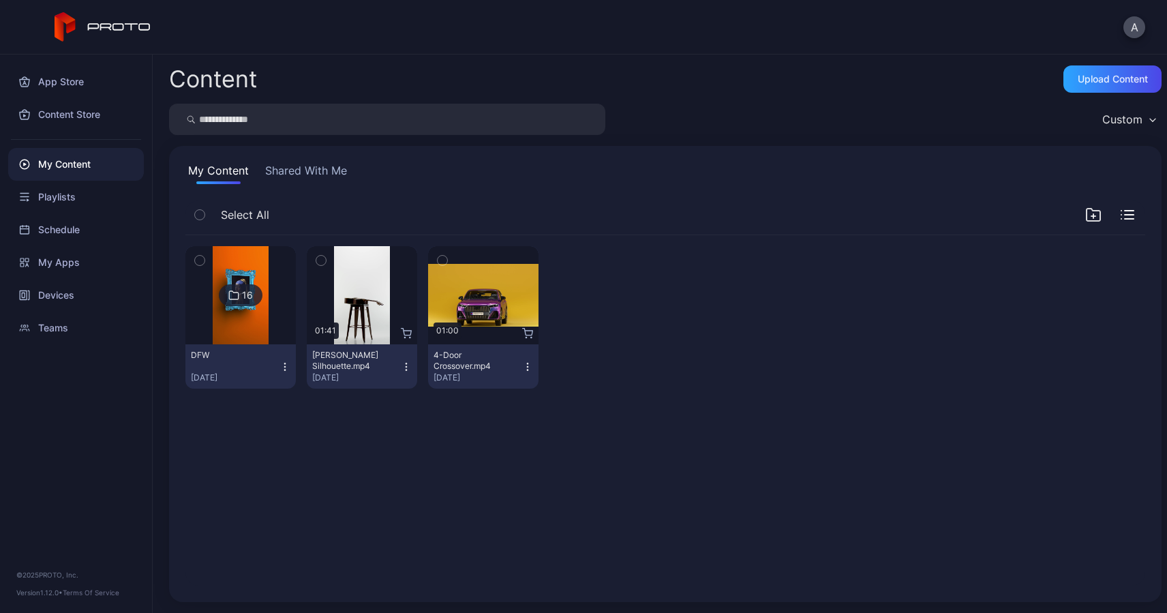
click at [264, 336] on img at bounding box center [240, 295] width 55 height 98
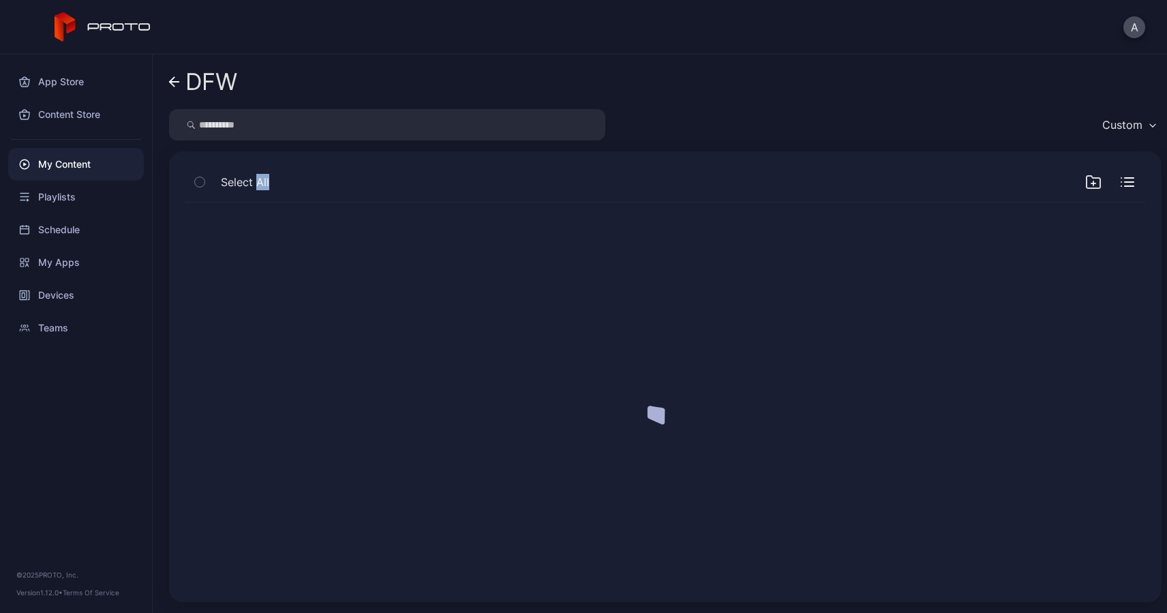
click at [264, 336] on div at bounding box center [664, 393] width 981 height 405
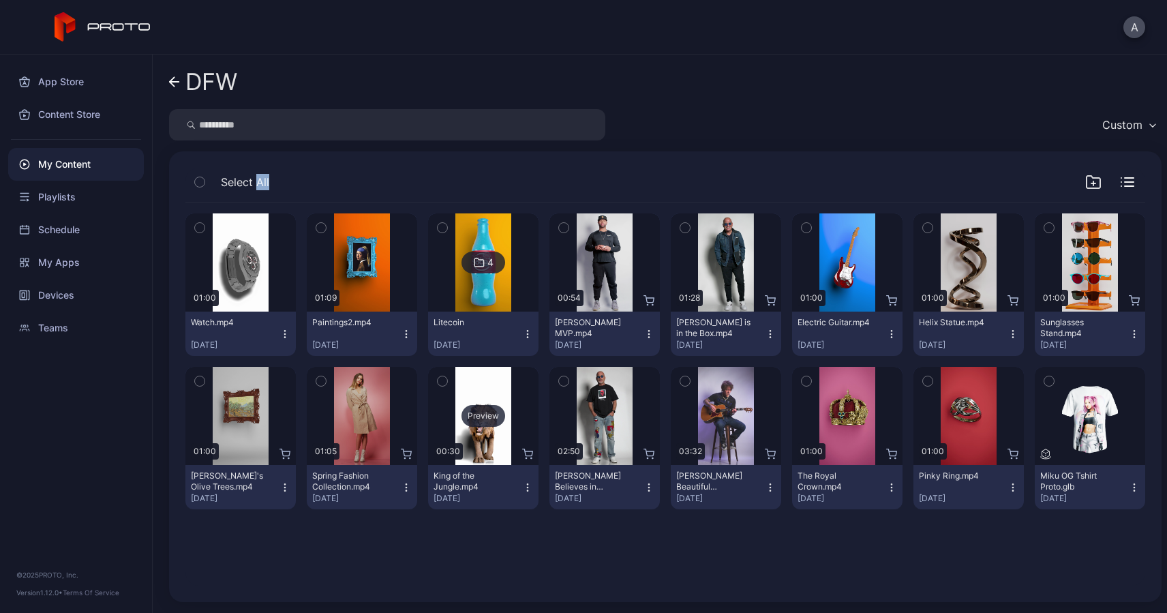
click at [473, 440] on div "Preview" at bounding box center [483, 416] width 110 height 98
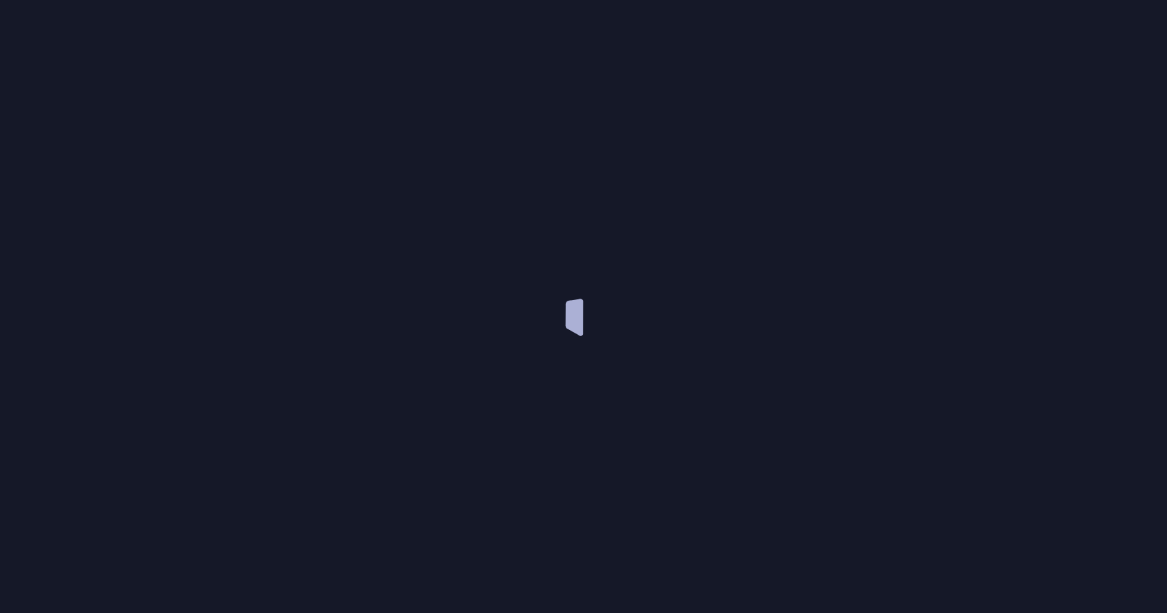
click at [473, 440] on div at bounding box center [583, 306] width 1167 height 613
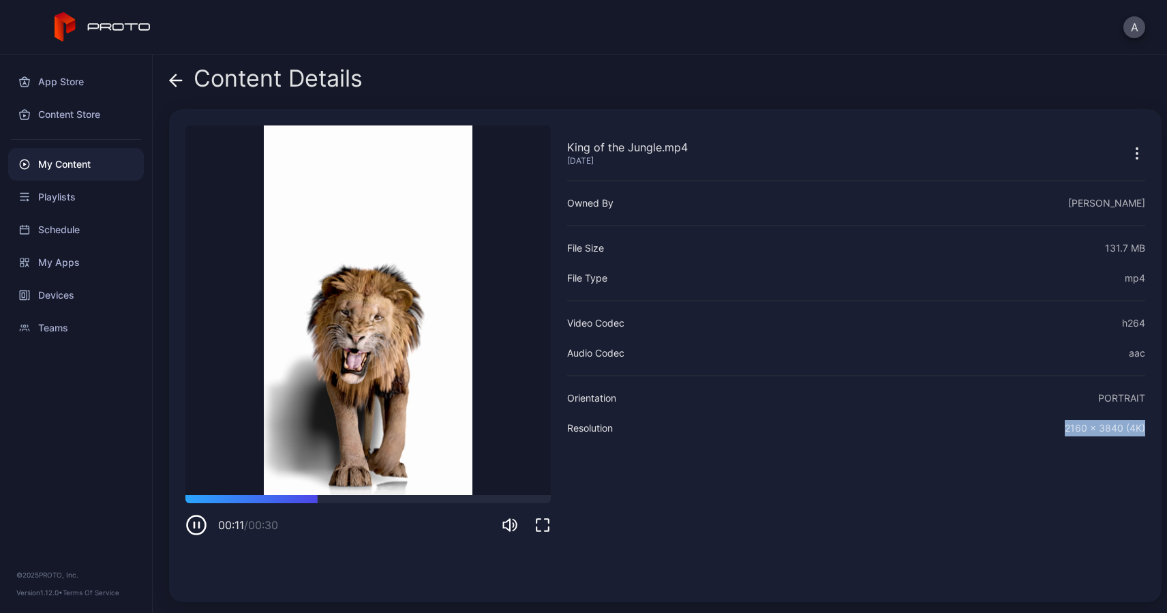
drag, startPoint x: 1049, startPoint y: 429, endPoint x: 1134, endPoint y: 426, distance: 85.2
click at [1134, 426] on div "King of the Jungle.mp4 [DATE] Sorry, your browser doesn‘t support embedded vide…" at bounding box center [665, 355] width 992 height 493
copy div "2160 x 3840 (4K)"
click at [173, 80] on icon at bounding box center [176, 80] width 12 height 0
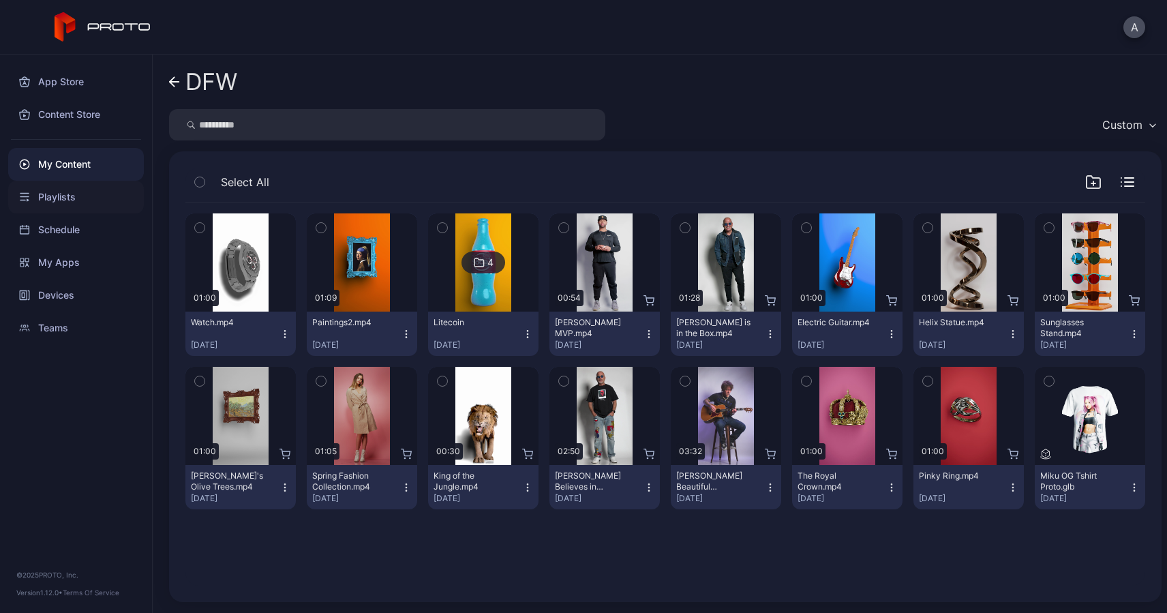
click at [64, 191] on div "Playlists" at bounding box center [76, 197] width 136 height 33
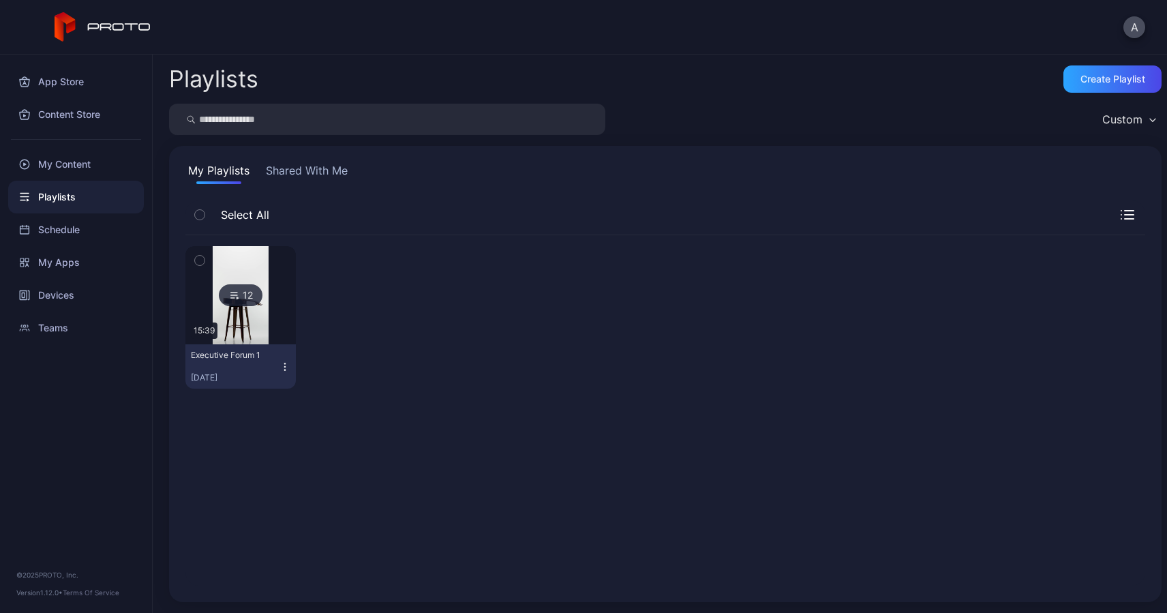
click at [254, 301] on div "12" at bounding box center [241, 295] width 44 height 22
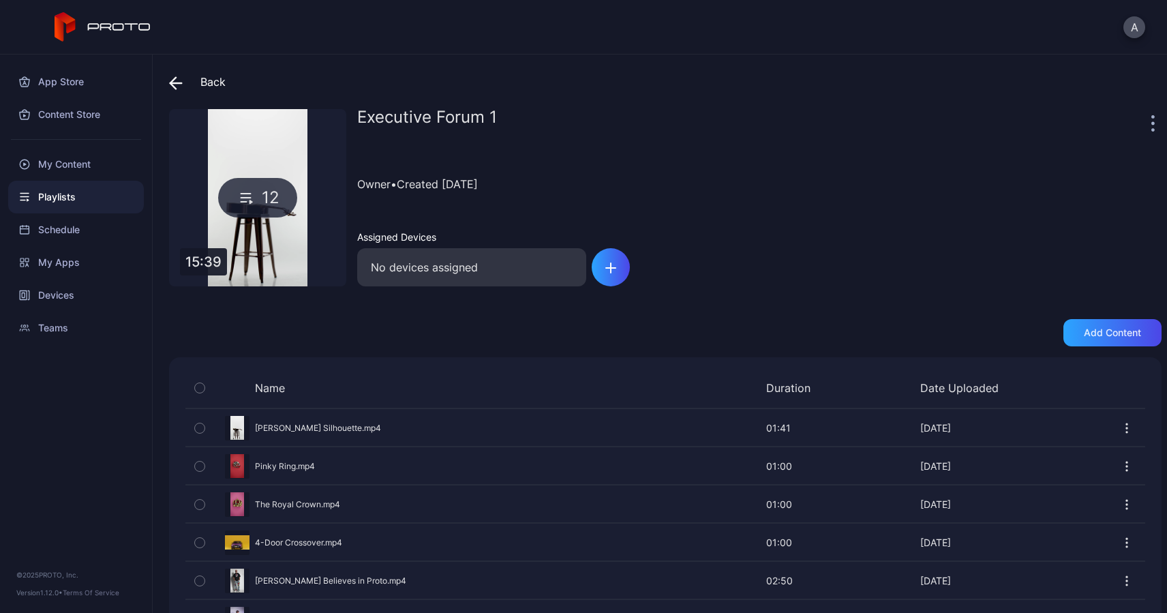
click at [172, 83] on icon at bounding box center [176, 83] width 12 height 0
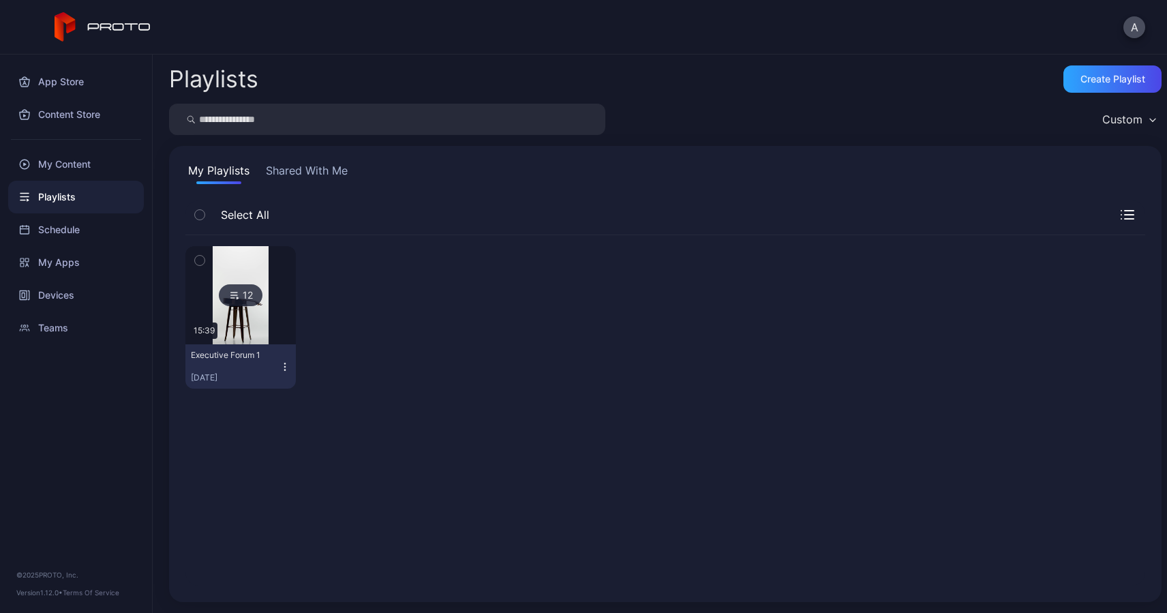
click at [284, 368] on icon "button" at bounding box center [284, 366] width 11 height 11
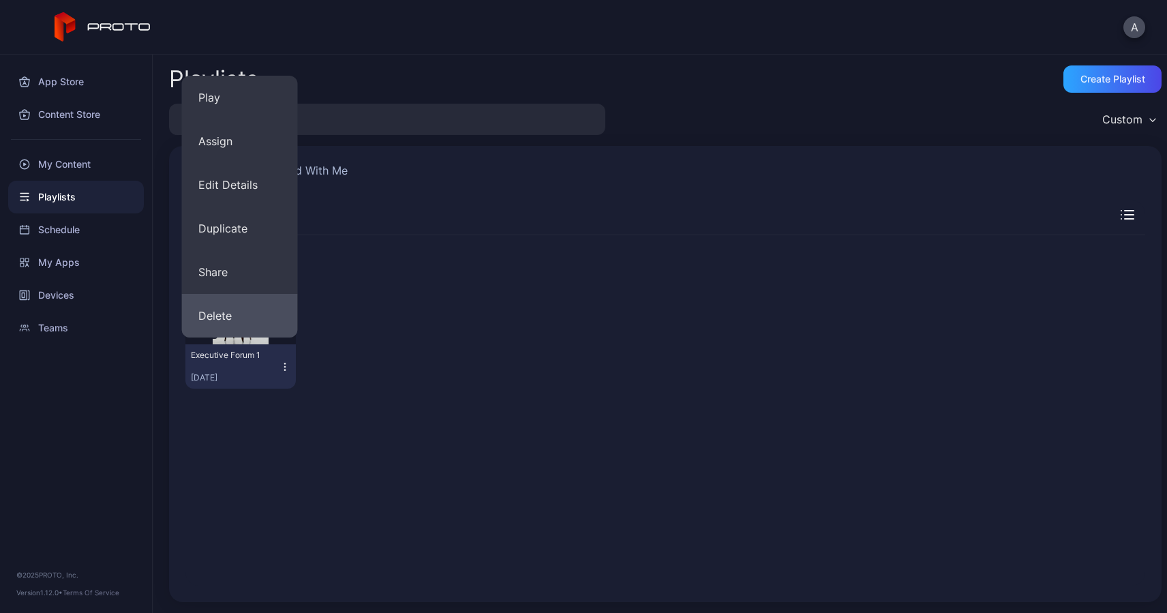
click at [241, 321] on button "Delete" at bounding box center [240, 316] width 116 height 44
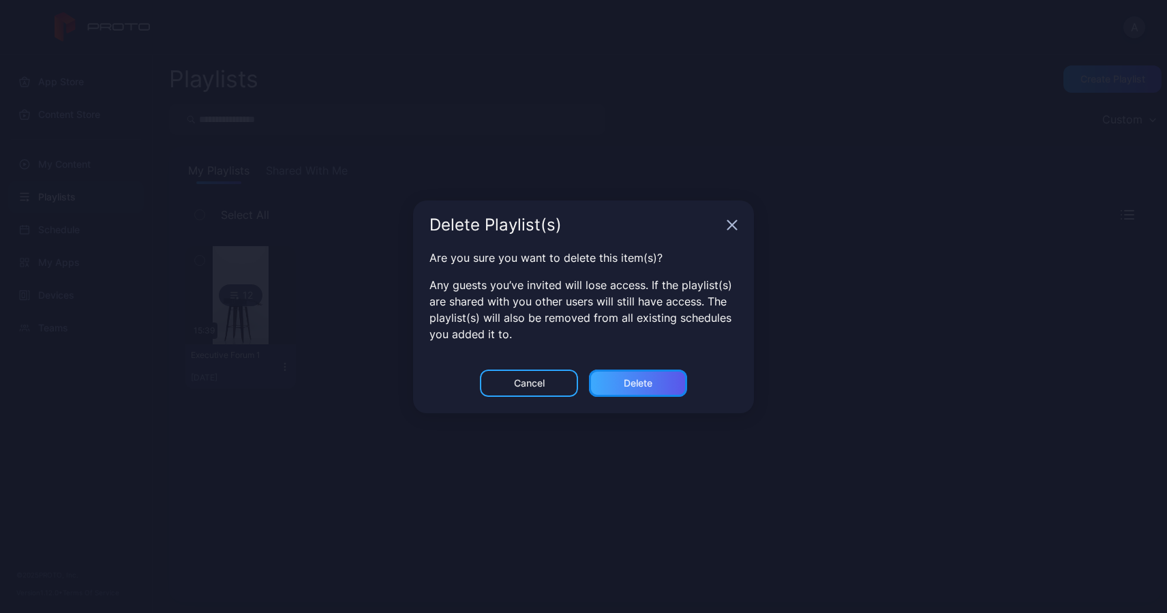
click at [617, 376] on div "Delete" at bounding box center [638, 382] width 98 height 27
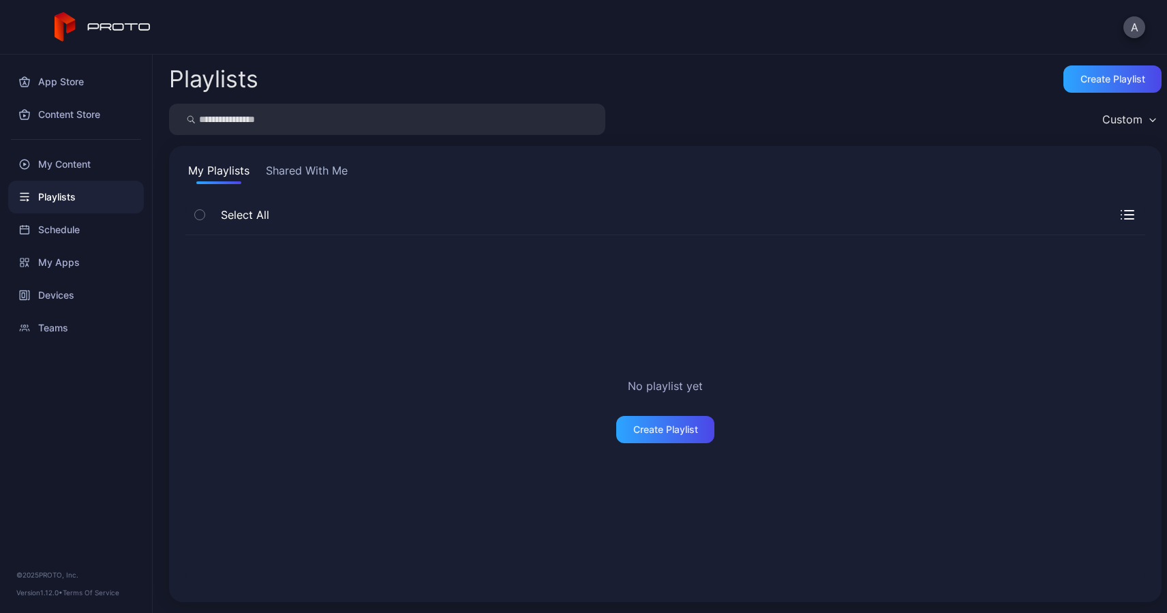
click at [304, 167] on button "Shared With Me" at bounding box center [306, 173] width 87 height 22
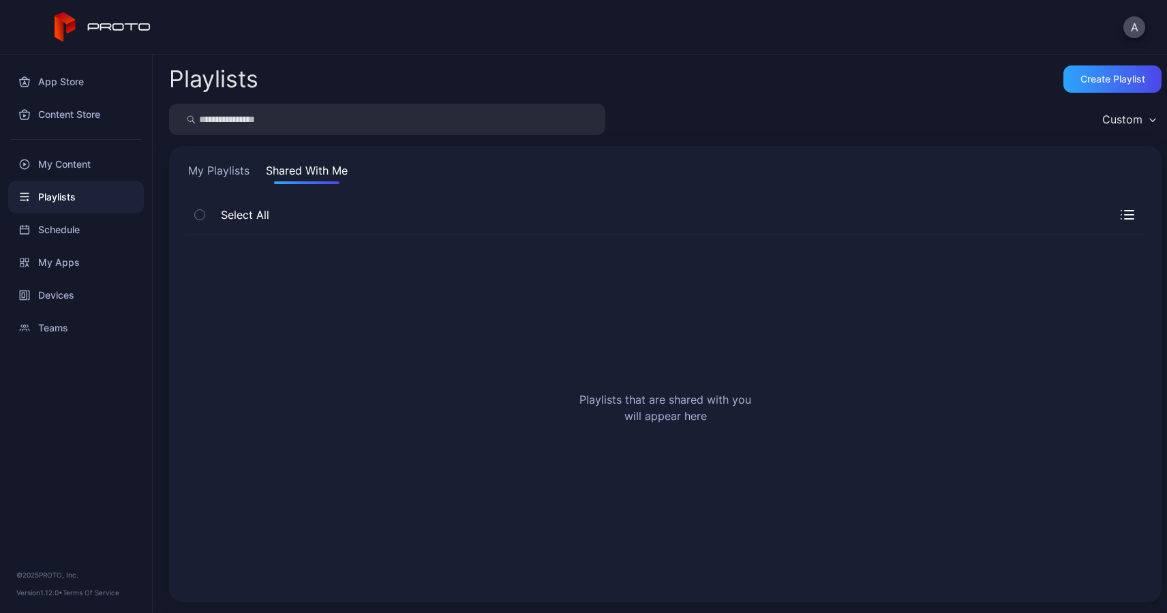
click at [224, 169] on button "My Playlists" at bounding box center [218, 173] width 67 height 22
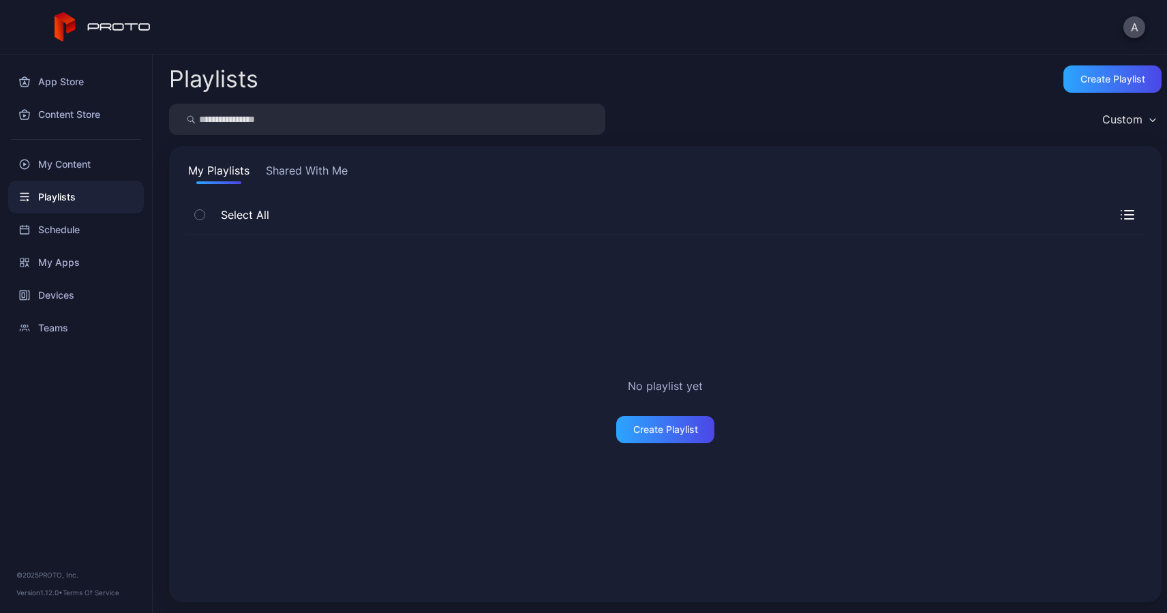
click at [305, 172] on button "Shared With Me" at bounding box center [306, 173] width 87 height 22
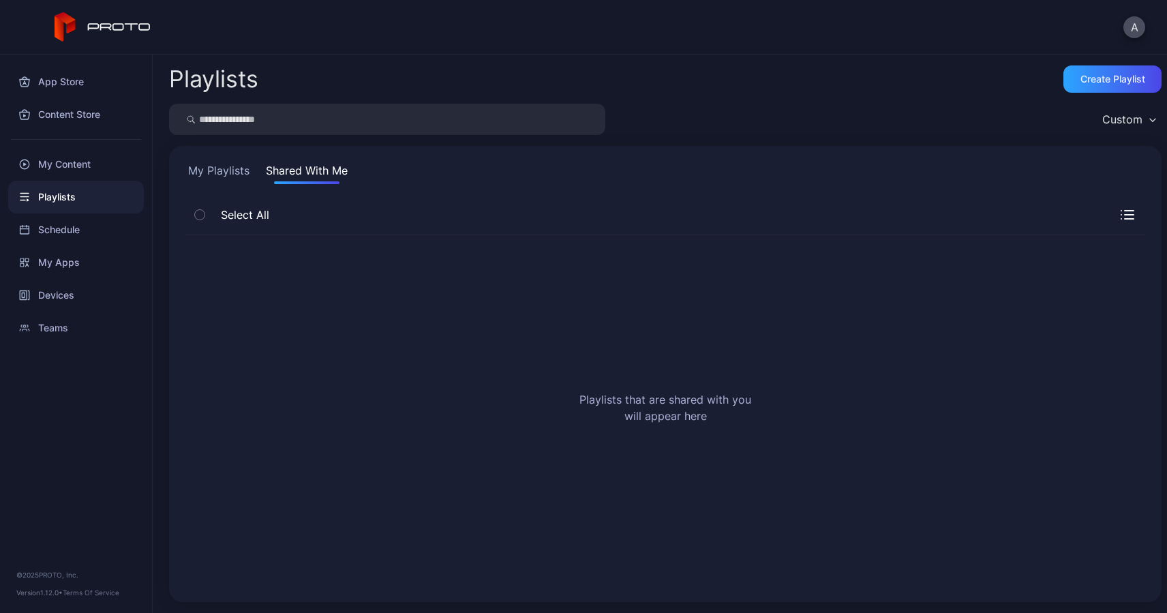
click at [211, 168] on button "My Playlists" at bounding box center [218, 173] width 67 height 22
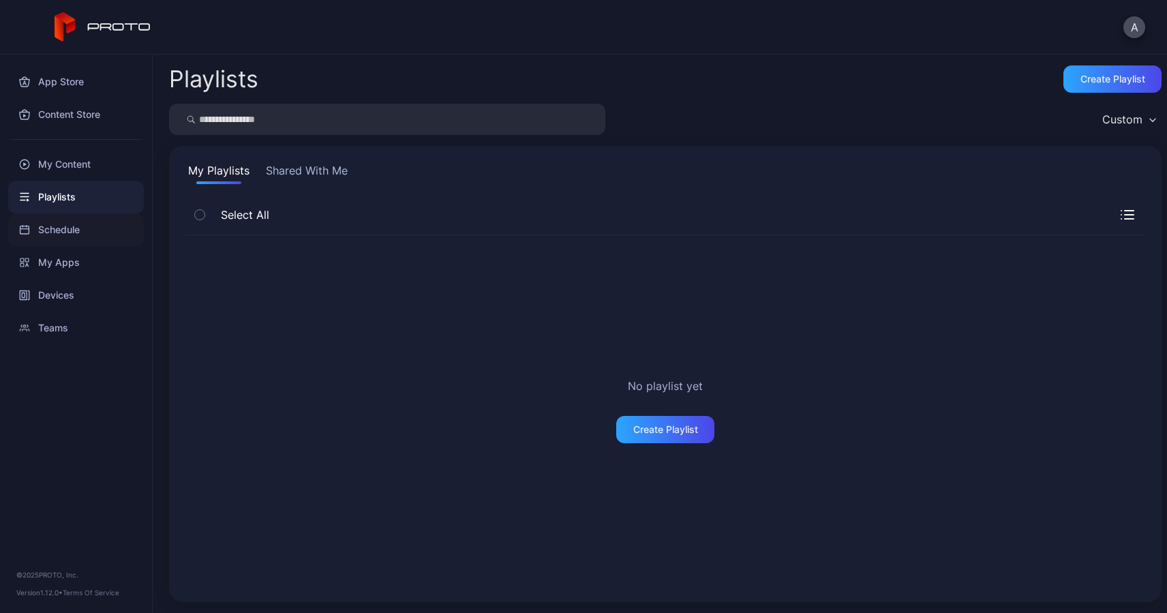
click at [61, 226] on div "Schedule" at bounding box center [76, 229] width 136 height 33
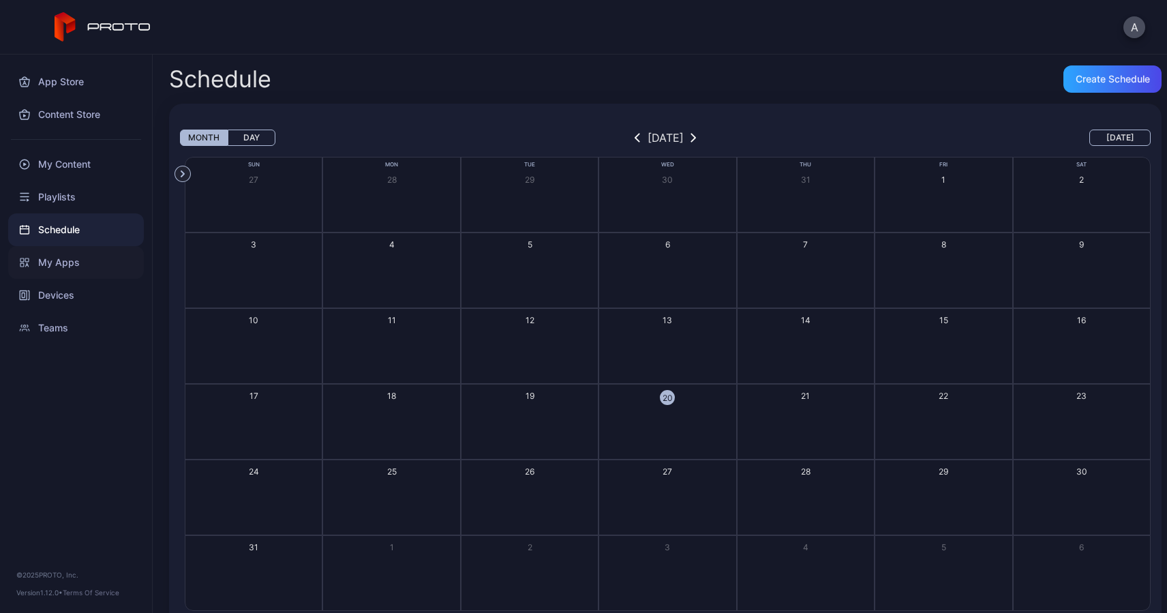
click at [59, 268] on div "My Apps" at bounding box center [76, 262] width 136 height 33
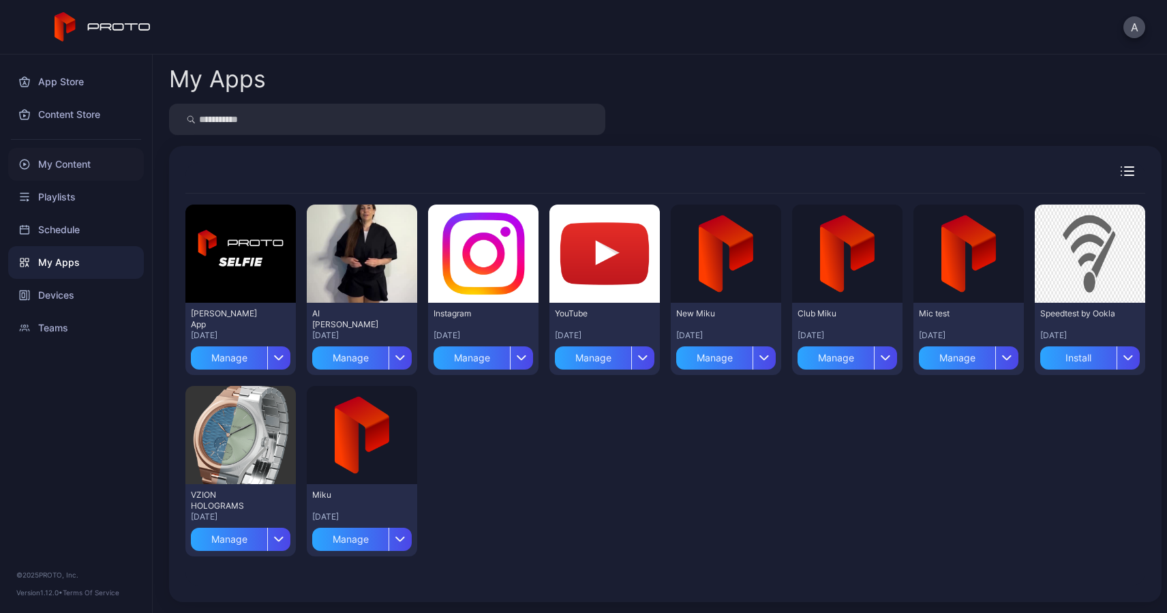
click at [59, 159] on div "My Content" at bounding box center [76, 164] width 136 height 33
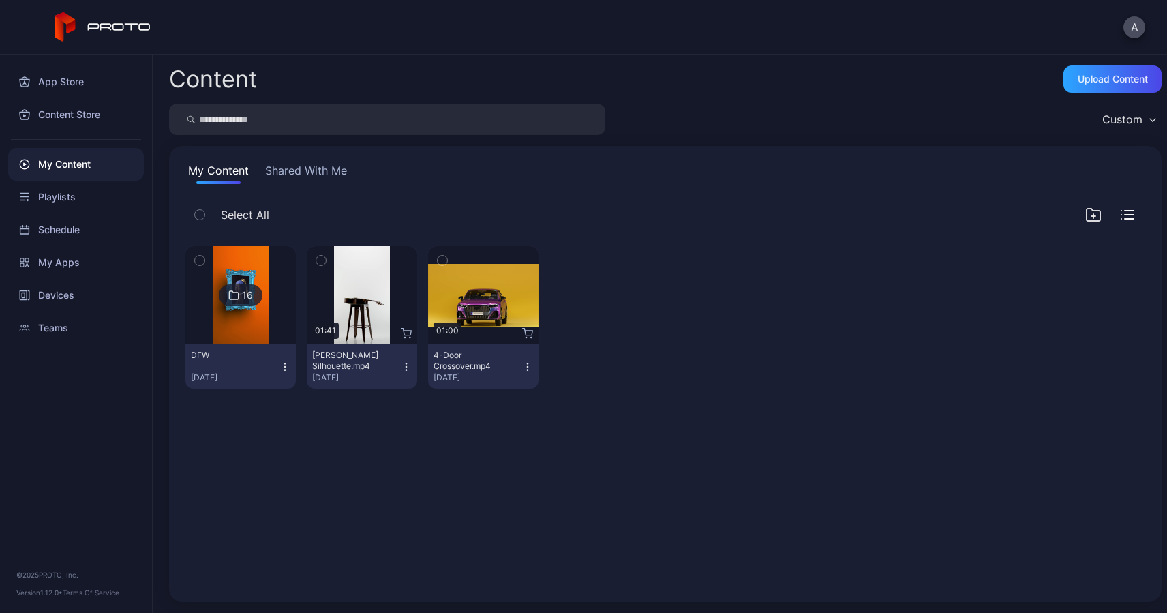
click at [244, 317] on img at bounding box center [240, 295] width 55 height 98
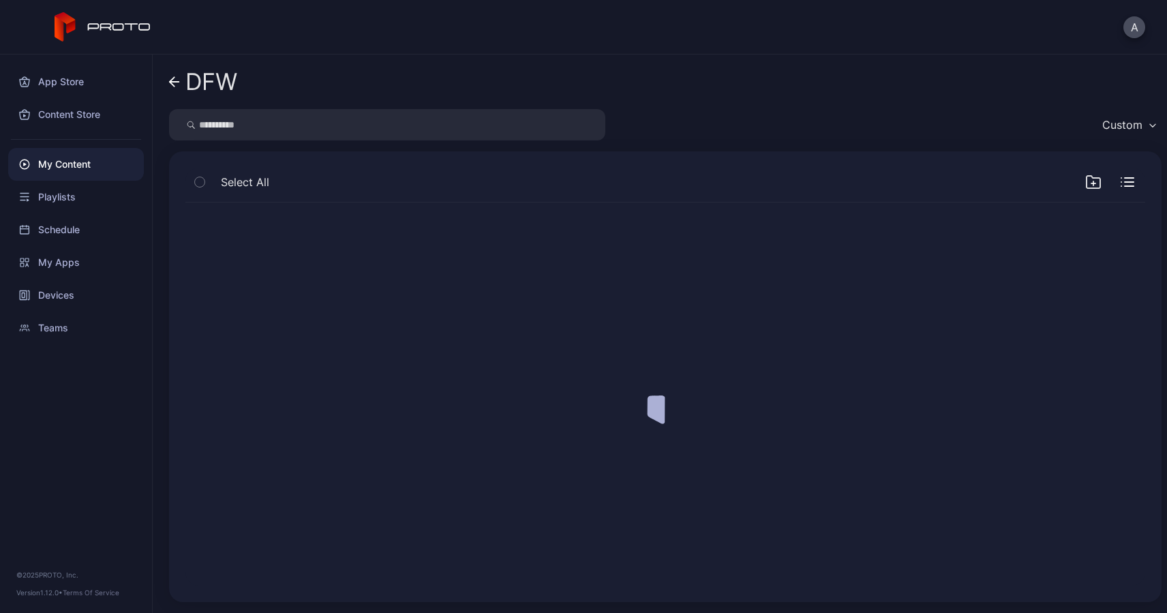
click at [244, 317] on div at bounding box center [664, 393] width 981 height 405
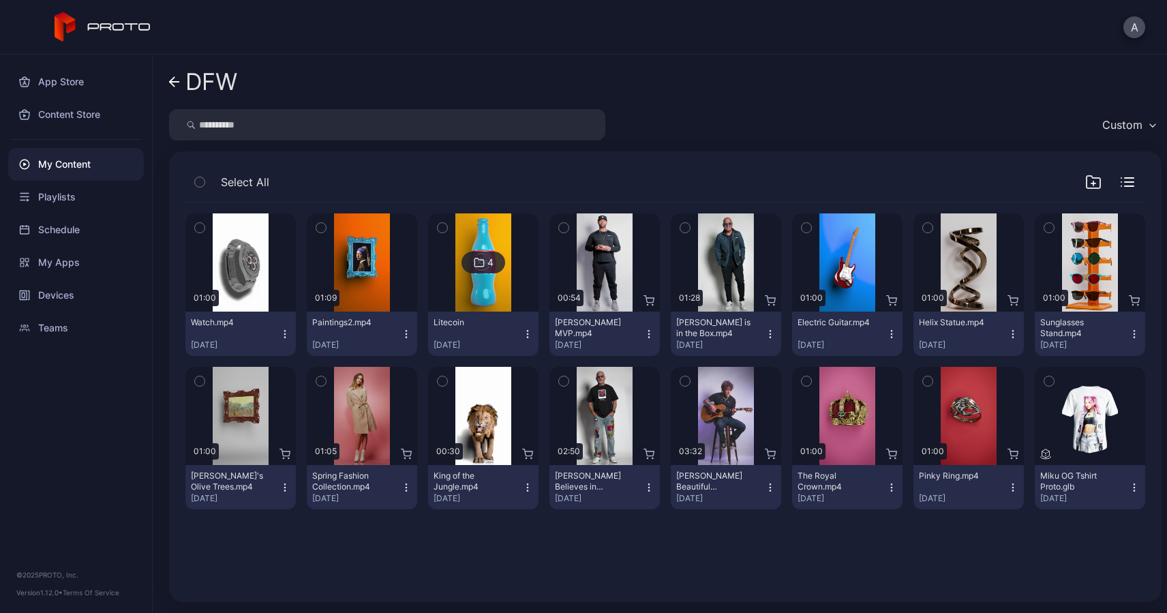
click at [487, 287] on img at bounding box center [482, 262] width 55 height 98
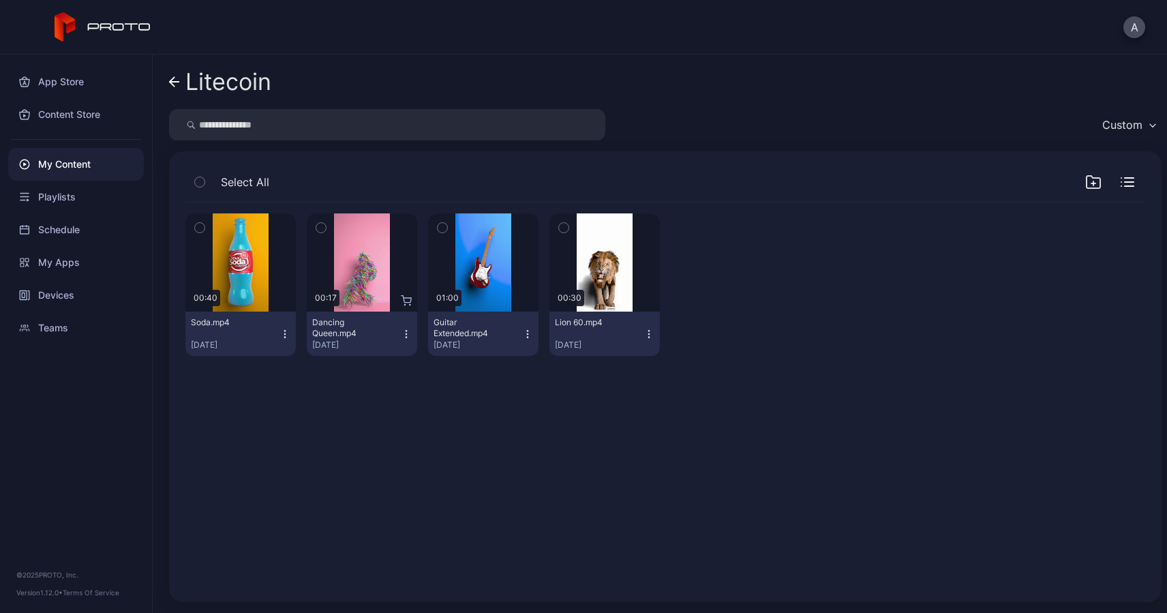
click at [643, 334] on icon "button" at bounding box center [648, 333] width 11 height 11
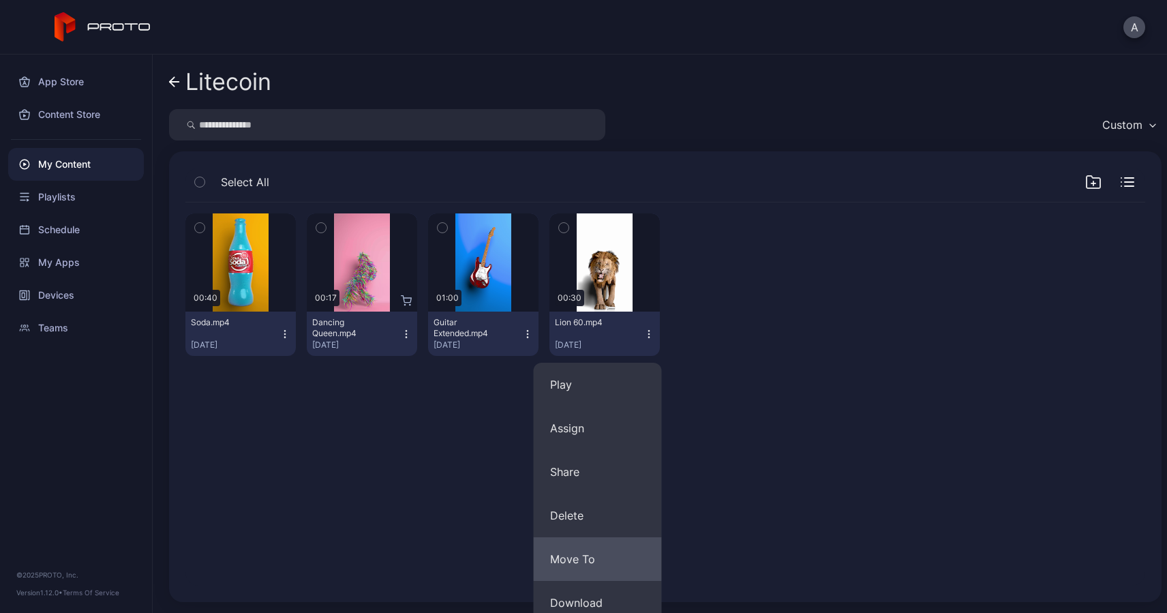
click at [571, 554] on button "Move To" at bounding box center [598, 559] width 128 height 44
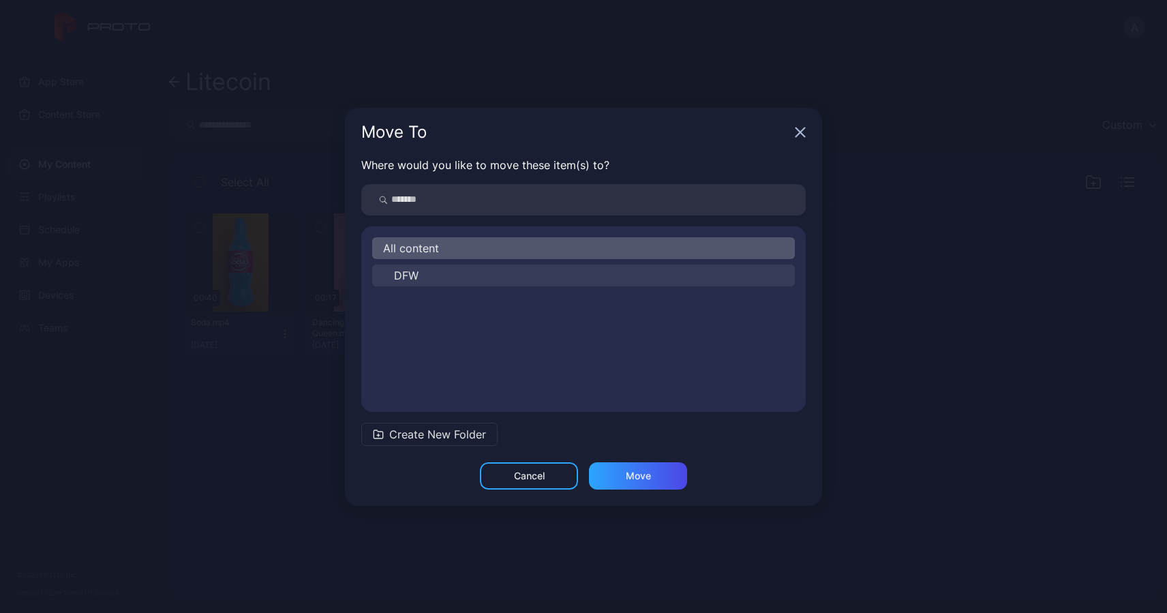
click at [405, 268] on span "DFW" at bounding box center [406, 275] width 25 height 16
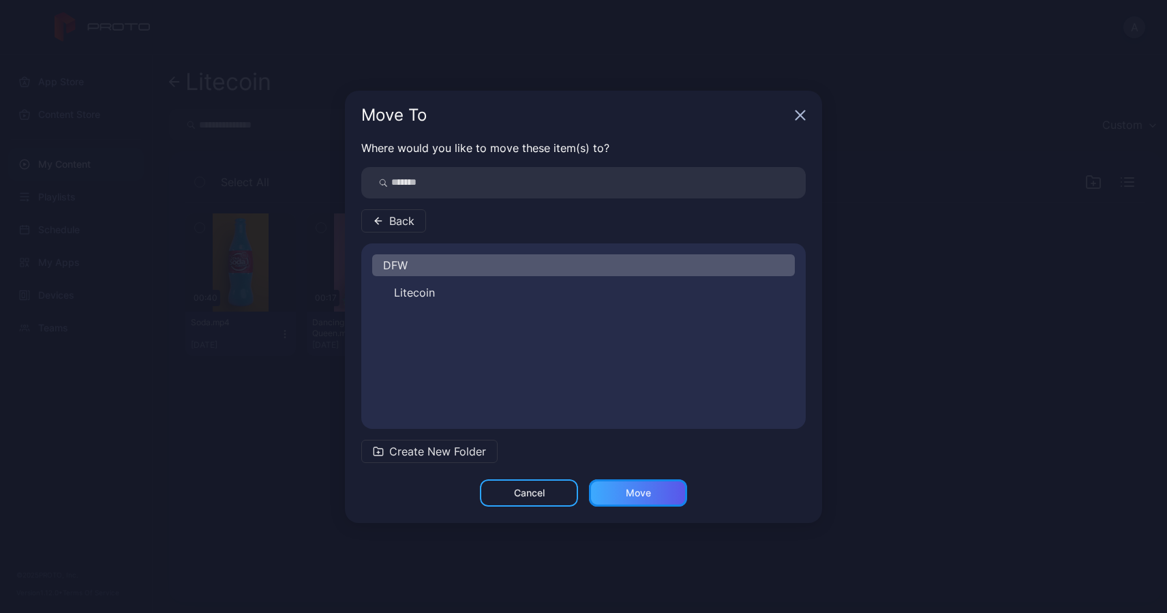
click at [632, 494] on div "Move" at bounding box center [638, 492] width 25 height 11
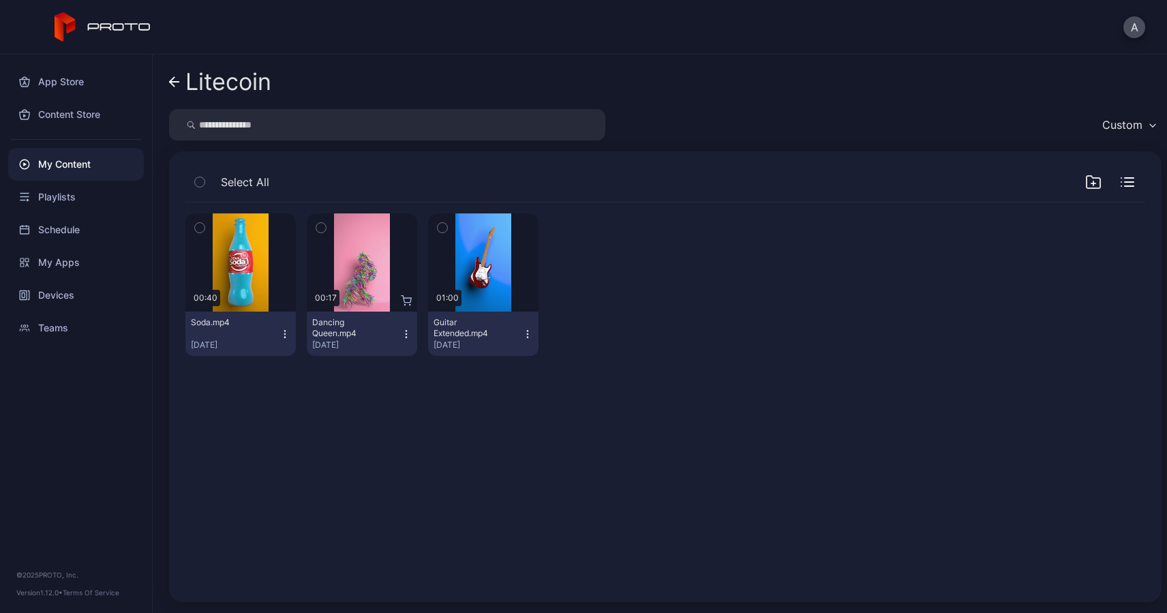
click at [522, 332] on icon "button" at bounding box center [527, 333] width 11 height 11
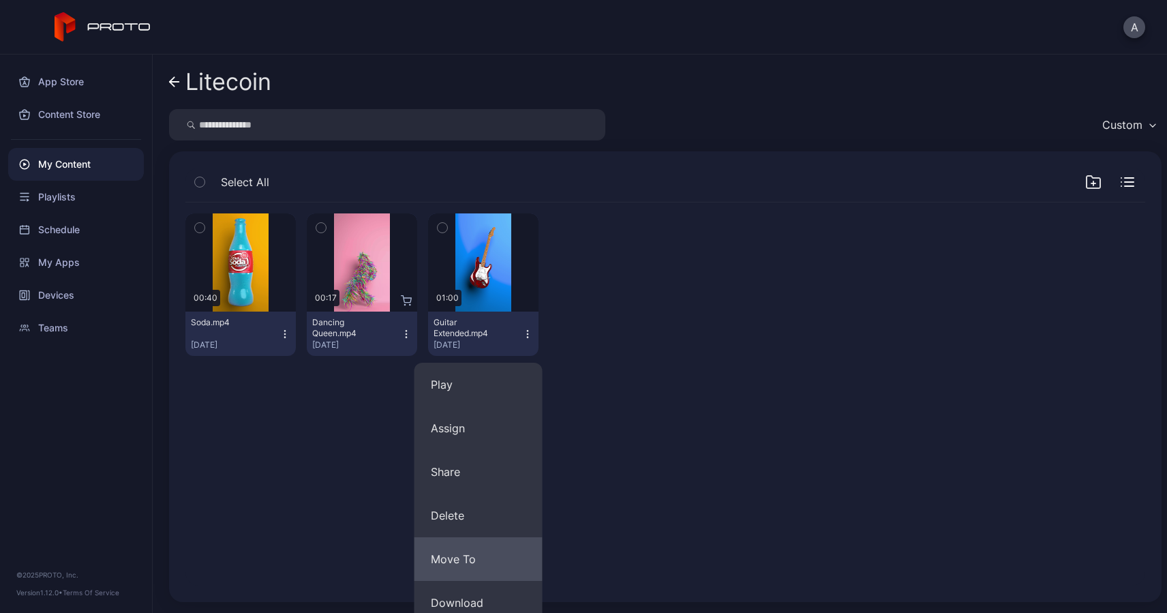
click at [468, 553] on button "Move To" at bounding box center [478, 559] width 128 height 44
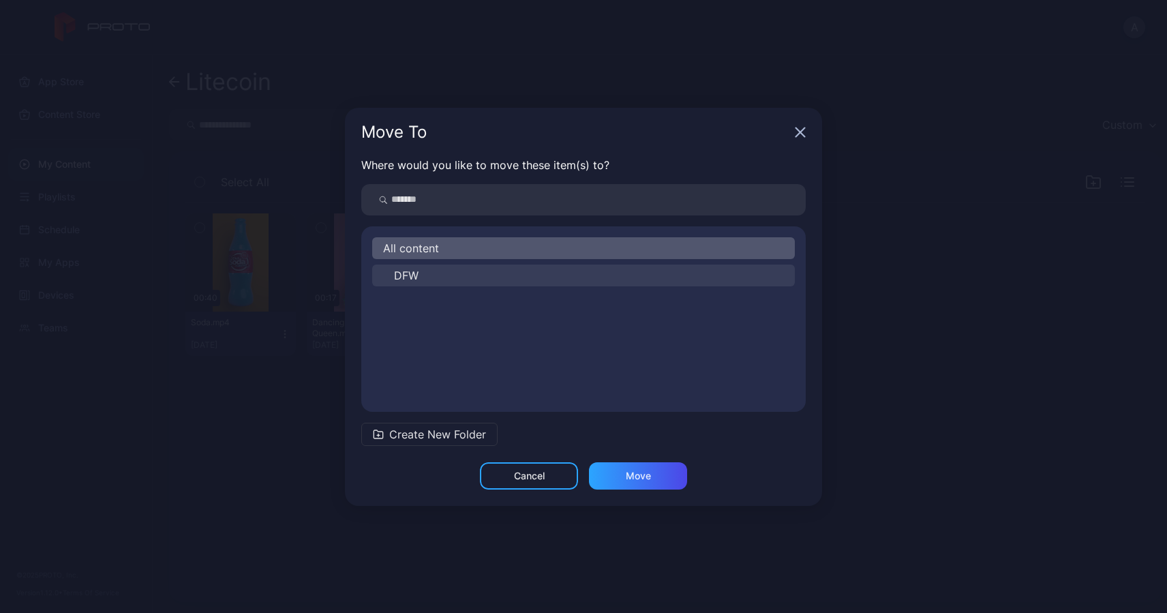
click at [423, 278] on button "DFW" at bounding box center [583, 275] width 422 height 22
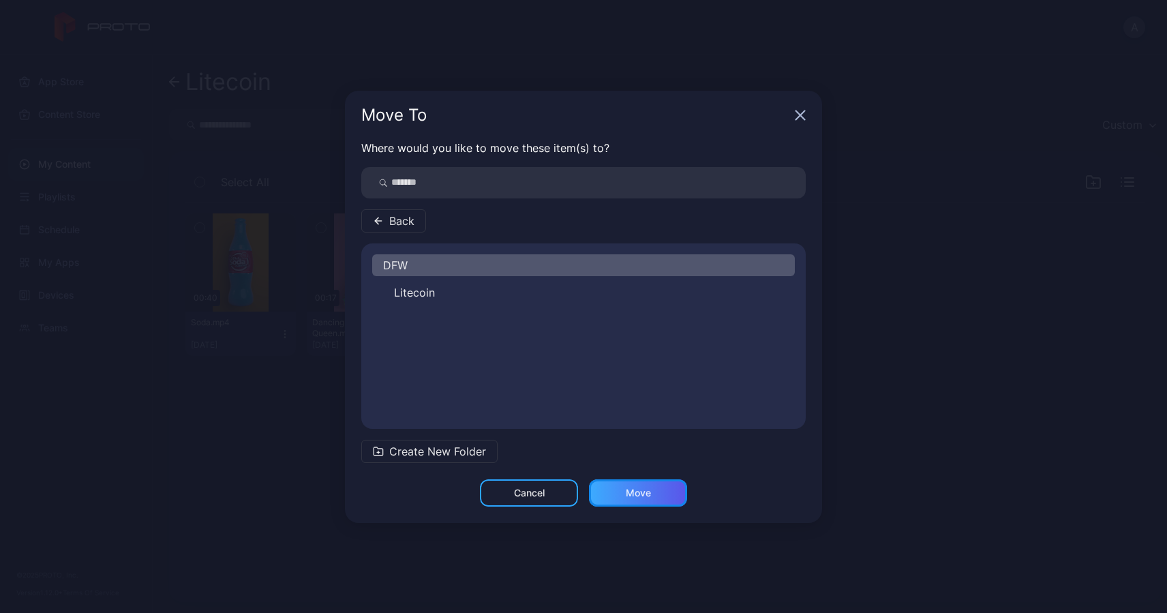
click at [634, 489] on div "Move" at bounding box center [638, 492] width 25 height 11
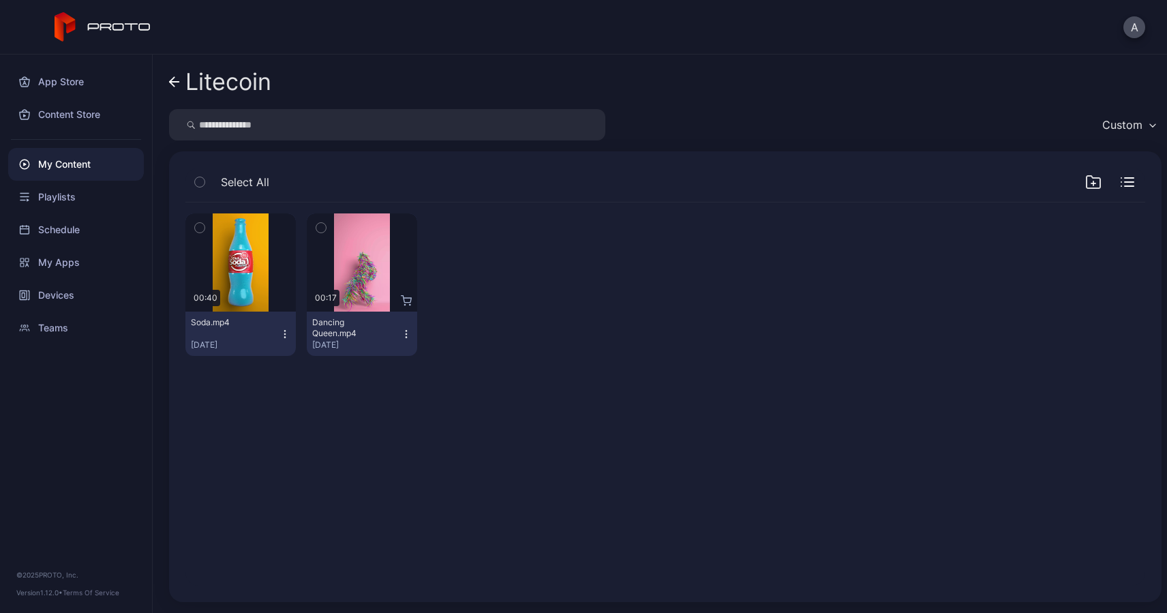
click at [401, 335] on icon "button" at bounding box center [406, 333] width 11 height 11
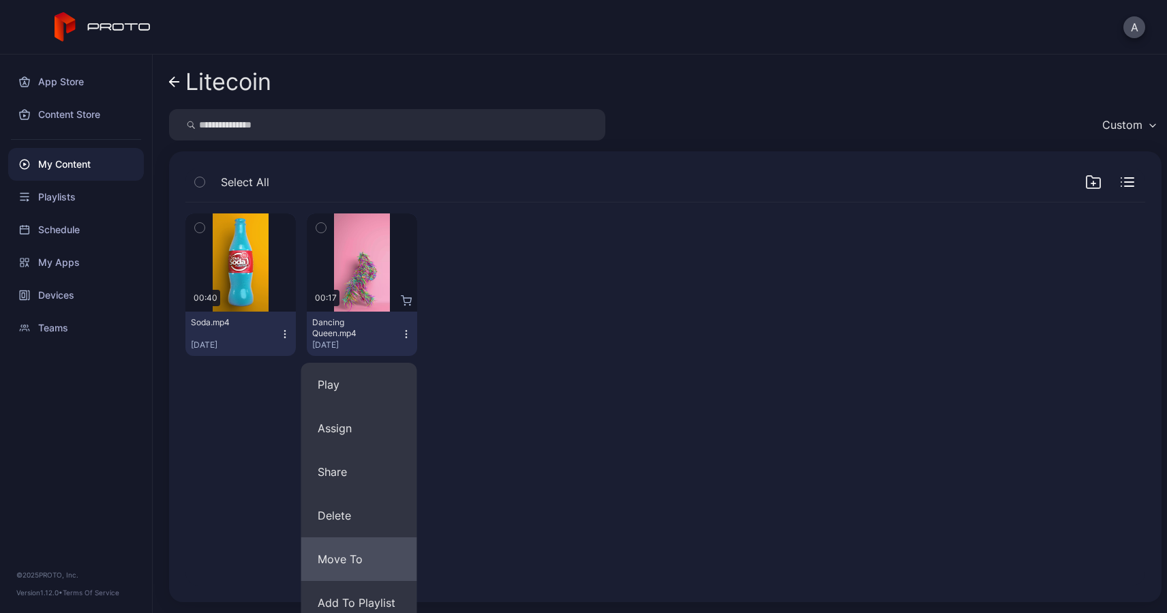
click at [360, 555] on button "Move To" at bounding box center [359, 559] width 116 height 44
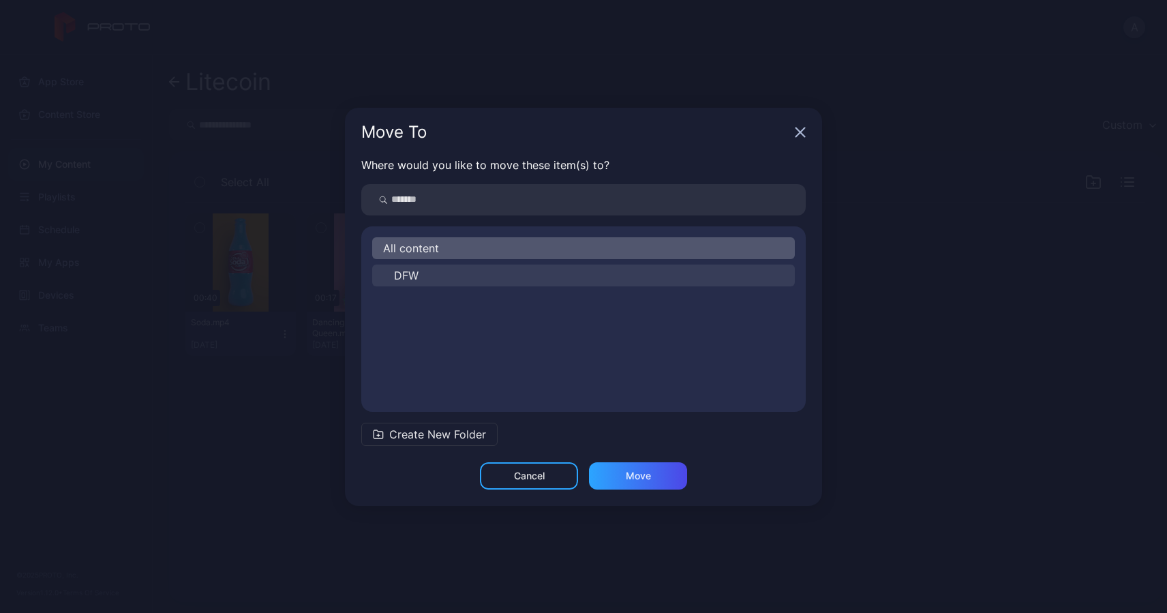
click at [443, 274] on button "DFW" at bounding box center [583, 275] width 422 height 22
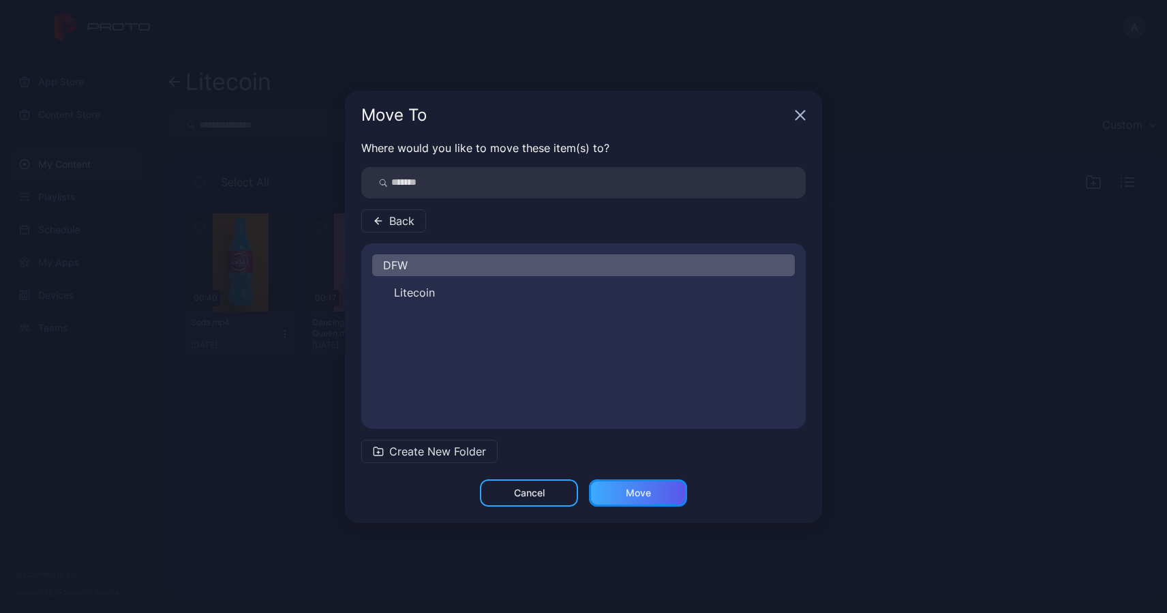
click at [624, 490] on div "Move" at bounding box center [638, 492] width 98 height 27
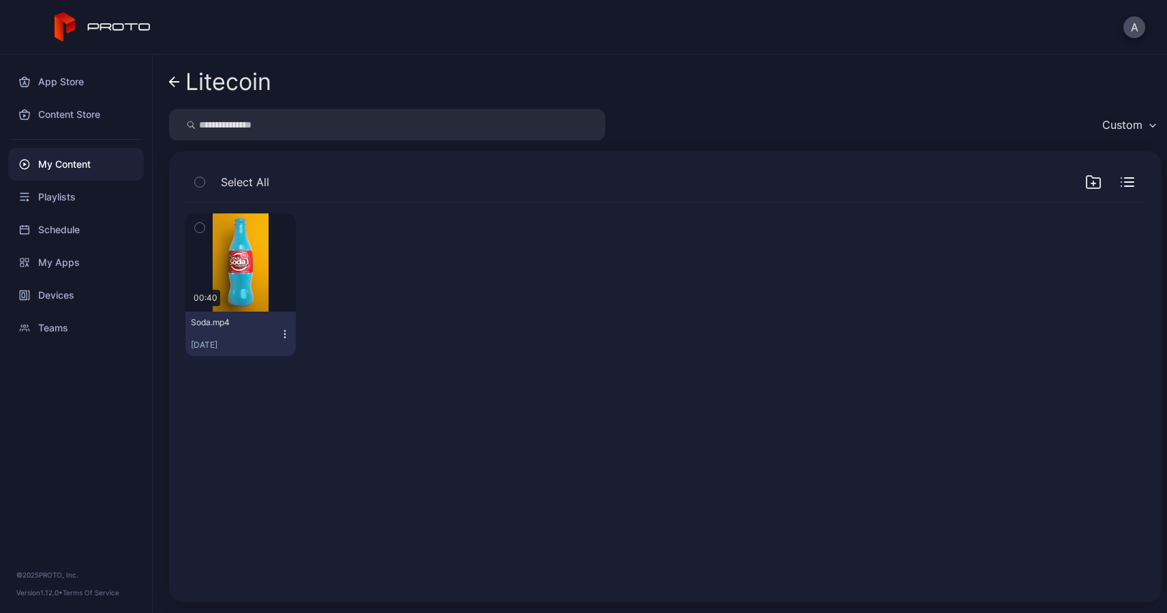
click at [286, 337] on icon "button" at bounding box center [284, 333] width 11 height 11
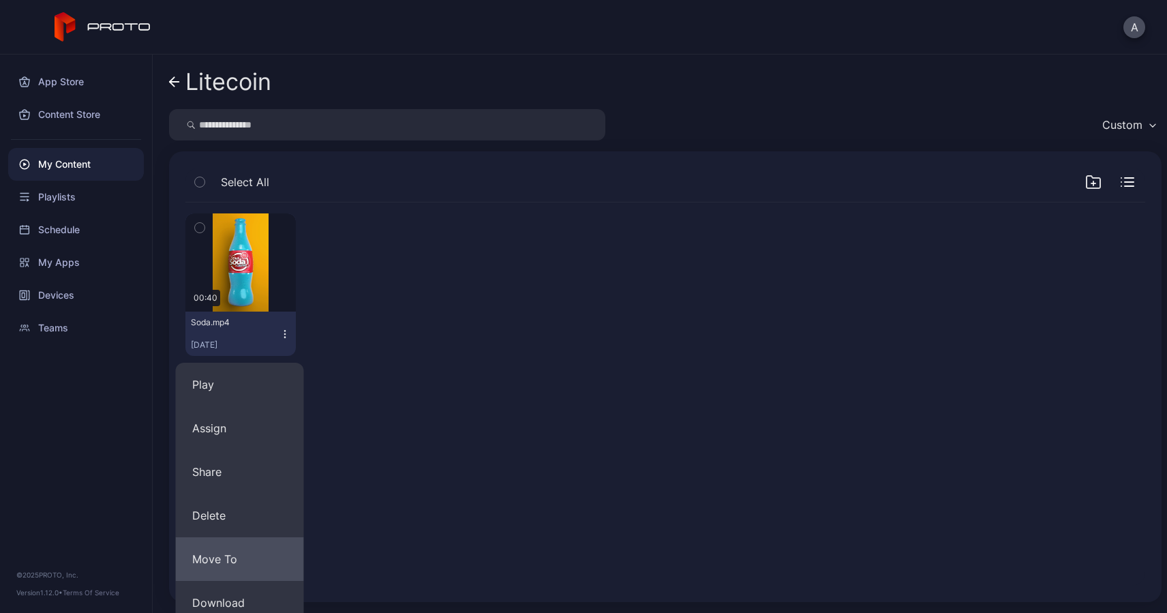
click at [241, 554] on button "Move To" at bounding box center [240, 559] width 128 height 44
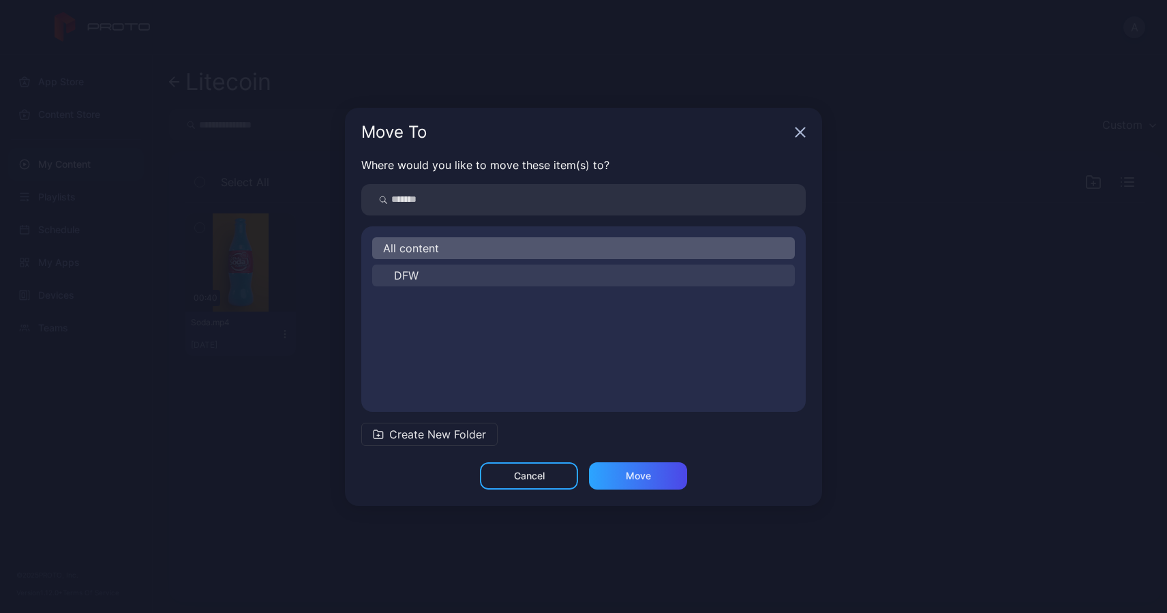
click at [418, 273] on span "DFW" at bounding box center [406, 275] width 25 height 16
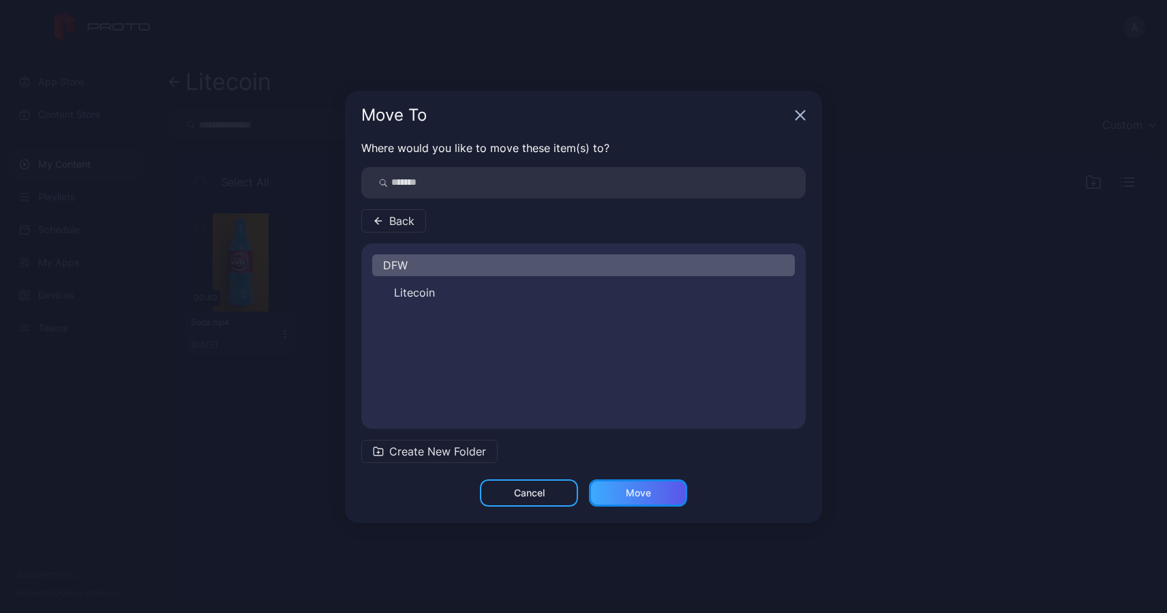
click at [628, 496] on div "Move" at bounding box center [638, 492] width 25 height 11
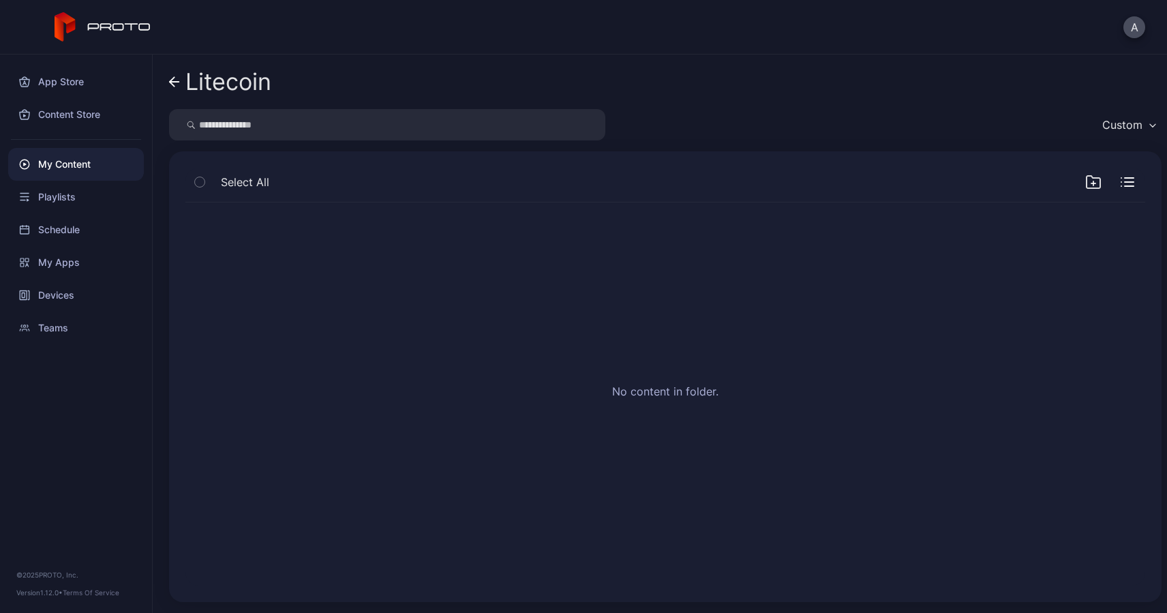
click at [174, 84] on icon at bounding box center [174, 82] width 11 height 12
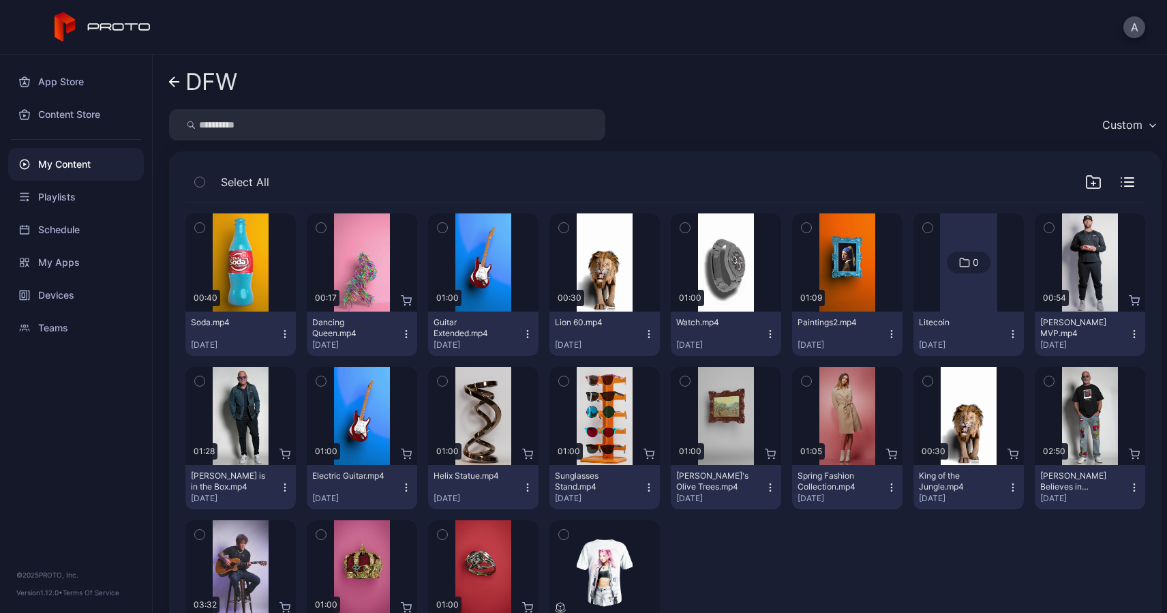
scroll to position [88, 0]
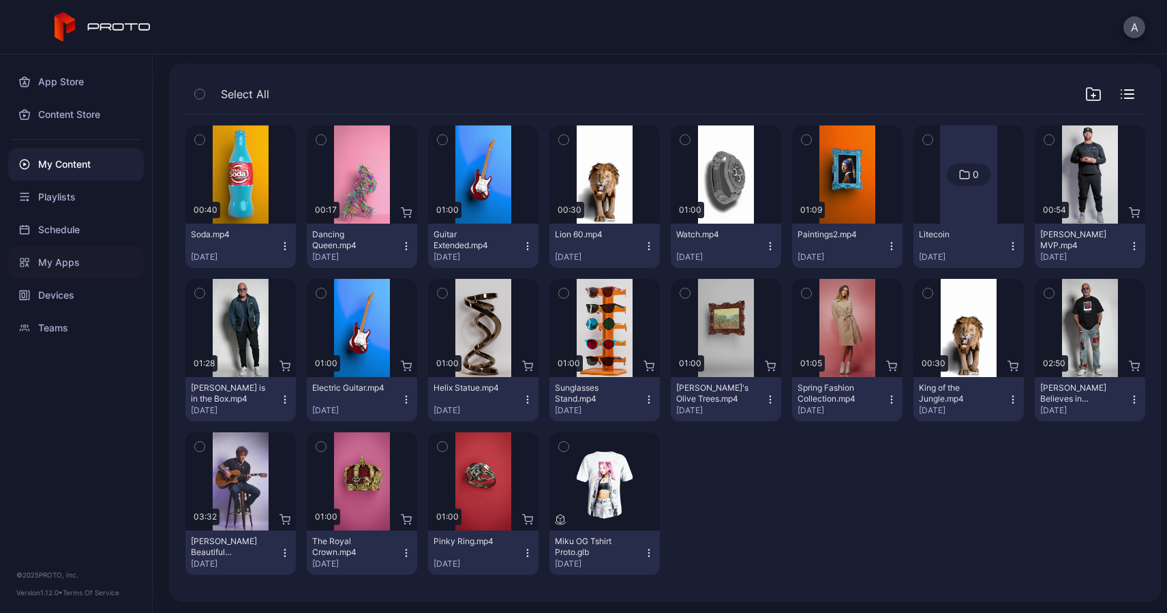
click at [53, 261] on div "My Apps" at bounding box center [76, 262] width 136 height 33
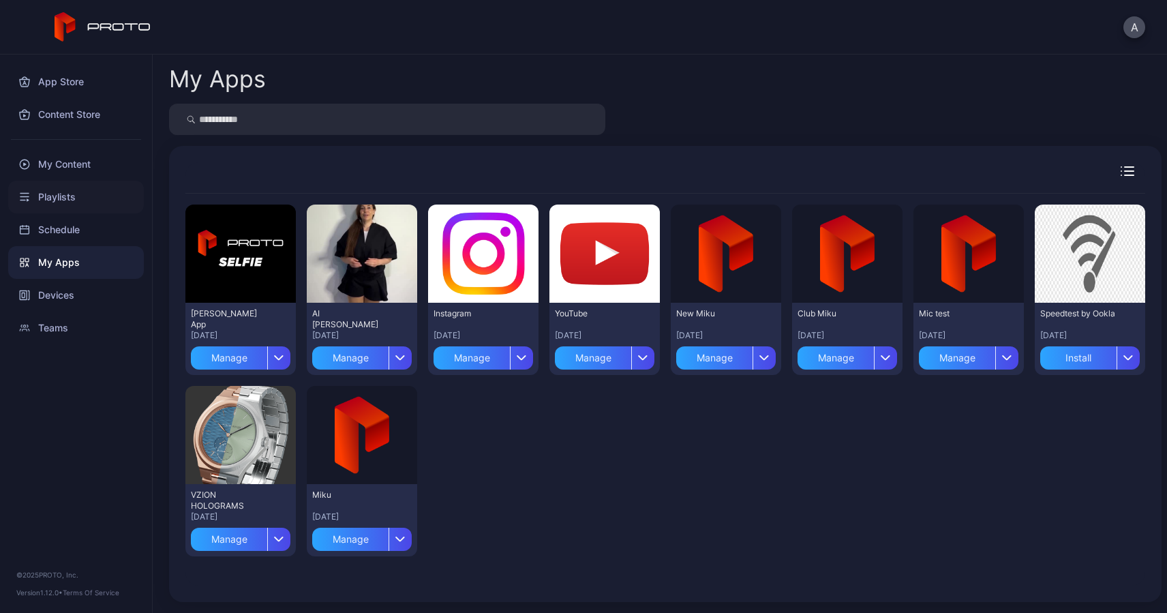
click at [55, 205] on div "Playlists" at bounding box center [76, 197] width 136 height 33
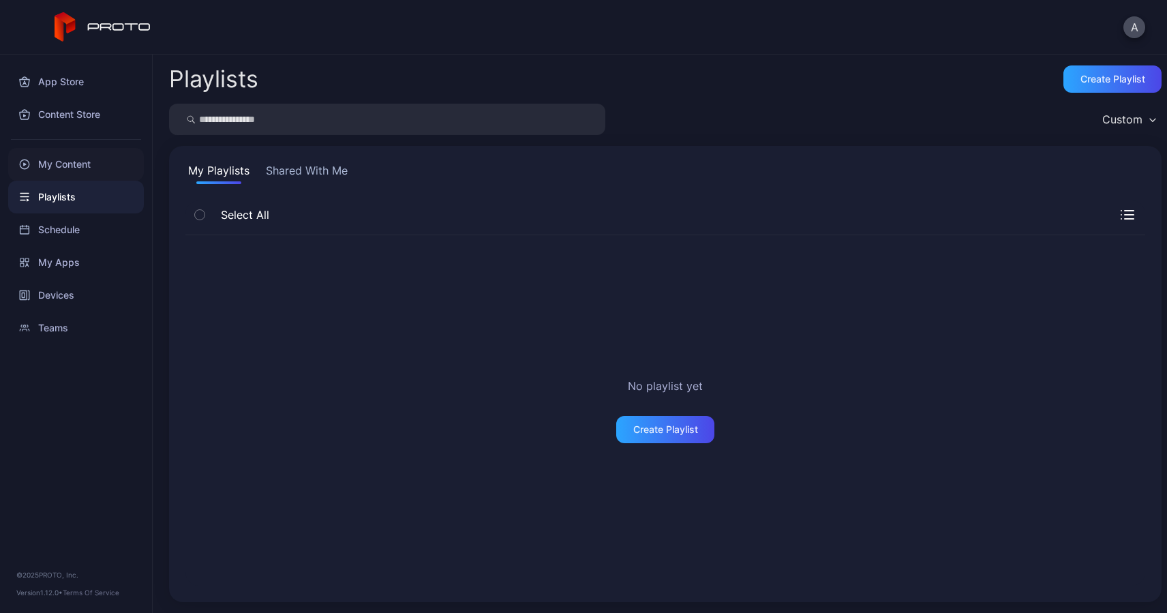
click at [59, 169] on div "My Content" at bounding box center [76, 164] width 136 height 33
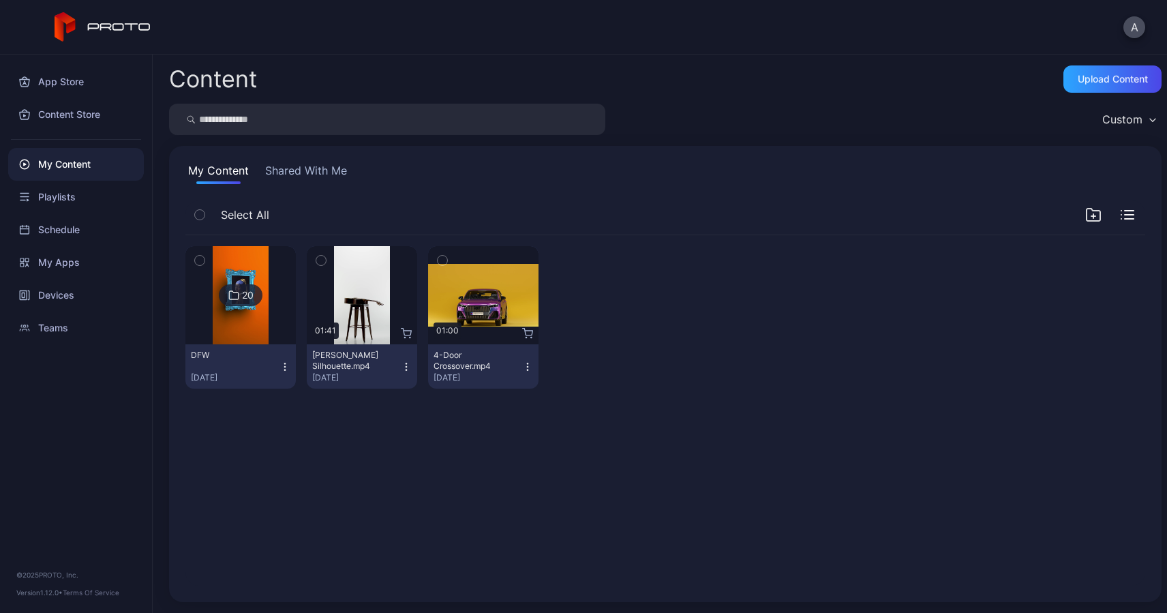
click at [251, 328] on img at bounding box center [240, 295] width 55 height 98
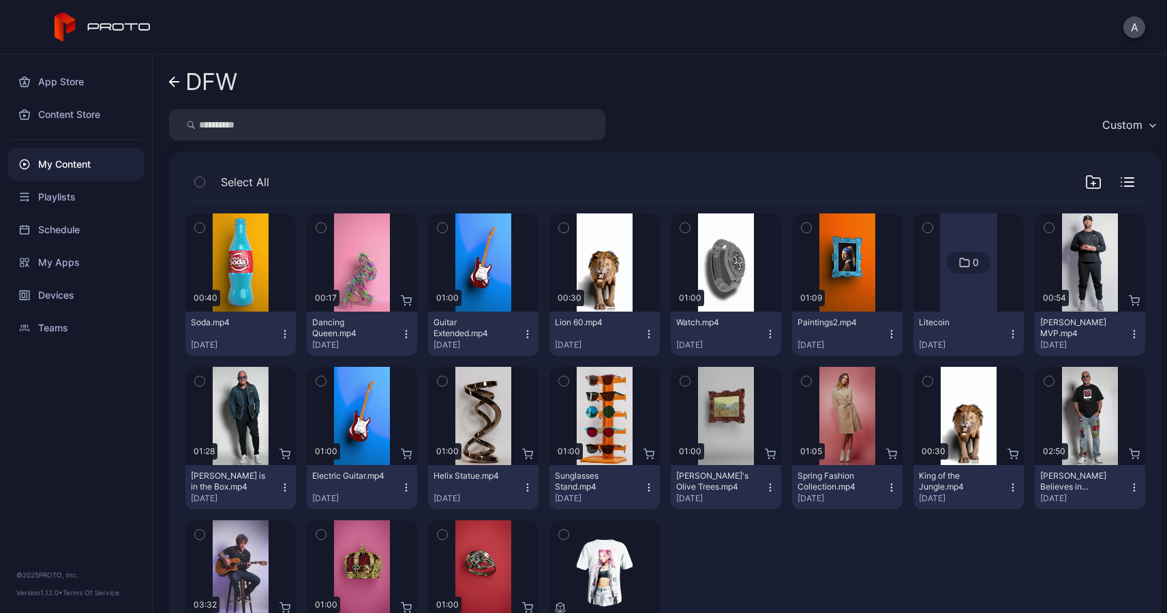
click at [201, 186] on icon "button" at bounding box center [200, 181] width 10 height 15
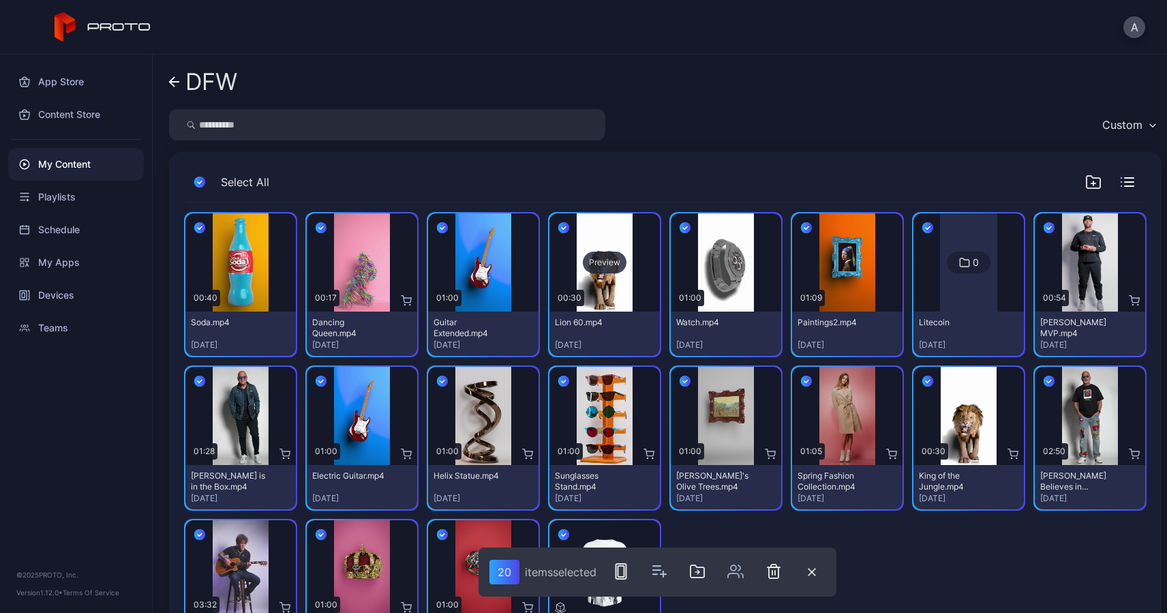
scroll to position [88, 0]
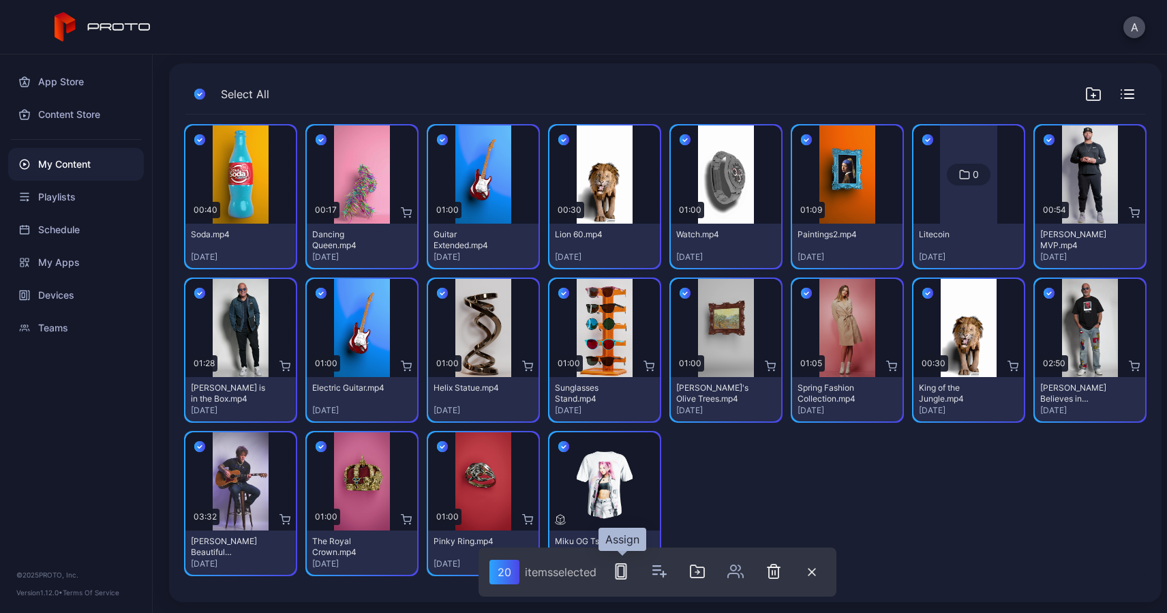
click at [623, 575] on icon "button" at bounding box center [621, 571] width 16 height 16
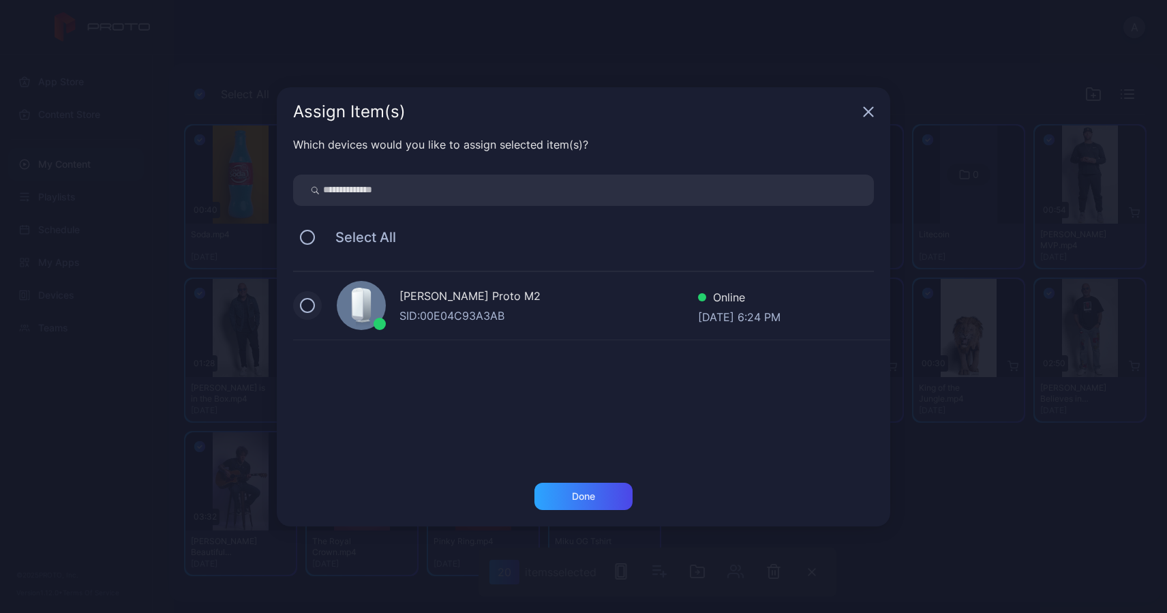
click at [310, 306] on button at bounding box center [307, 305] width 15 height 15
click at [564, 491] on div "Done" at bounding box center [583, 495] width 98 height 27
